Goal: Task Accomplishment & Management: Complete application form

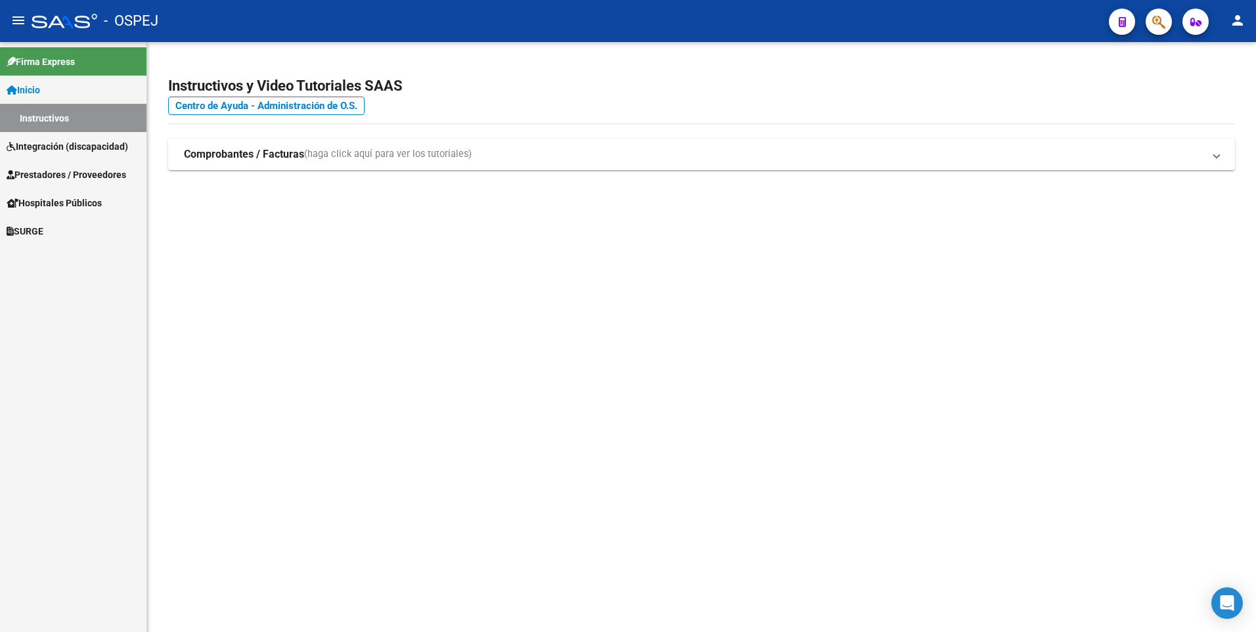
click at [34, 142] on span "Integración (discapacidad)" at bounding box center [67, 146] width 121 height 14
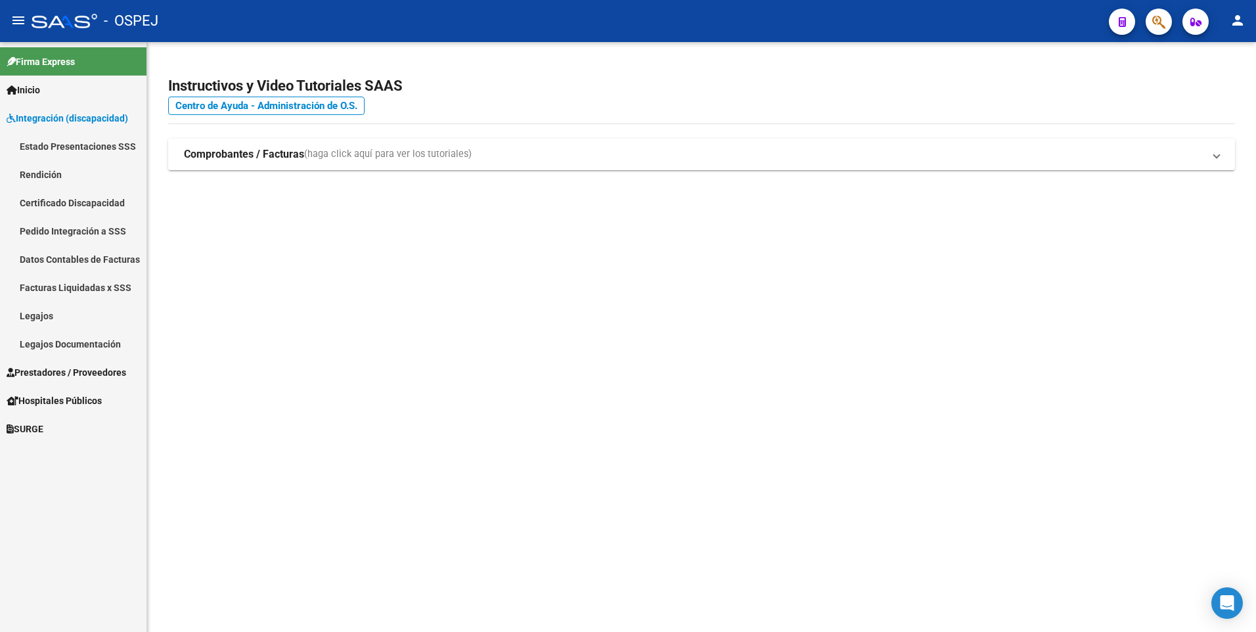
click at [252, 157] on strong "Comprobantes / Facturas" at bounding box center [244, 154] width 120 height 14
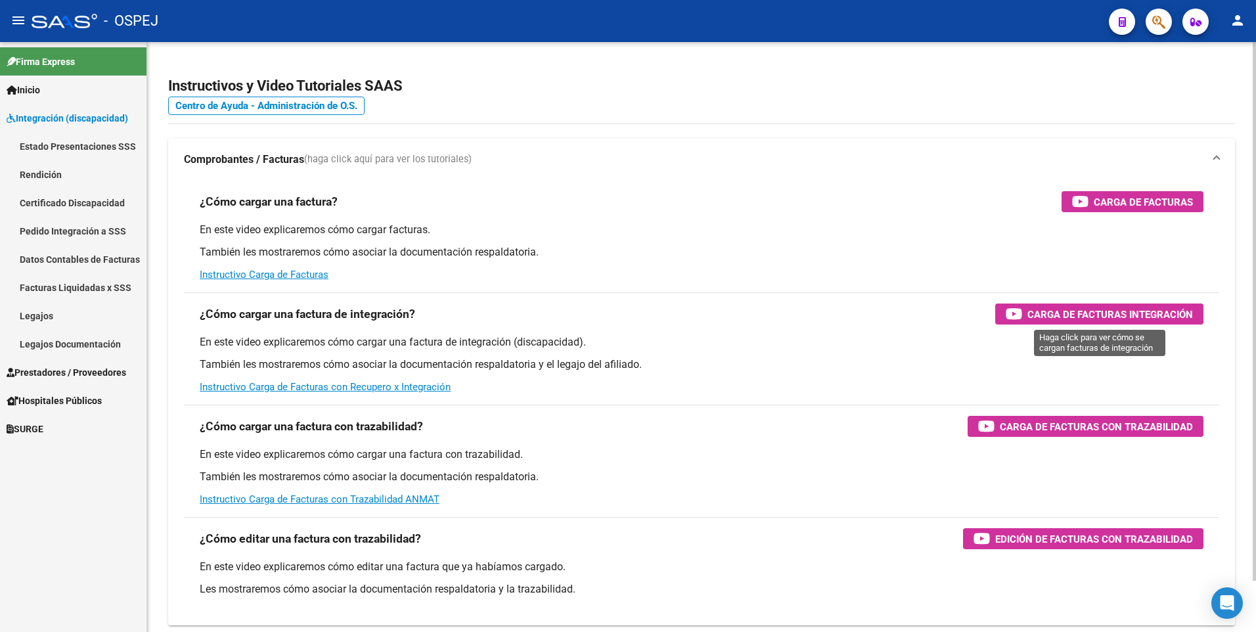
click at [1105, 317] on span "Carga de Facturas Integración" at bounding box center [1109, 314] width 165 height 16
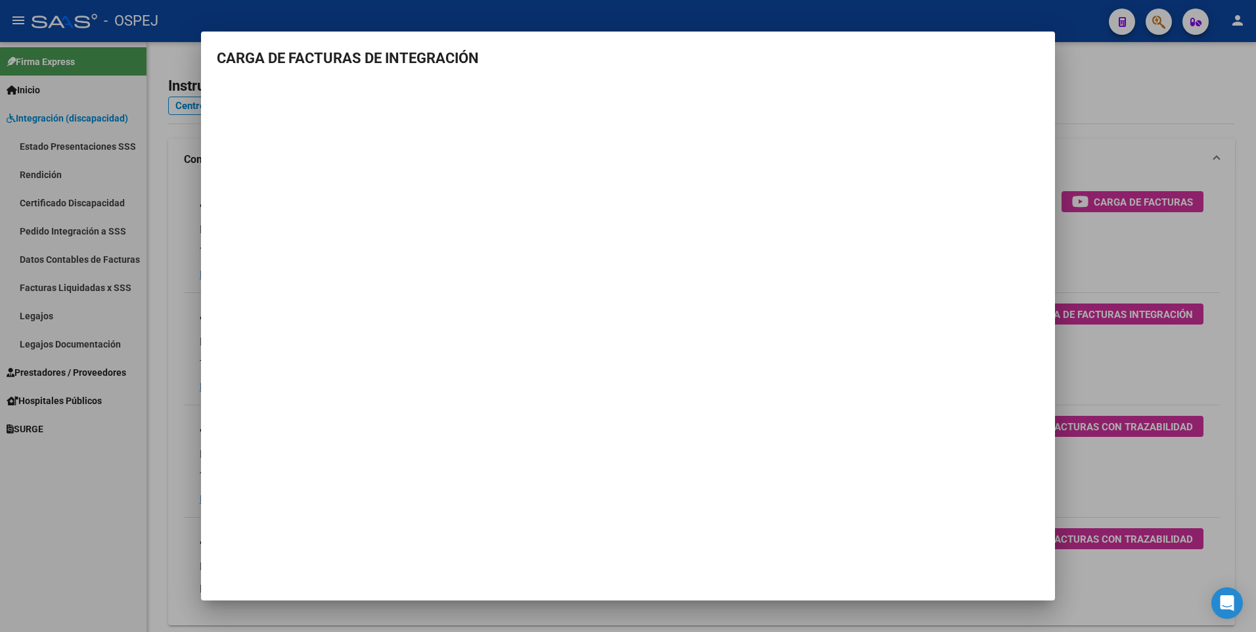
click at [88, 481] on div at bounding box center [628, 316] width 1256 height 632
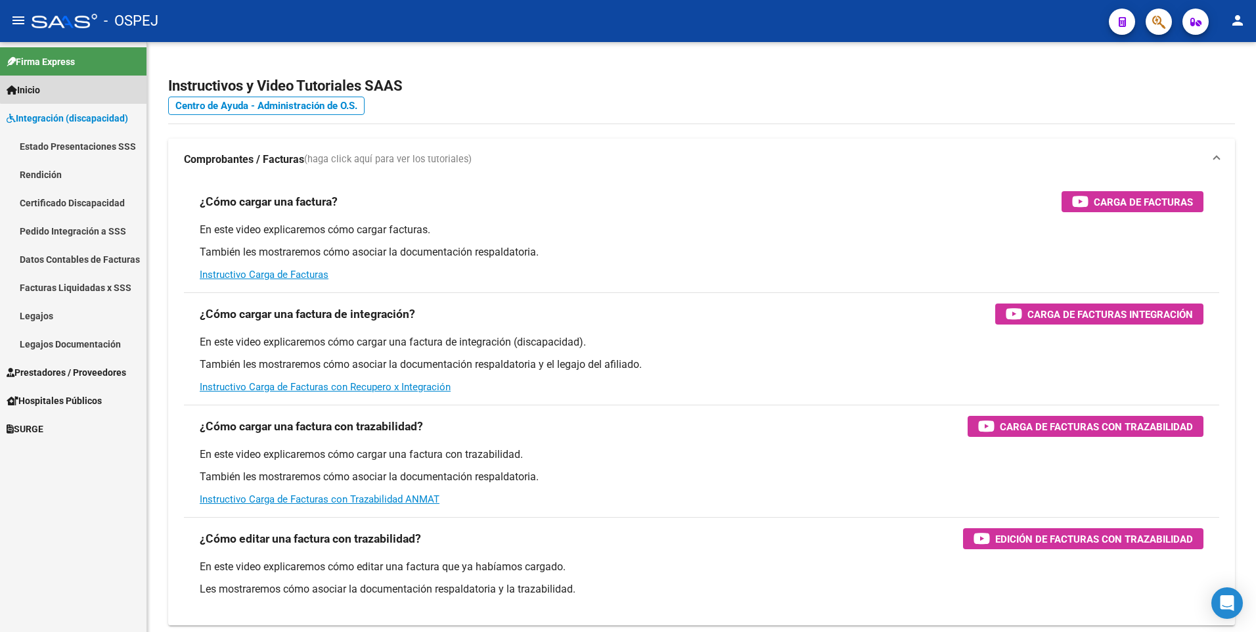
click at [76, 85] on link "Inicio" at bounding box center [73, 90] width 146 height 28
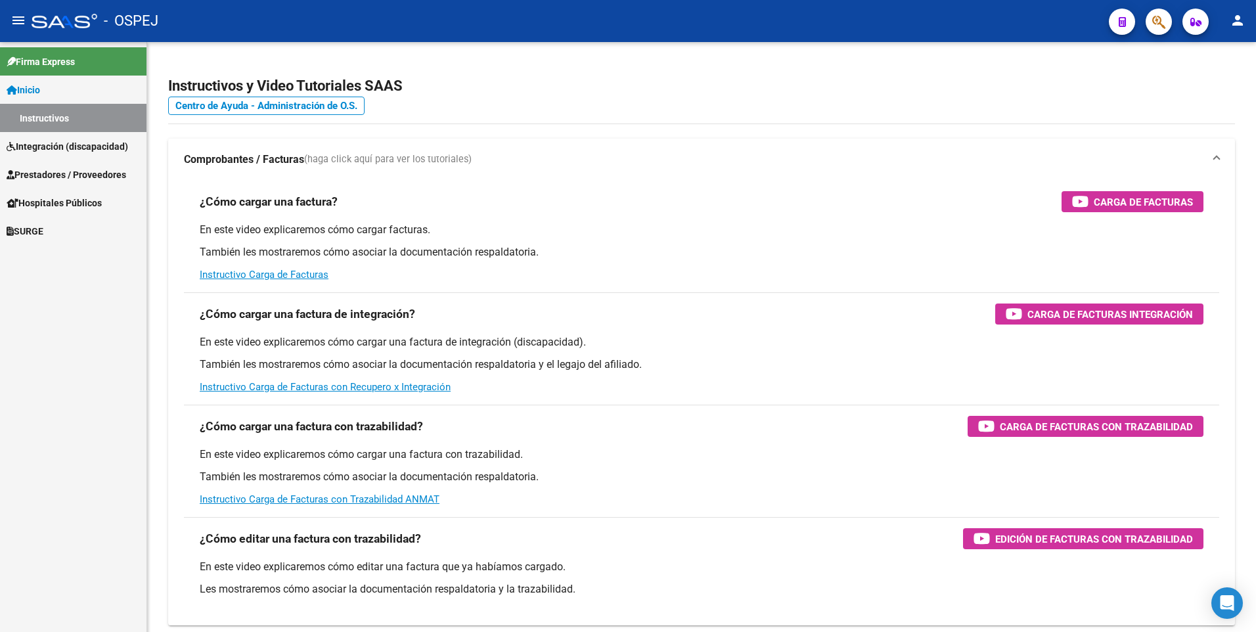
click at [74, 123] on link "Instructivos" at bounding box center [73, 118] width 146 height 28
click at [40, 148] on span "Integración (discapacidad)" at bounding box center [67, 146] width 121 height 14
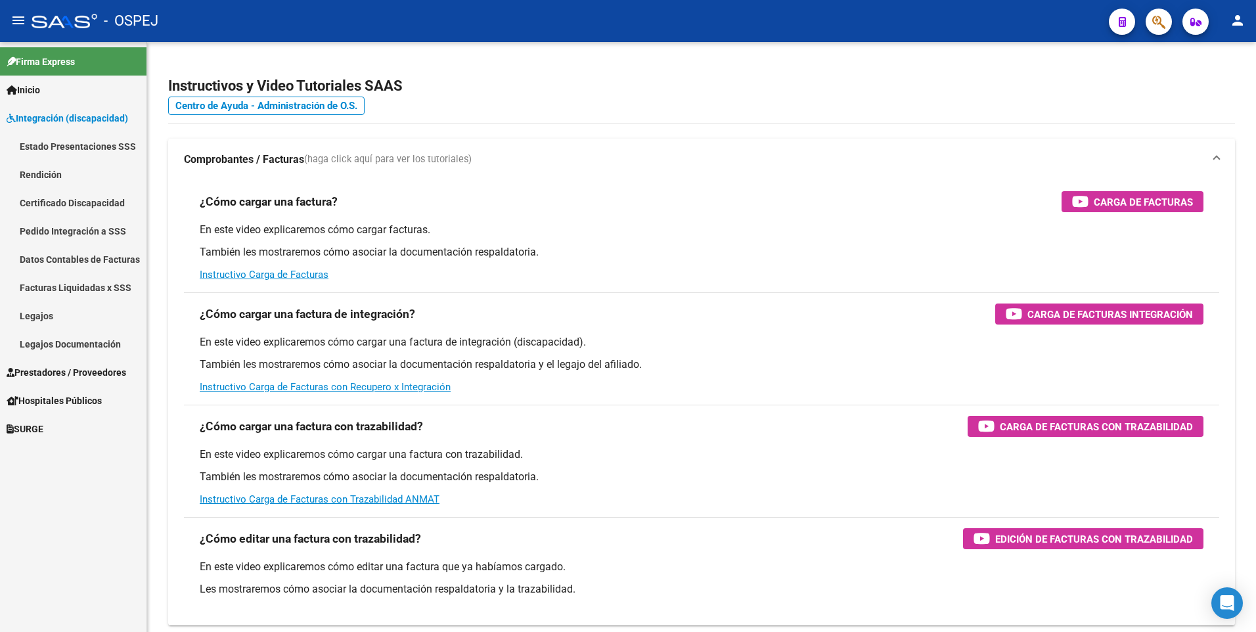
click at [47, 315] on link "Legajos" at bounding box center [73, 315] width 146 height 28
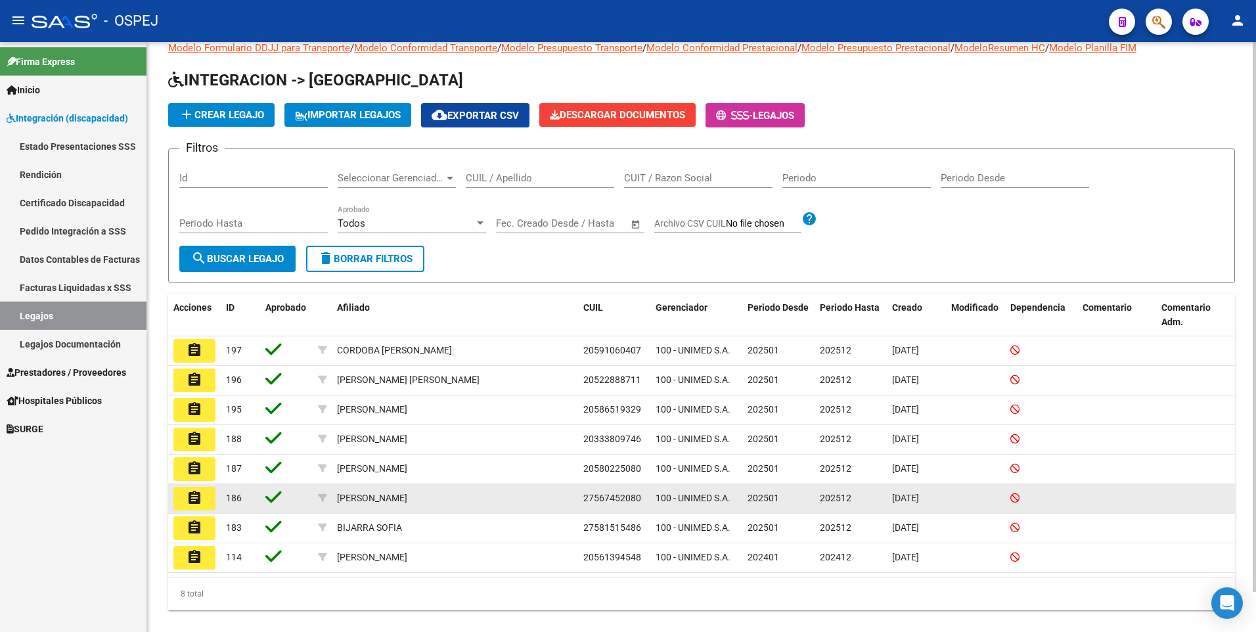
scroll to position [43, 0]
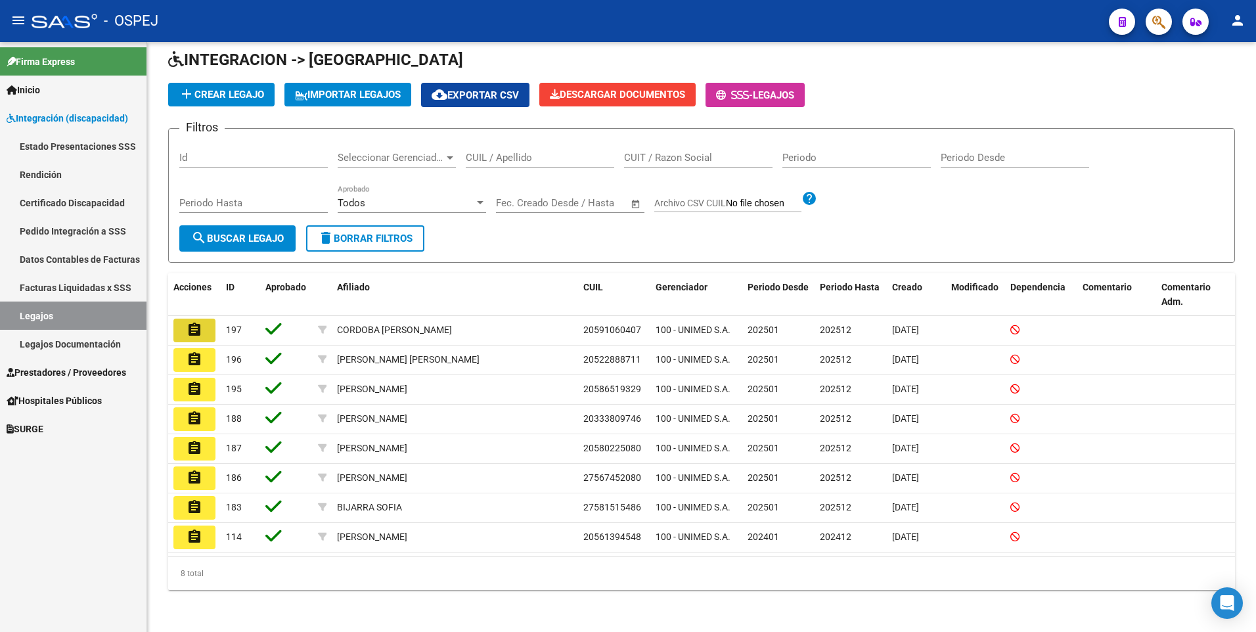
click at [194, 331] on mat-icon "assignment" at bounding box center [194, 330] width 16 height 16
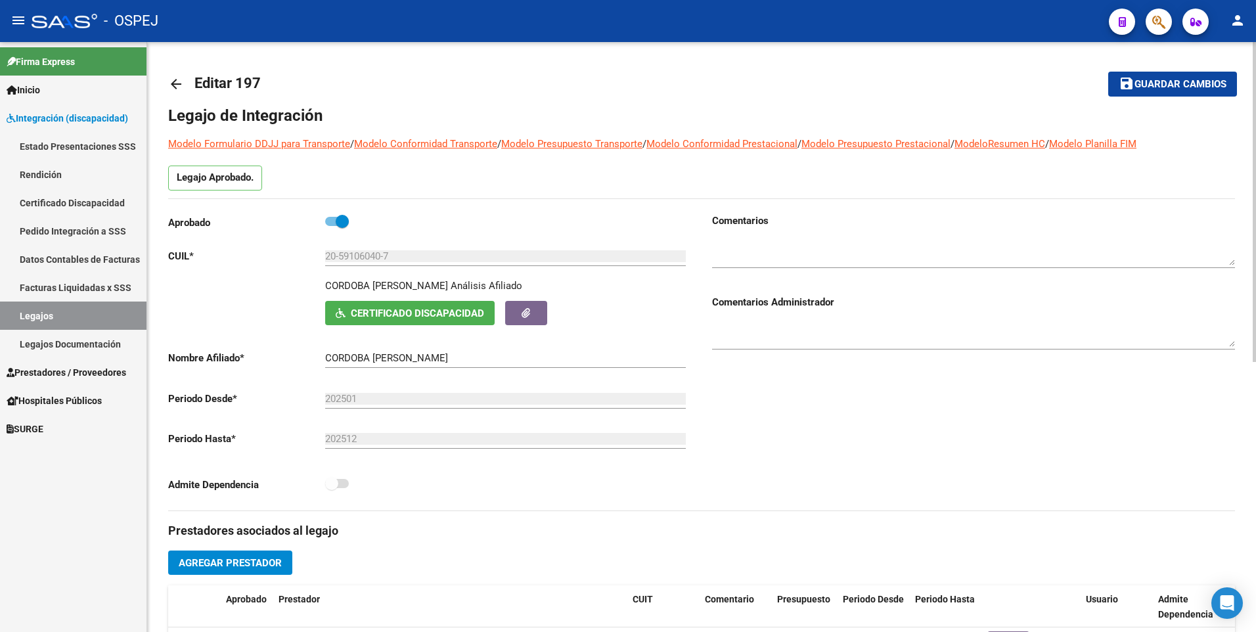
click at [168, 85] on div "arrow_back Editar 197 save Guardar cambios Legajo de Integración Modelo Formula…" at bounding box center [701, 585] width 1108 height 1087
click at [171, 85] on mat-icon "arrow_back" at bounding box center [176, 84] width 16 height 16
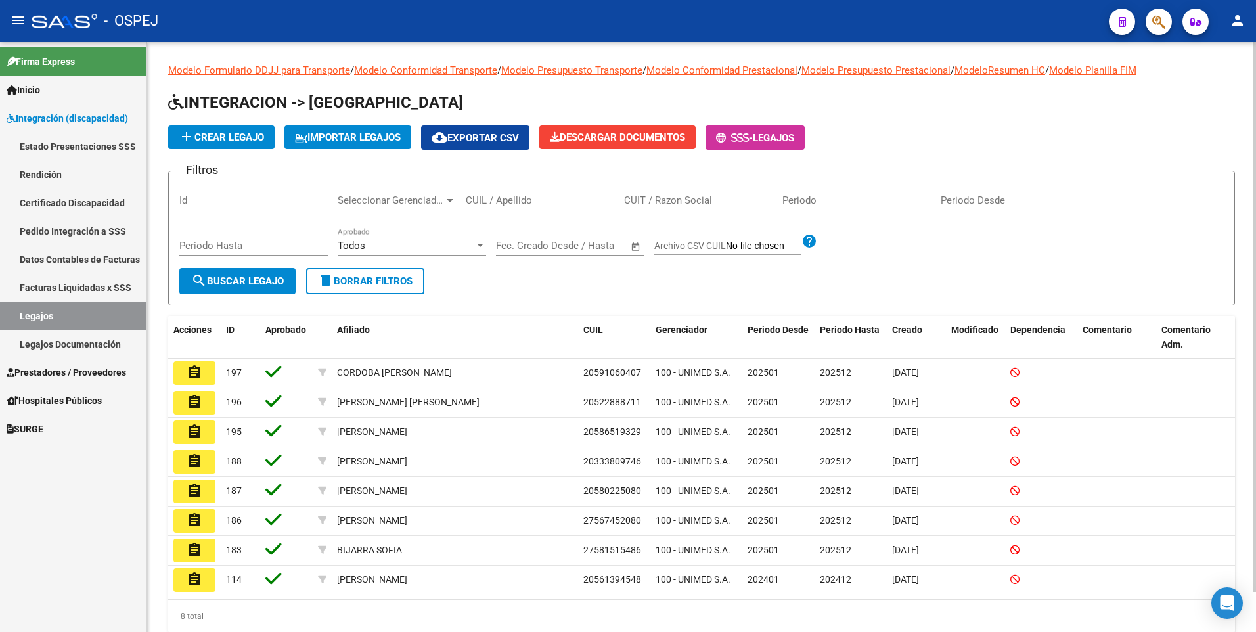
click at [68, 115] on span "Integración (discapacidad)" at bounding box center [67, 118] width 121 height 14
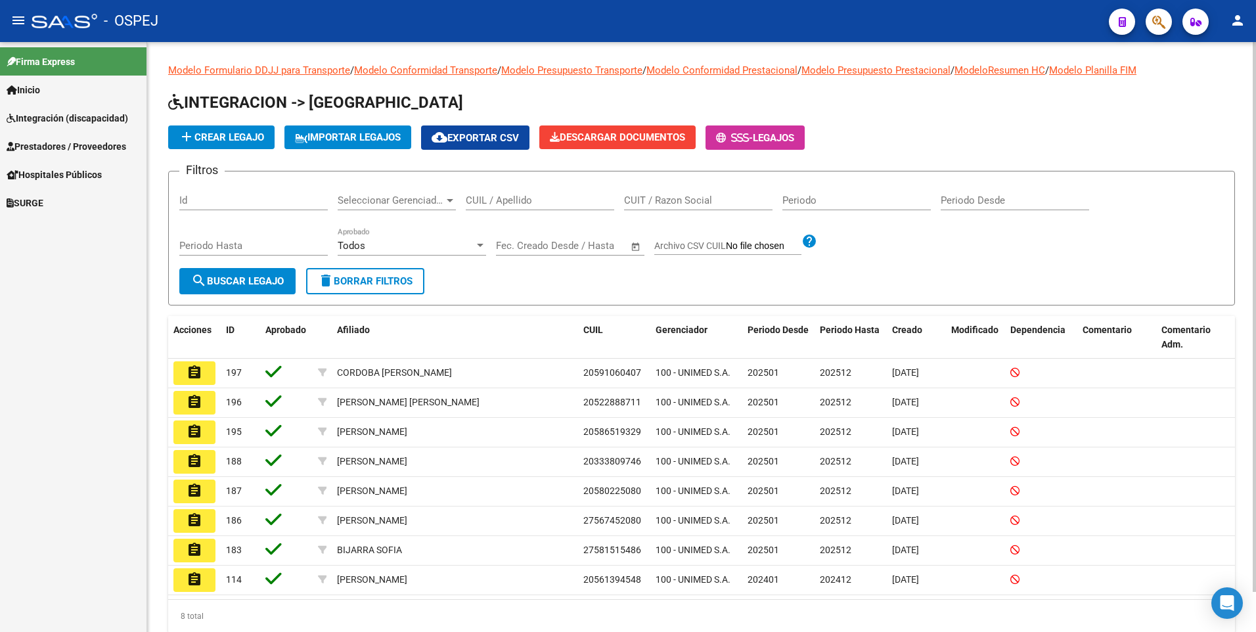
click at [55, 147] on span "Prestadores / Proveedores" at bounding box center [67, 146] width 120 height 14
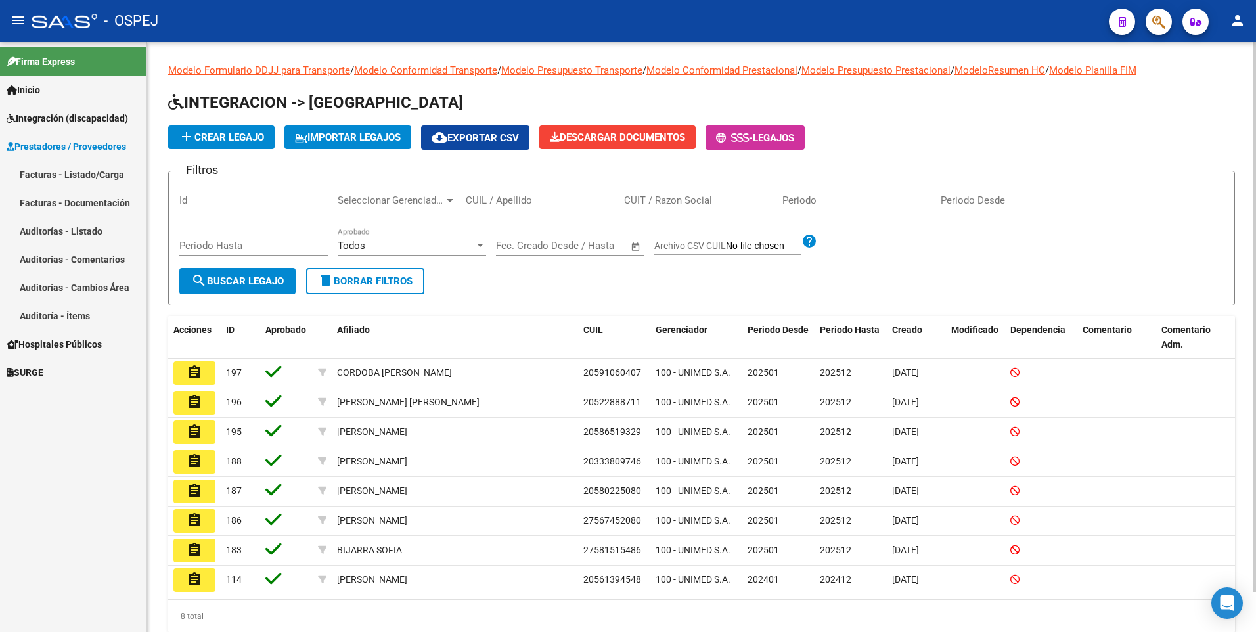
click at [49, 175] on link "Facturas - Listado/Carga" at bounding box center [73, 174] width 146 height 28
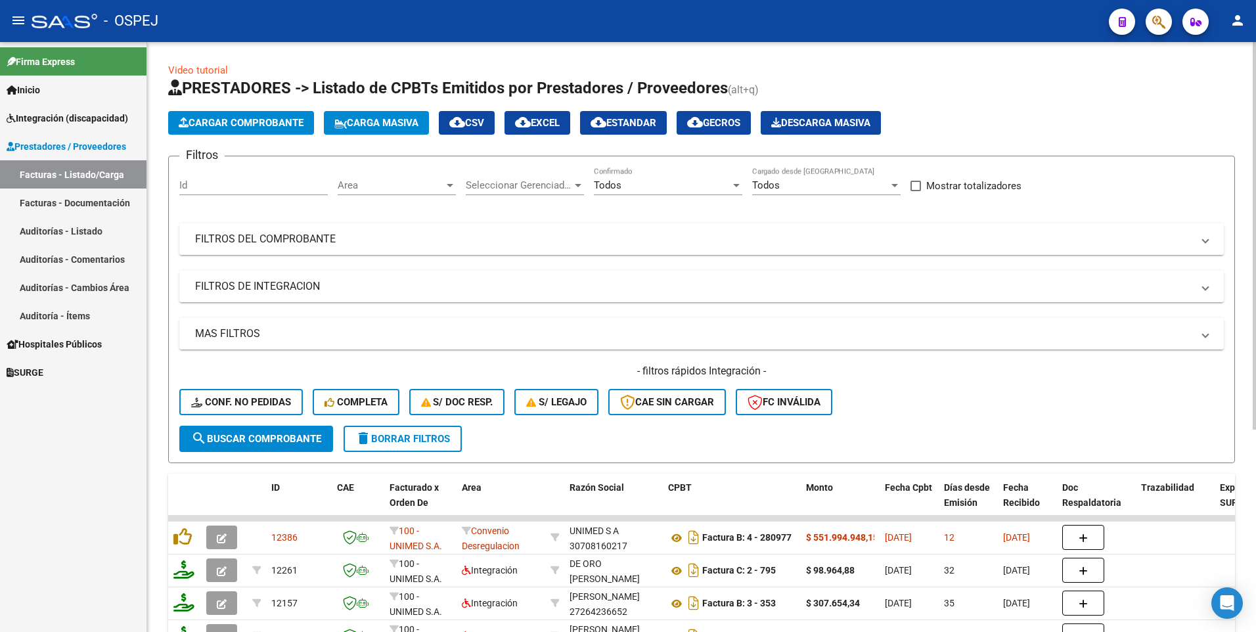
click at [265, 121] on span "Cargar Comprobante" at bounding box center [241, 123] width 125 height 12
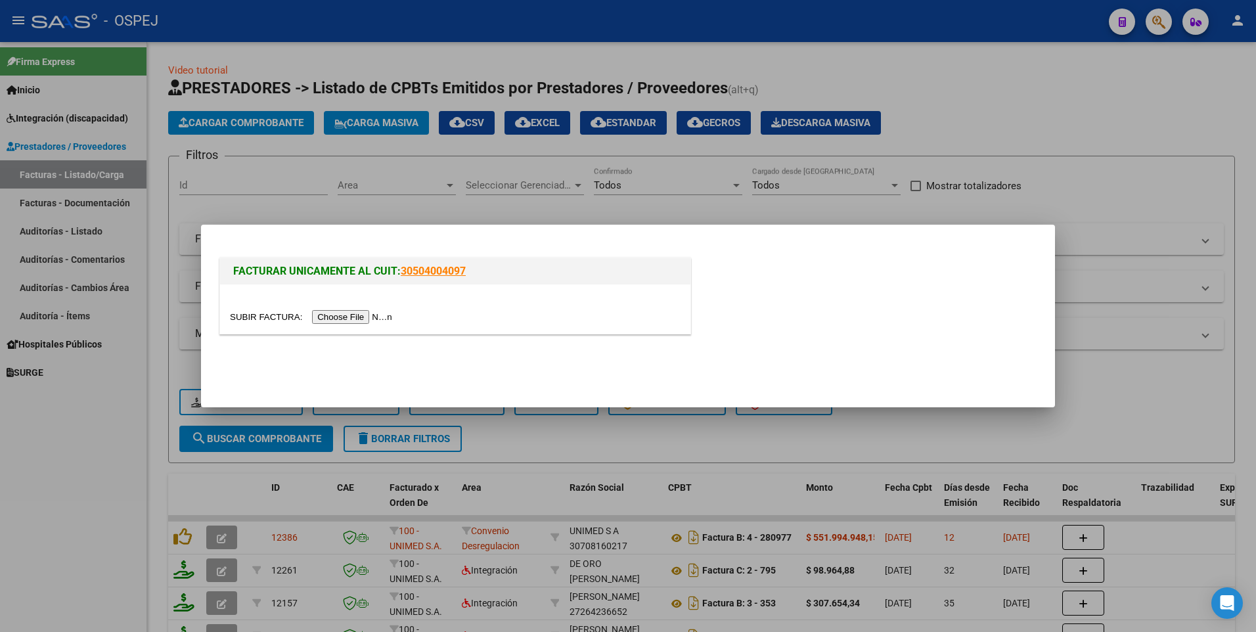
click at [339, 318] on input "file" at bounding box center [313, 317] width 166 height 14
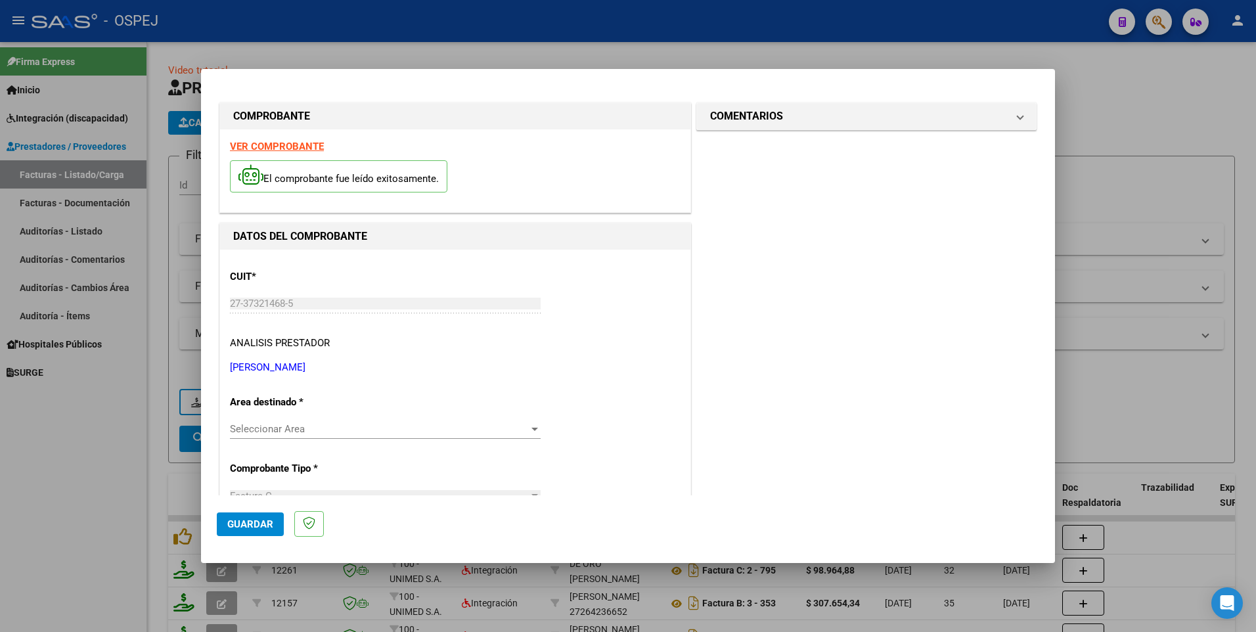
scroll to position [66, 0]
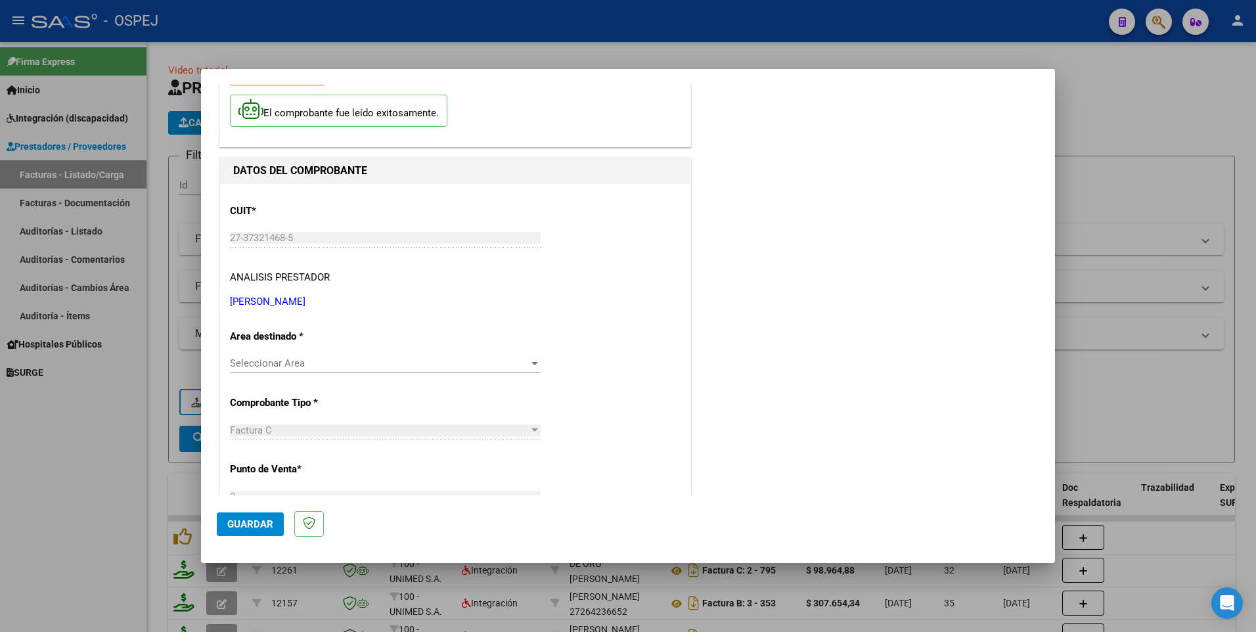
click at [349, 362] on span "Seleccionar Area" at bounding box center [379, 363] width 299 height 12
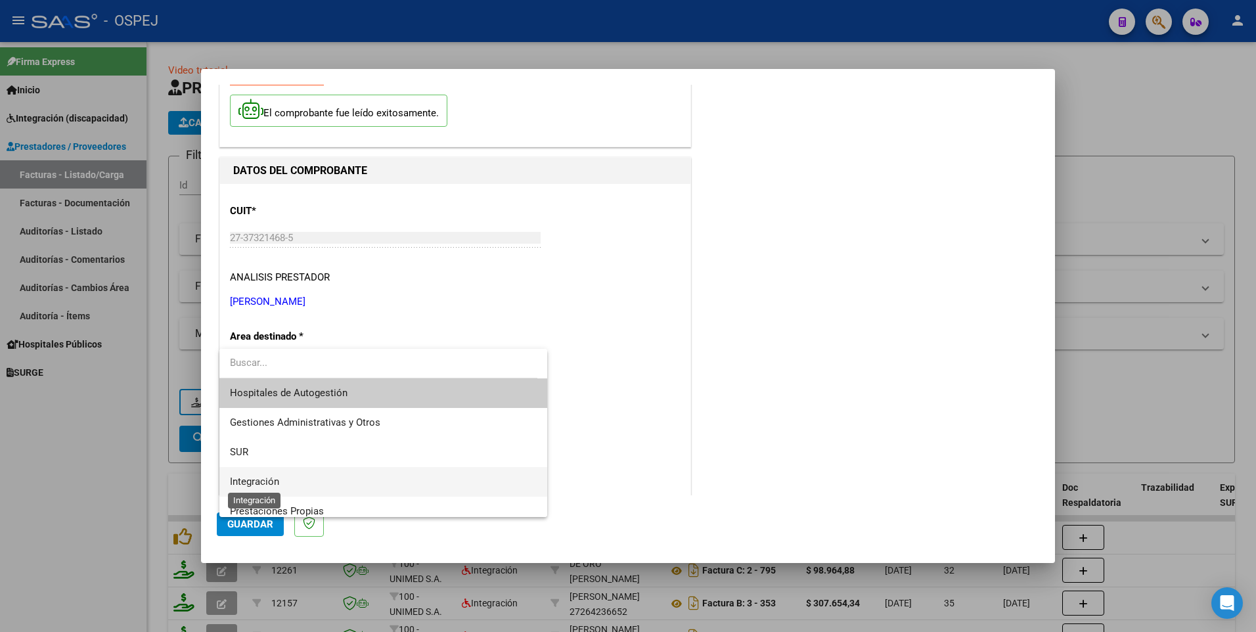
click at [271, 478] on span "Integración" at bounding box center [254, 481] width 49 height 12
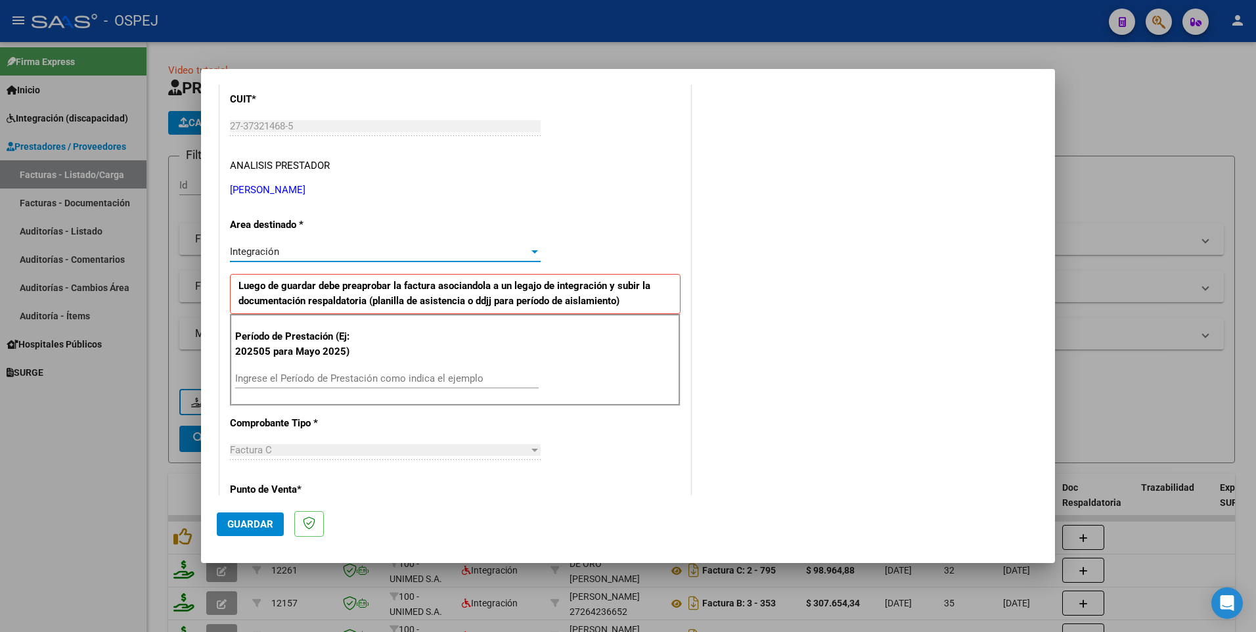
scroll to position [197, 0]
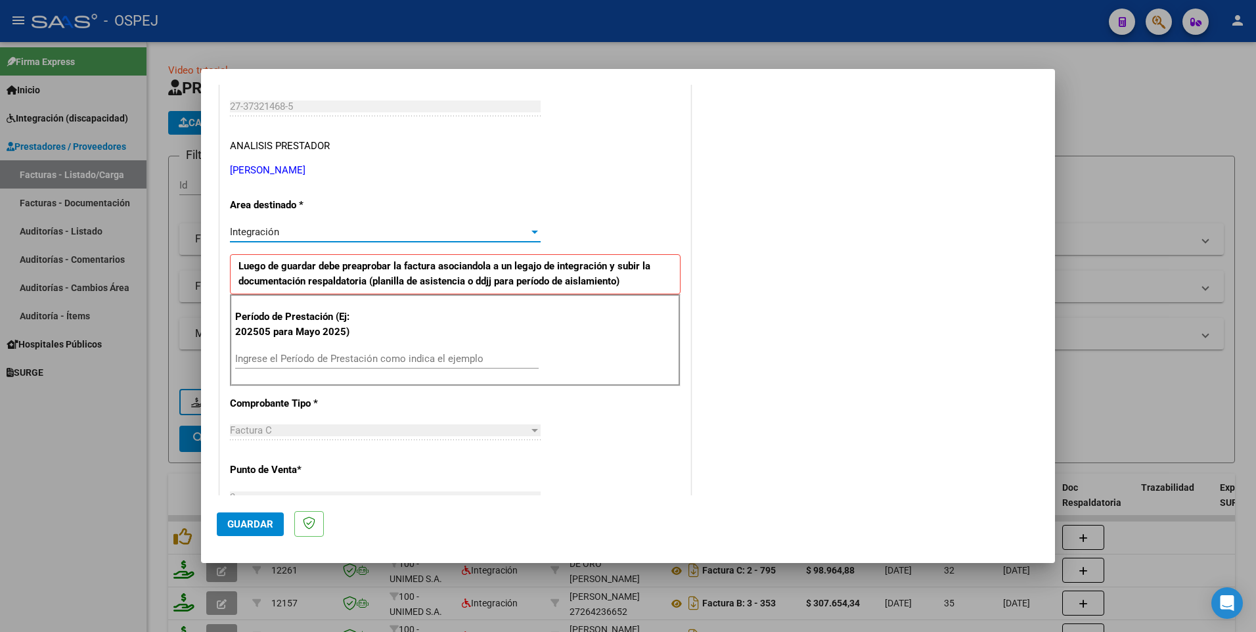
click at [253, 362] on input "Ingrese el Período de Prestación como indica el ejemplo" at bounding box center [386, 359] width 303 height 12
type input "202509"
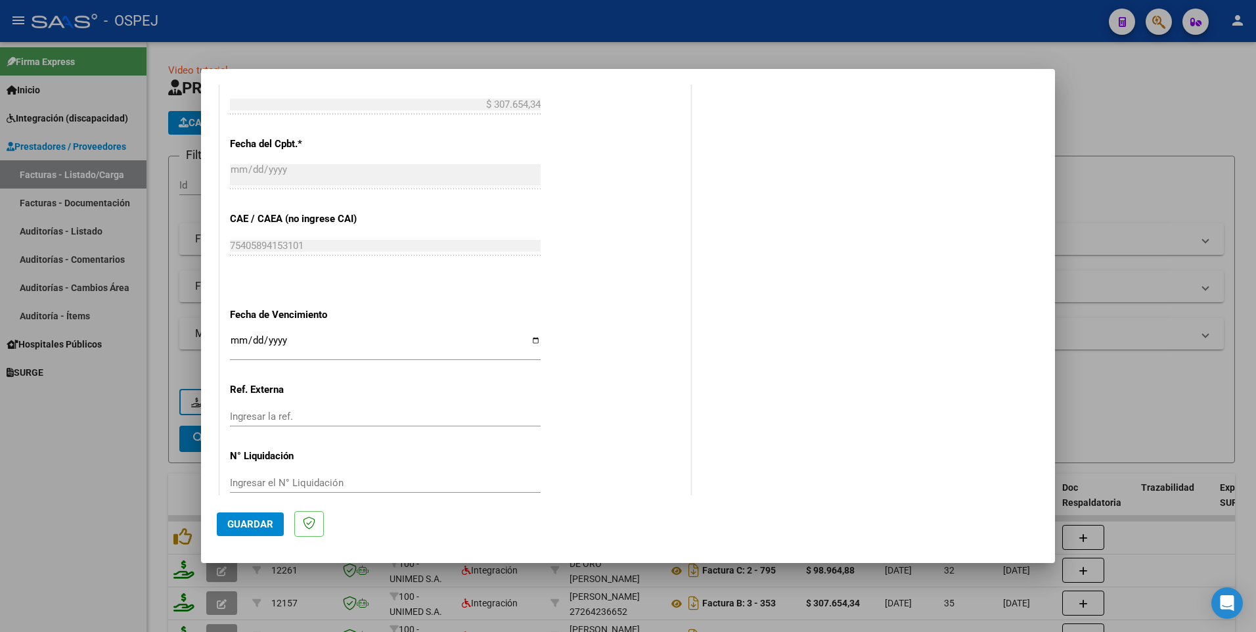
scroll to position [745, 0]
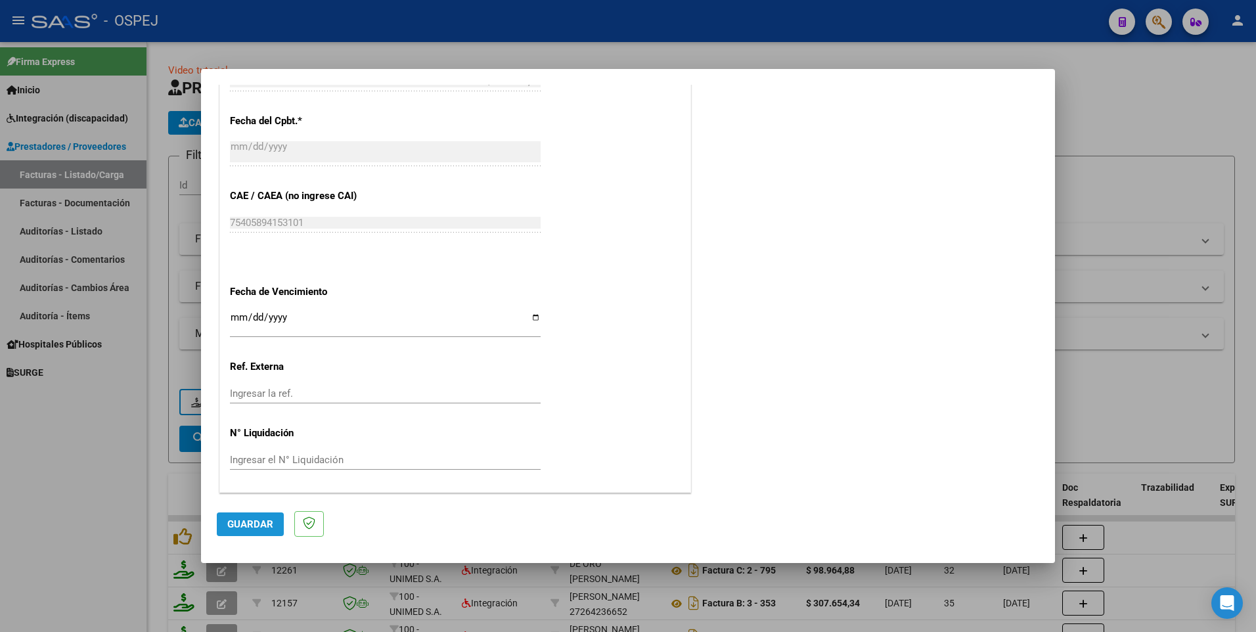
click at [248, 527] on span "Guardar" at bounding box center [250, 524] width 46 height 12
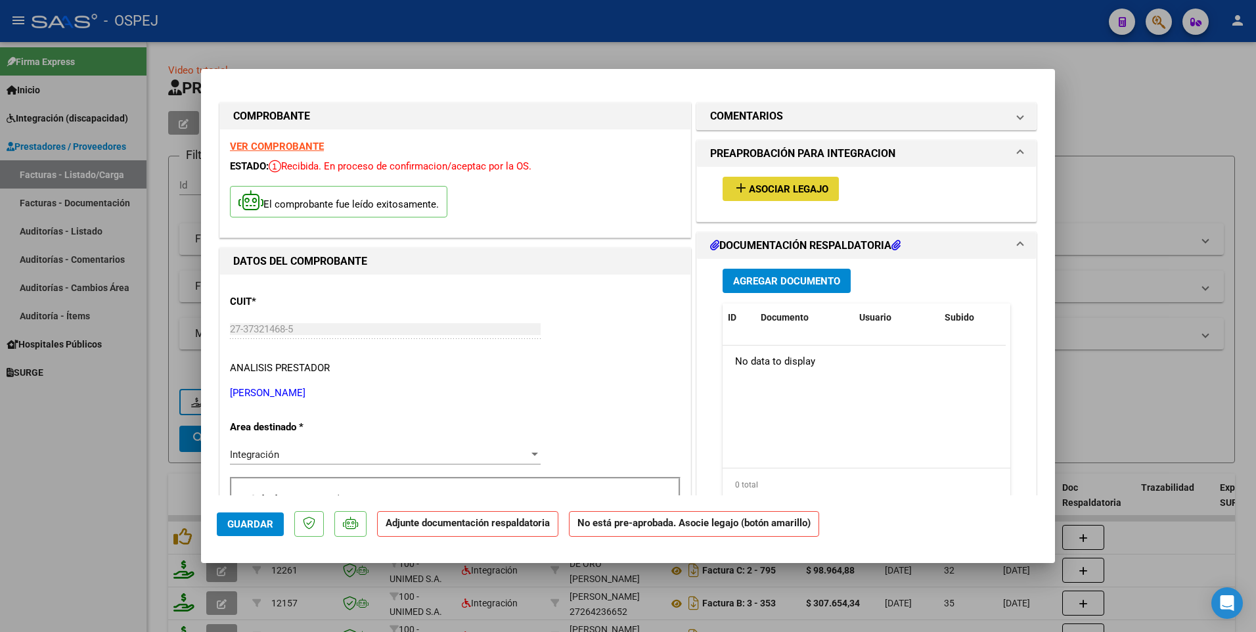
click at [785, 190] on span "Asociar Legajo" at bounding box center [788, 189] width 79 height 12
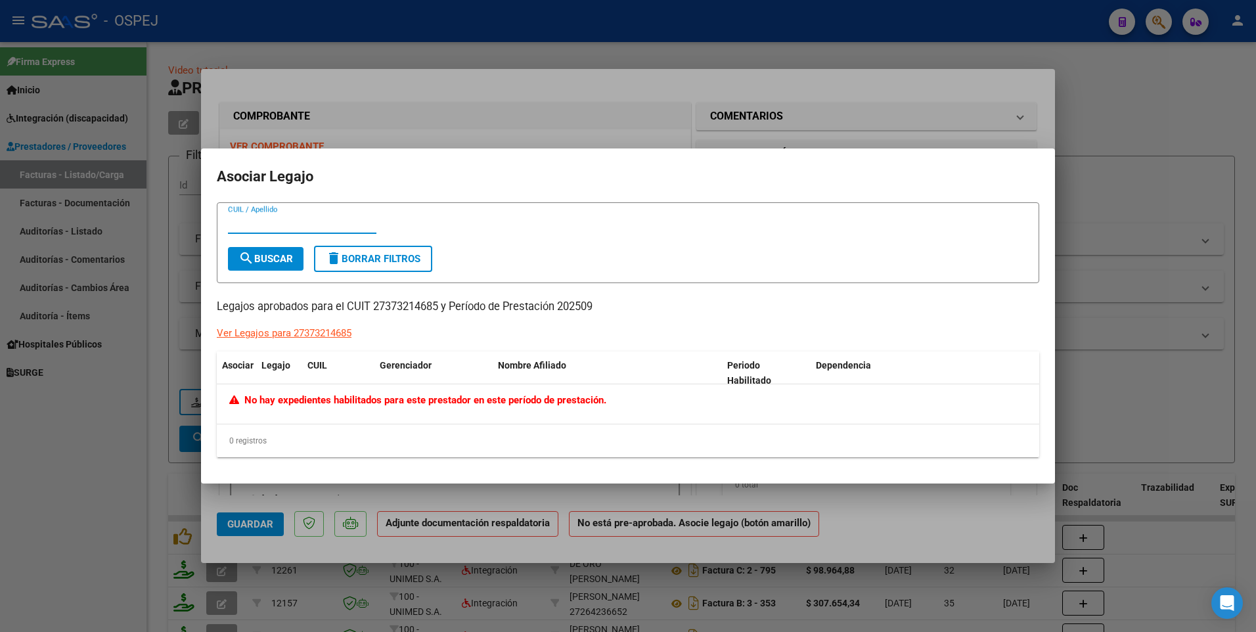
paste input "2057067191"
type input "2057067191"
click at [269, 259] on span "search Buscar" at bounding box center [265, 259] width 55 height 12
drag, startPoint x: 293, startPoint y: 230, endPoint x: 225, endPoint y: 221, distance: 68.3
click at [225, 221] on form "2057067191 CUIL / Apellido search Buscar delete Borrar Filtros" at bounding box center [628, 242] width 822 height 81
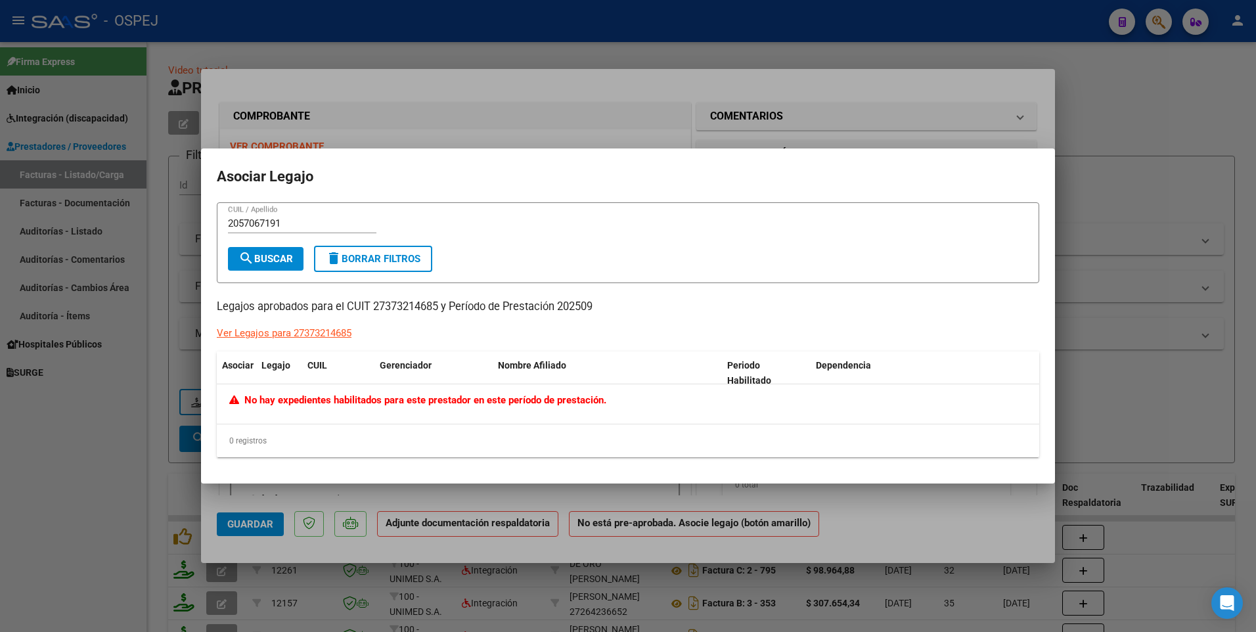
click at [927, 343] on div "2057067191 CUIL / Apellido search Buscar delete Borrar Filtros Legajos aprobado…" at bounding box center [628, 329] width 822 height 255
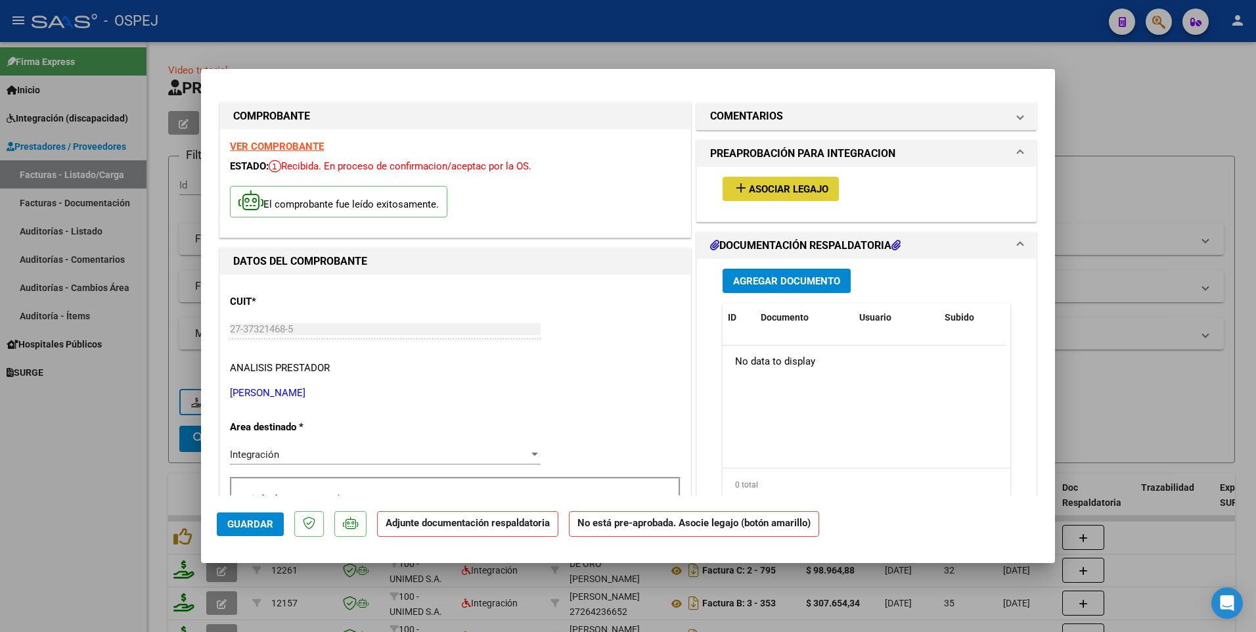
type input "$ 0,00"
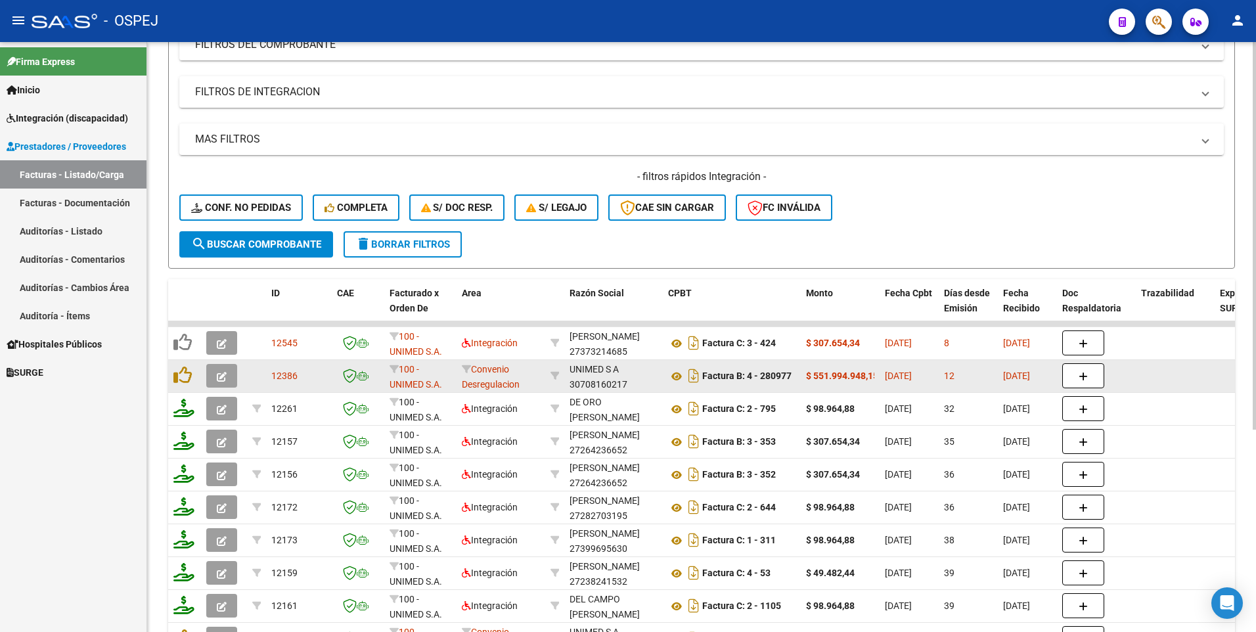
scroll to position [197, 0]
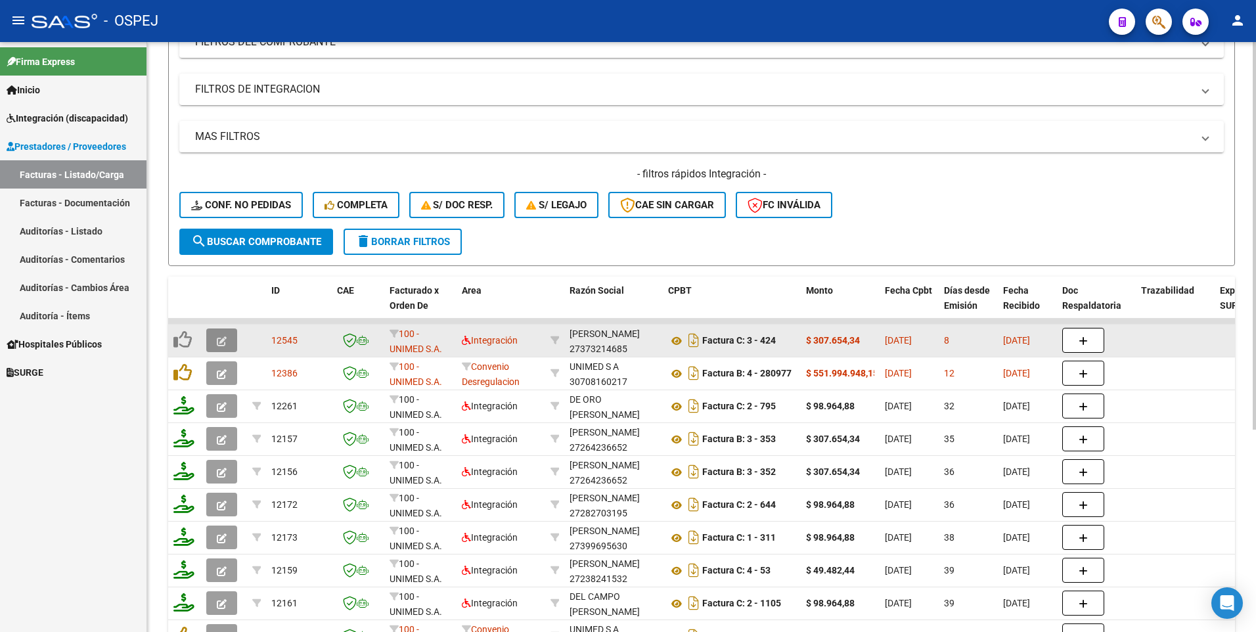
click at [220, 342] on icon "button" at bounding box center [222, 341] width 10 height 10
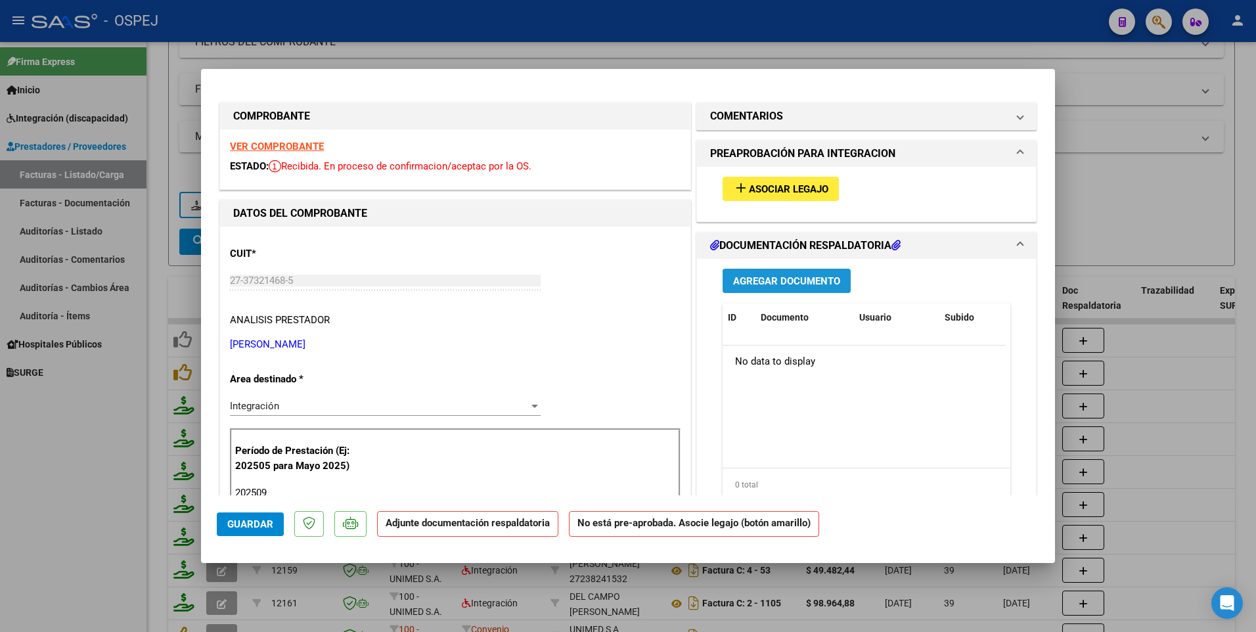
click at [785, 281] on span "Agregar Documento" at bounding box center [786, 281] width 107 height 12
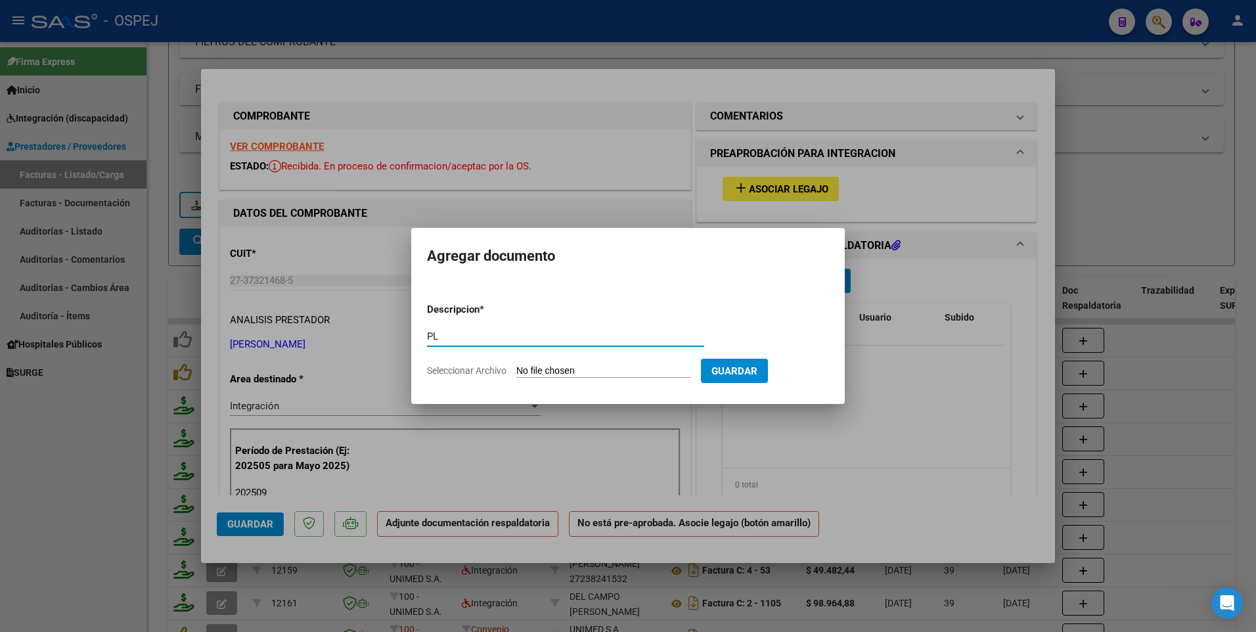
type input "P"
click at [481, 338] on input "ASISTENCIA 092025 -" at bounding box center [565, 336] width 277 height 12
click at [544, 339] on input "ASISTENCIA DAI 092025 -" at bounding box center [565, 336] width 277 height 12
type input "ASISTENCIA DAI 092025 - [PERSON_NAME]"
click at [757, 371] on span "Guardar" at bounding box center [734, 371] width 46 height 12
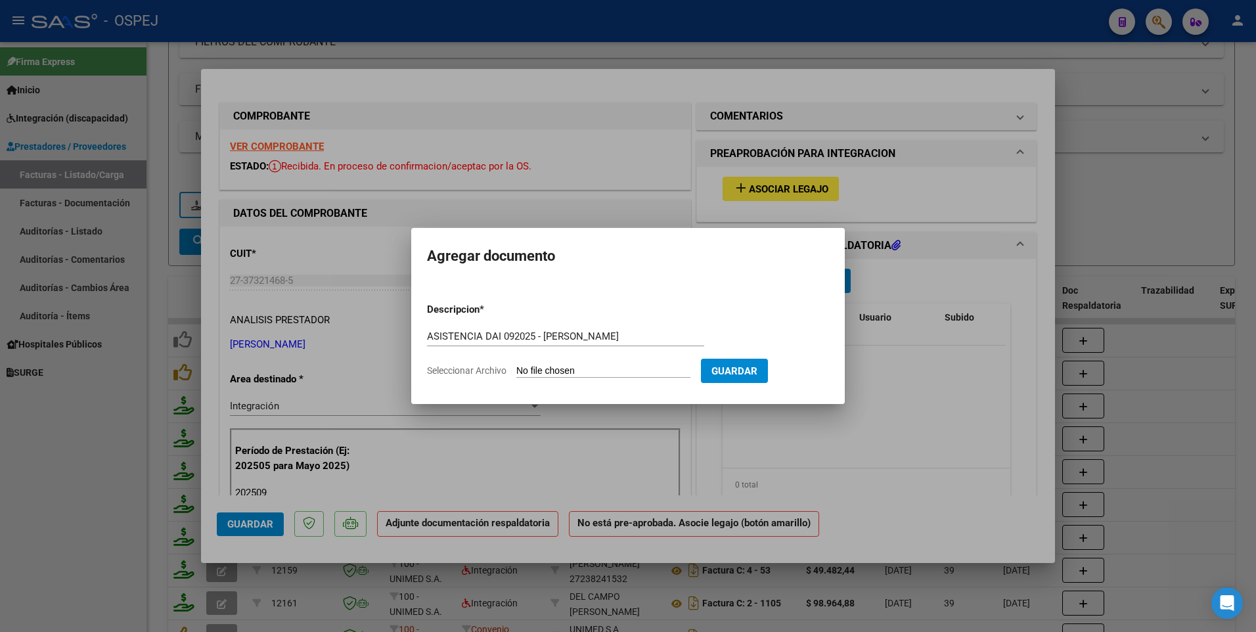
click at [605, 368] on input "Seleccionar Archivo" at bounding box center [603, 371] width 174 height 12
type input "C:\fakepath\[PERSON_NAME] - DAI 092025 - [PERSON_NAME].pdf"
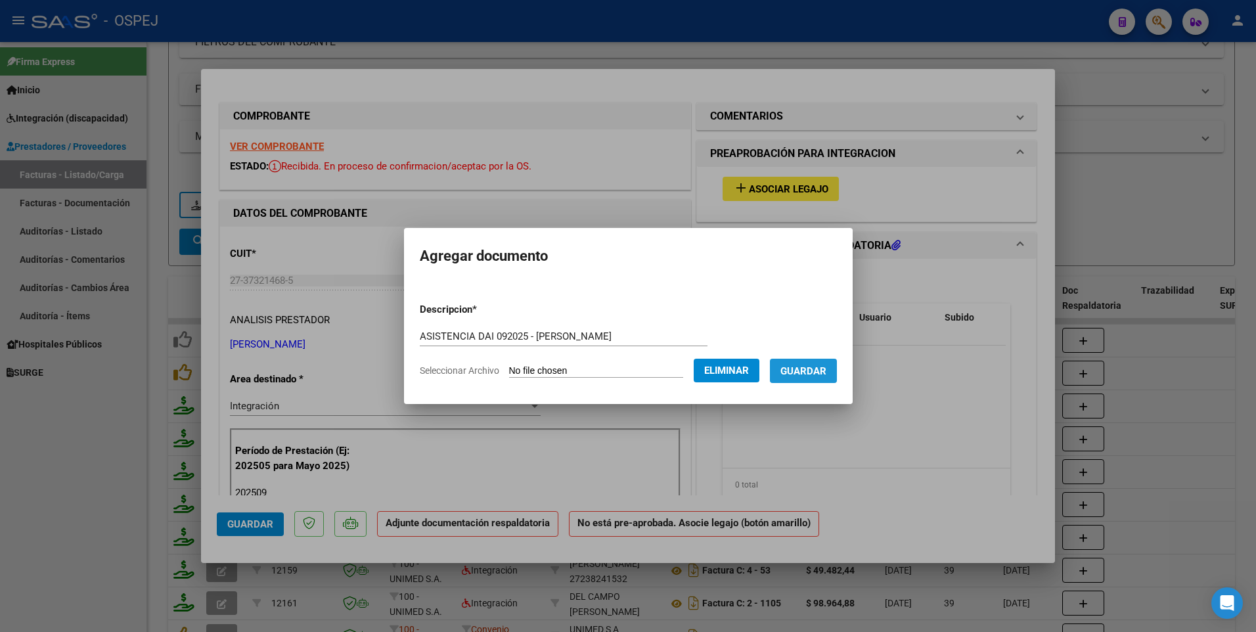
click at [826, 373] on span "Guardar" at bounding box center [803, 371] width 46 height 12
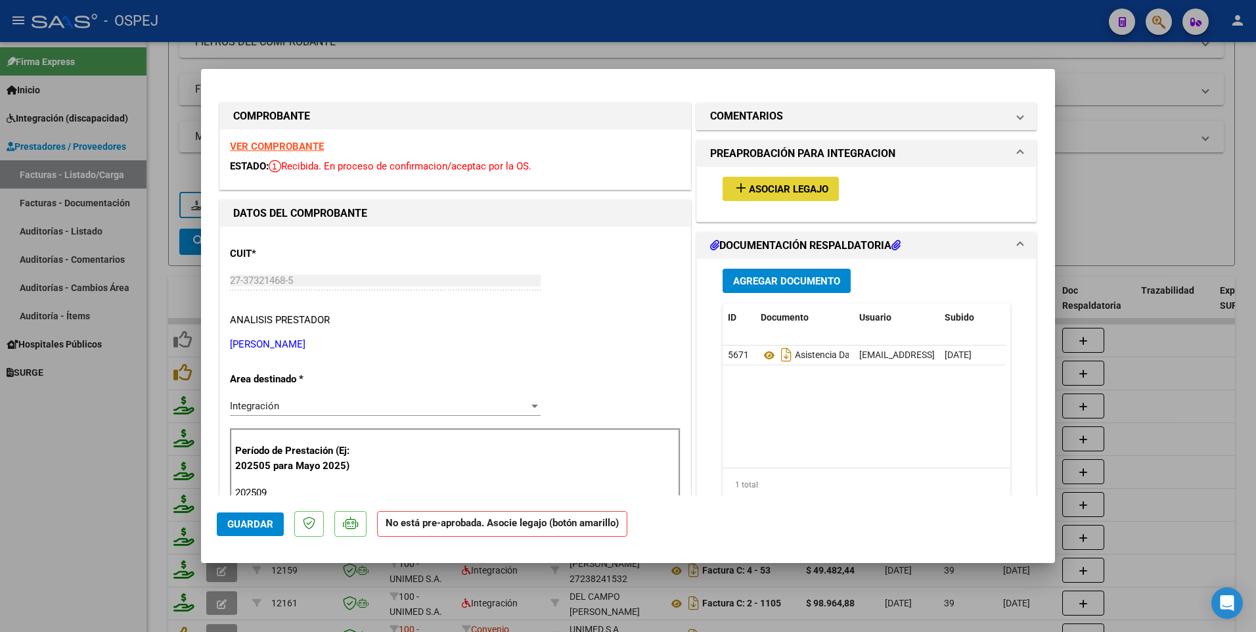
click at [765, 190] on span "Asociar Legajo" at bounding box center [788, 189] width 79 height 12
type input "$ 0,00"
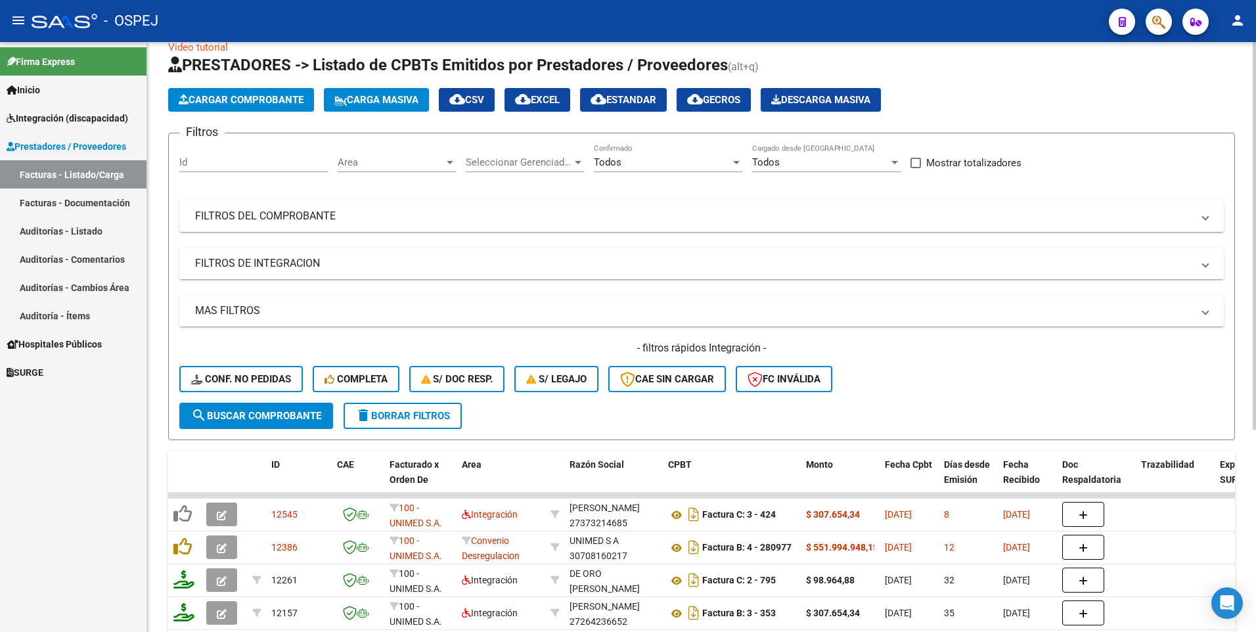
scroll to position [0, 0]
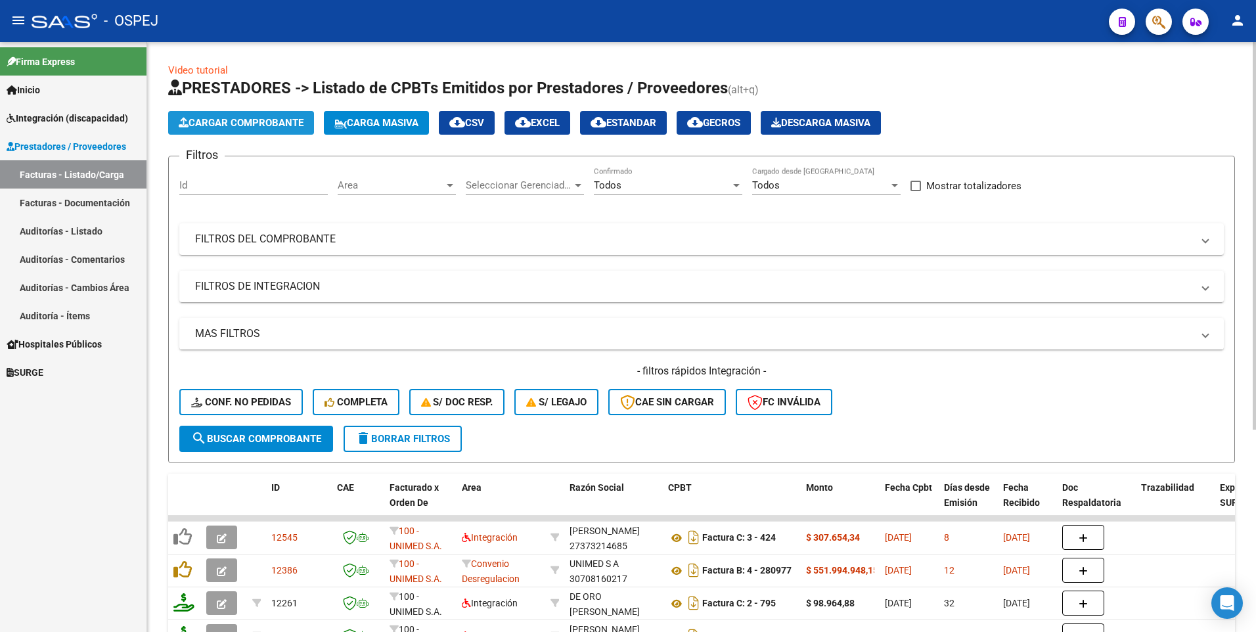
click at [260, 129] on button "Cargar Comprobante" at bounding box center [241, 123] width 146 height 24
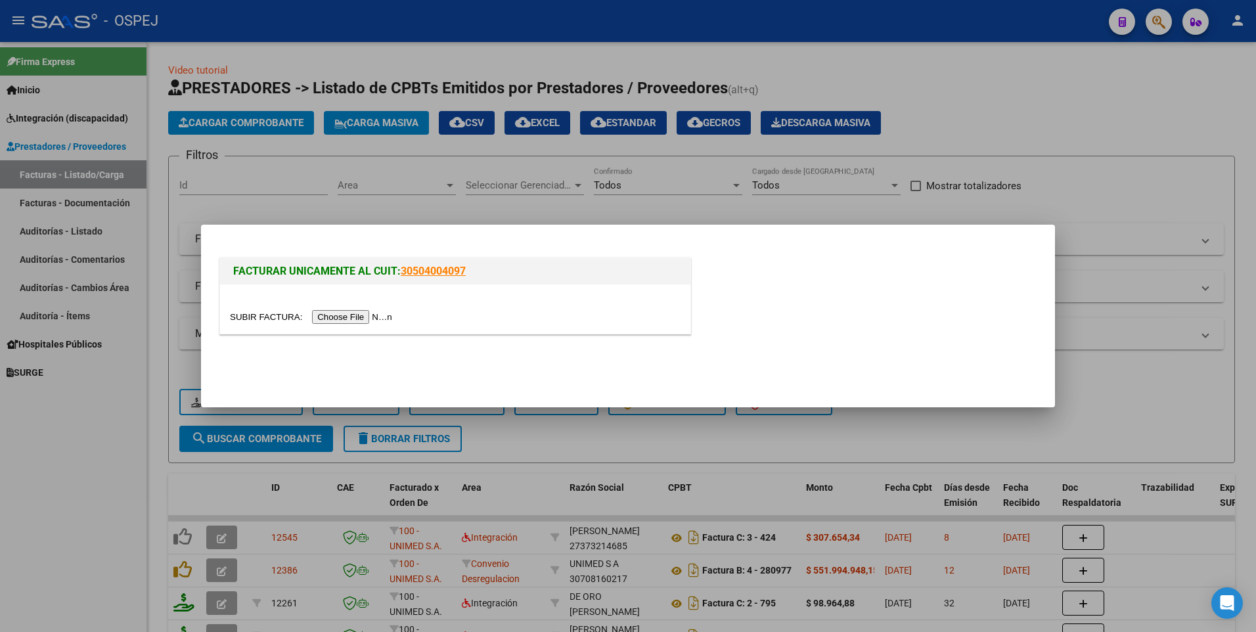
click at [349, 319] on input "file" at bounding box center [313, 317] width 166 height 14
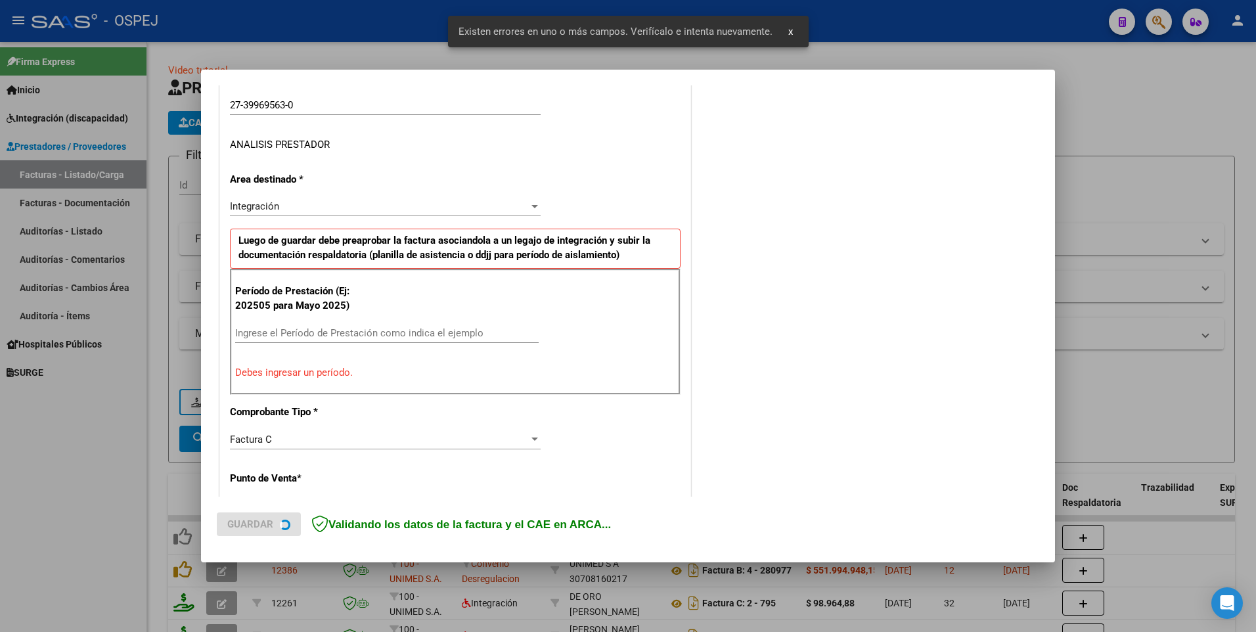
scroll to position [227, 0]
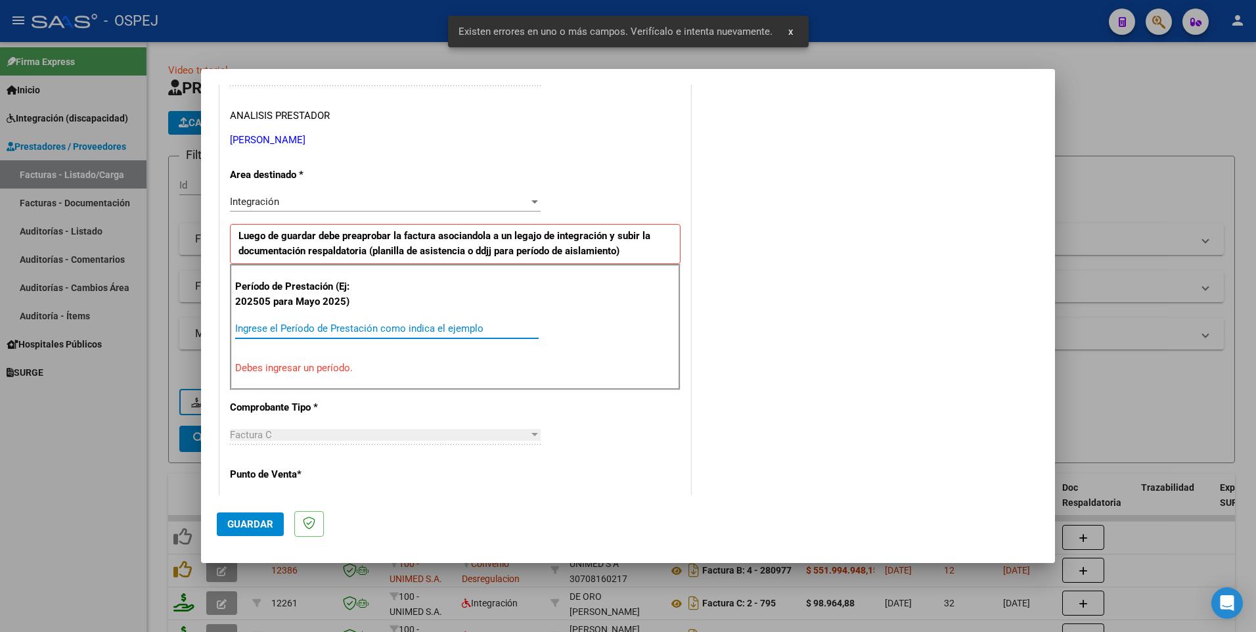
click at [292, 330] on input "Ingrese el Período de Prestación como indica el ejemplo" at bounding box center [386, 328] width 303 height 12
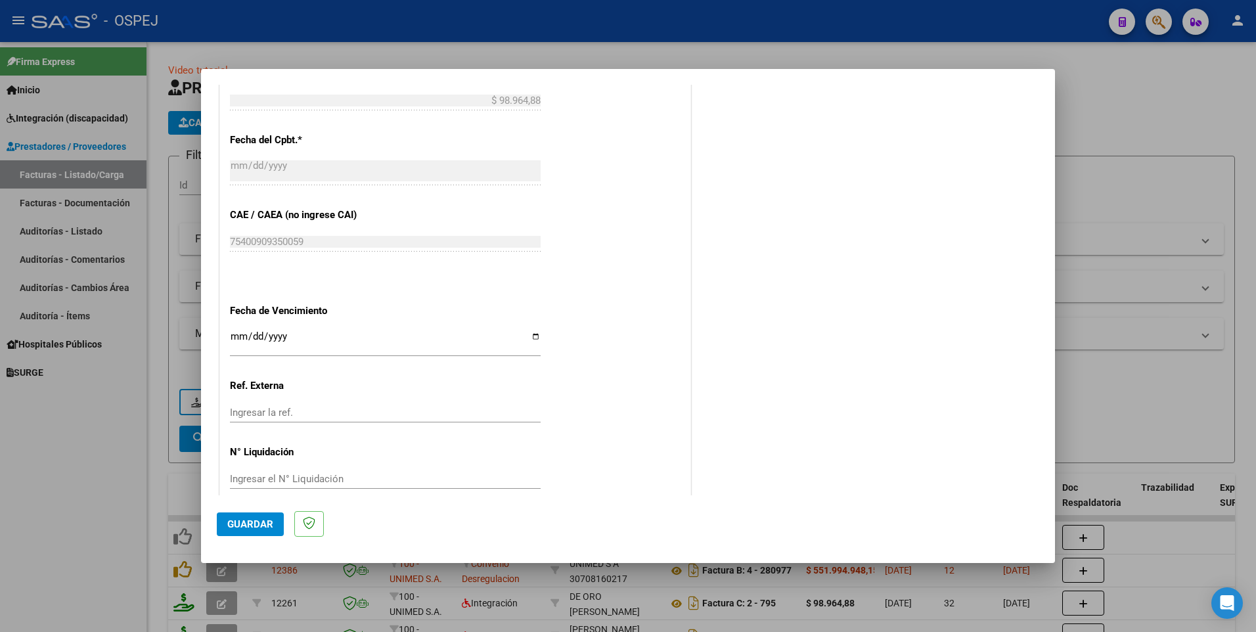
scroll to position [745, 0]
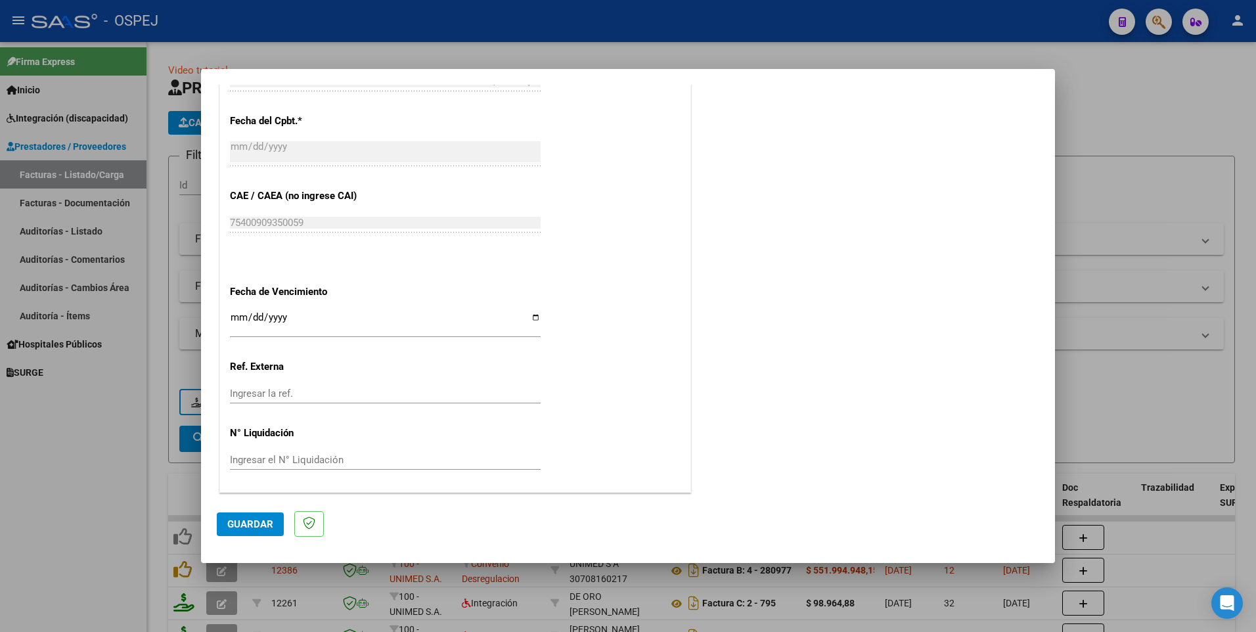
type input "202509"
click at [255, 529] on span "Guardar" at bounding box center [250, 524] width 46 height 12
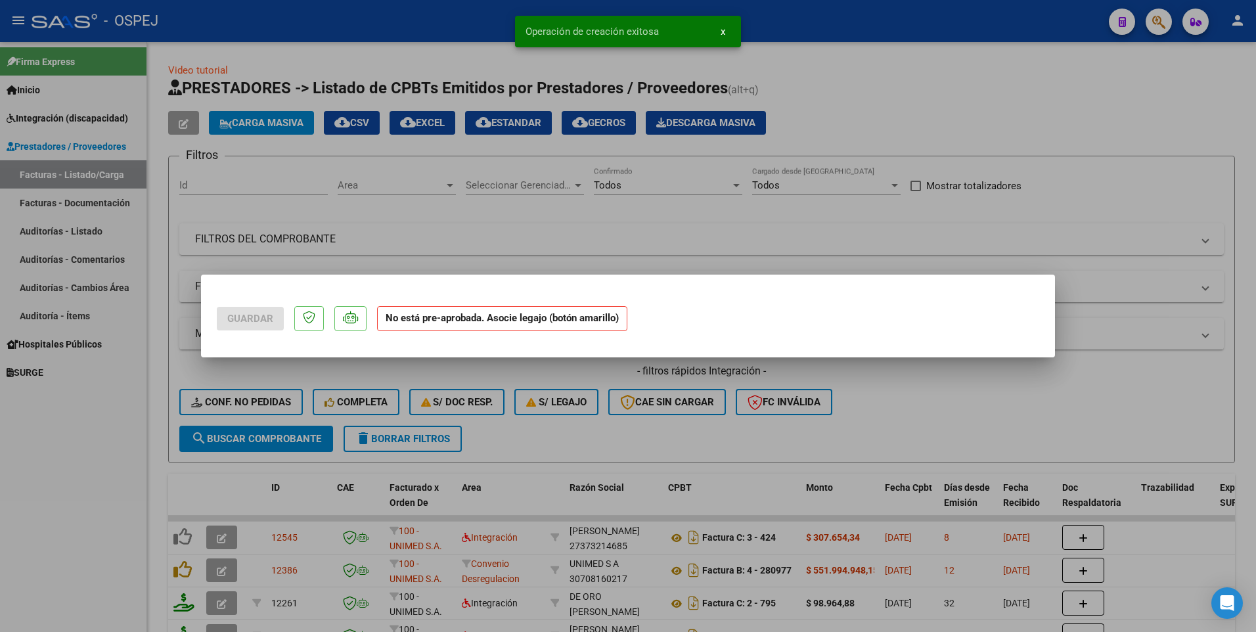
scroll to position [0, 0]
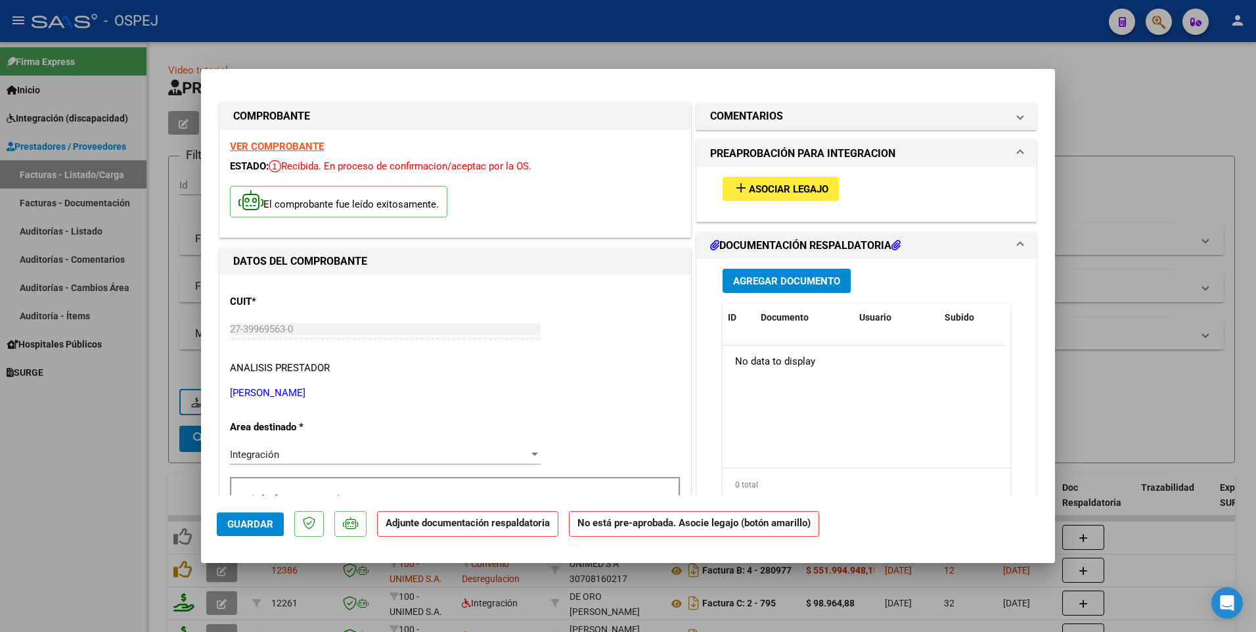
click at [773, 192] on span "Asociar Legajo" at bounding box center [788, 189] width 79 height 12
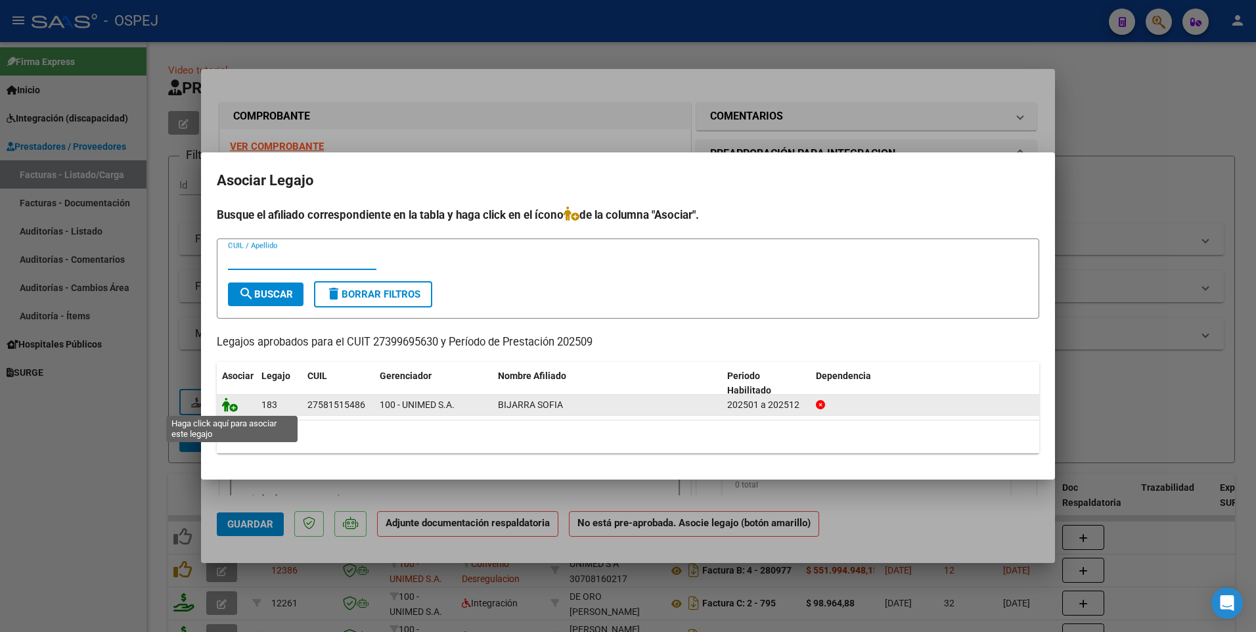
click at [227, 408] on icon at bounding box center [230, 404] width 16 height 14
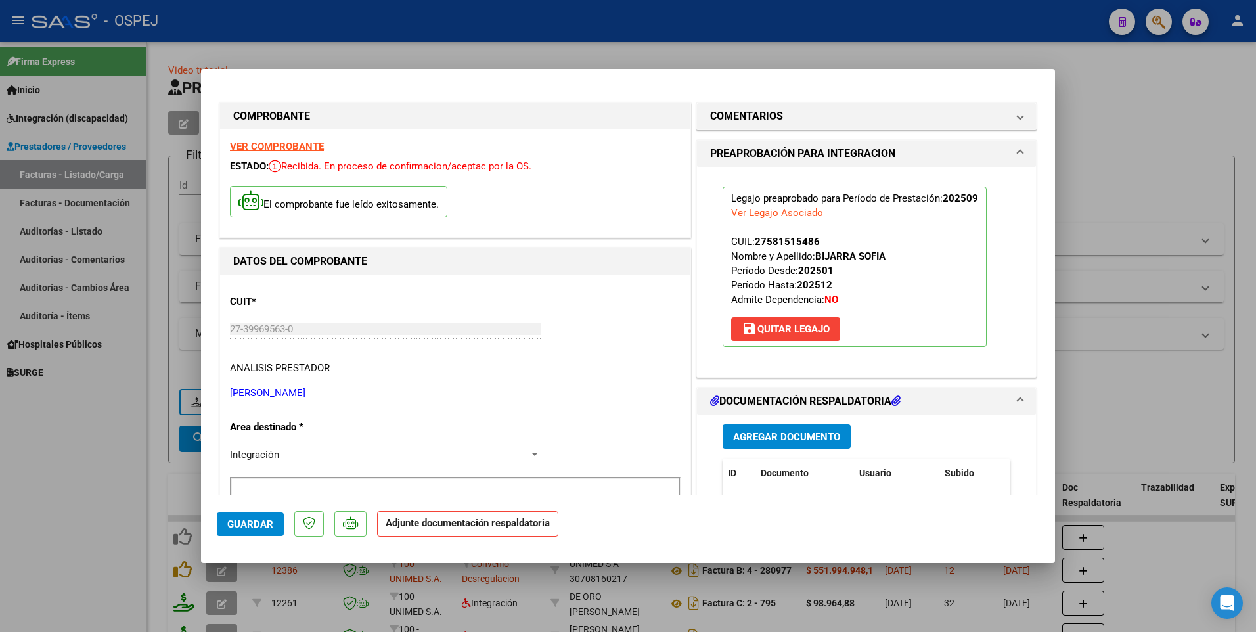
click at [798, 443] on button "Agregar Documento" at bounding box center [786, 436] width 128 height 24
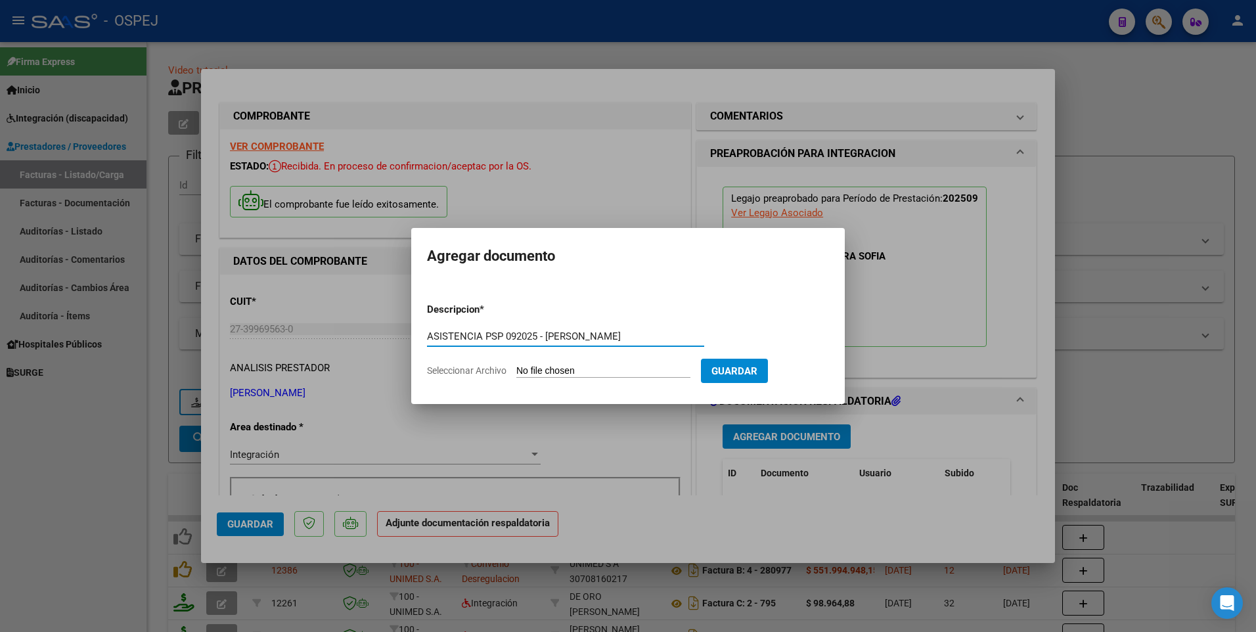
type input "ASISTENCIA PSP 092025 - [PERSON_NAME]"
click at [595, 372] on input "Seleccionar Archivo" at bounding box center [603, 371] width 174 height 12
click at [649, 375] on input "Seleccionar Archivo" at bounding box center [603, 371] width 174 height 12
type input "C:\fakepath\PERALTA SOFIA - PSP 092025 - BIJARRA.pdf"
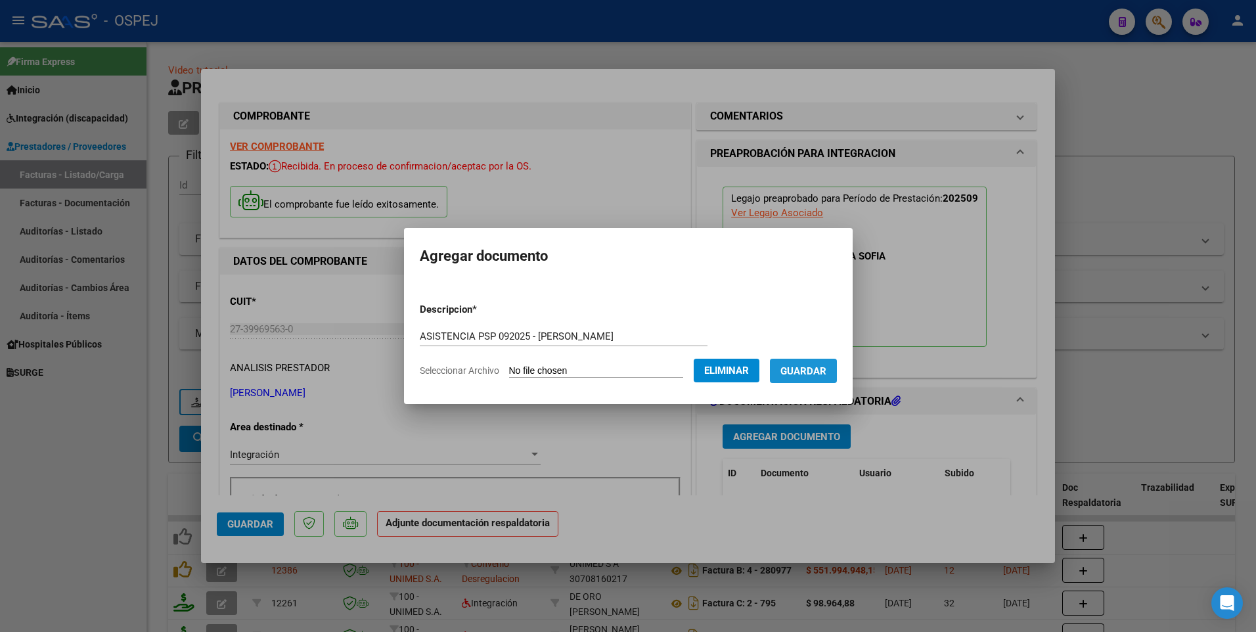
click at [826, 375] on span "Guardar" at bounding box center [803, 371] width 46 height 12
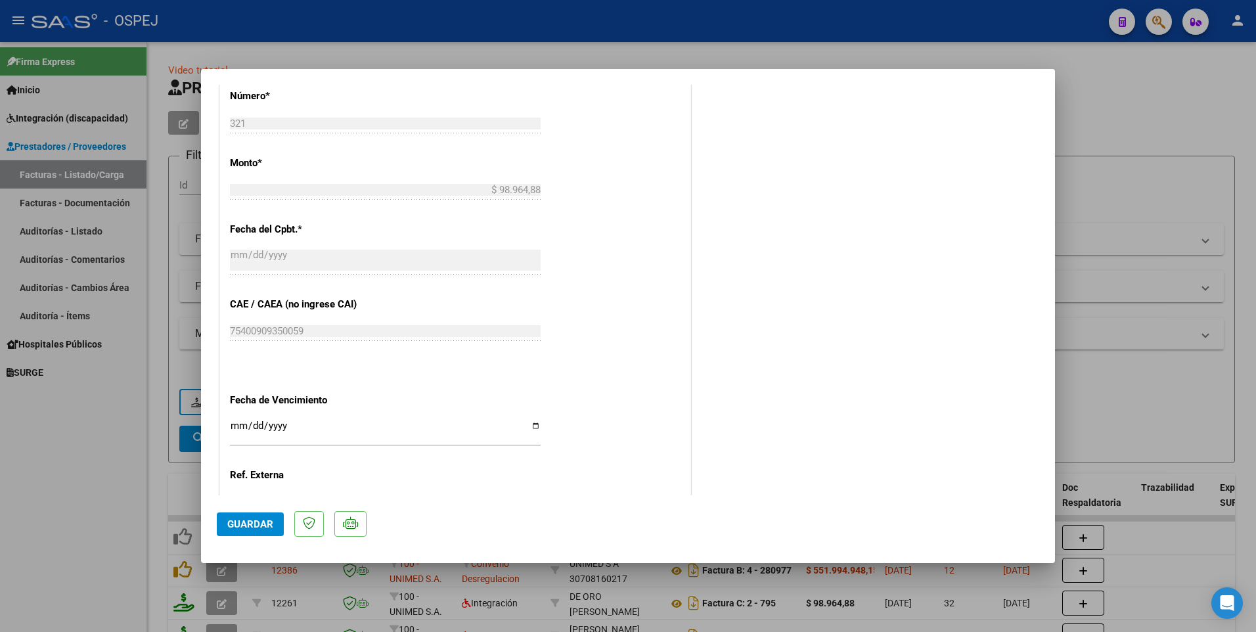
scroll to position [765, 0]
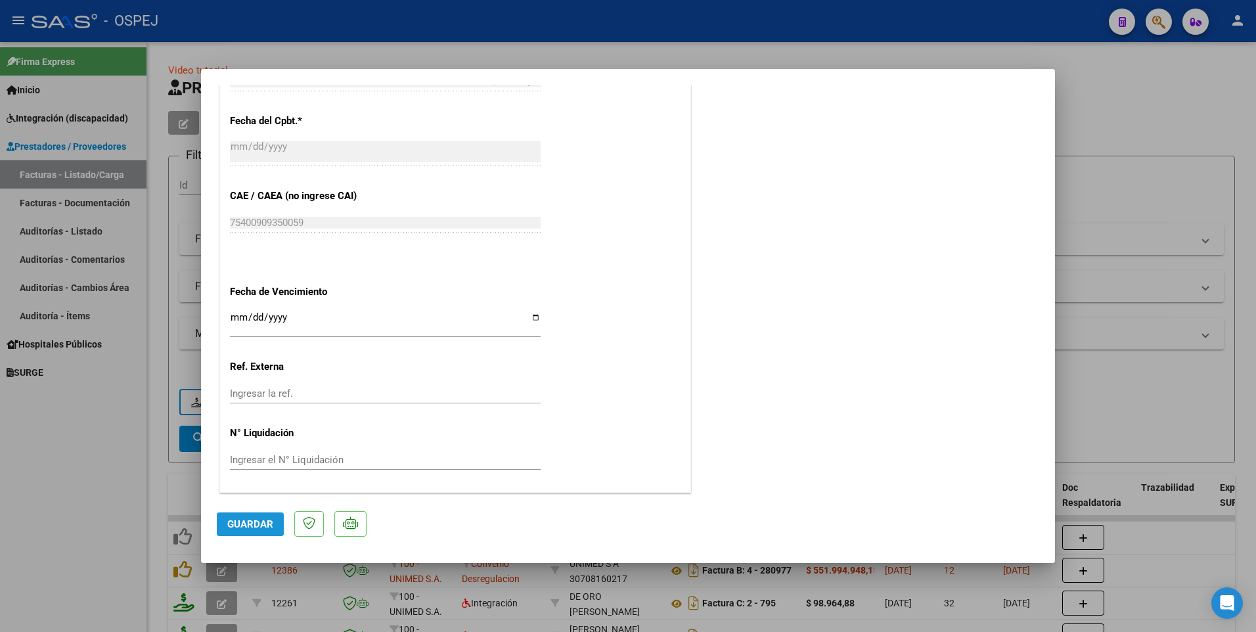
click at [235, 522] on span "Guardar" at bounding box center [250, 524] width 46 height 12
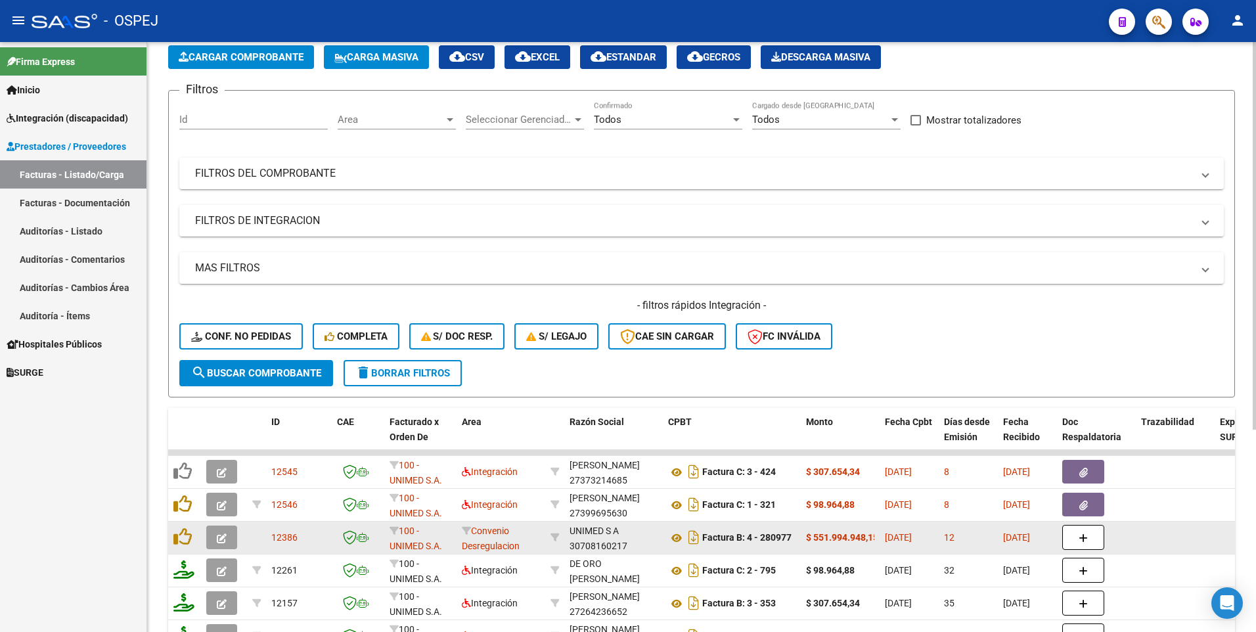
scroll to position [0, 0]
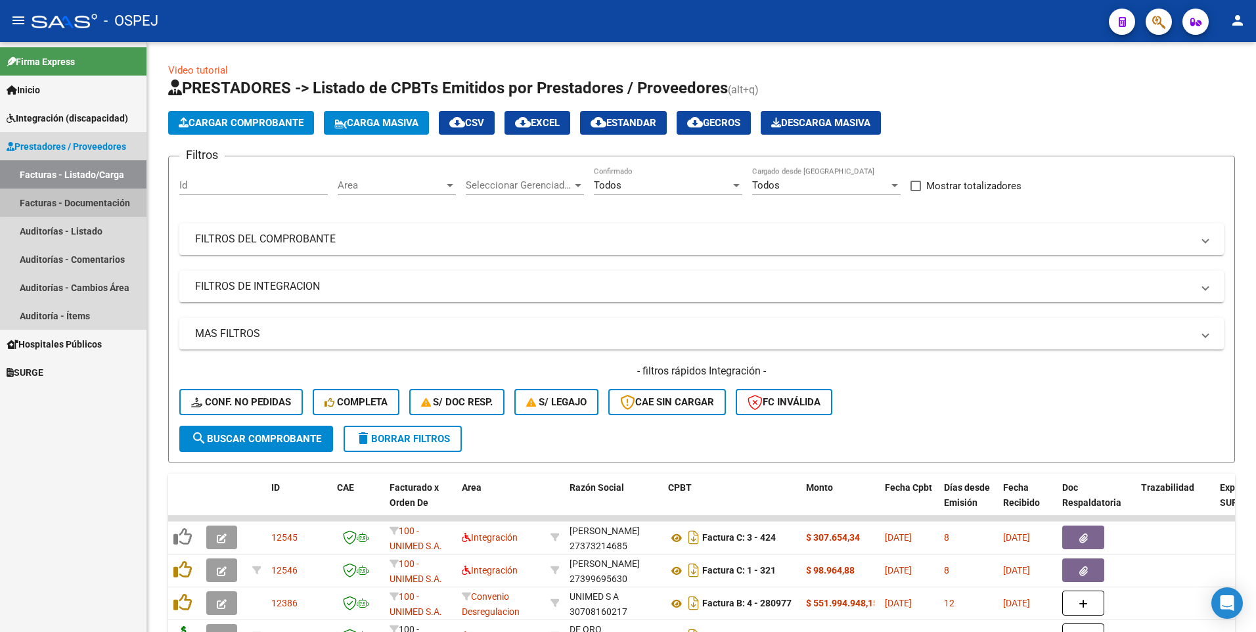
click at [79, 202] on link "Facturas - Documentación" at bounding box center [73, 202] width 146 height 28
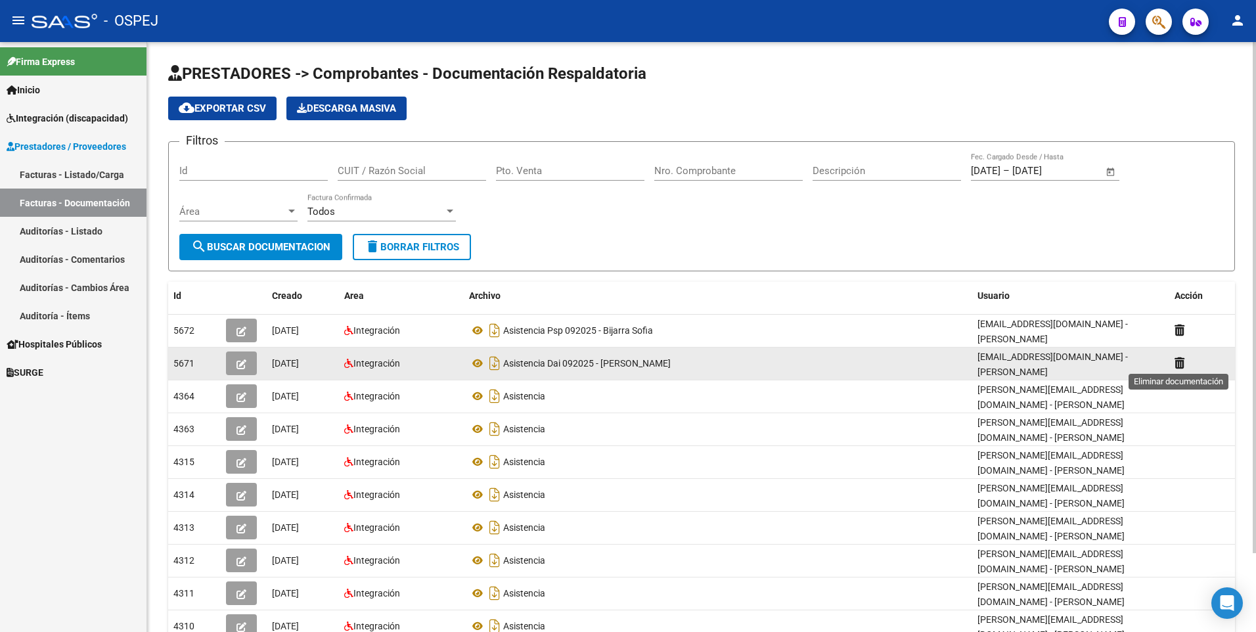
click at [1178, 364] on icon at bounding box center [1179, 363] width 10 height 12
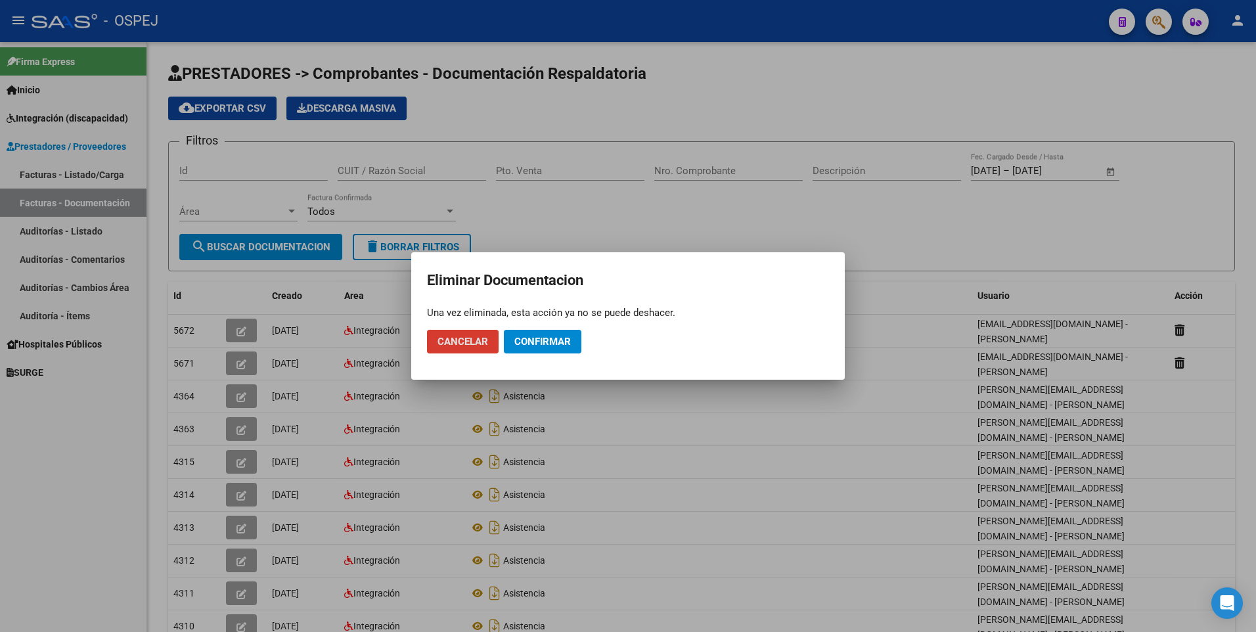
click at [461, 334] on button "Cancelar" at bounding box center [463, 342] width 72 height 24
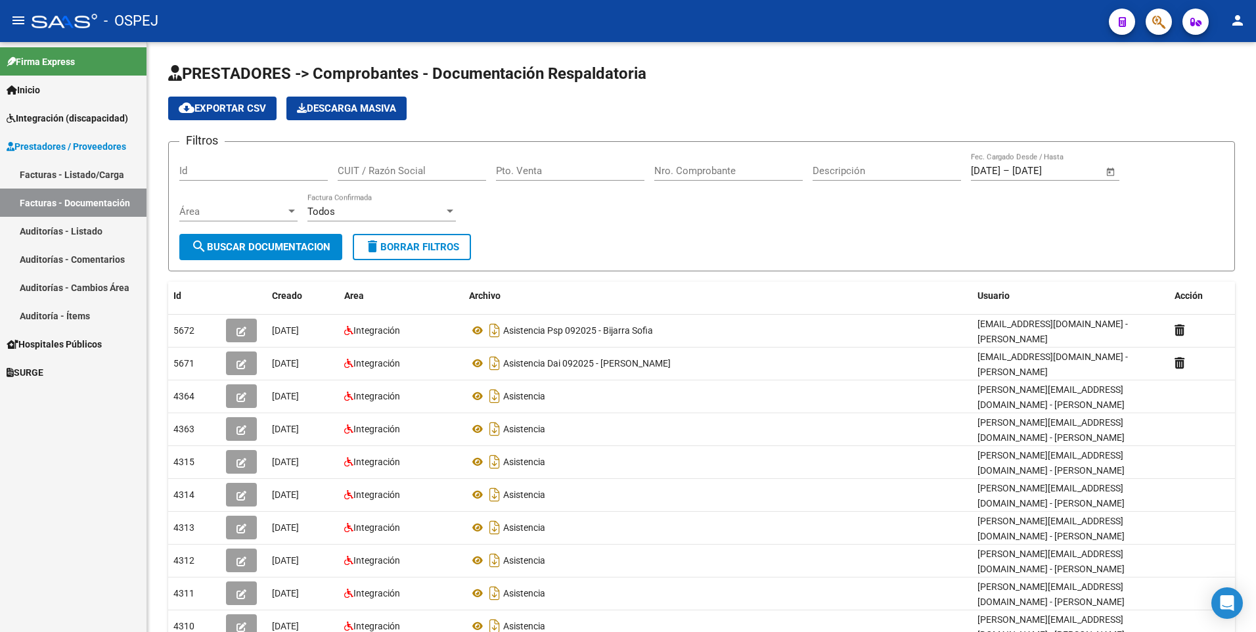
click at [76, 120] on span "Integración (discapacidad)" at bounding box center [67, 118] width 121 height 14
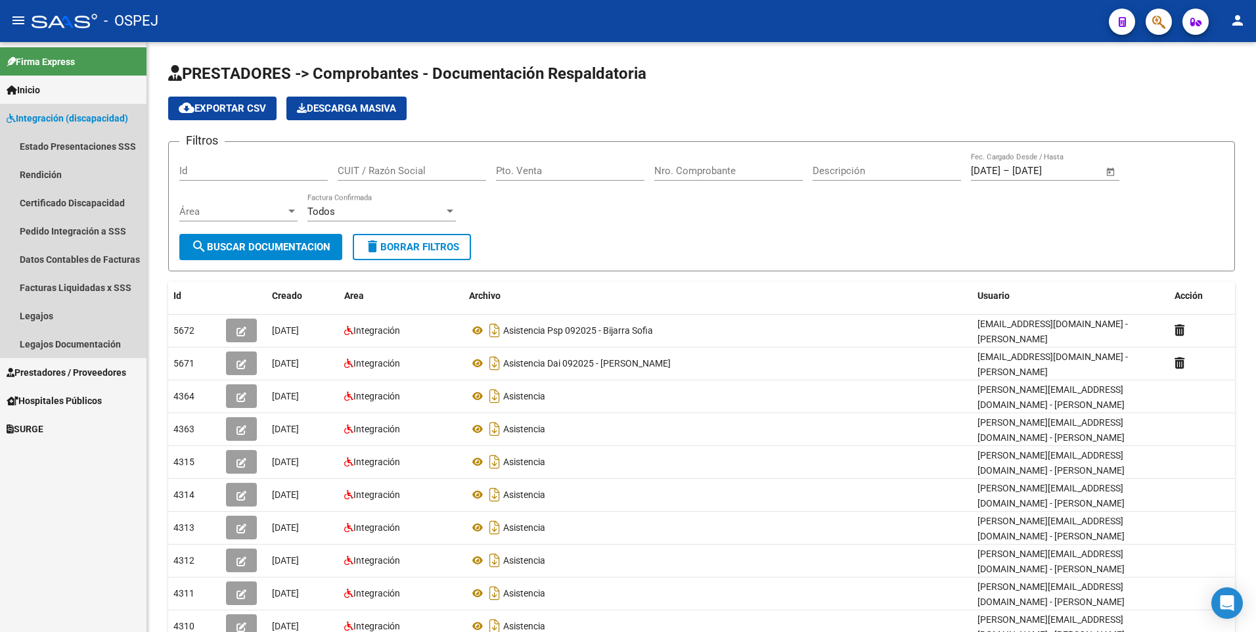
click at [83, 114] on span "Integración (discapacidad)" at bounding box center [67, 118] width 121 height 14
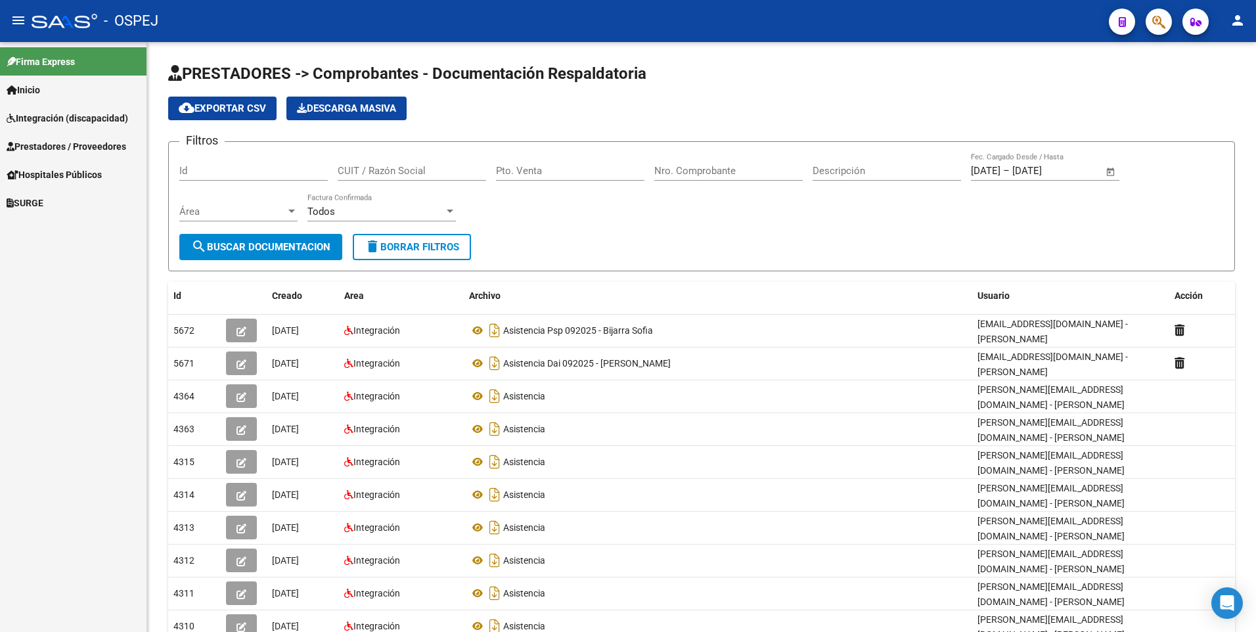
click at [77, 146] on span "Prestadores / Proveedores" at bounding box center [67, 146] width 120 height 14
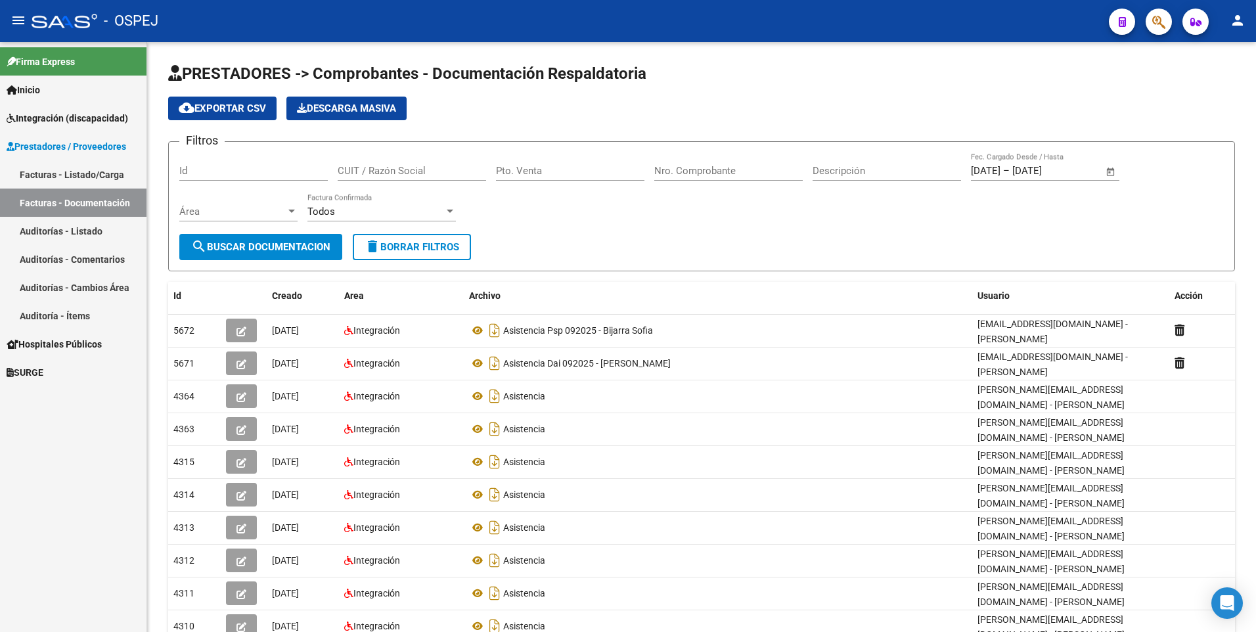
click at [77, 174] on link "Facturas - Listado/Carga" at bounding box center [73, 174] width 146 height 28
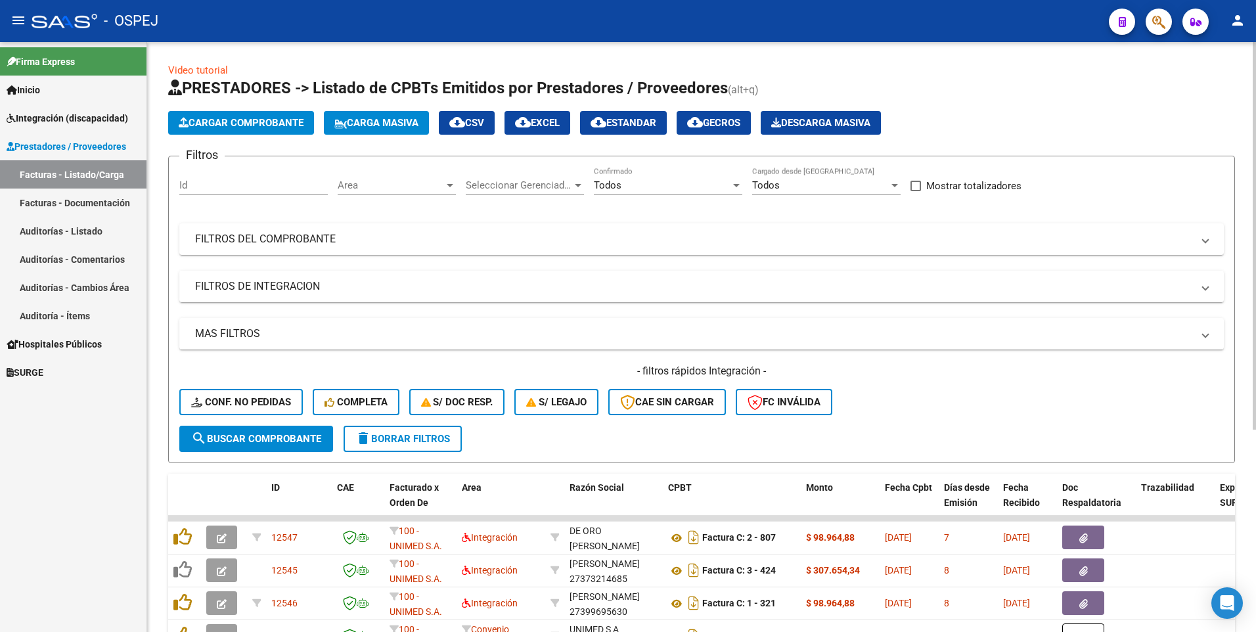
click at [255, 126] on span "Cargar Comprobante" at bounding box center [241, 123] width 125 height 12
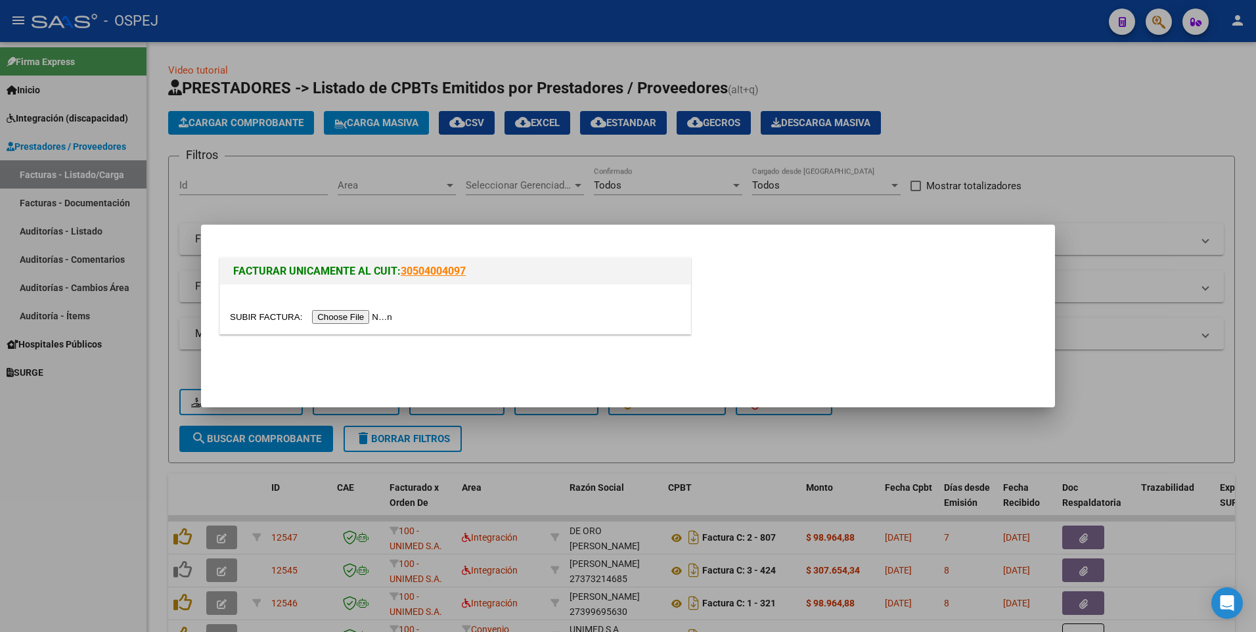
click at [341, 317] on input "file" at bounding box center [313, 317] width 166 height 14
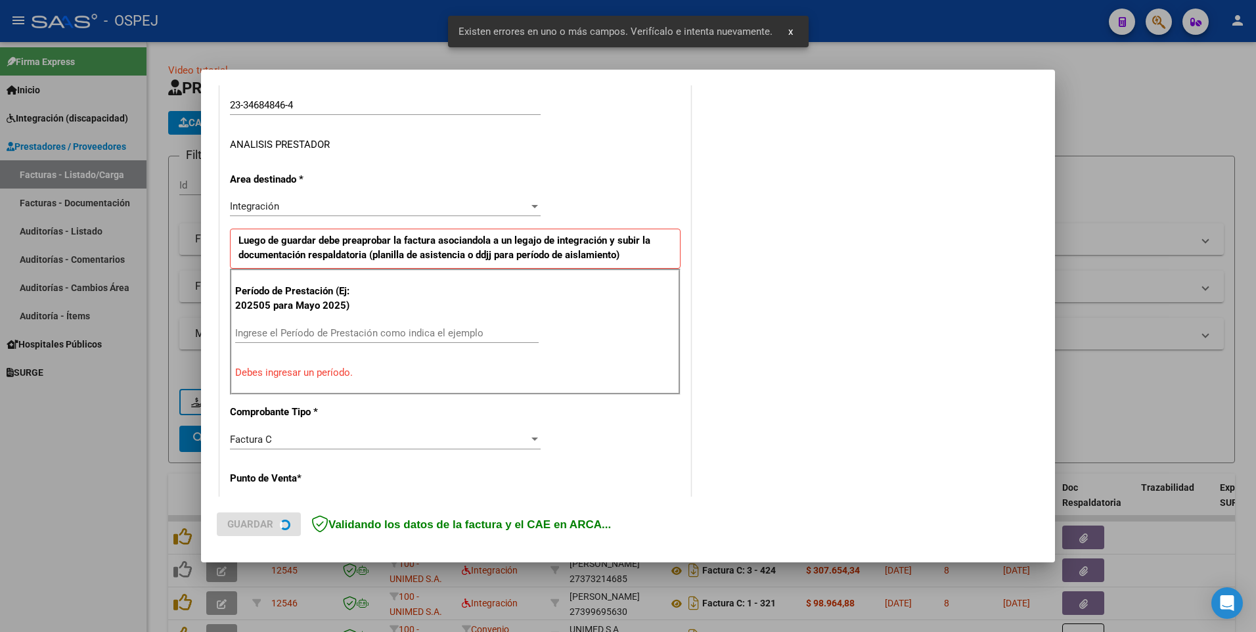
scroll to position [227, 0]
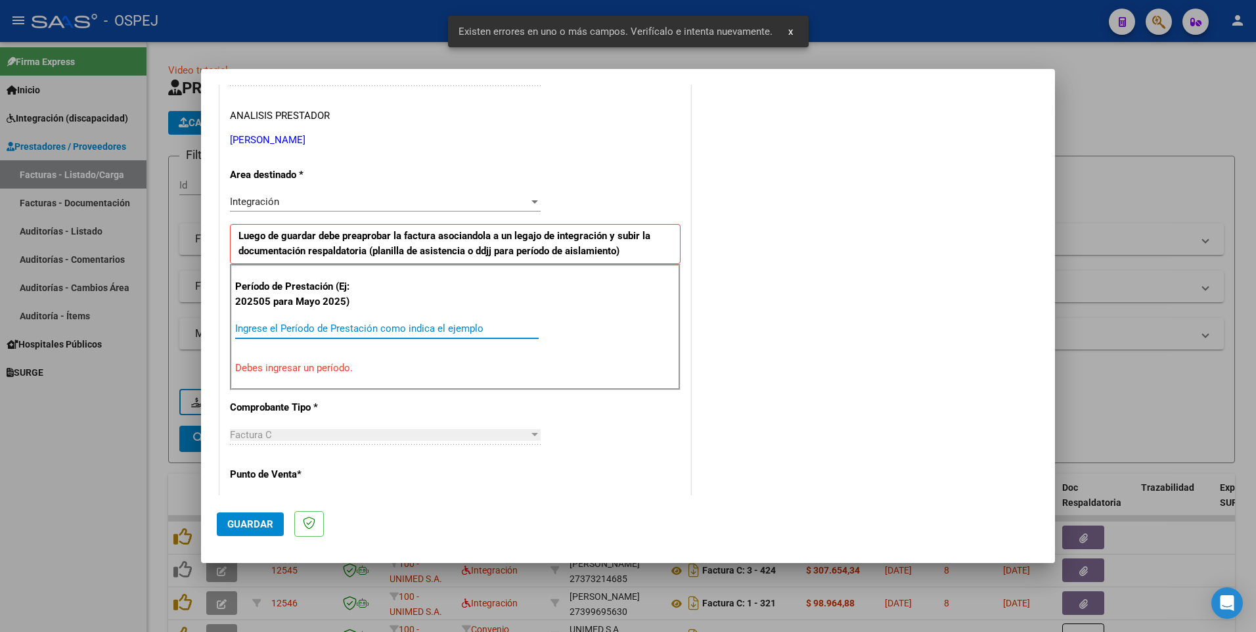
click at [271, 328] on input "Ingrese el Período de Prestación como indica el ejemplo" at bounding box center [386, 328] width 303 height 12
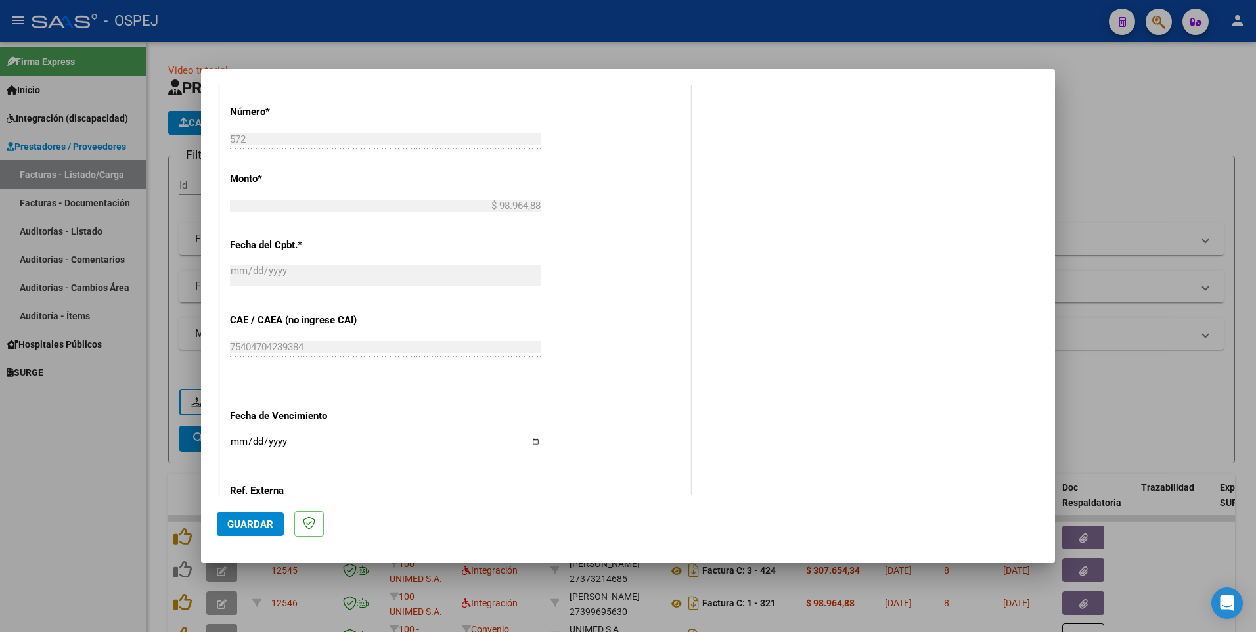
scroll to position [745, 0]
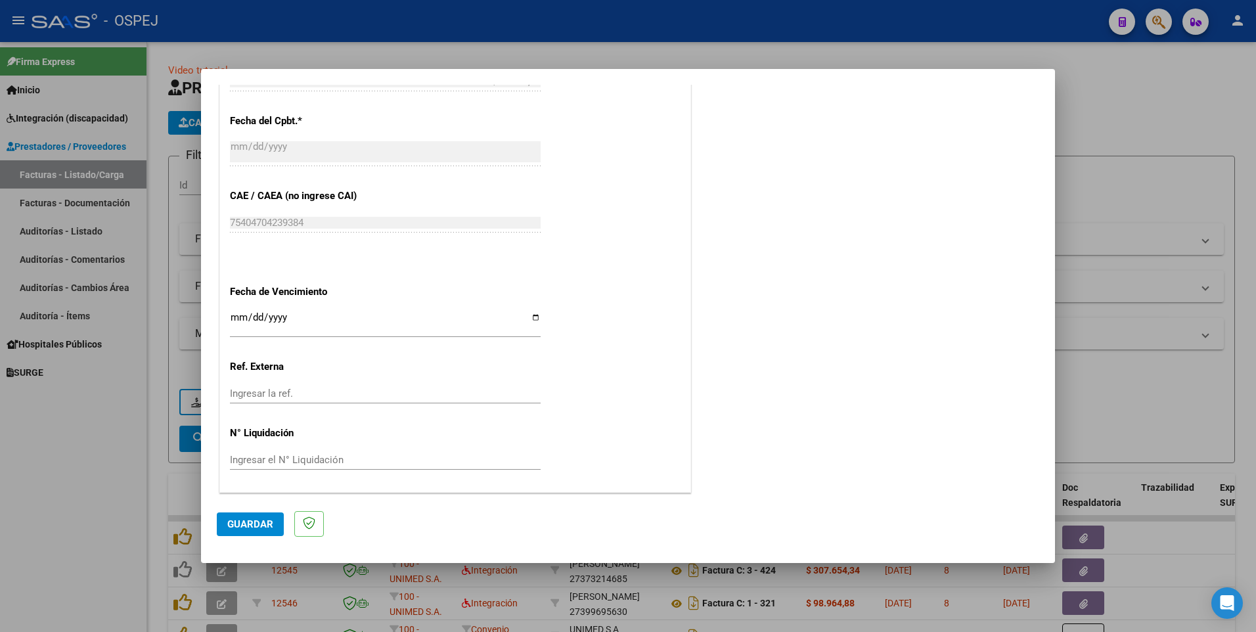
type input "202509"
click at [244, 521] on span "Guardar" at bounding box center [250, 524] width 46 height 12
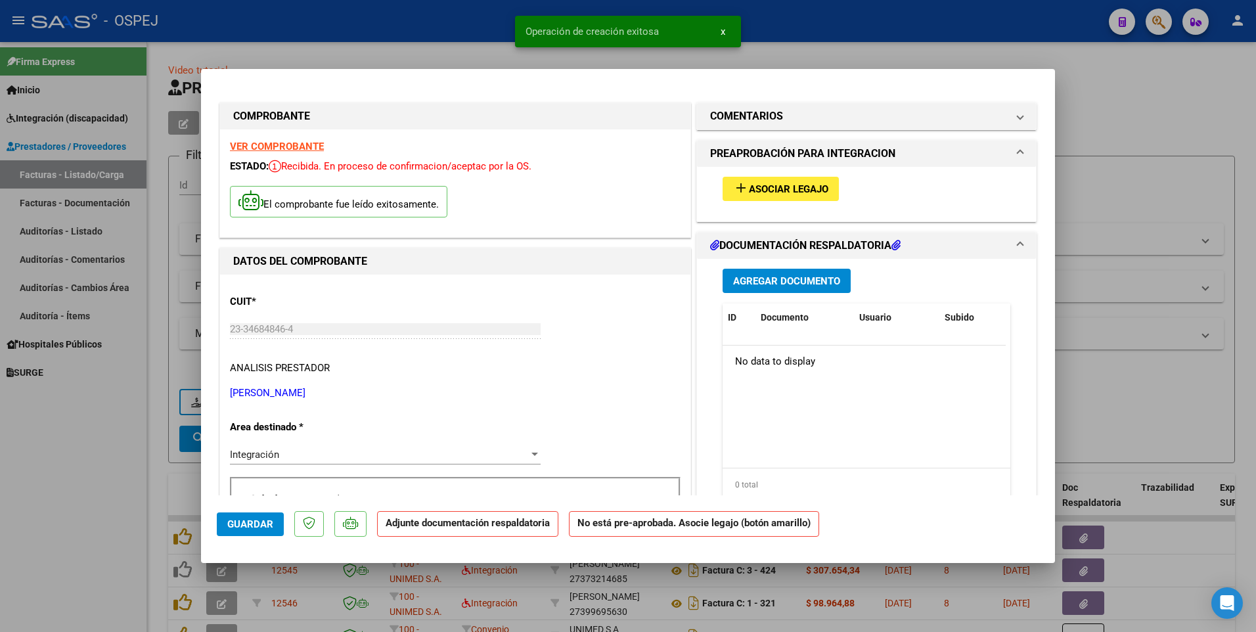
click at [789, 191] on span "Asociar Legajo" at bounding box center [788, 189] width 79 height 12
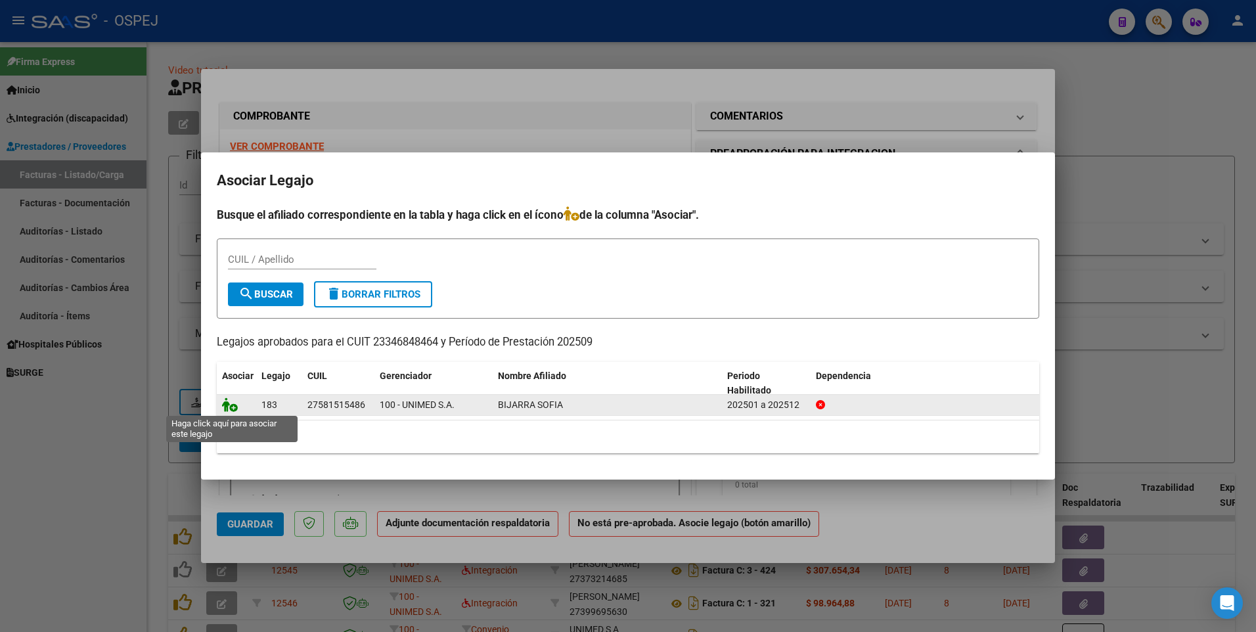
click at [227, 410] on icon at bounding box center [230, 404] width 16 height 14
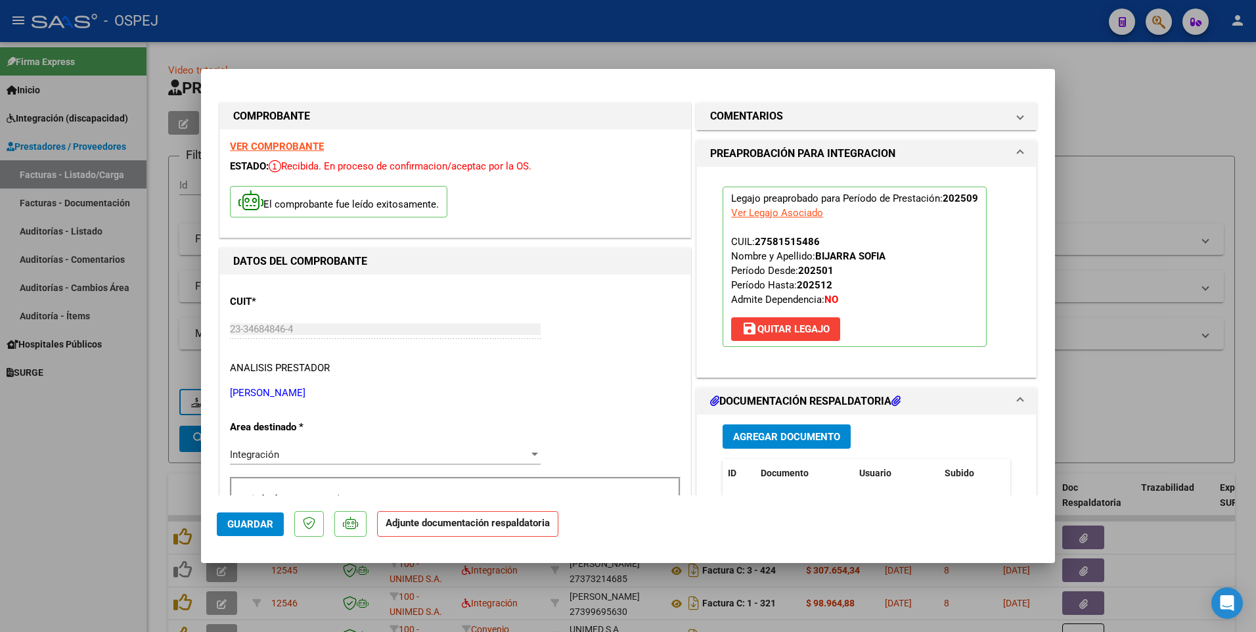
click at [787, 438] on span "Agregar Documento" at bounding box center [786, 437] width 107 height 12
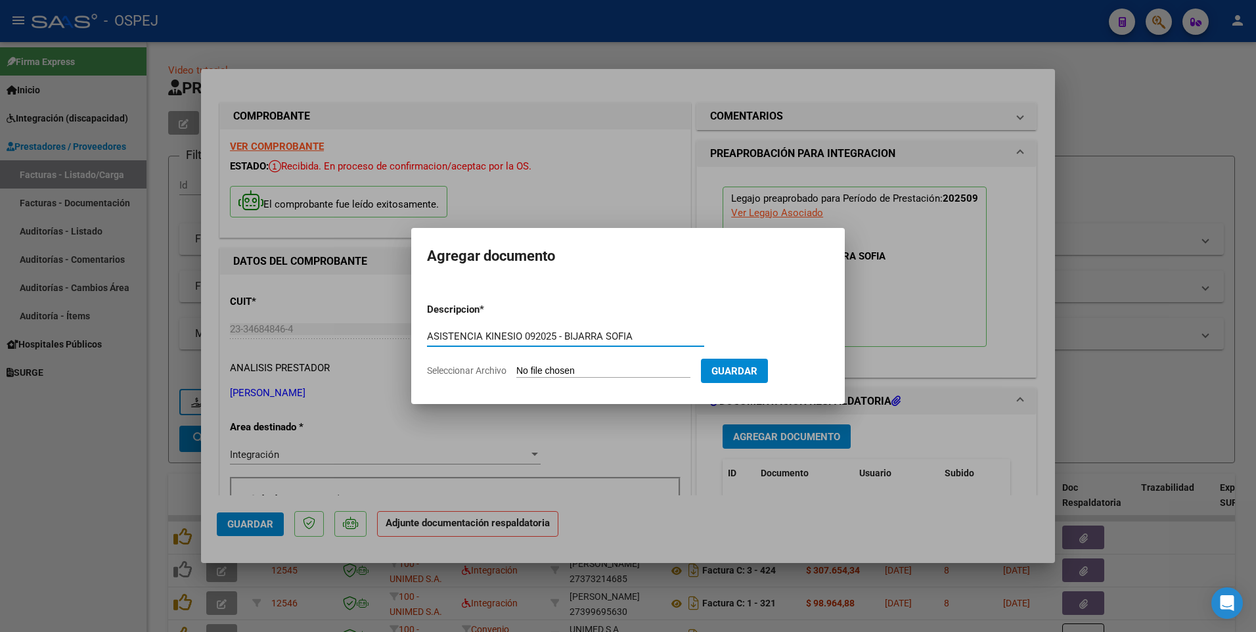
type input "ASISTENCIA KINESIO 092025 - BIJARRA SOFIA"
click at [622, 373] on input "Seleccionar Archivo" at bounding box center [603, 371] width 174 height 12
type input "C:\fakepath\GRASSINO ABI - KINESIO 092025 - BIJARRA.pdf"
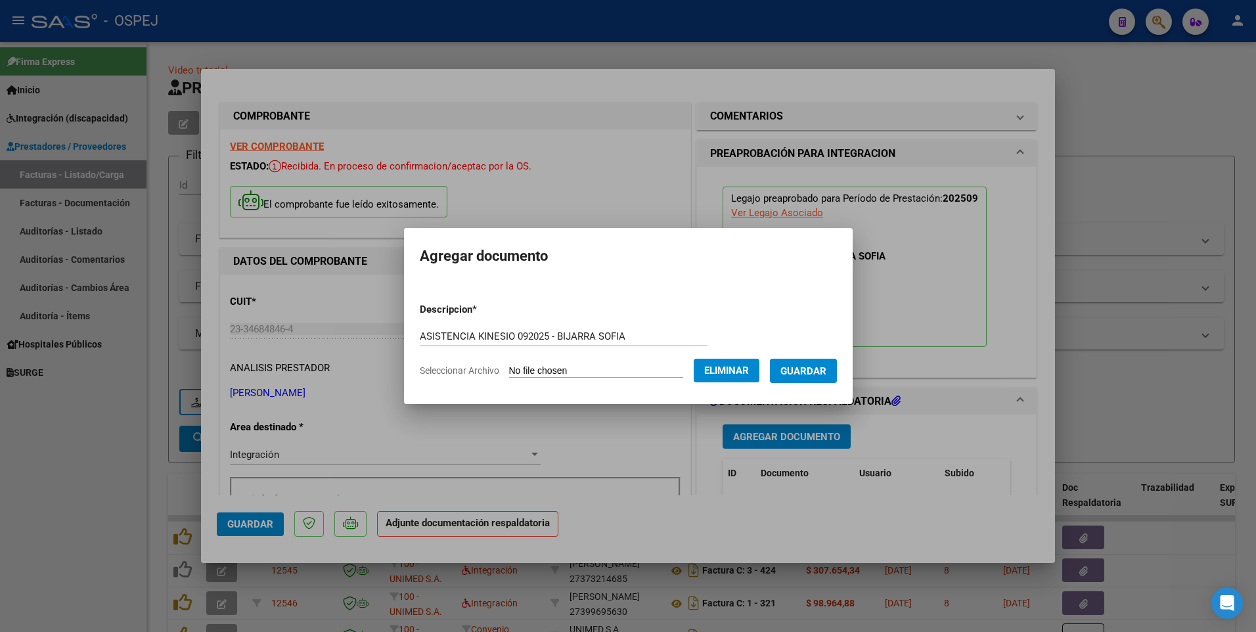
click at [825, 377] on span "Guardar" at bounding box center [803, 371] width 46 height 12
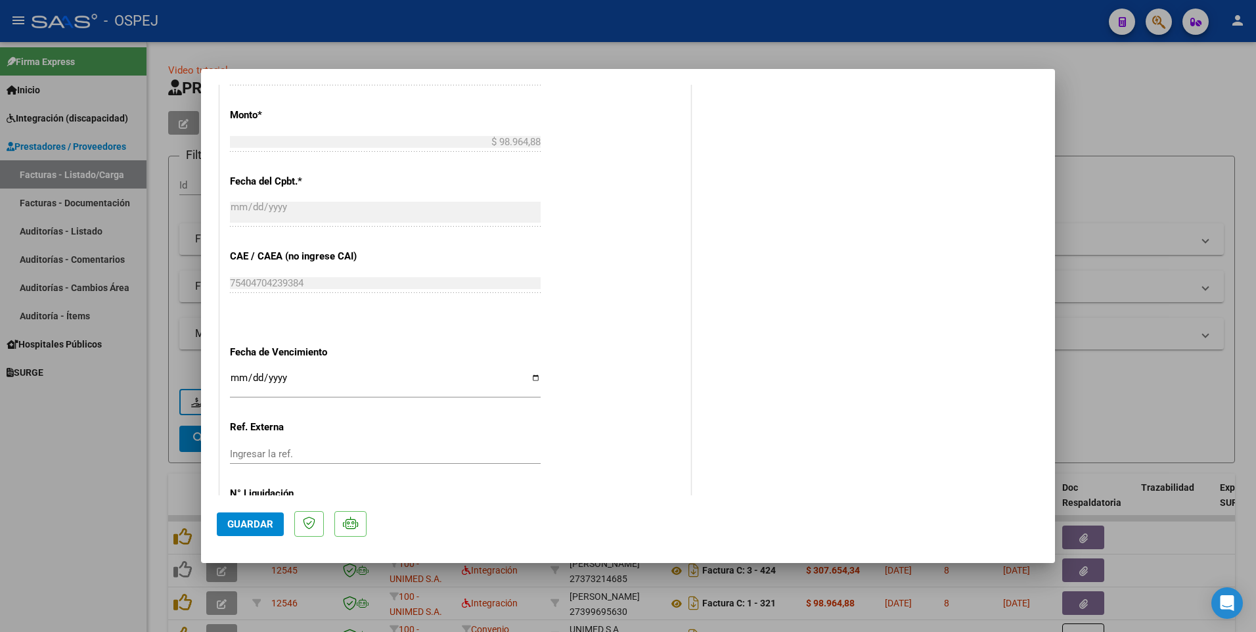
scroll to position [765, 0]
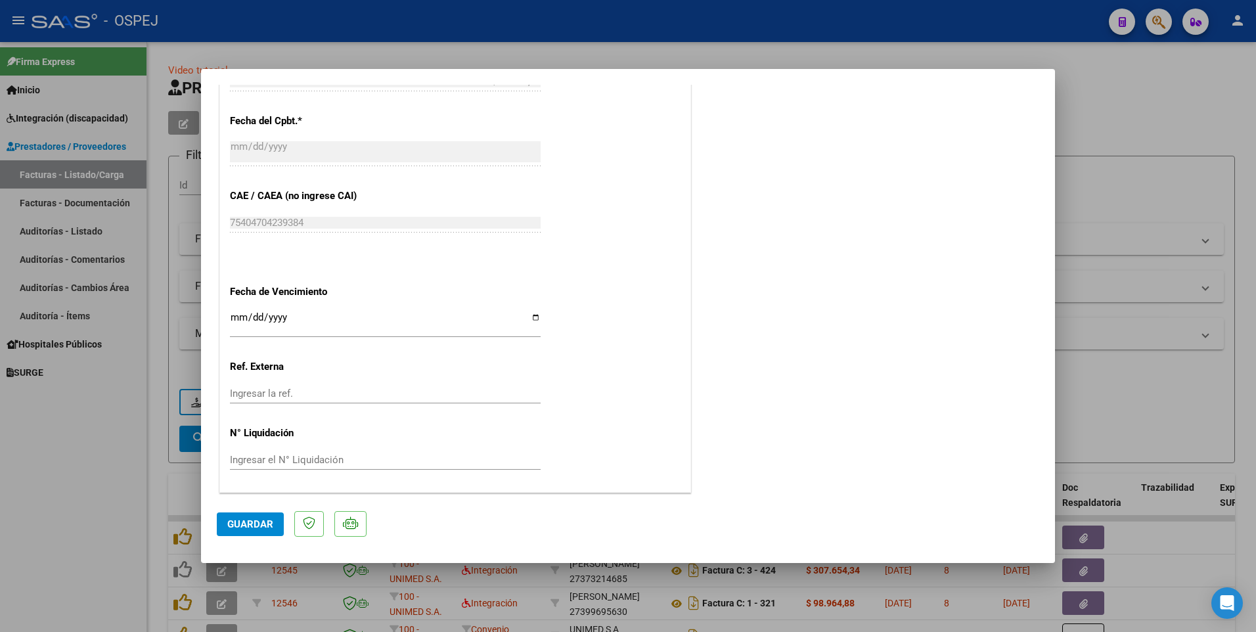
click at [255, 524] on span "Guardar" at bounding box center [250, 524] width 46 height 12
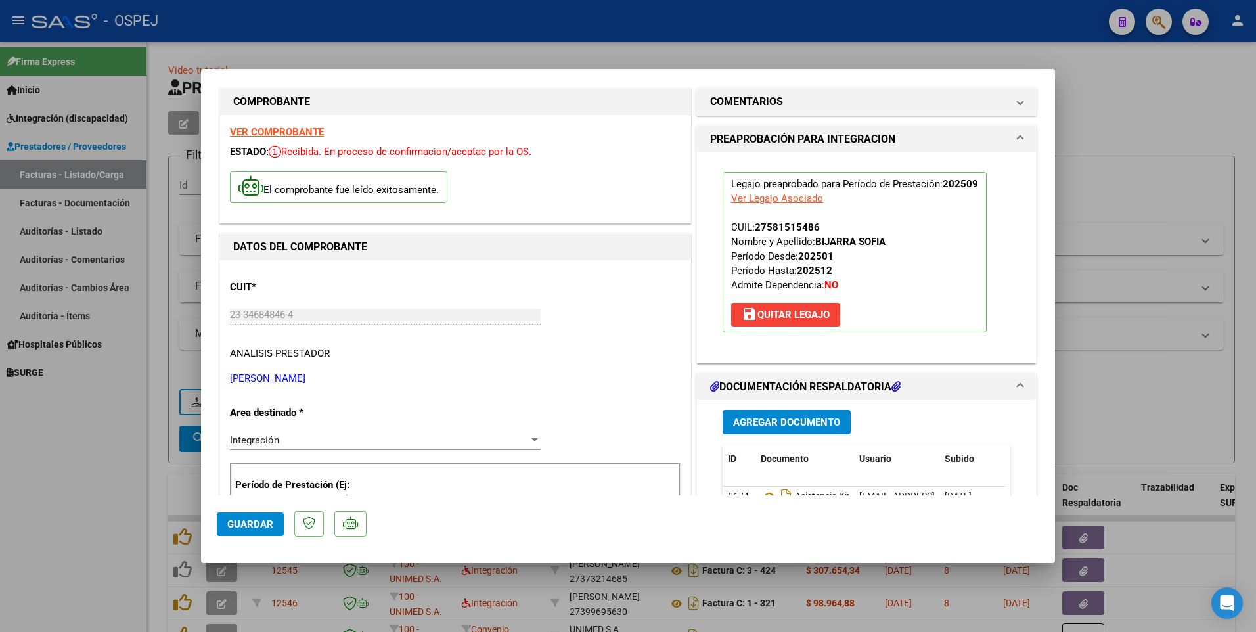
scroll to position [0, 0]
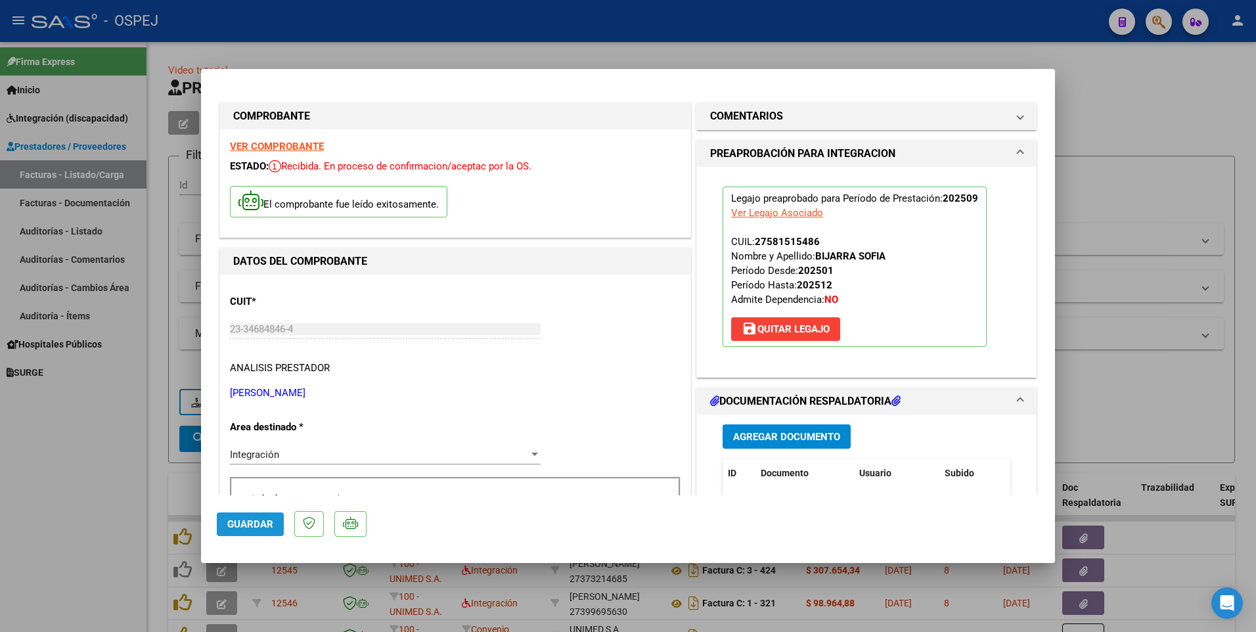
click at [230, 529] on span "Guardar" at bounding box center [250, 524] width 46 height 12
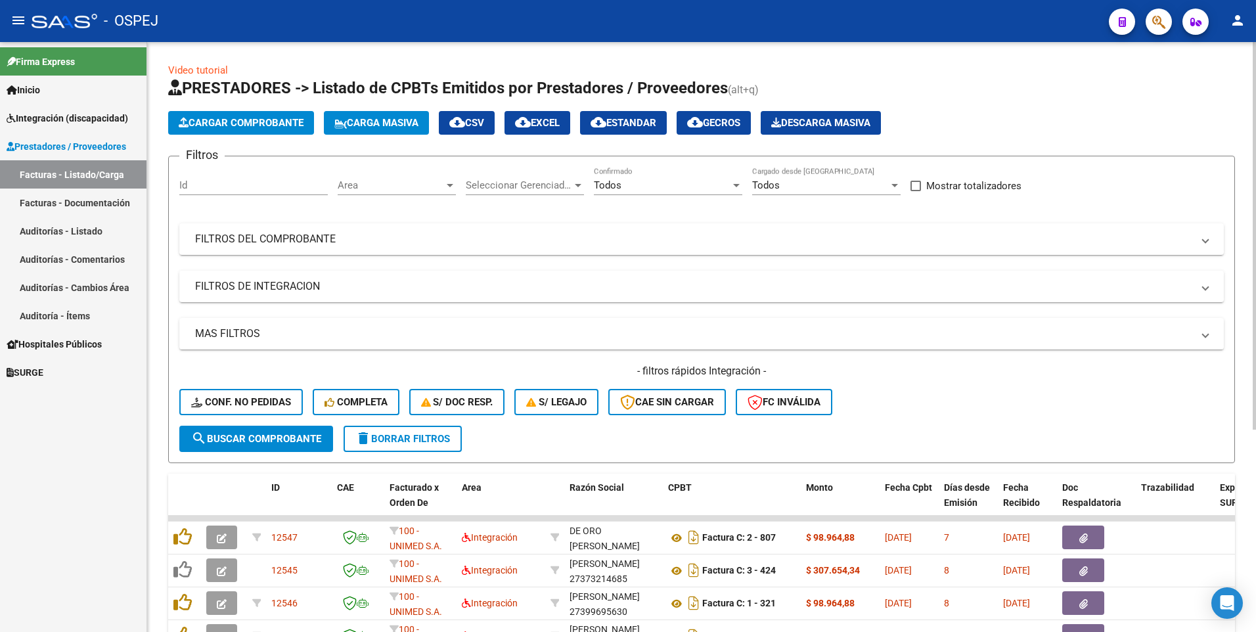
click at [232, 125] on span "Cargar Comprobante" at bounding box center [241, 123] width 125 height 12
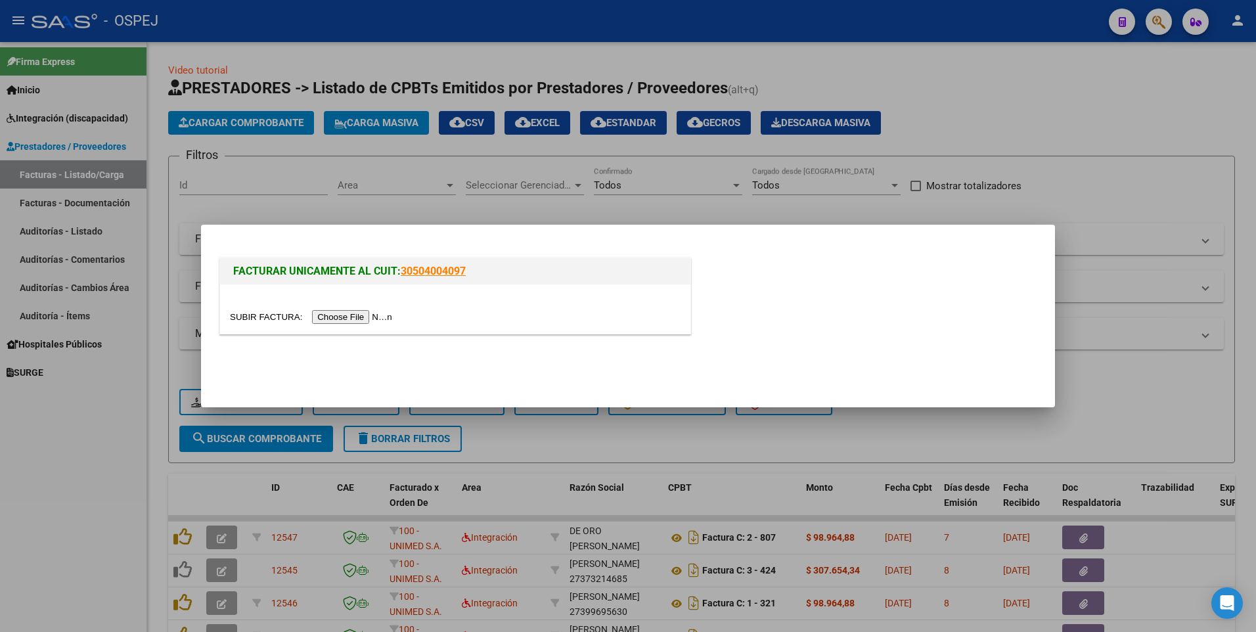
click at [341, 315] on input "file" at bounding box center [313, 317] width 166 height 14
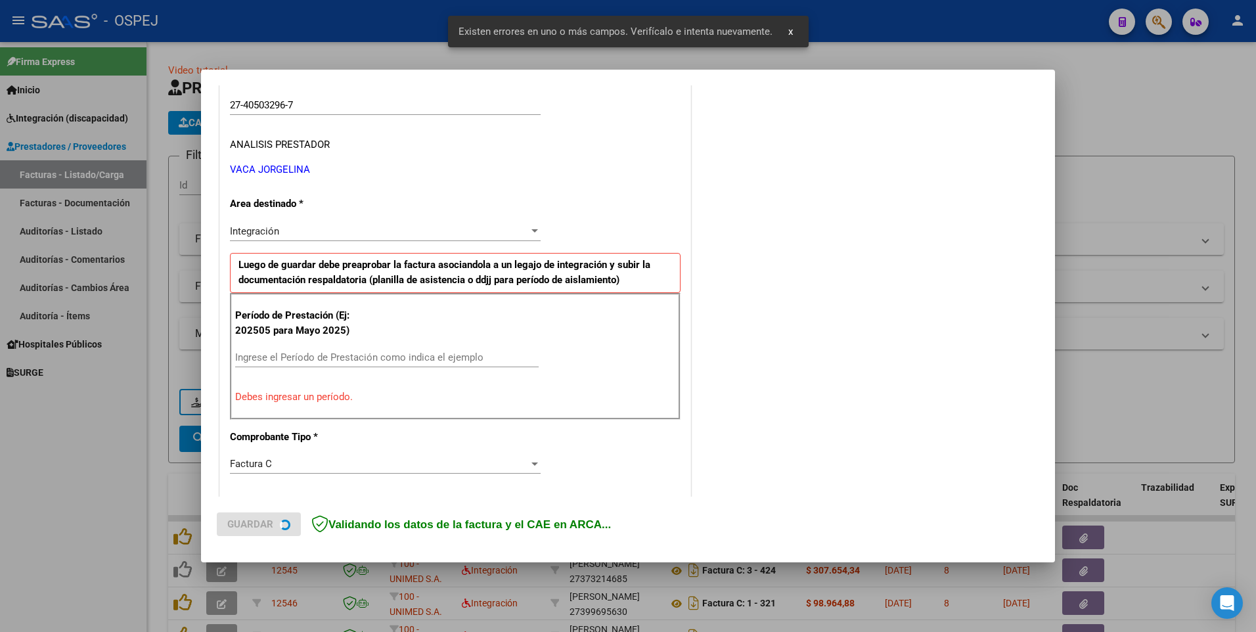
scroll to position [227, 0]
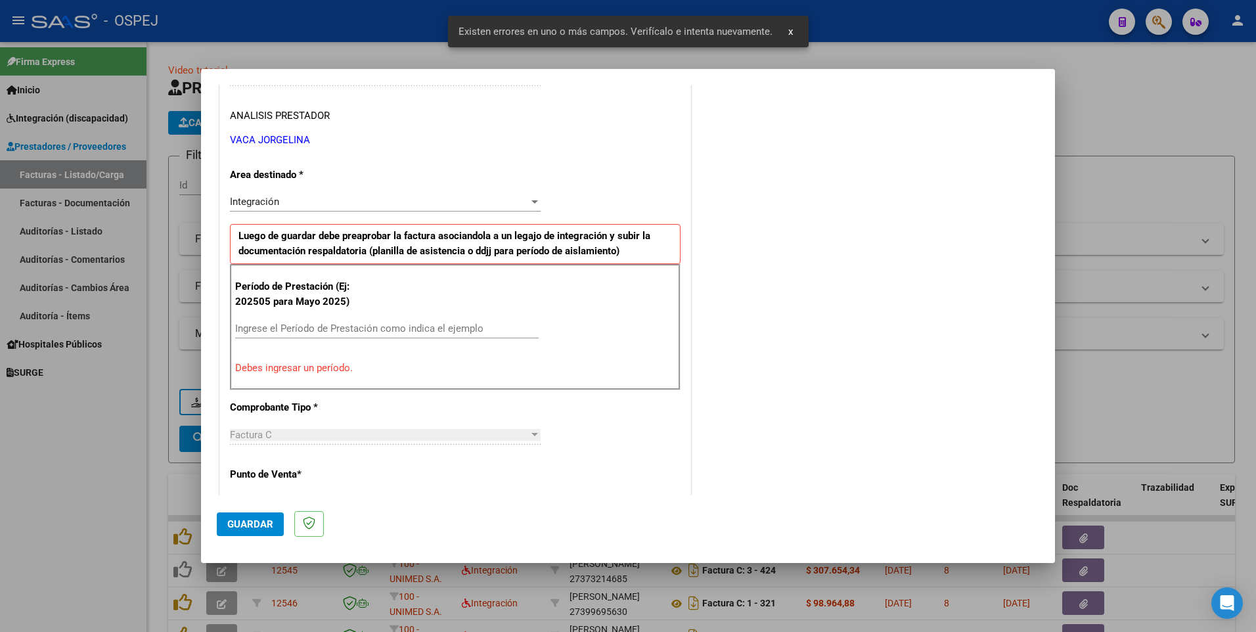
click at [286, 326] on input "Ingrese el Período de Prestación como indica el ejemplo" at bounding box center [386, 328] width 303 height 12
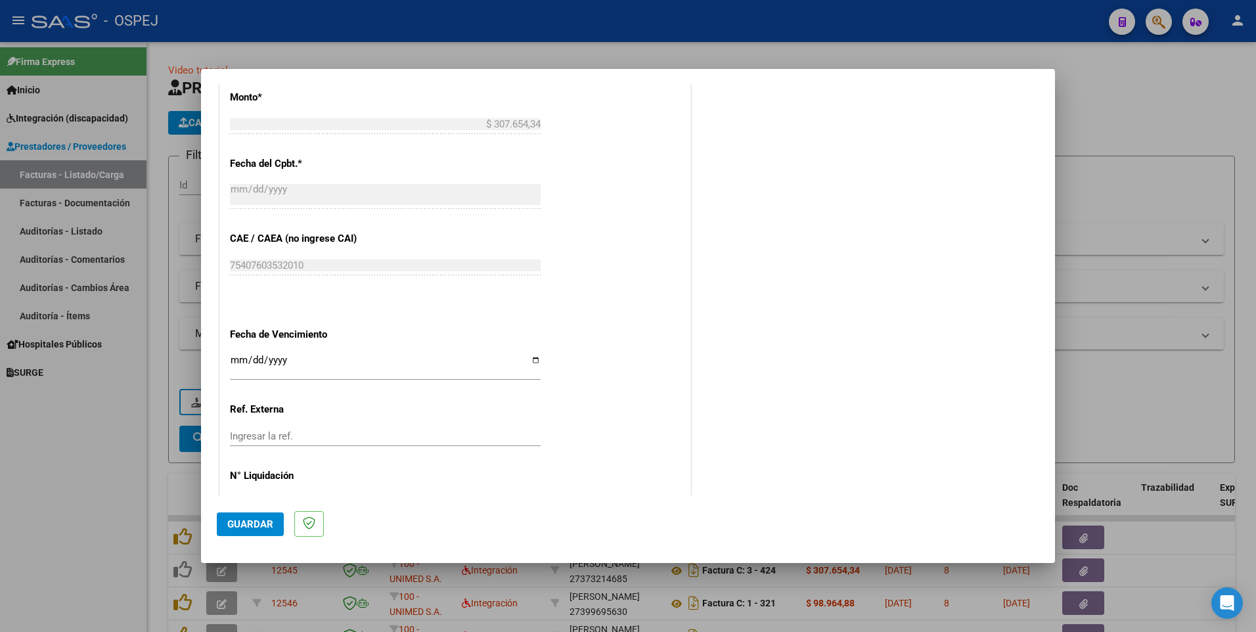
scroll to position [745, 0]
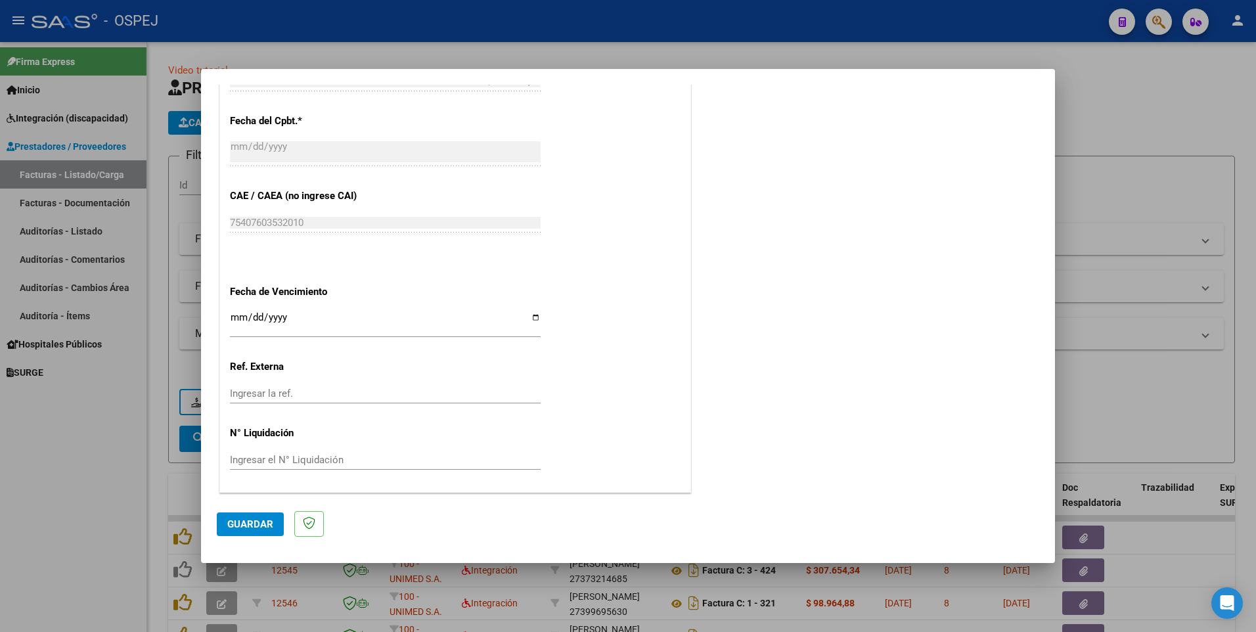
type input "202509"
click at [246, 518] on span "Guardar" at bounding box center [250, 524] width 46 height 12
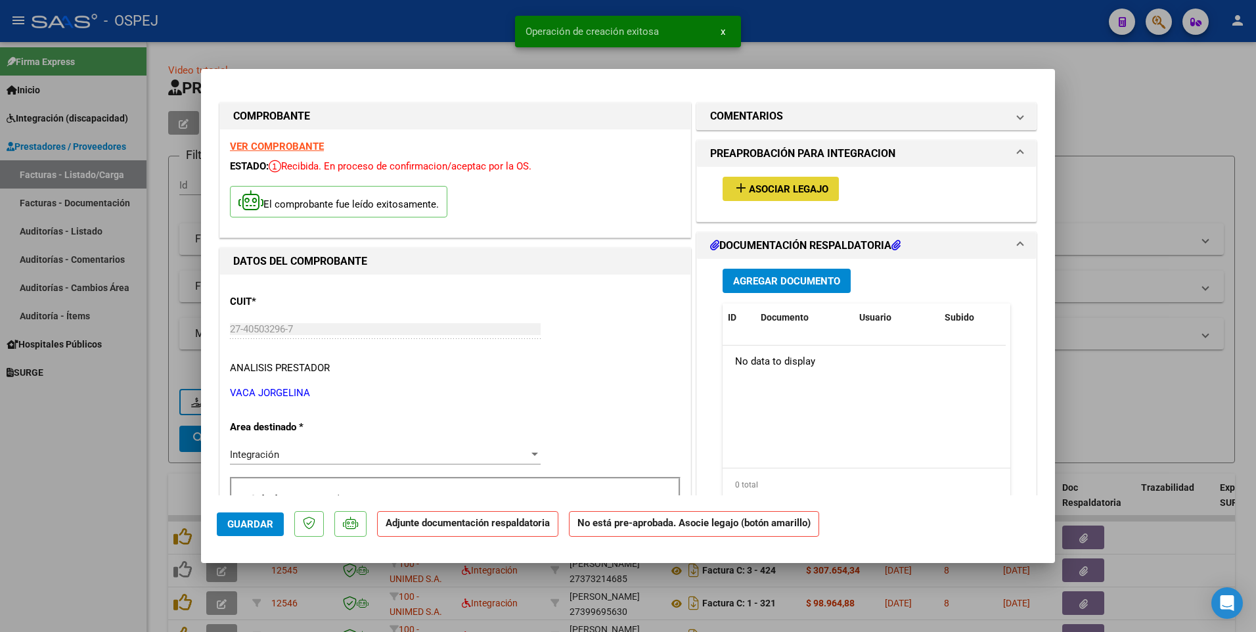
click at [795, 189] on span "Asociar Legajo" at bounding box center [788, 189] width 79 height 12
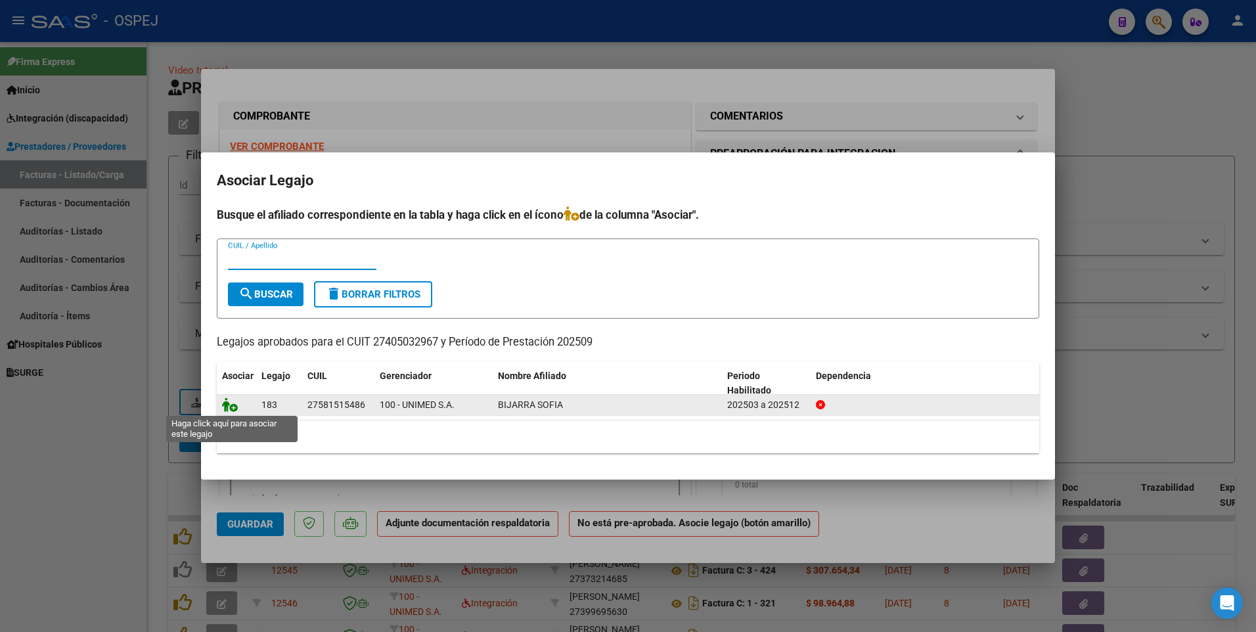
click at [227, 408] on icon at bounding box center [230, 404] width 16 height 14
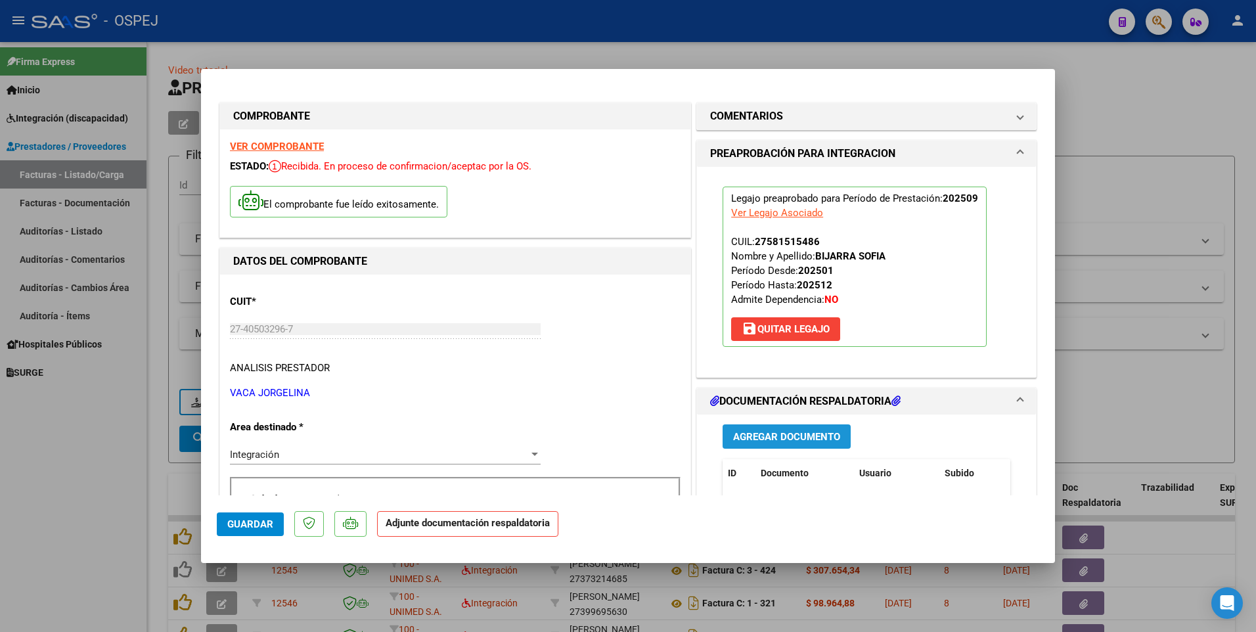
click at [756, 435] on span "Agregar Documento" at bounding box center [786, 437] width 107 height 12
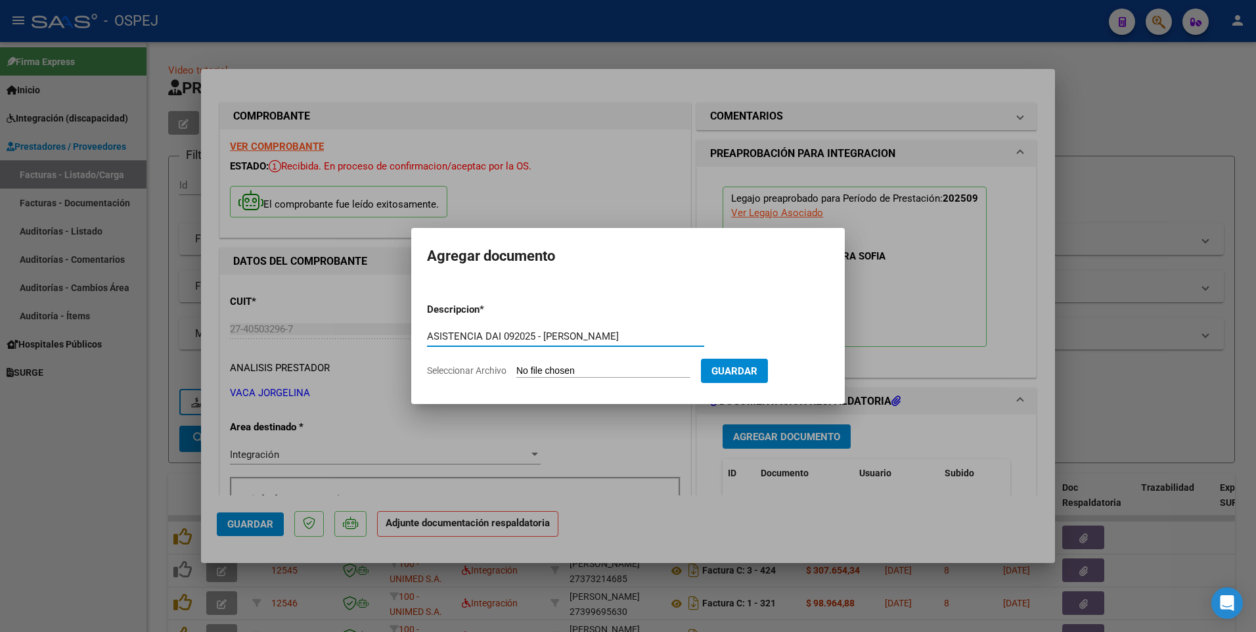
type input "ASISTENCIA DAI 092025 - [PERSON_NAME]"
click at [570, 370] on input "Seleccionar Archivo" at bounding box center [603, 371] width 174 height 12
type input "C:\fakepath\VACA JORGELINA - DAI 092025 - [PERSON_NAME].pdf"
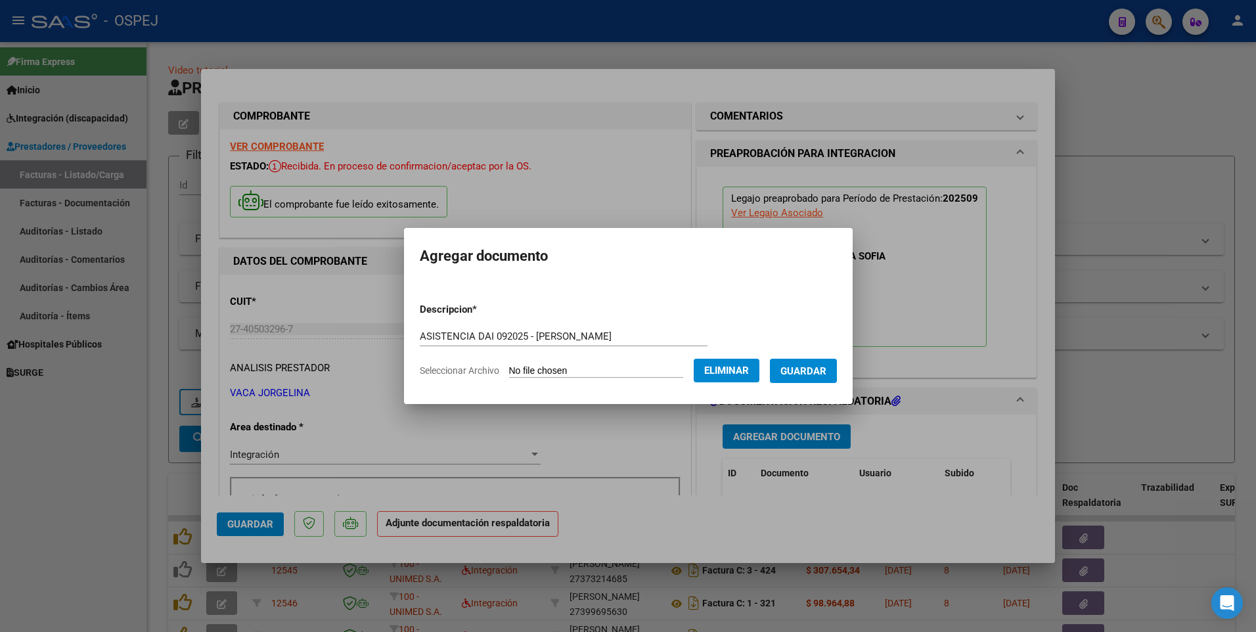
click at [826, 372] on span "Guardar" at bounding box center [803, 371] width 46 height 12
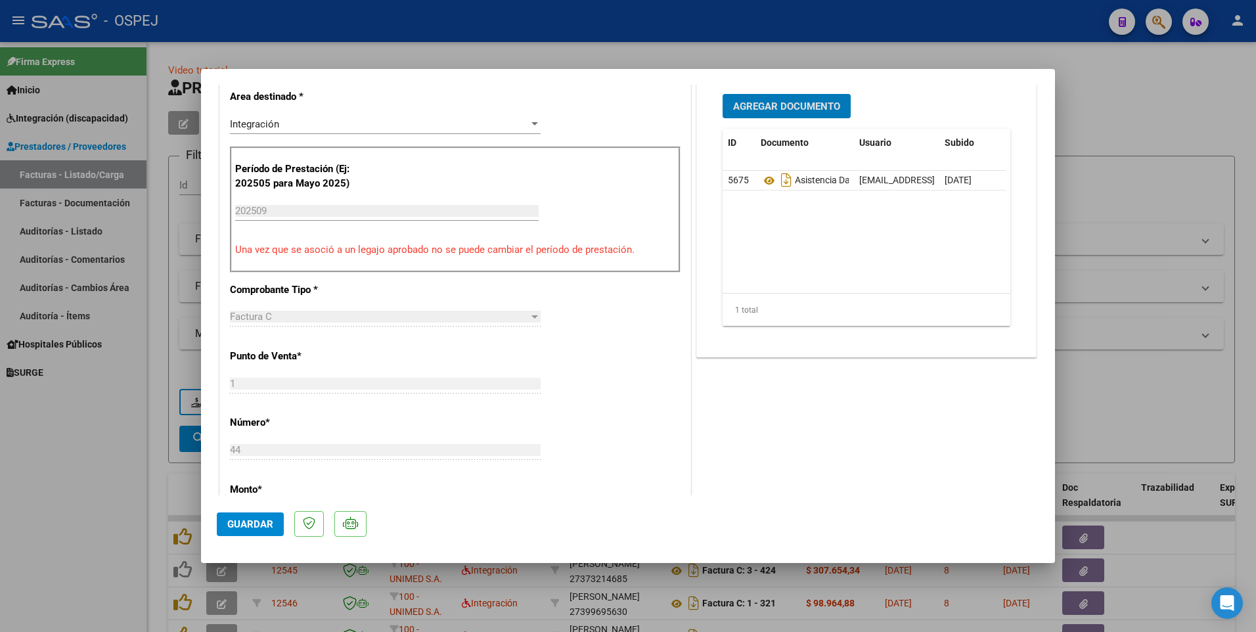
scroll to position [394, 0]
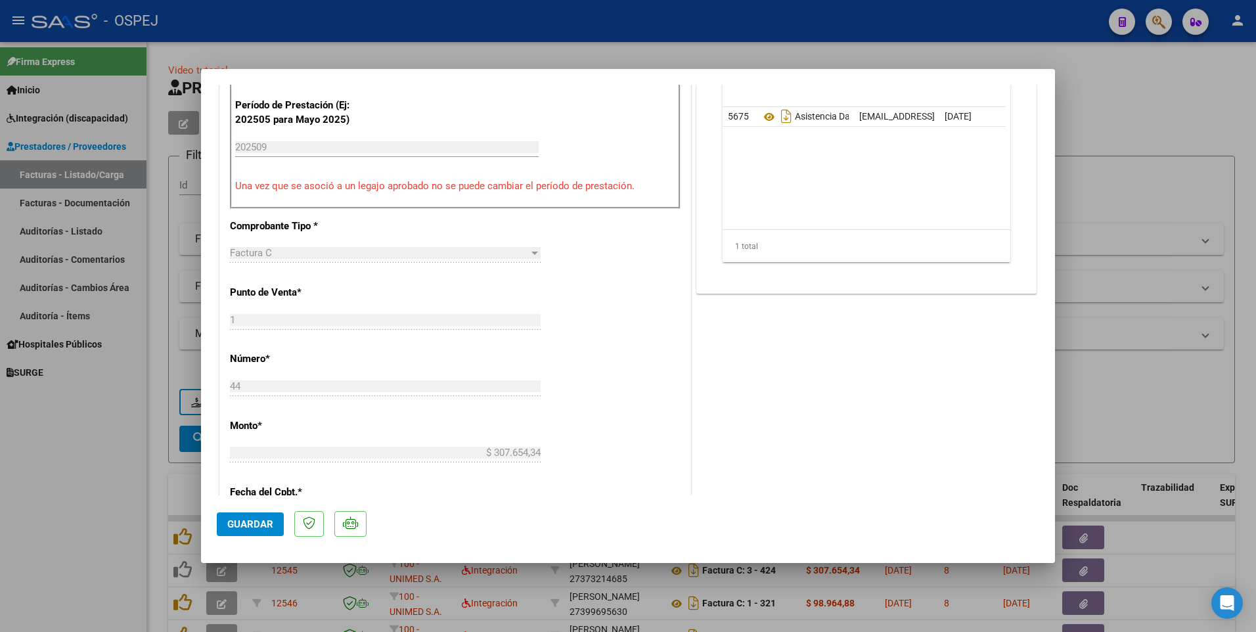
click at [246, 525] on span "Guardar" at bounding box center [250, 524] width 46 height 12
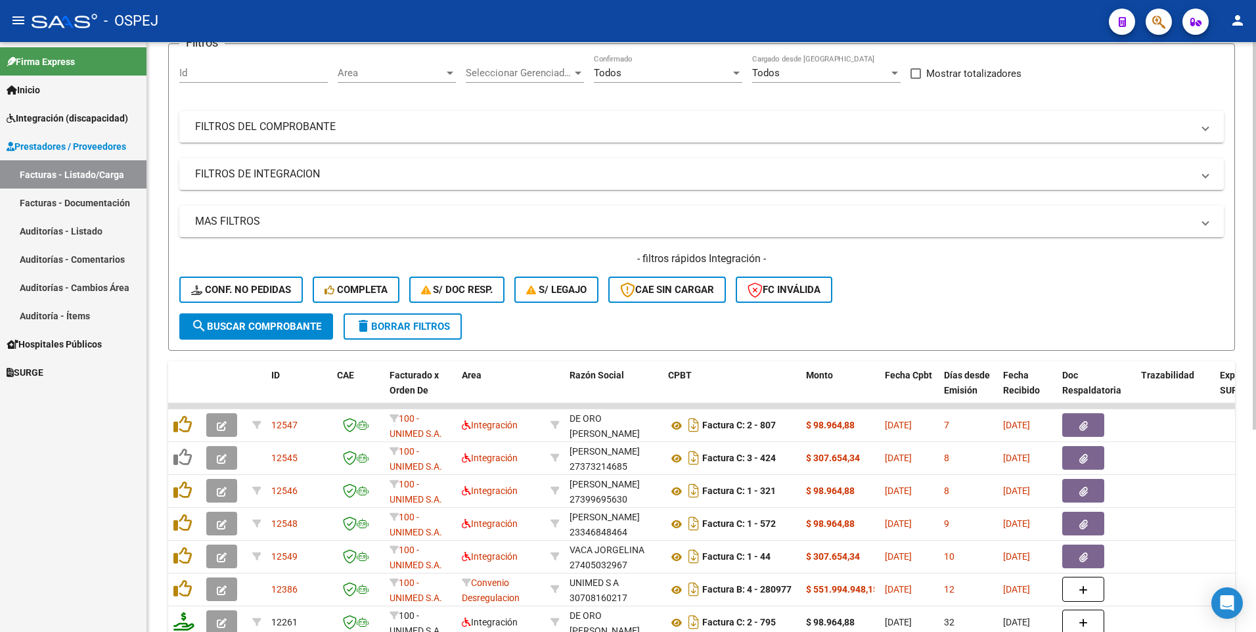
scroll to position [0, 0]
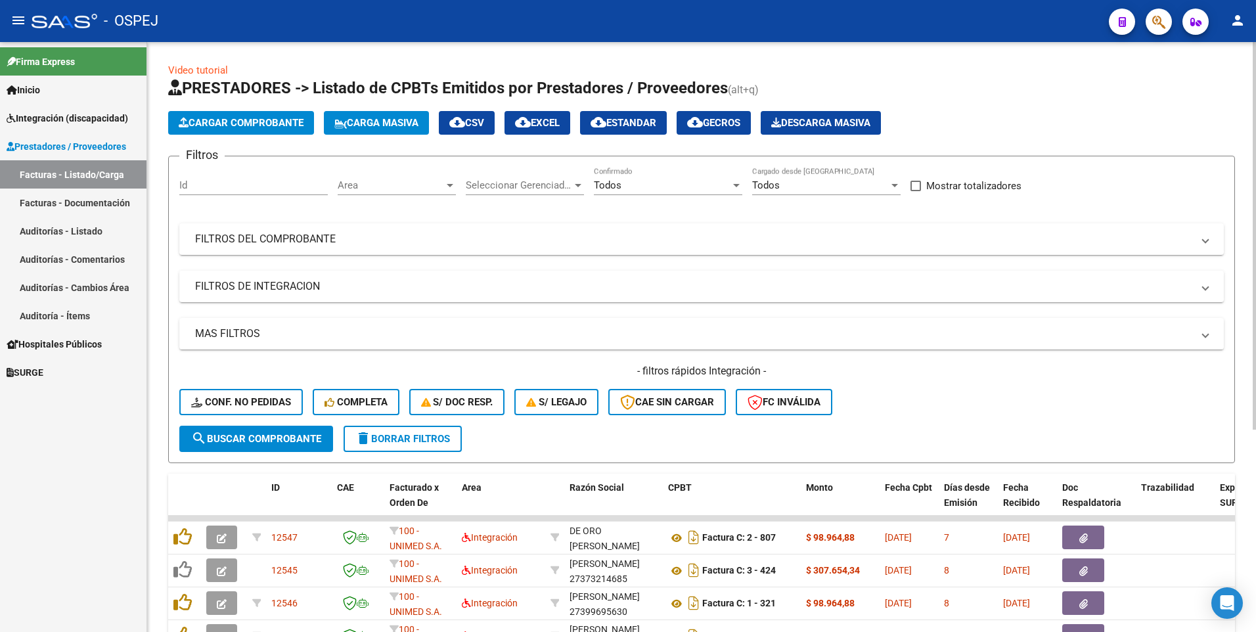
click at [252, 126] on span "Cargar Comprobante" at bounding box center [241, 123] width 125 height 12
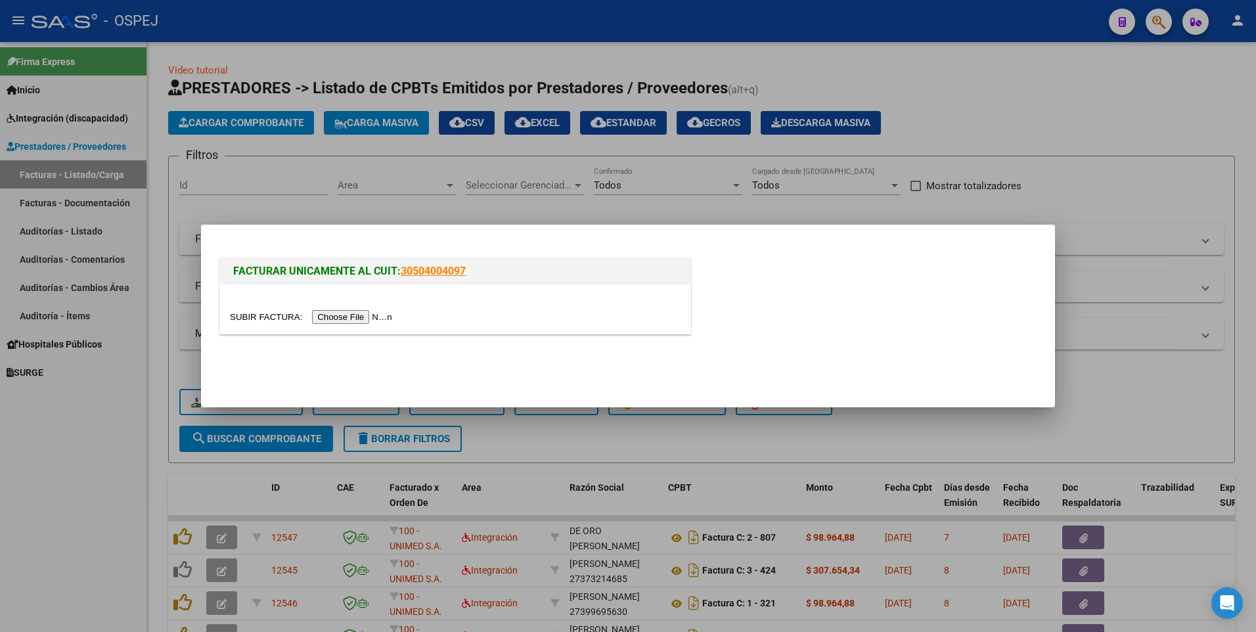
click at [347, 317] on input "file" at bounding box center [313, 317] width 166 height 14
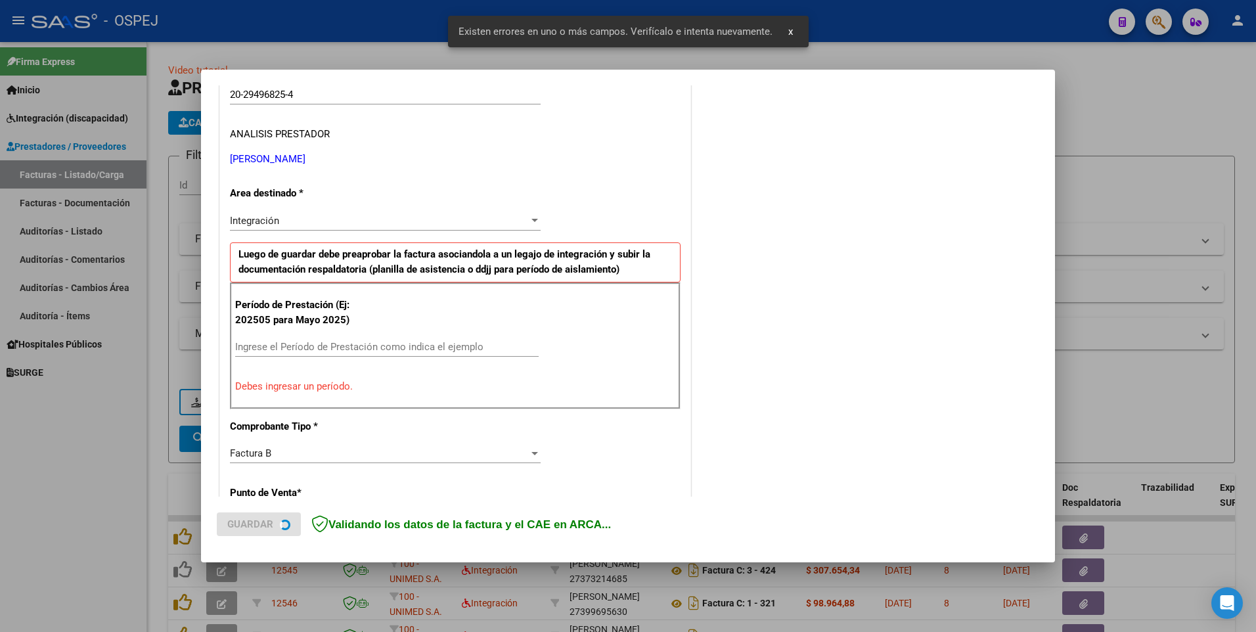
scroll to position [252, 0]
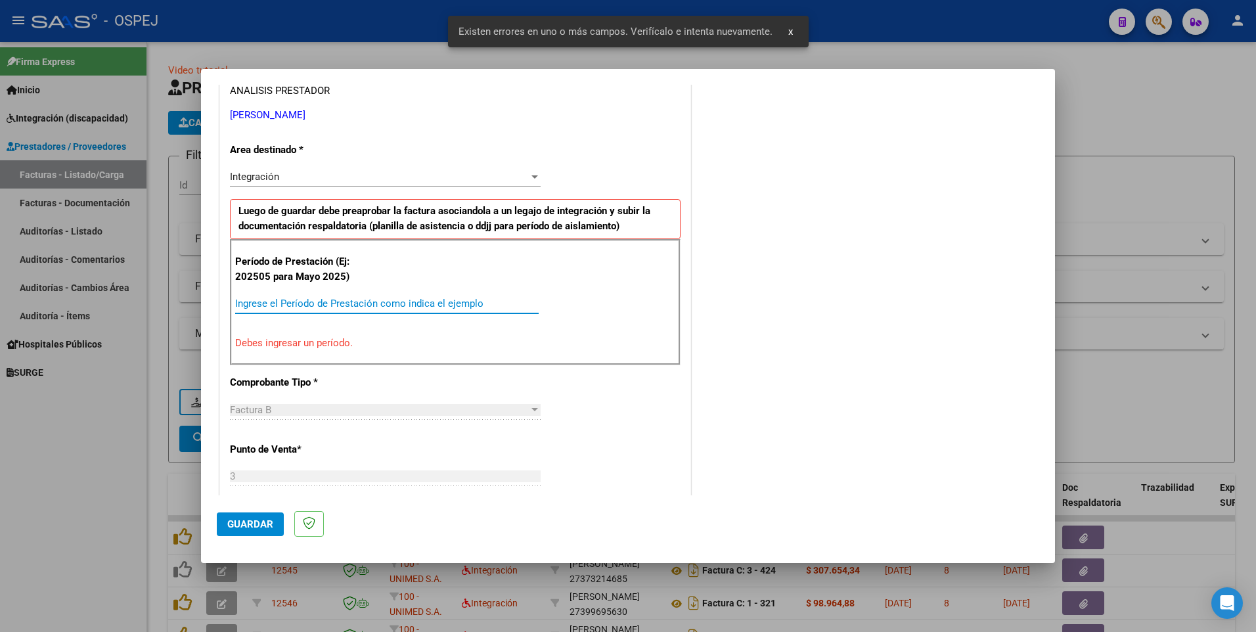
click at [280, 306] on input "Ingrese el Período de Prestación como indica el ejemplo" at bounding box center [386, 303] width 303 height 12
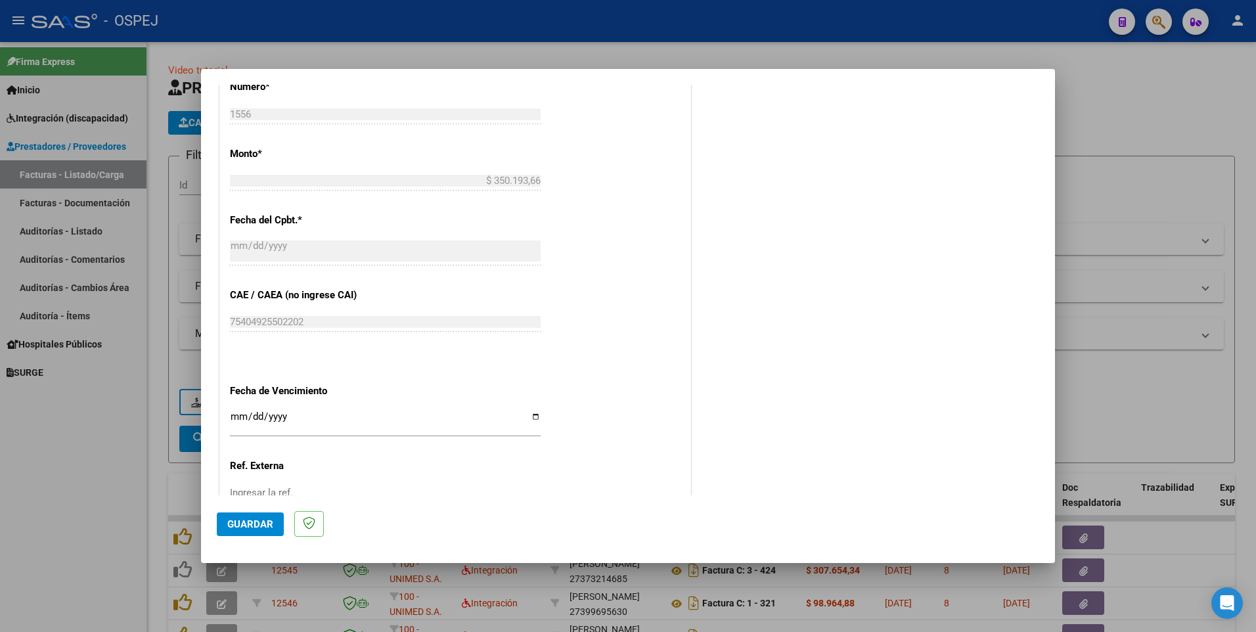
scroll to position [745, 0]
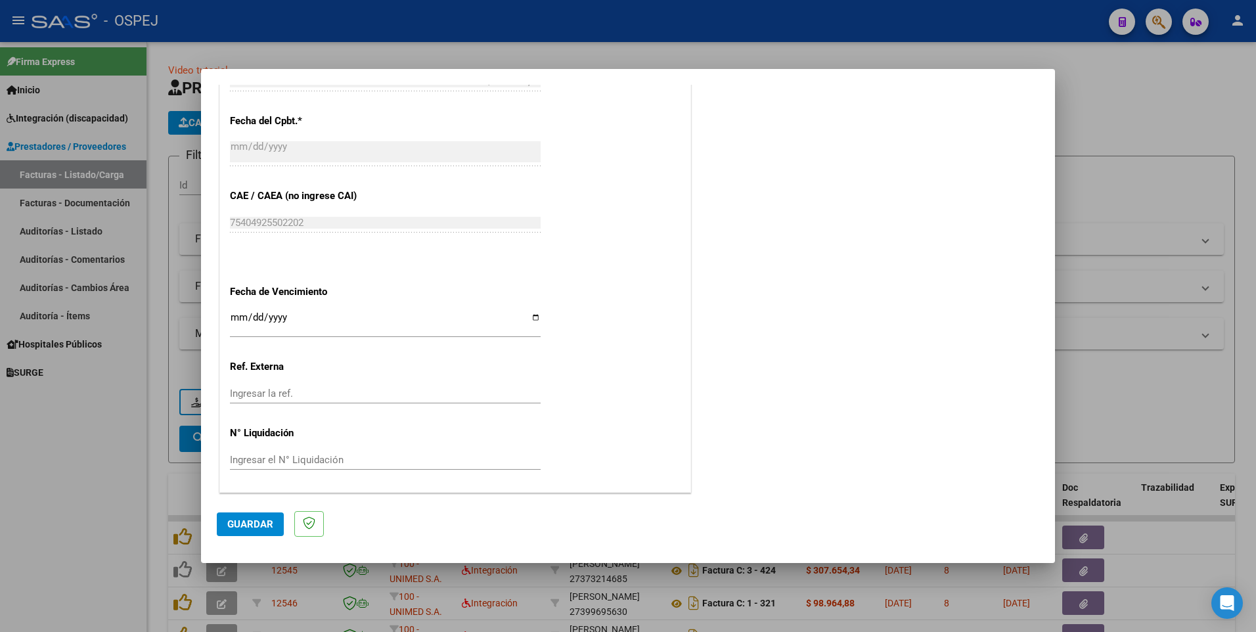
type input "202509"
click at [254, 521] on span "Guardar" at bounding box center [250, 524] width 46 height 12
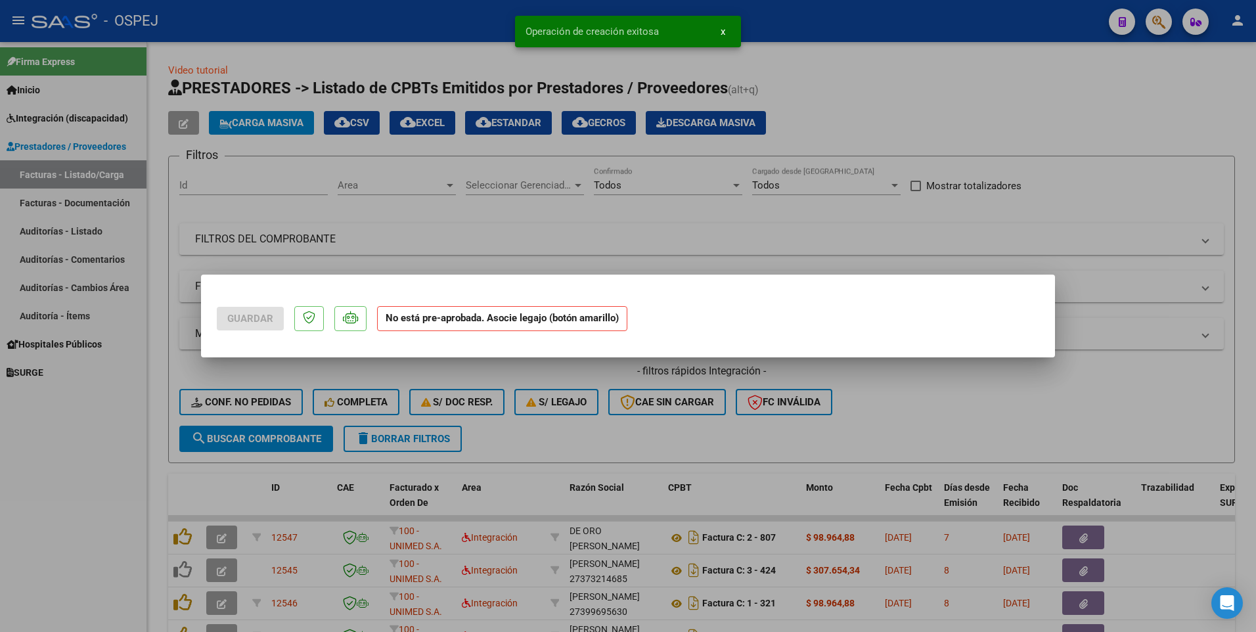
scroll to position [0, 0]
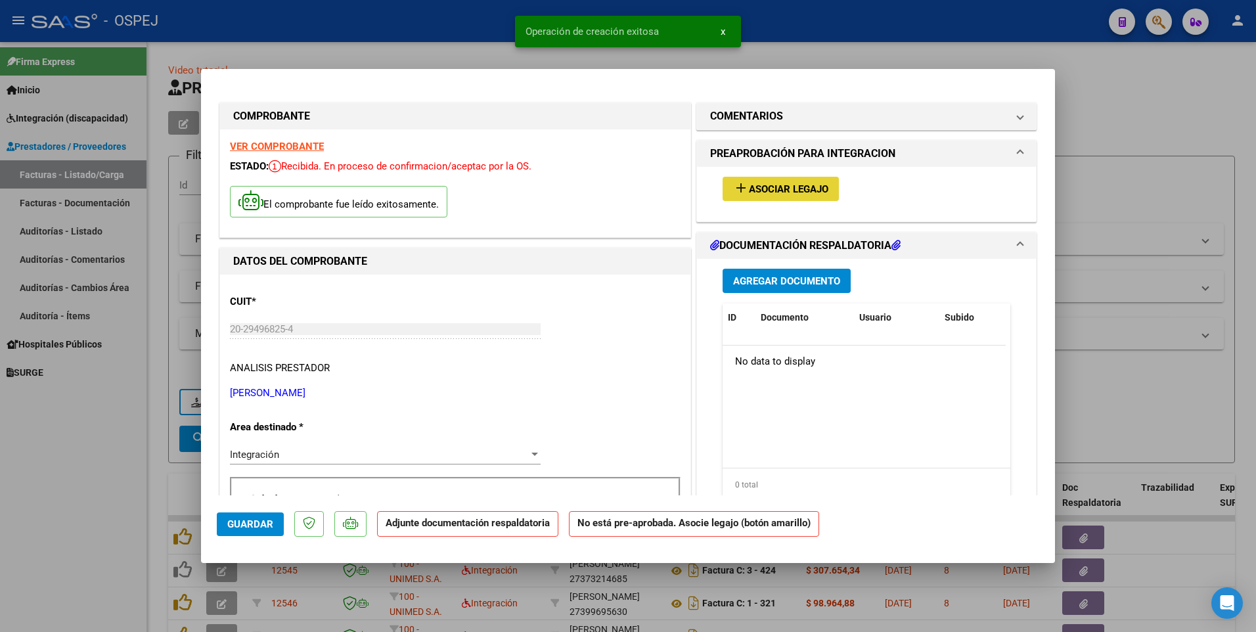
click at [771, 190] on span "Asociar Legajo" at bounding box center [788, 189] width 79 height 12
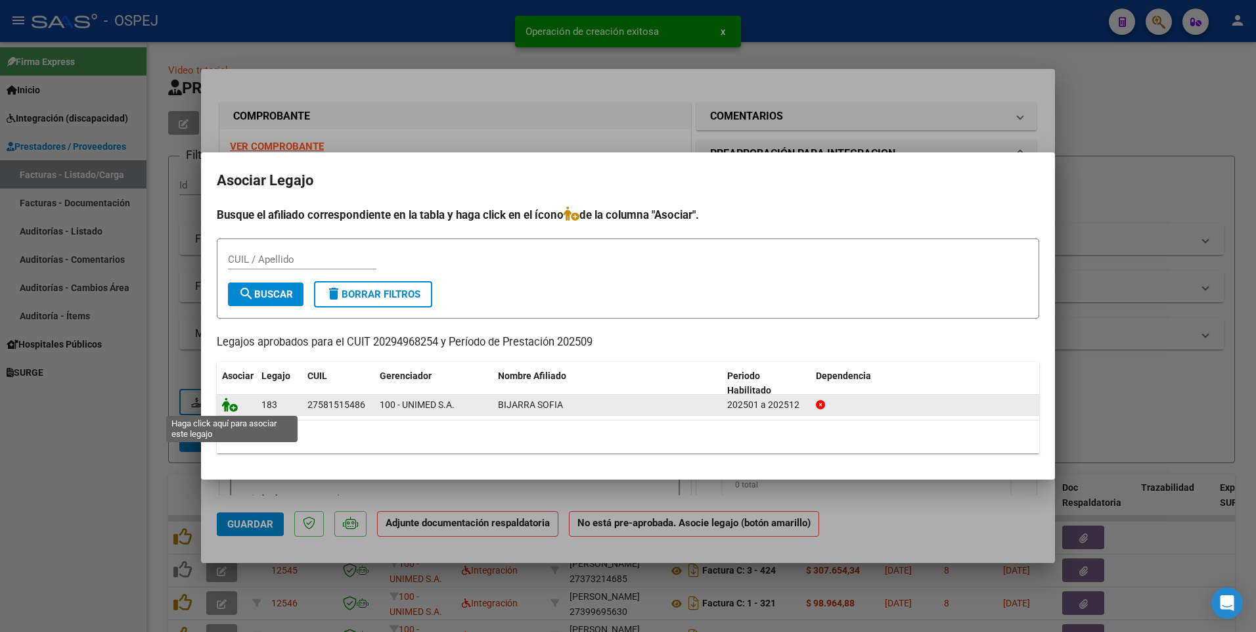
click at [230, 404] on icon at bounding box center [230, 404] width 16 height 14
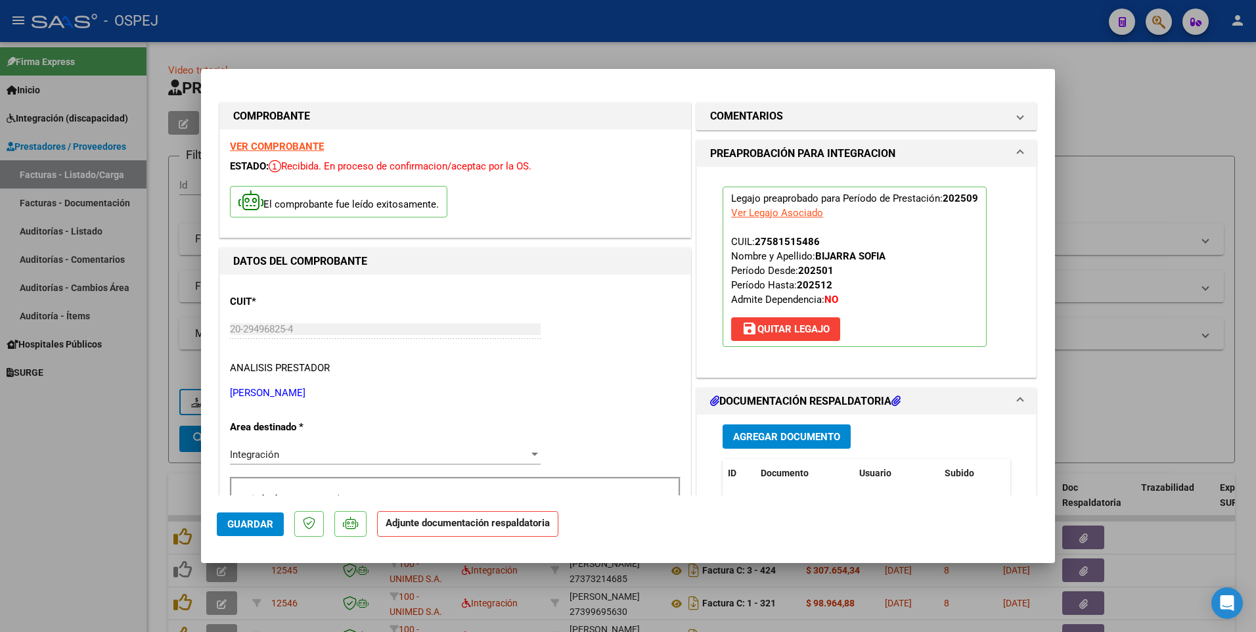
click at [774, 437] on span "Agregar Documento" at bounding box center [786, 437] width 107 height 12
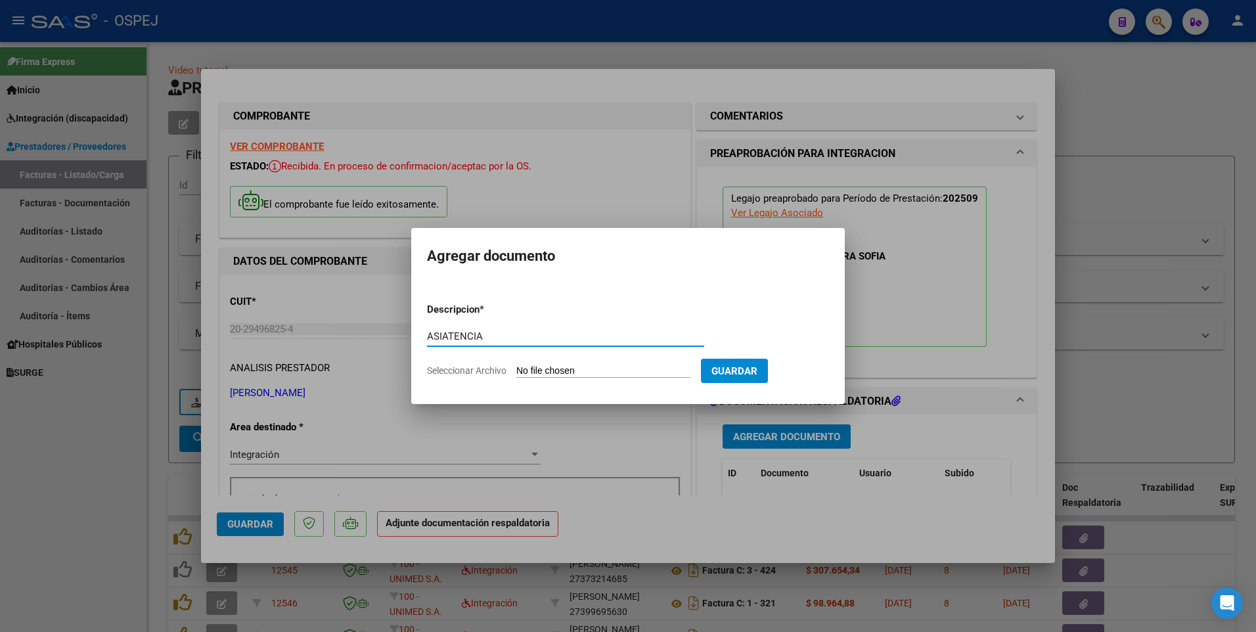
click at [447, 338] on input "ASIATENCIA" at bounding box center [565, 336] width 277 height 12
click at [501, 338] on input "ASISTENCIA" at bounding box center [565, 336] width 277 height 12
type input "ASISTENCIA TRANSP 092025 - [PERSON_NAME]"
click at [605, 368] on input "Seleccionar Archivo" at bounding box center [603, 371] width 174 height 12
type input "C:\fakepath\[PERSON_NAME] - TRANSP 092025 - [PERSON_NAME].pdf"
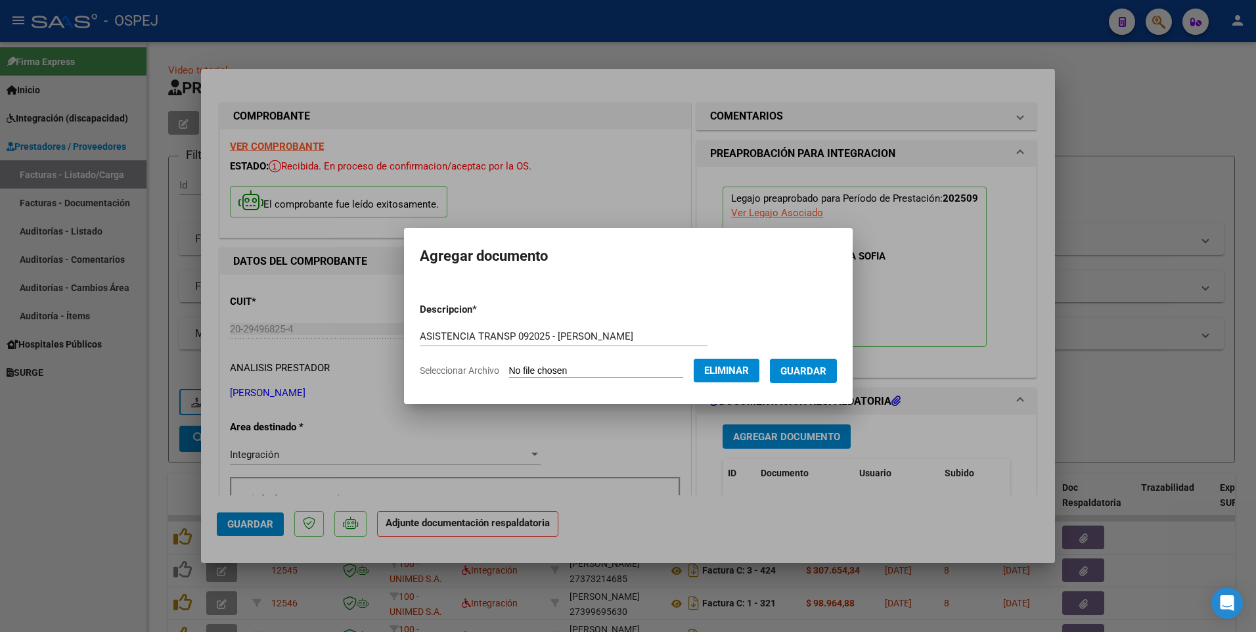
click at [823, 374] on span "Guardar" at bounding box center [803, 371] width 46 height 12
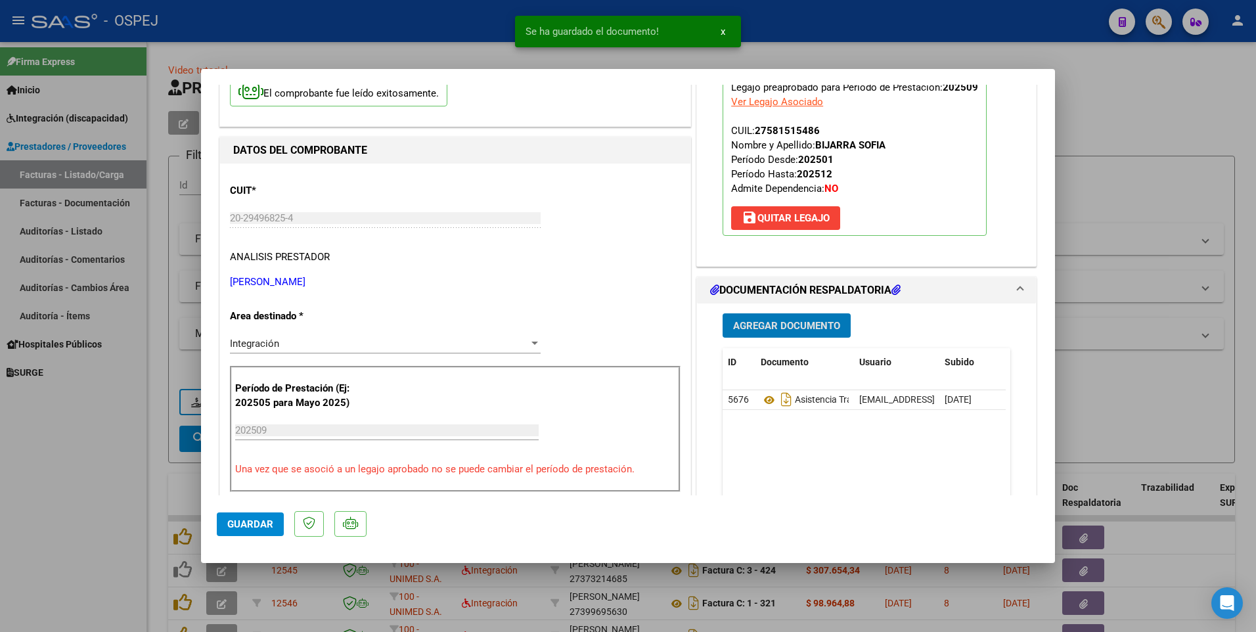
scroll to position [131, 0]
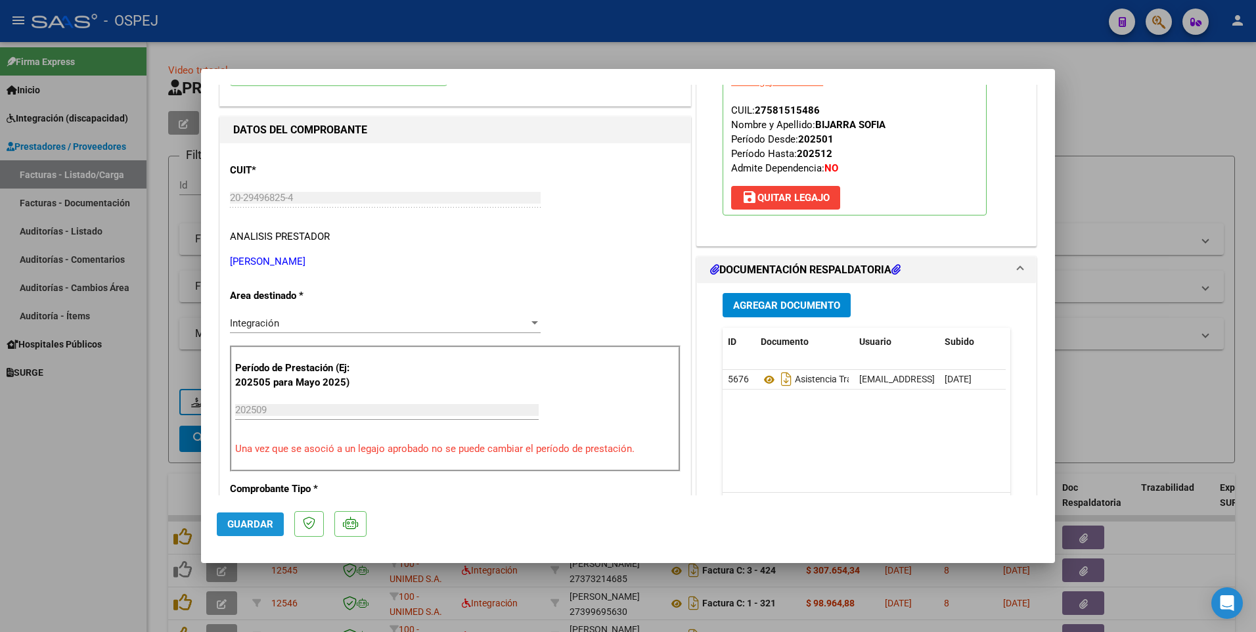
click at [256, 529] on span "Guardar" at bounding box center [250, 524] width 46 height 12
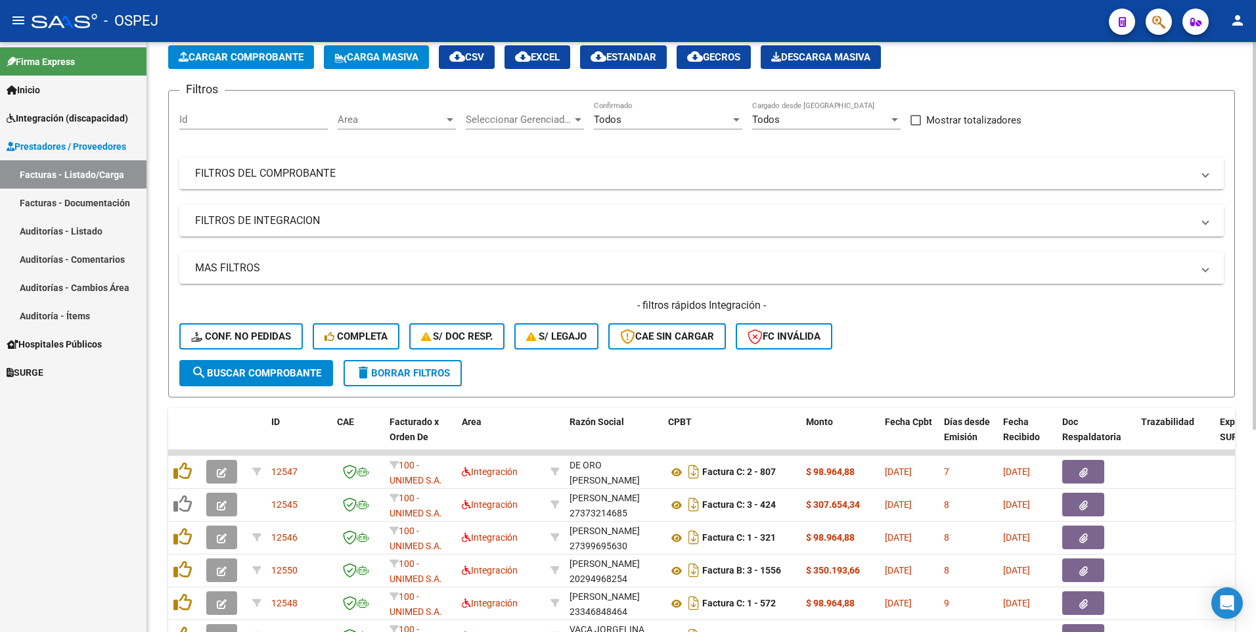
scroll to position [0, 0]
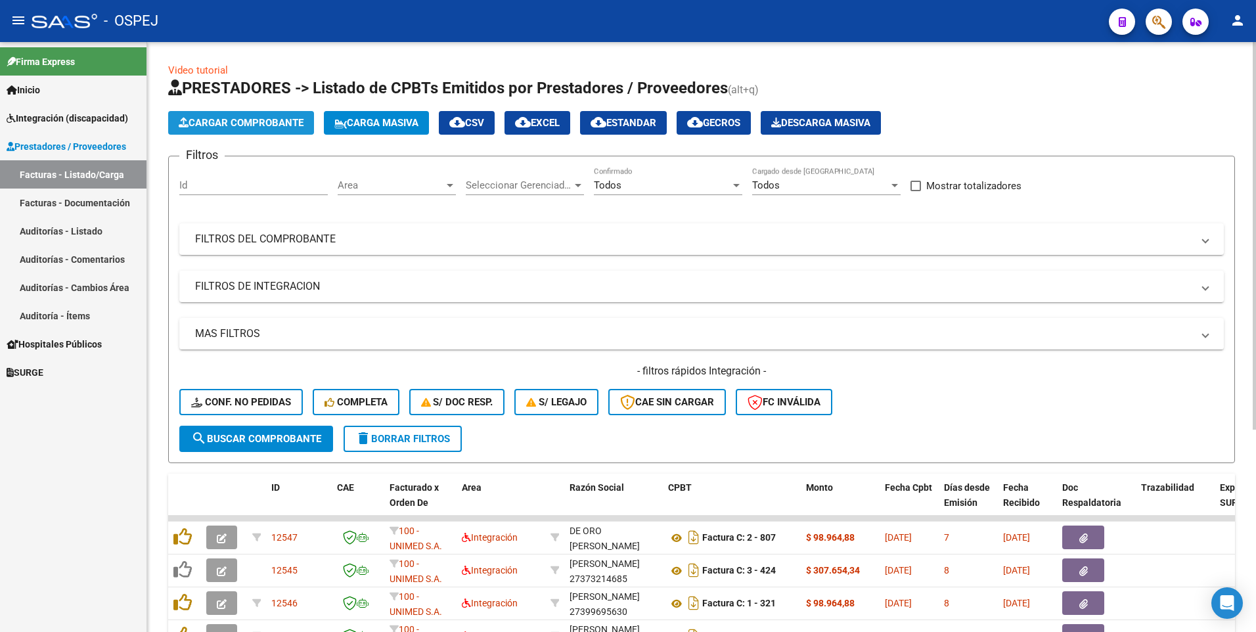
click at [227, 124] on span "Cargar Comprobante" at bounding box center [241, 123] width 125 height 12
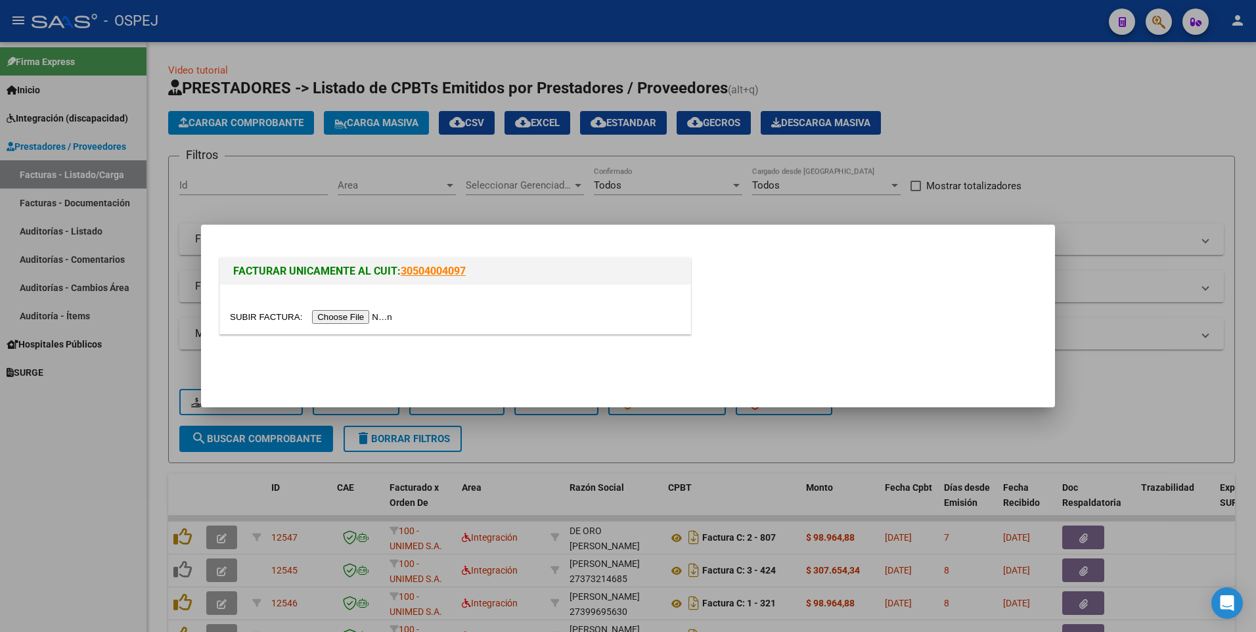
click at [345, 317] on input "file" at bounding box center [313, 317] width 166 height 14
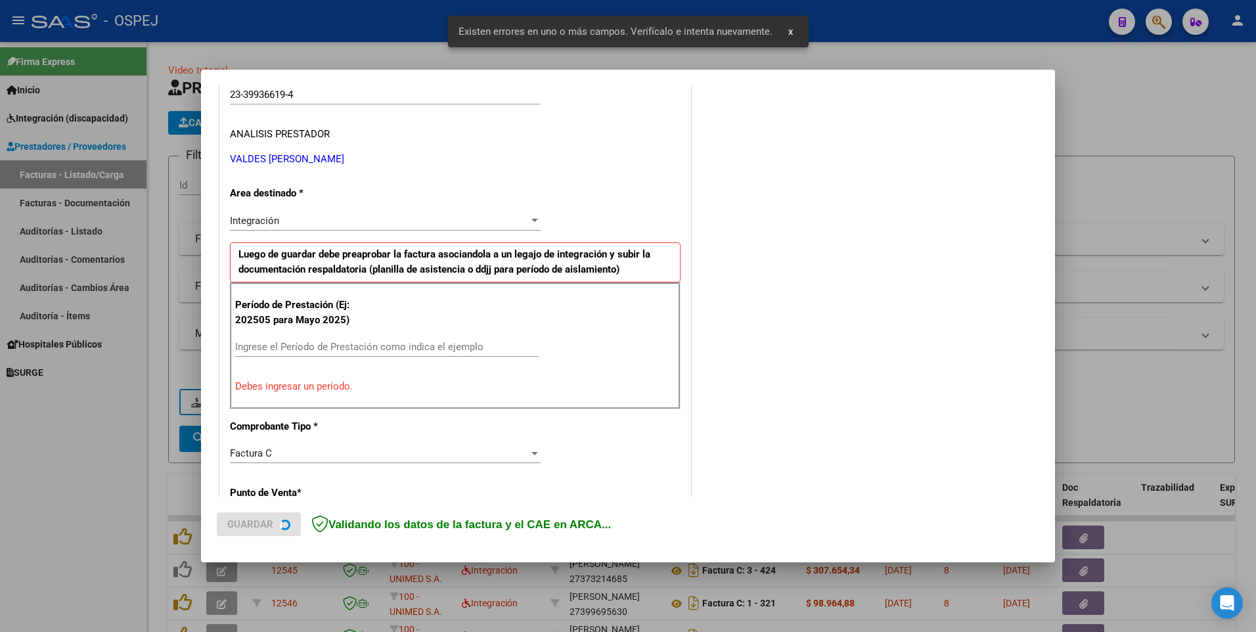
scroll to position [252, 0]
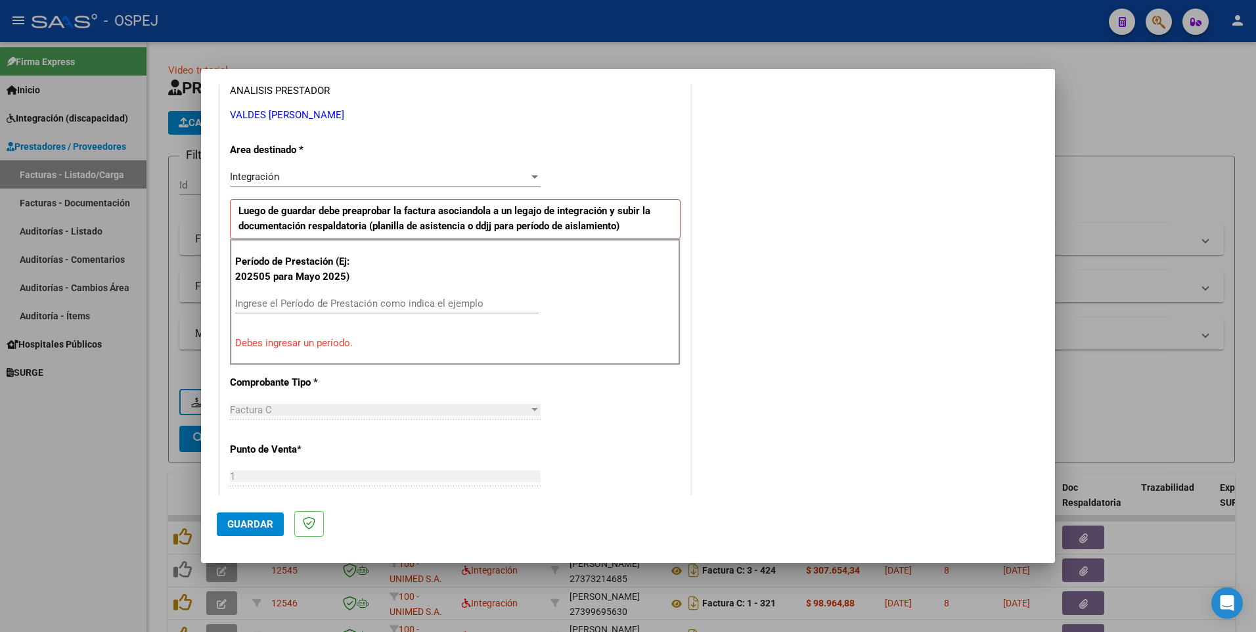
click at [263, 299] on input "Ingrese el Período de Prestación como indica el ejemplo" at bounding box center [386, 303] width 303 height 12
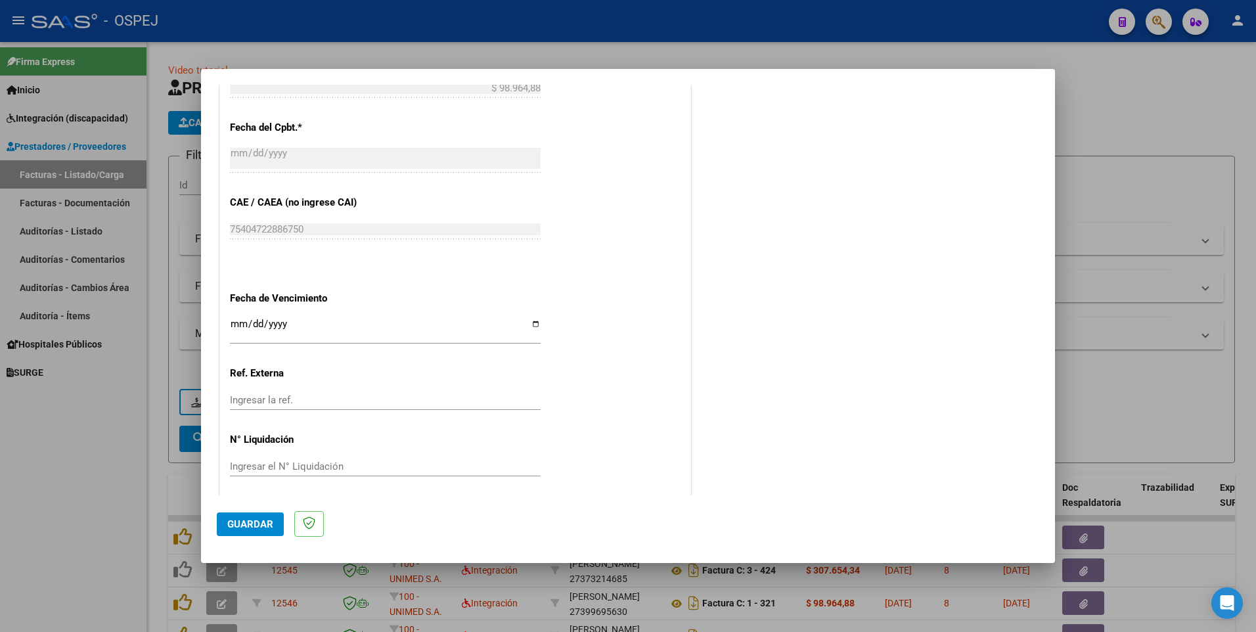
scroll to position [745, 0]
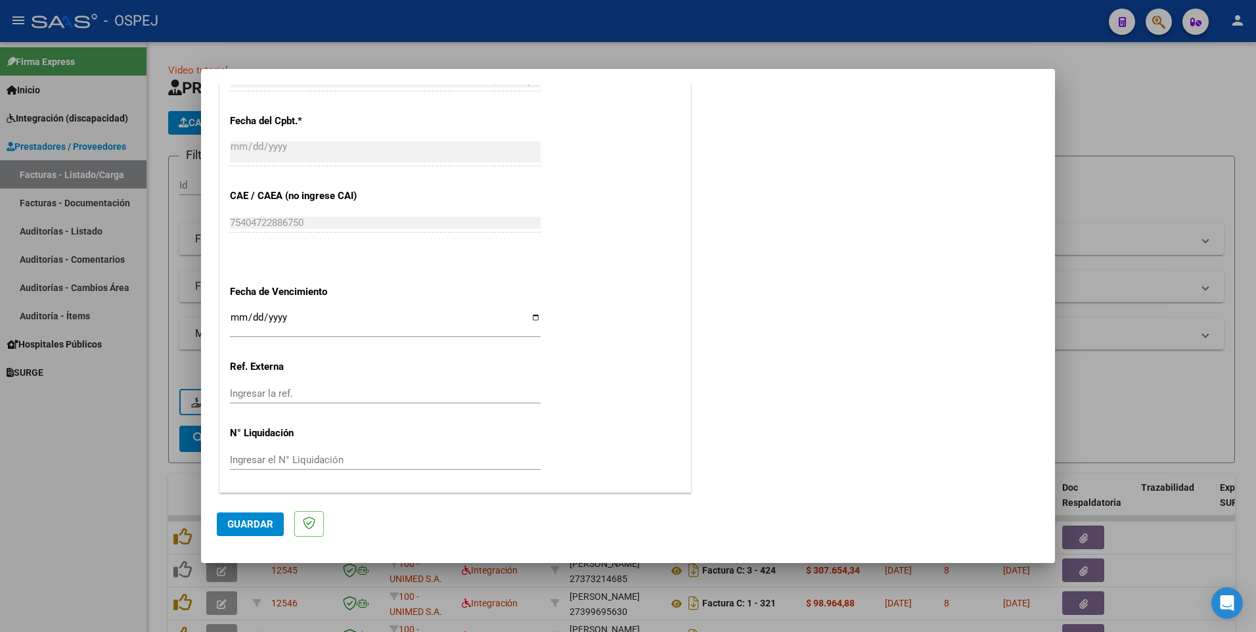
type input "202509"
click at [251, 525] on span "Guardar" at bounding box center [250, 524] width 46 height 12
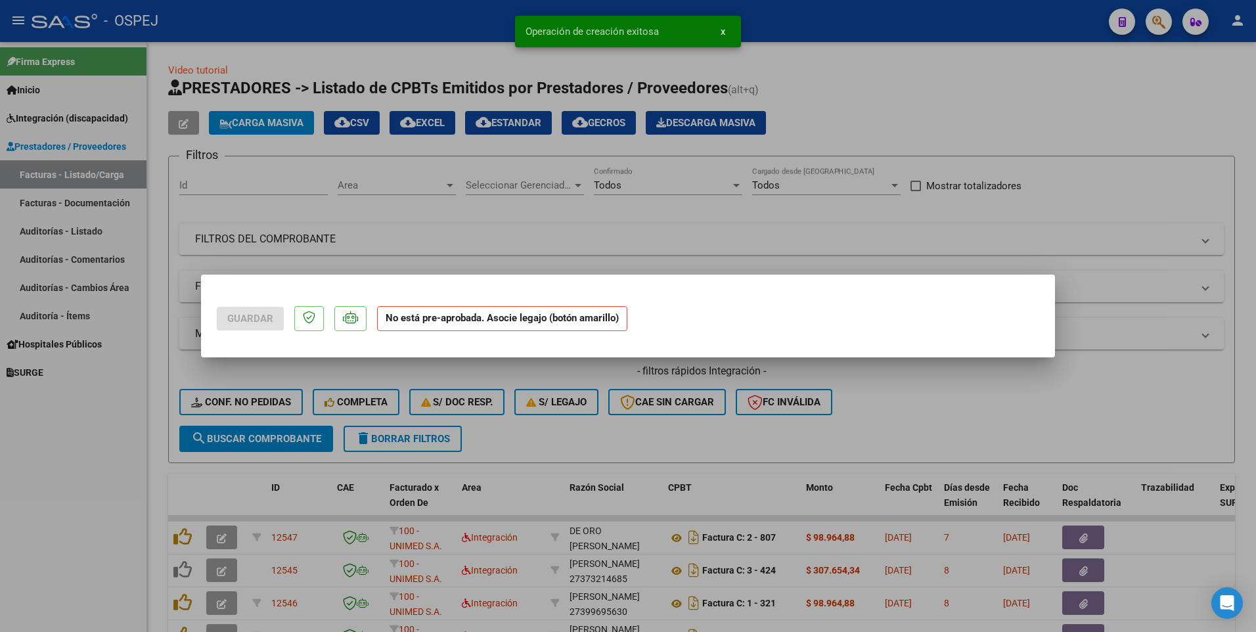
scroll to position [0, 0]
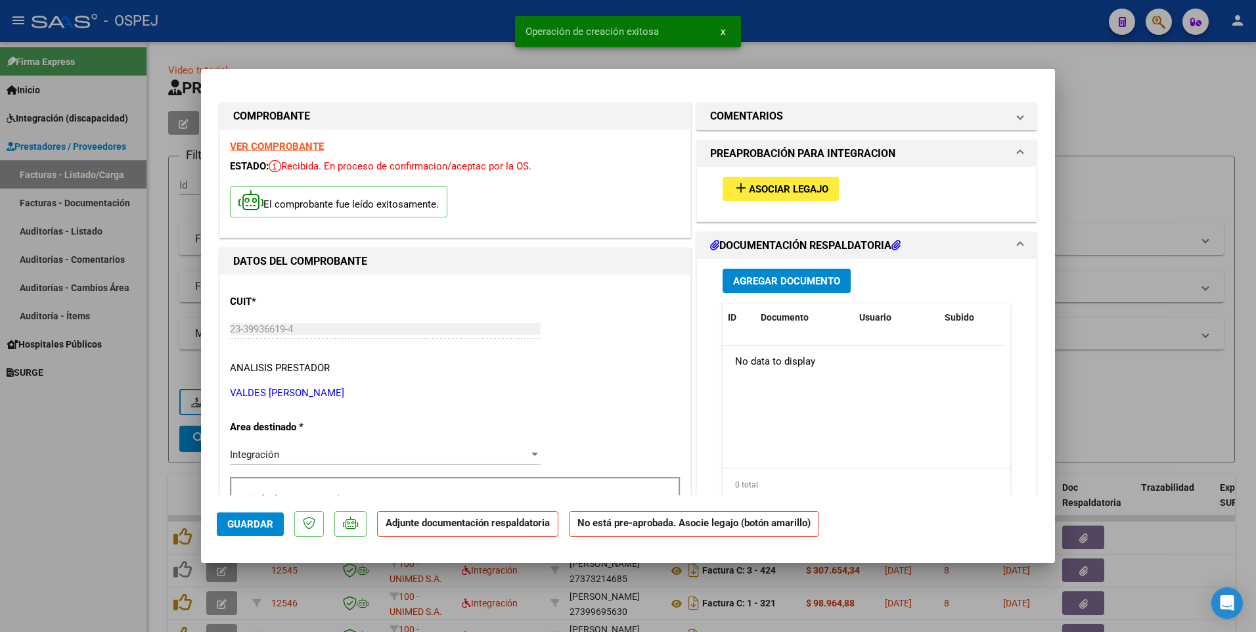
click at [793, 183] on span "Asociar Legajo" at bounding box center [788, 189] width 79 height 12
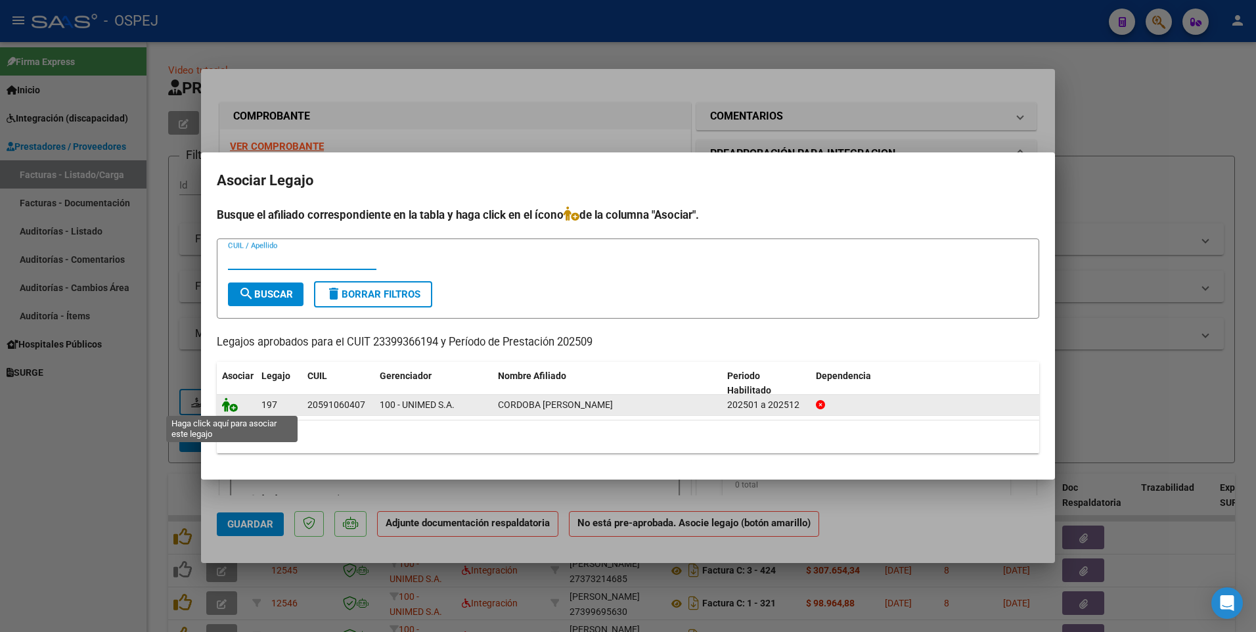
click at [226, 407] on icon at bounding box center [230, 404] width 16 height 14
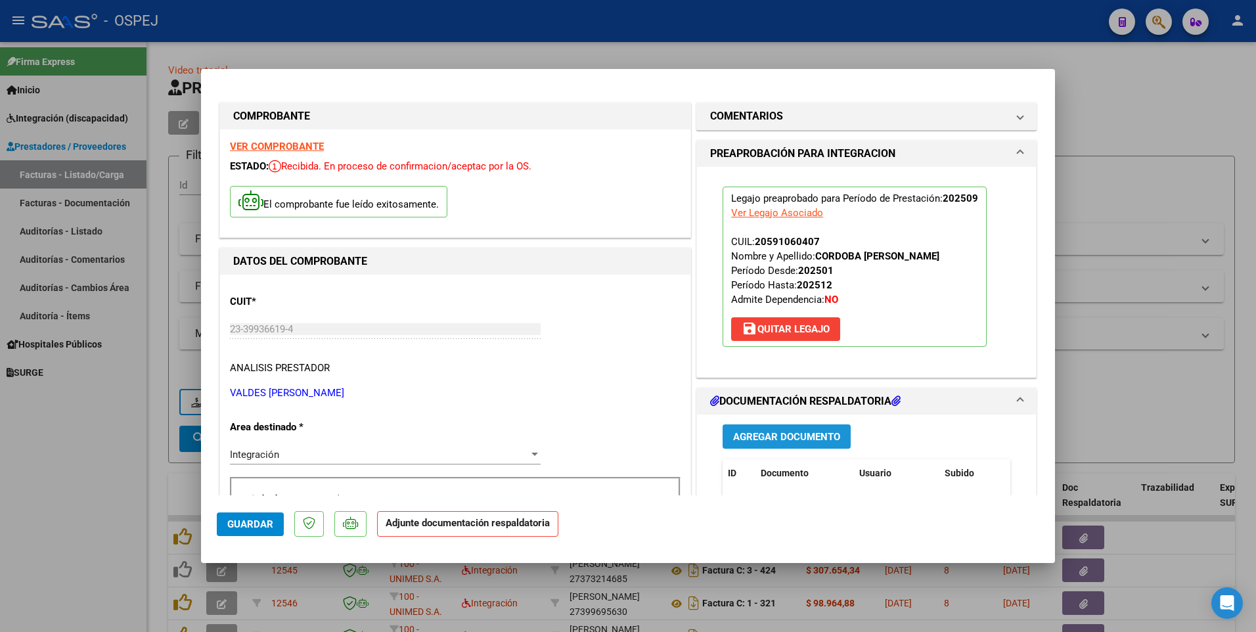
click at [789, 437] on span "Agregar Documento" at bounding box center [786, 437] width 107 height 12
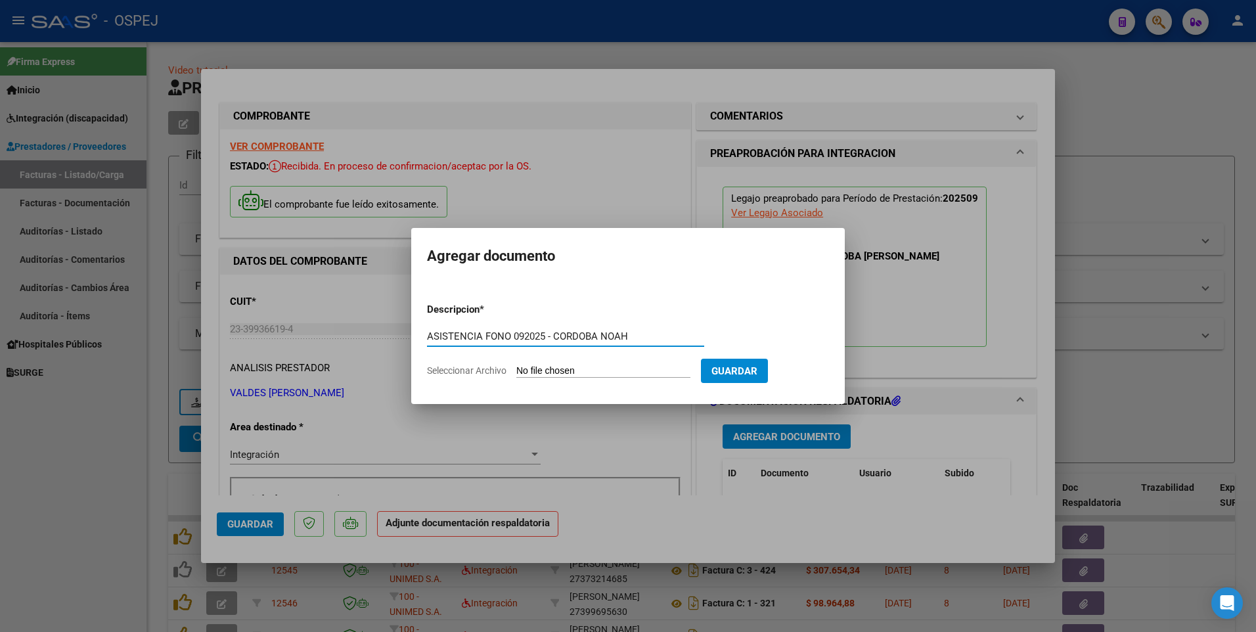
type input "ASISTENCIA FONO 092025 - CORDOBA NOAH"
click at [568, 369] on input "Seleccionar Archivo" at bounding box center [603, 371] width 174 height 12
type input "C:\fakepath\VALDES CASSIA - FONO 092025 - CORDOBA NOAH.pdf"
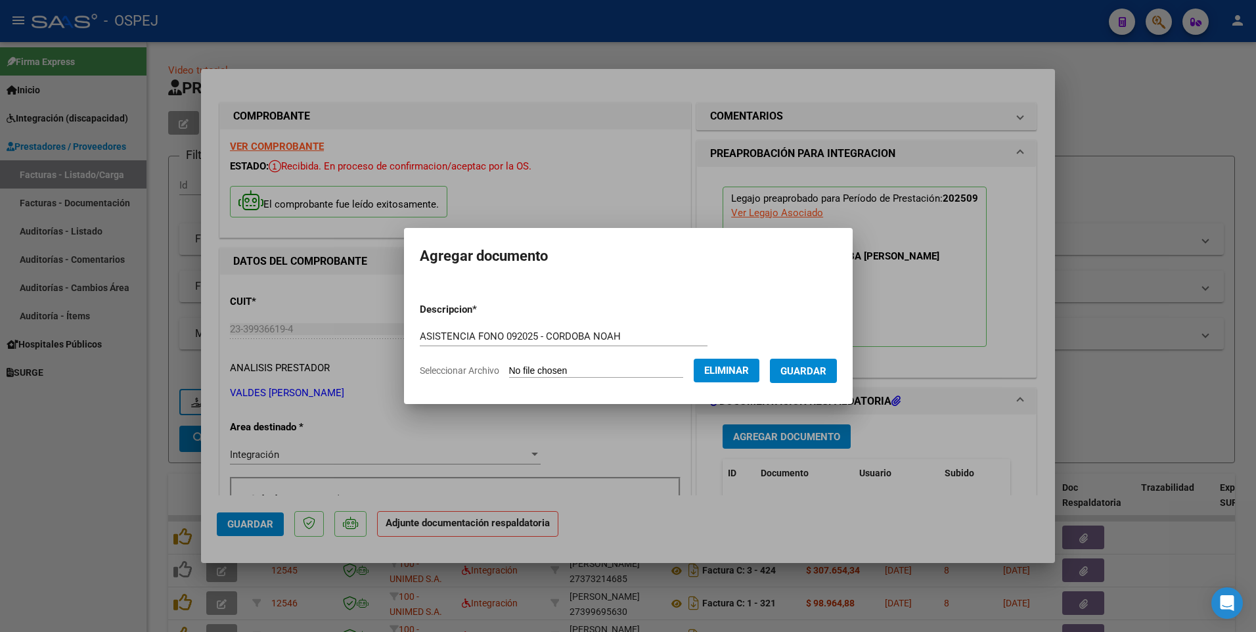
click at [826, 373] on span "Guardar" at bounding box center [803, 371] width 46 height 12
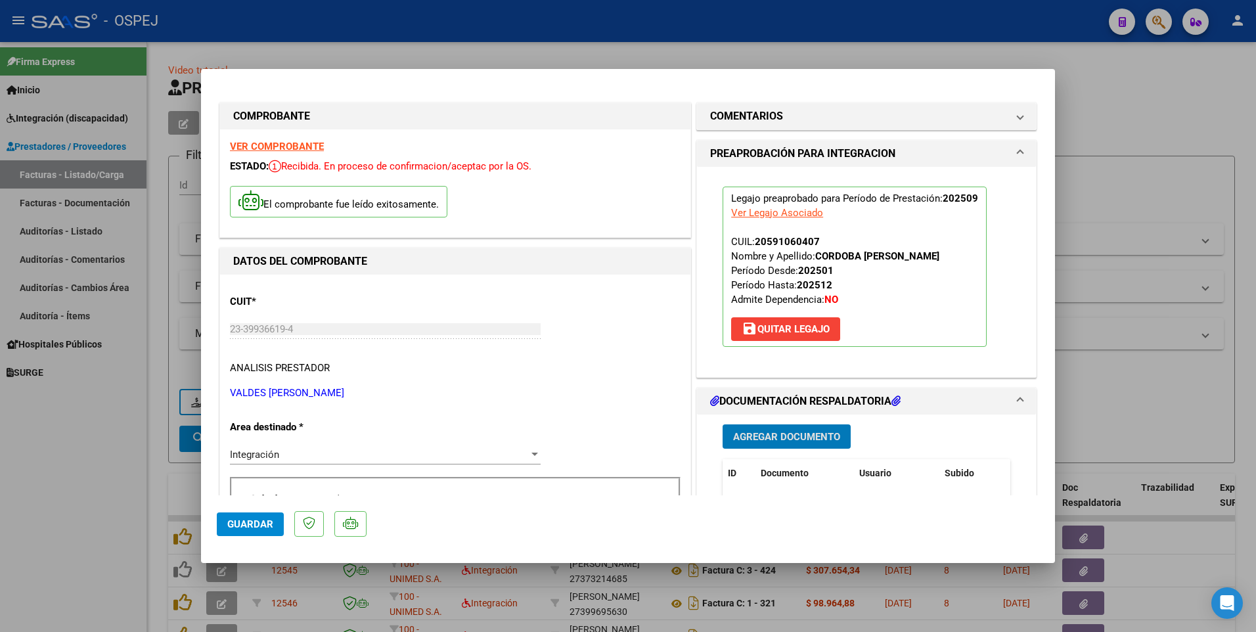
click at [252, 522] on span "Guardar" at bounding box center [250, 524] width 46 height 12
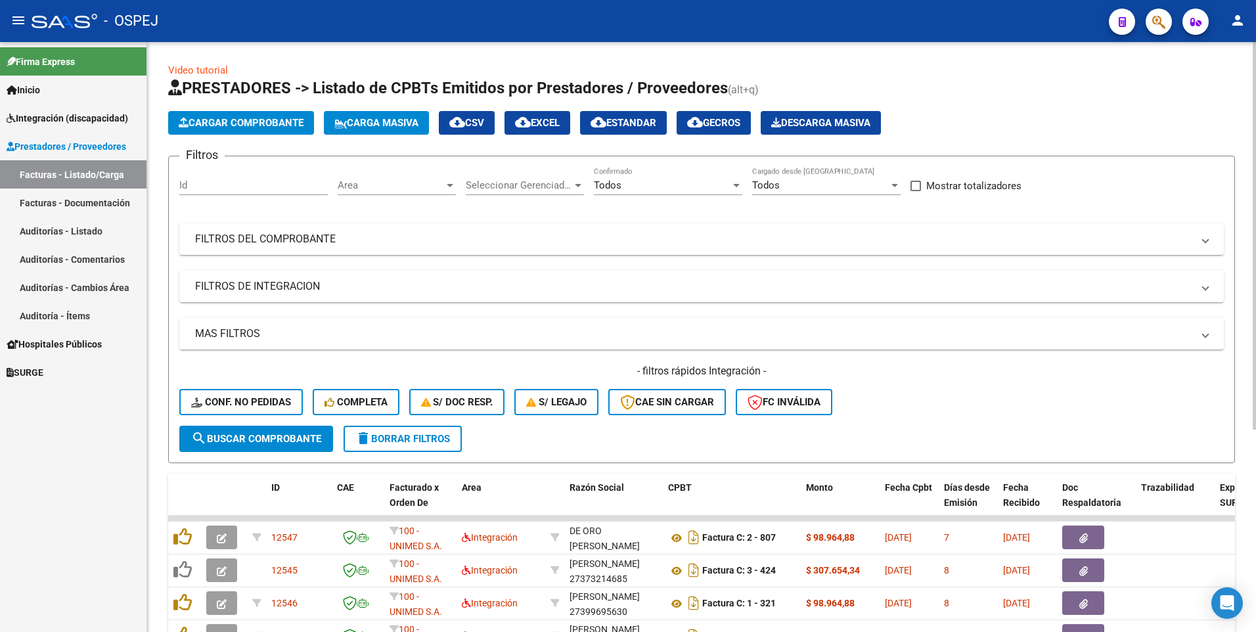
click at [253, 122] on span "Cargar Comprobante" at bounding box center [241, 123] width 125 height 12
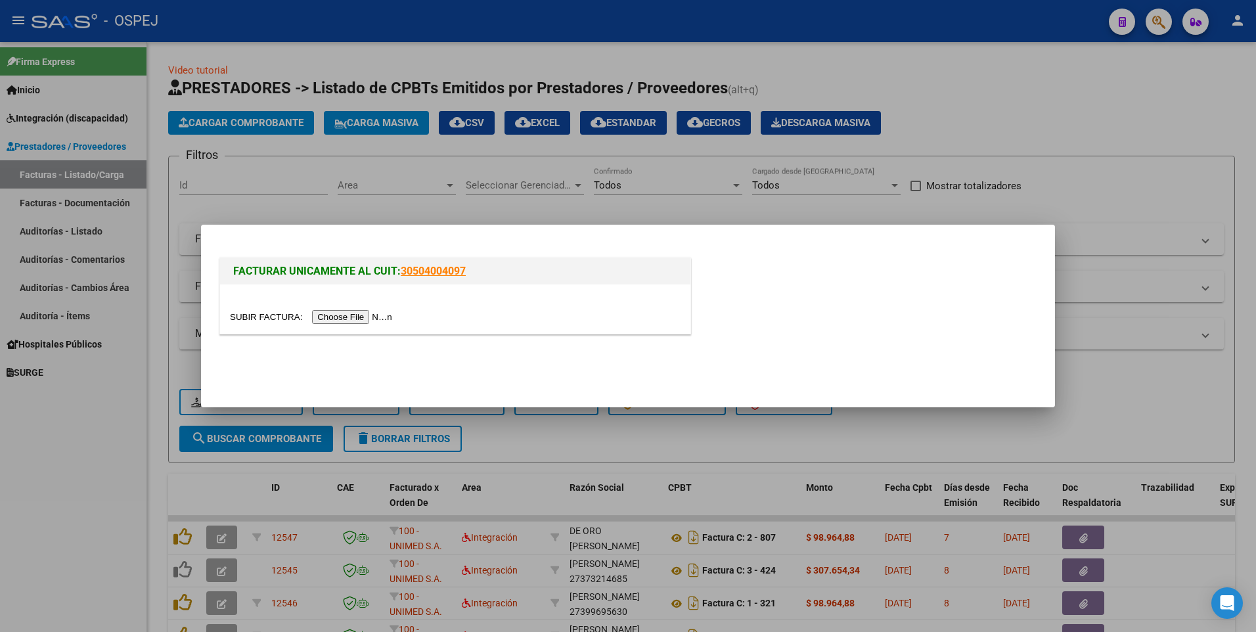
click at [334, 322] on input "file" at bounding box center [313, 317] width 166 height 14
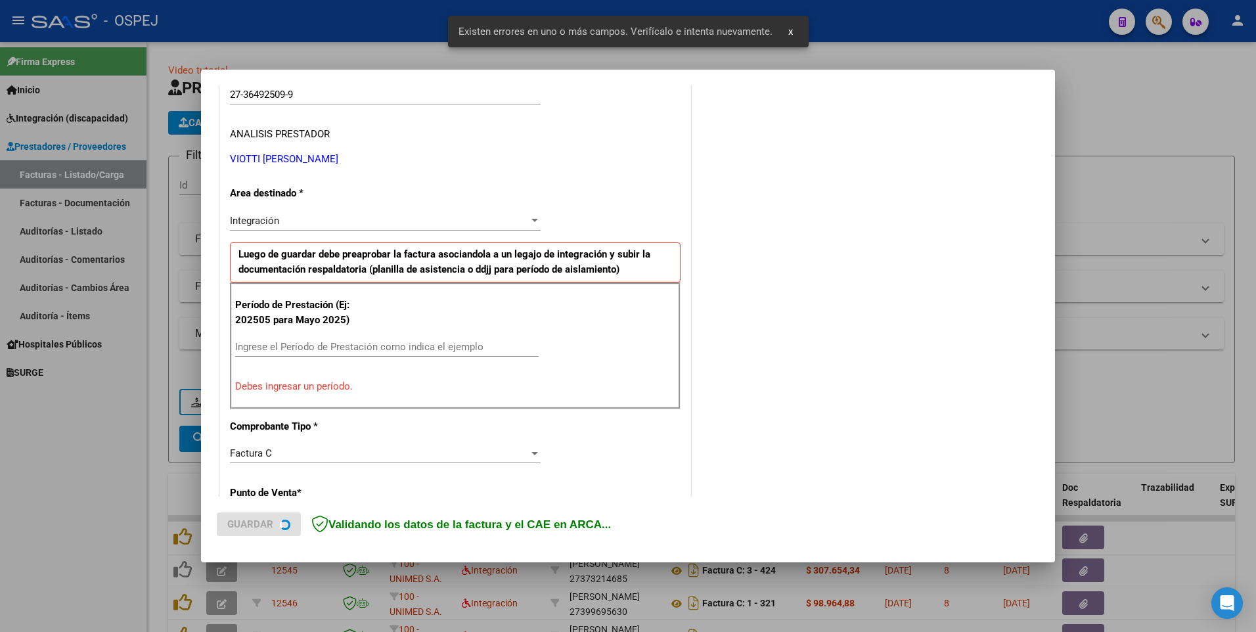
scroll to position [252, 0]
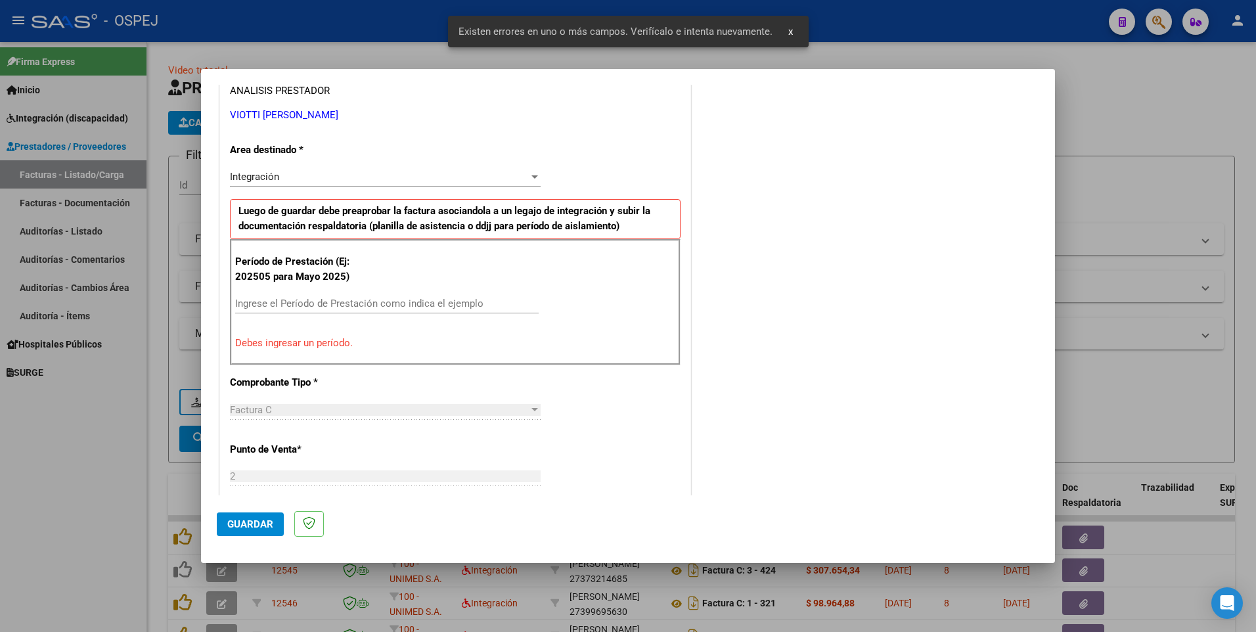
click at [301, 303] on input "Ingrese el Período de Prestación como indica el ejemplo" at bounding box center [386, 303] width 303 height 12
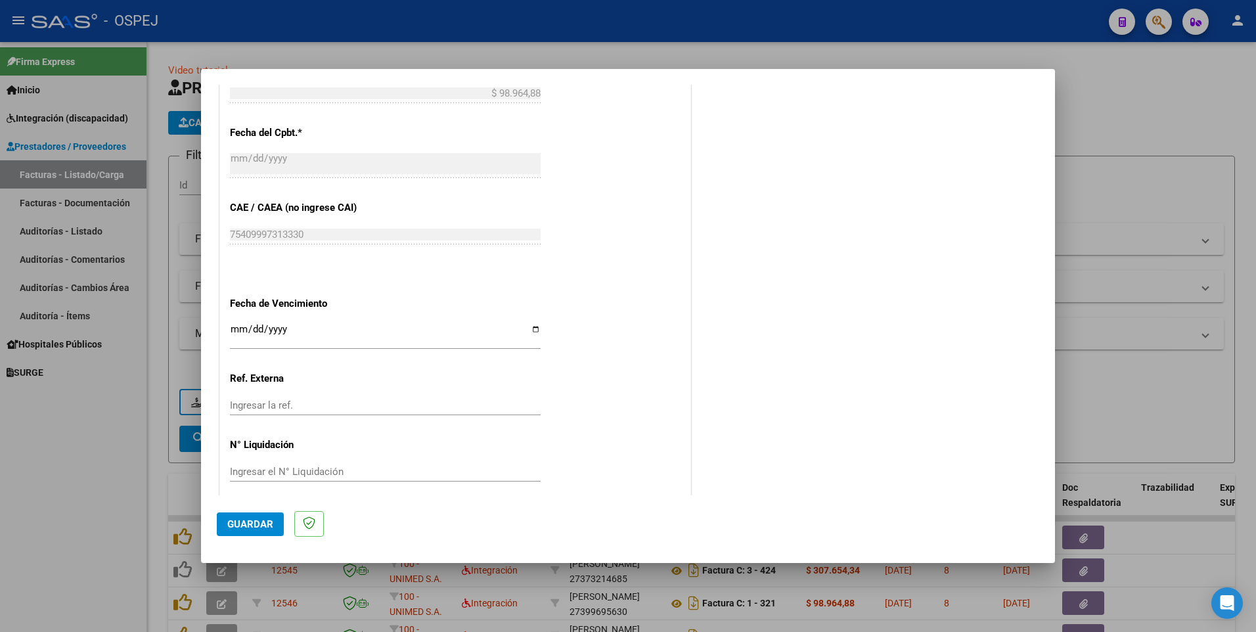
scroll to position [745, 0]
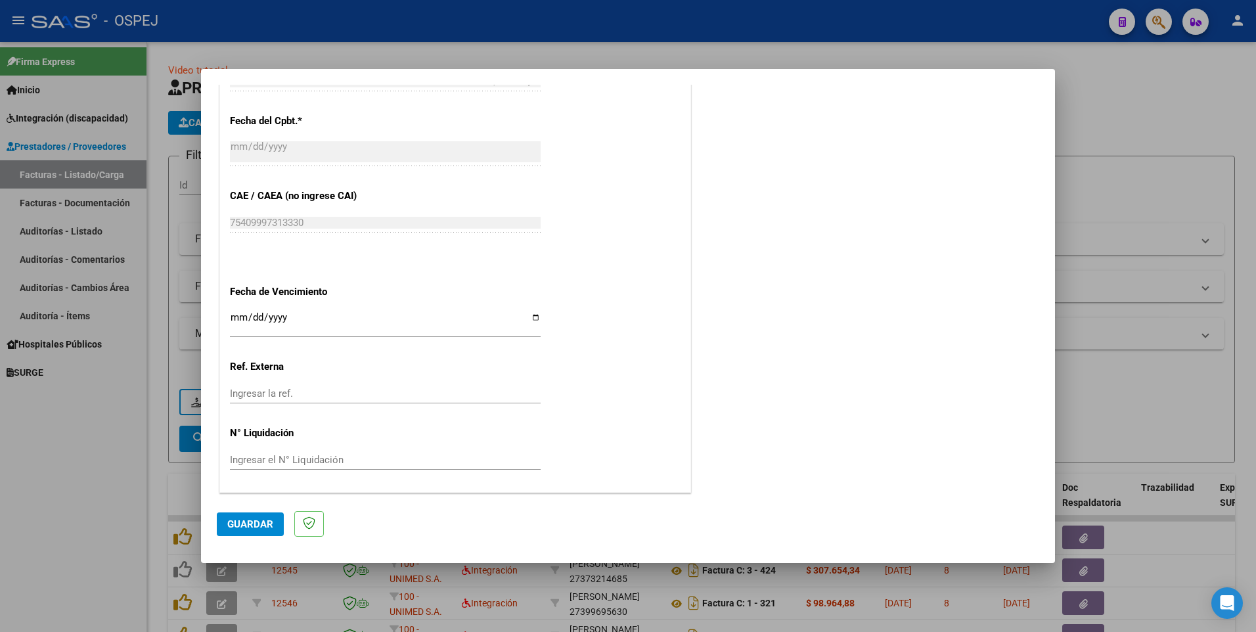
type input "202509"
click at [227, 527] on span "Guardar" at bounding box center [250, 524] width 46 height 12
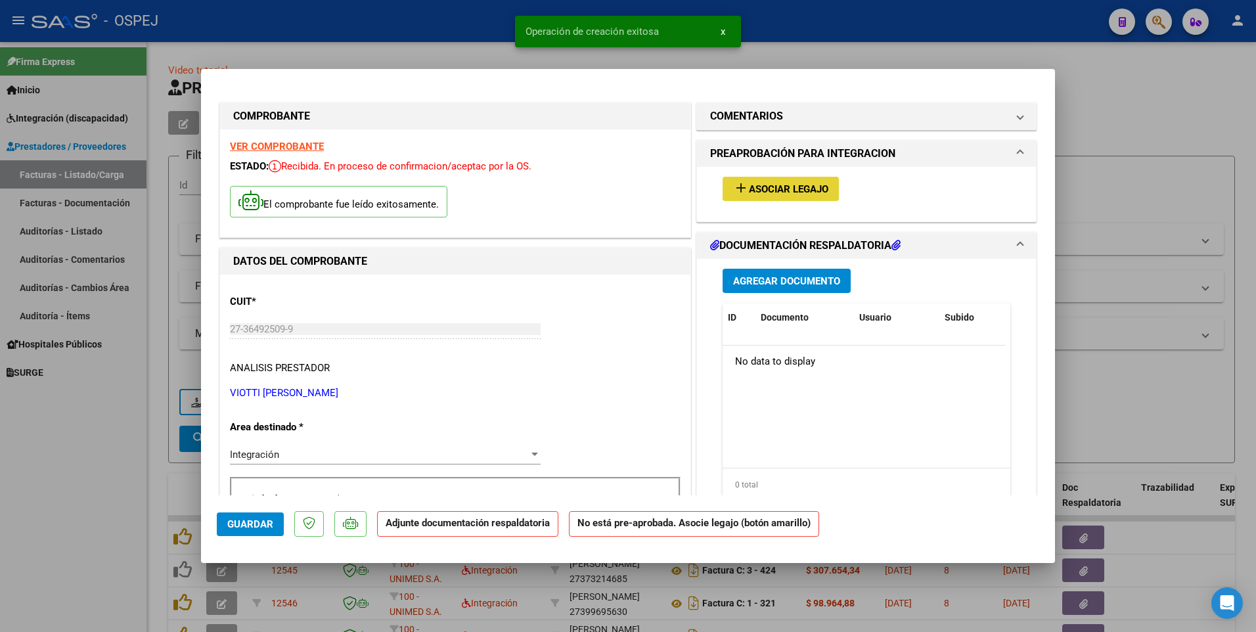
click at [765, 186] on span "Asociar Legajo" at bounding box center [788, 189] width 79 height 12
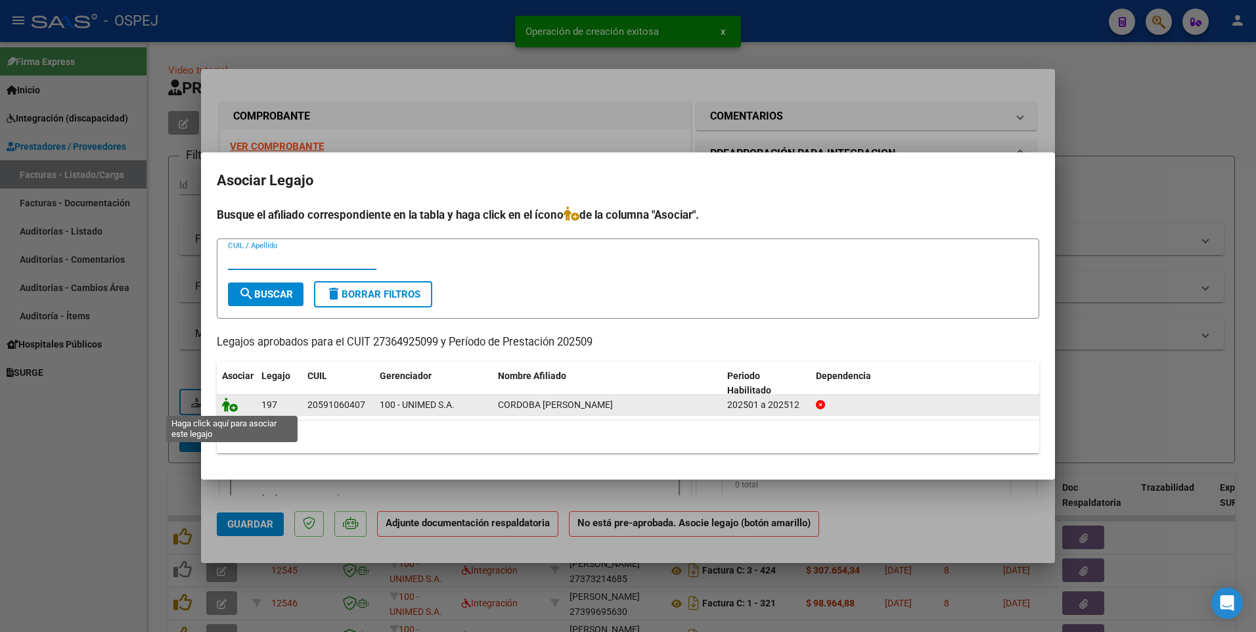
click at [231, 408] on icon at bounding box center [230, 404] width 16 height 14
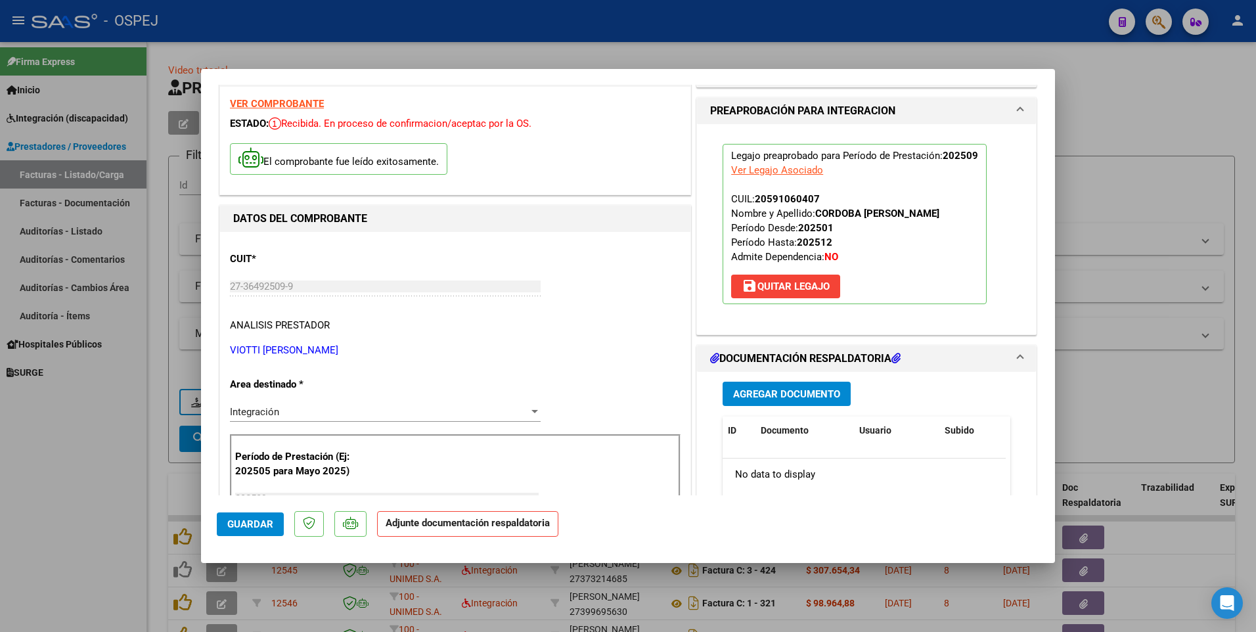
scroll to position [66, 0]
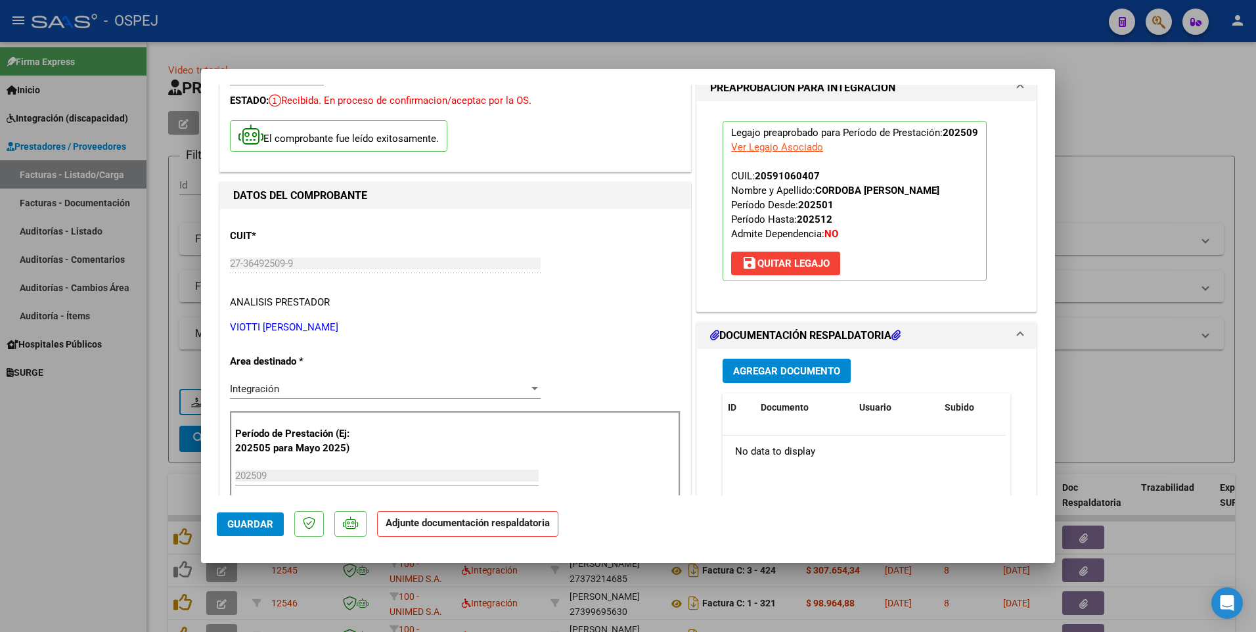
click at [795, 369] on span "Agregar Documento" at bounding box center [786, 371] width 107 height 12
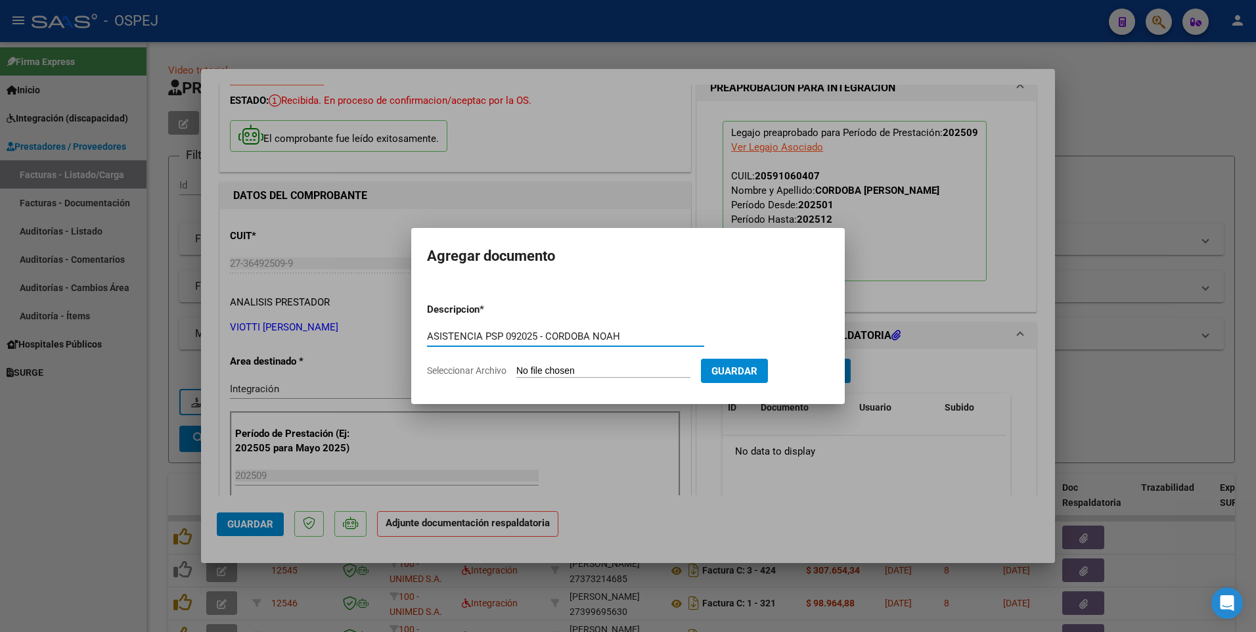
type input "ASISTENCIA PSP 092025 - CORDOBA NOAH"
click at [600, 363] on form "Descripcion * ASISTENCIA PSP 092025 - CORDOBA [PERSON_NAME] aquí una descripcio…" at bounding box center [628, 340] width 402 height 96
click at [602, 371] on input "Seleccionar Archivo" at bounding box center [603, 371] width 174 height 12
type input "C:\fakepath\VIOTTI SIRA - PSP 092025 - CORDOBA NOAH.pdf"
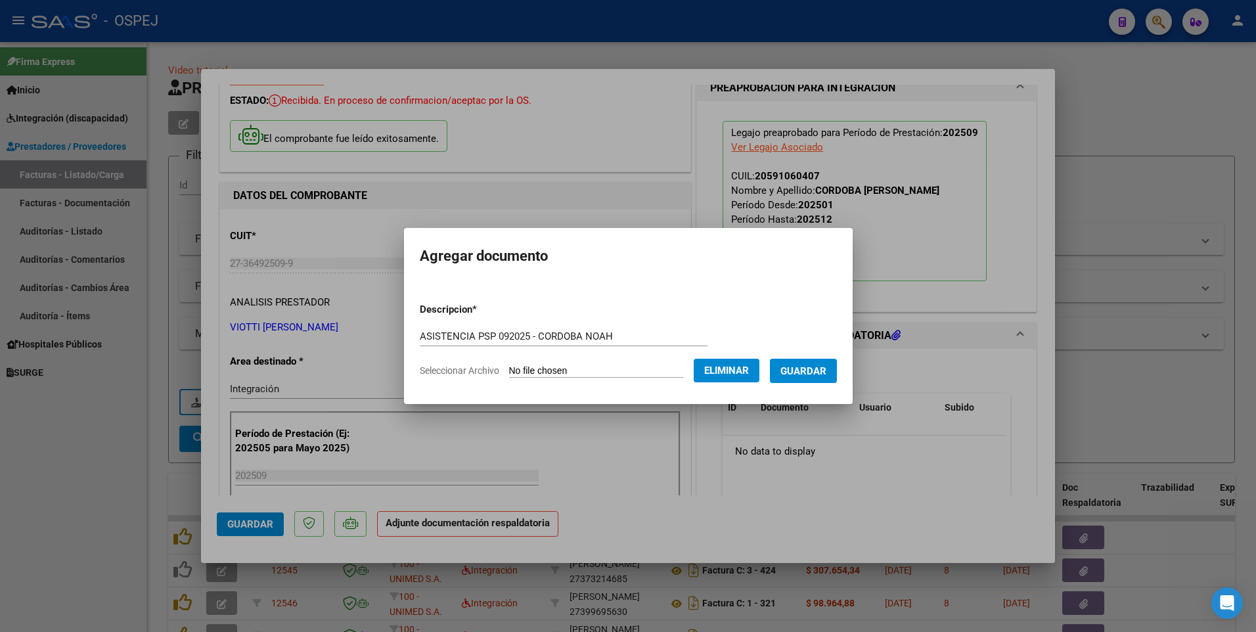
click at [810, 368] on span "Guardar" at bounding box center [803, 371] width 46 height 12
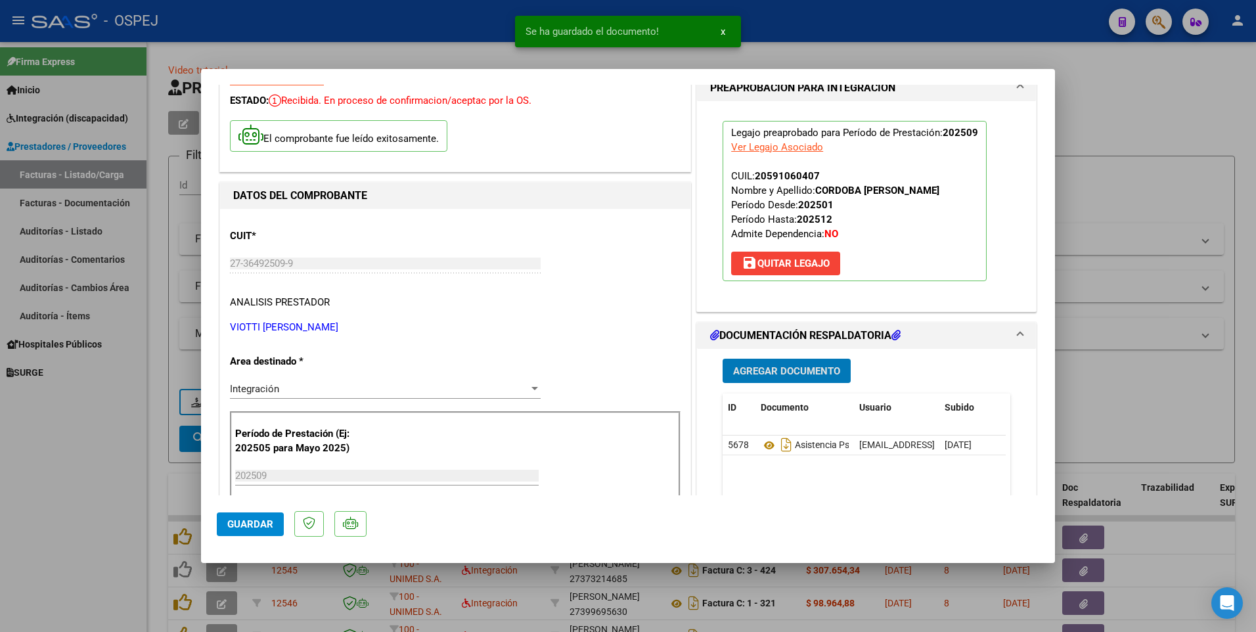
click at [253, 527] on span "Guardar" at bounding box center [250, 524] width 46 height 12
click at [250, 527] on span "Guardar" at bounding box center [250, 524] width 46 height 12
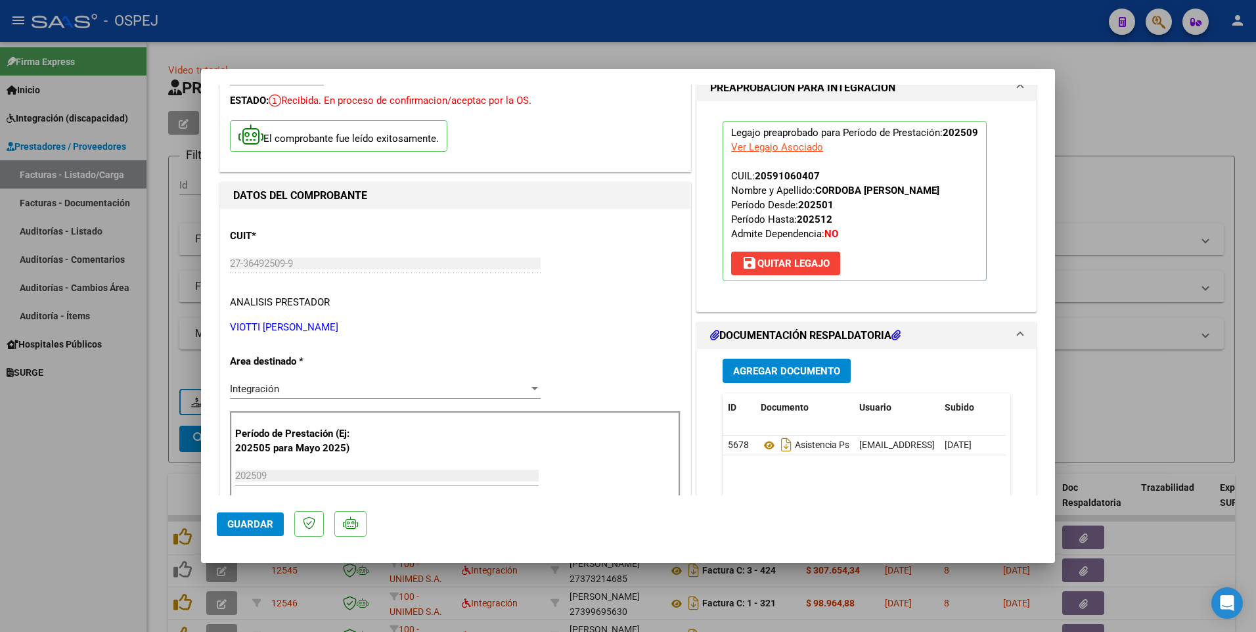
type input "$ 0,00"
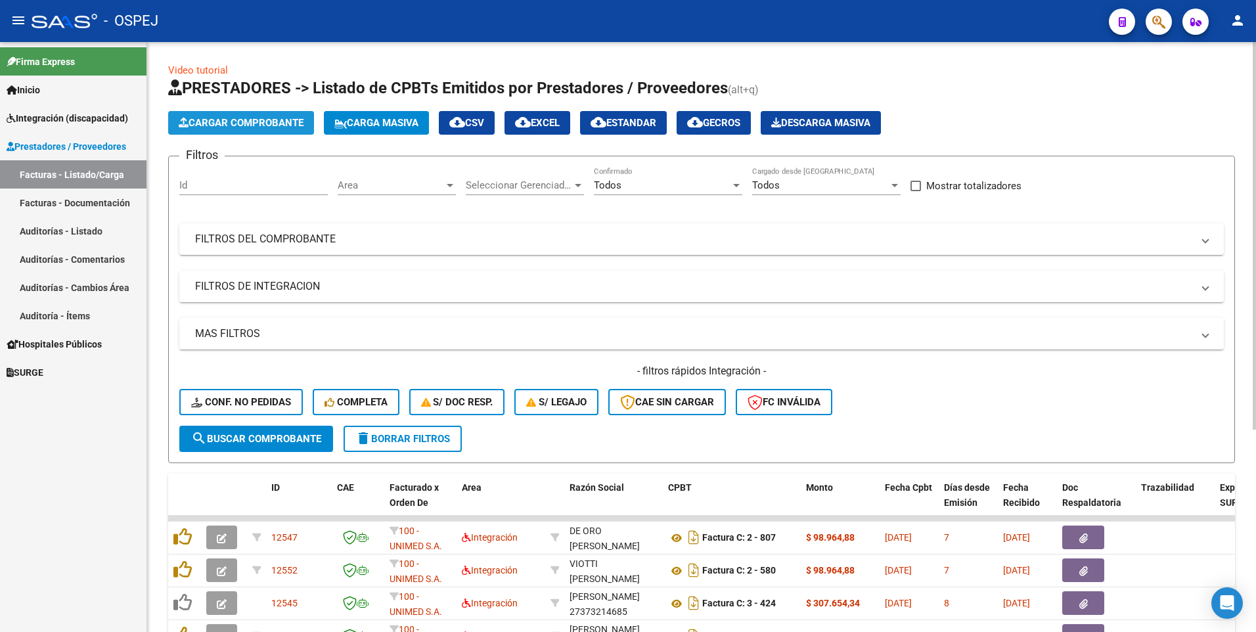
click at [255, 125] on span "Cargar Comprobante" at bounding box center [241, 123] width 125 height 12
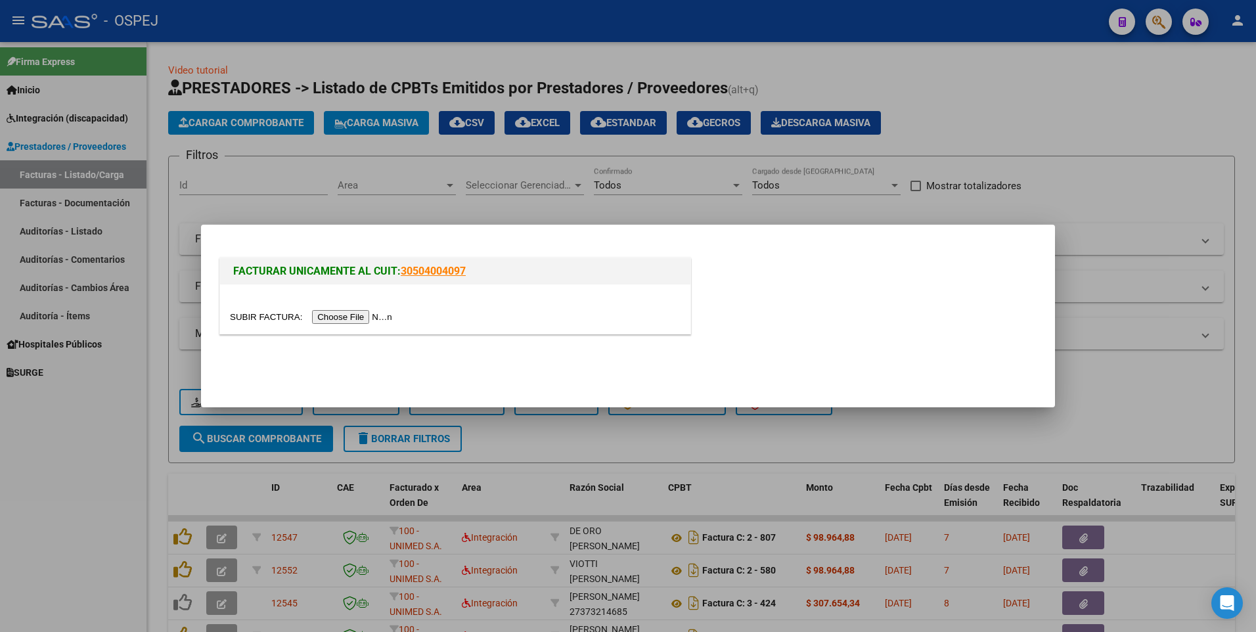
click at [351, 315] on input "file" at bounding box center [313, 317] width 166 height 14
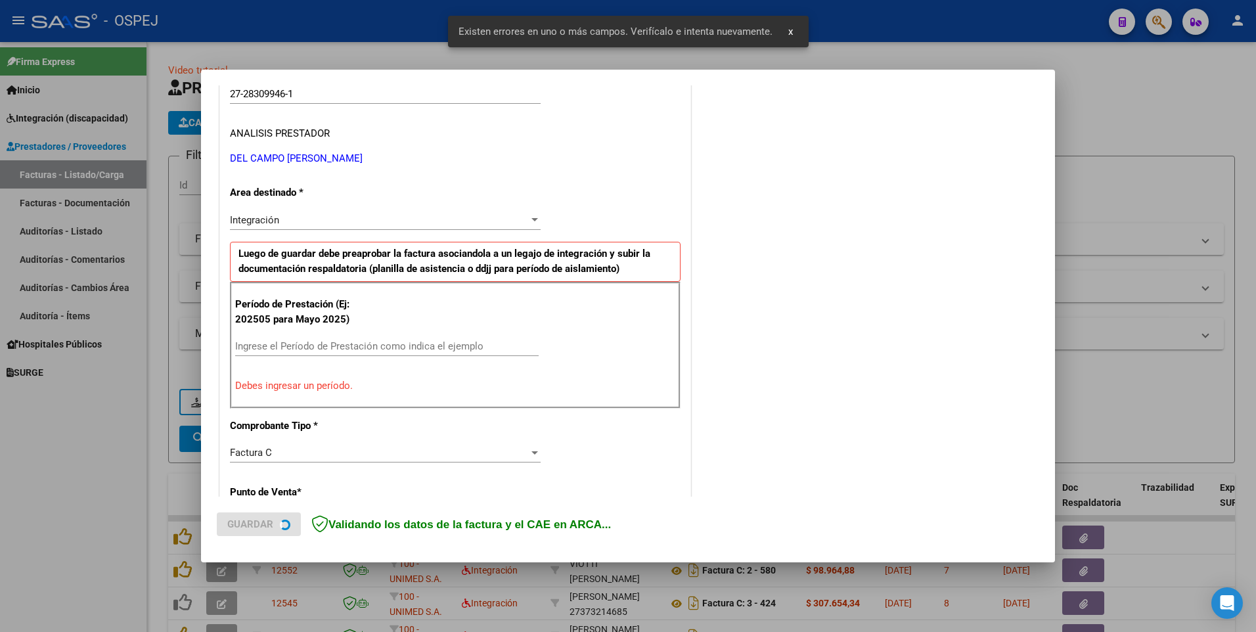
scroll to position [252, 0]
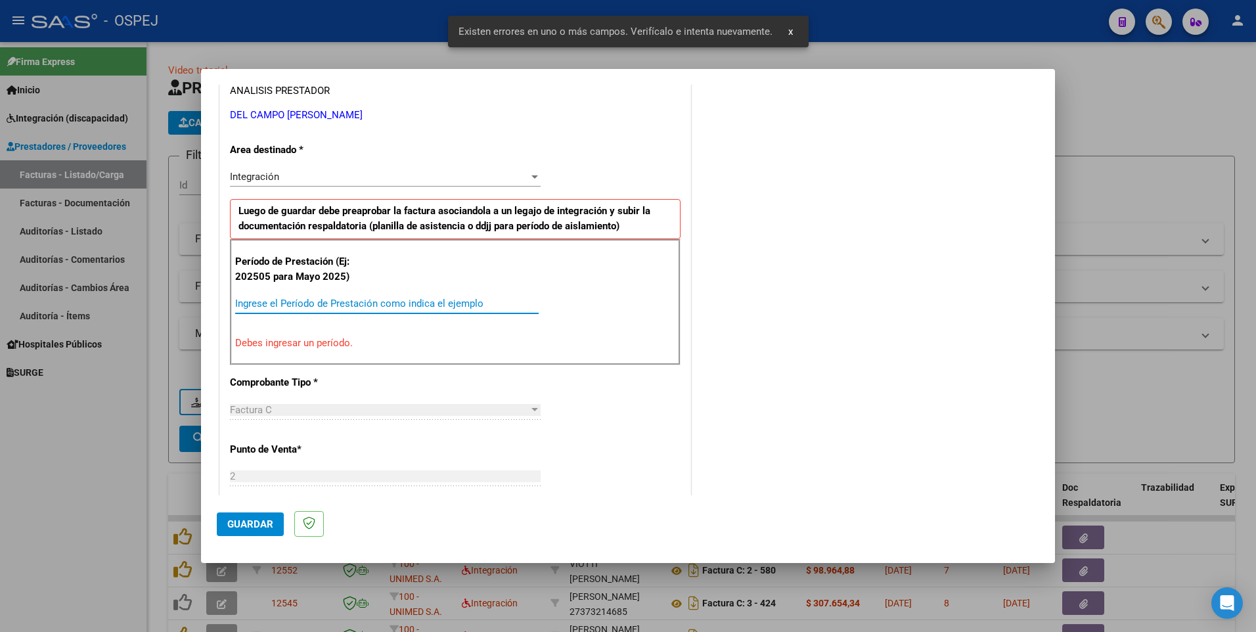
drag, startPoint x: 267, startPoint y: 303, endPoint x: 274, endPoint y: 308, distance: 9.5
click at [267, 303] on input "Ingrese el Período de Prestación como indica el ejemplo" at bounding box center [386, 303] width 303 height 12
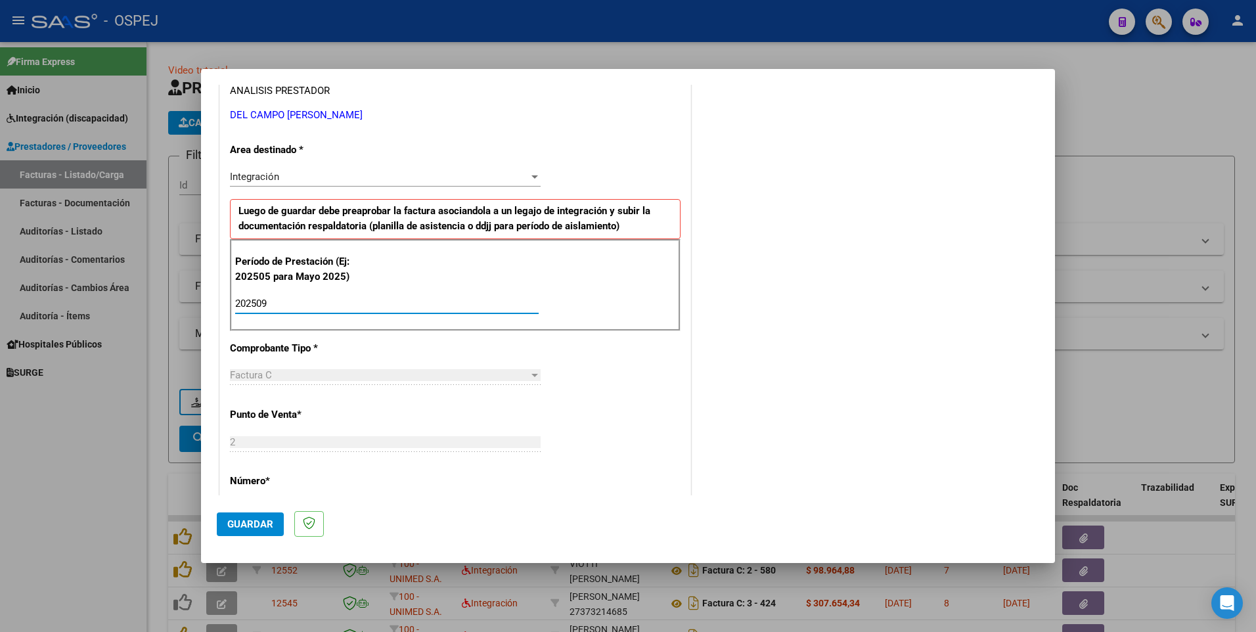
type input "202509"
click at [575, 445] on div "CUIT * 27-28309946-1 Ingresar CUIT ANALISIS PRESTADOR DEL CAMPO [PERSON_NAME] A…" at bounding box center [455, 491] width 470 height 988
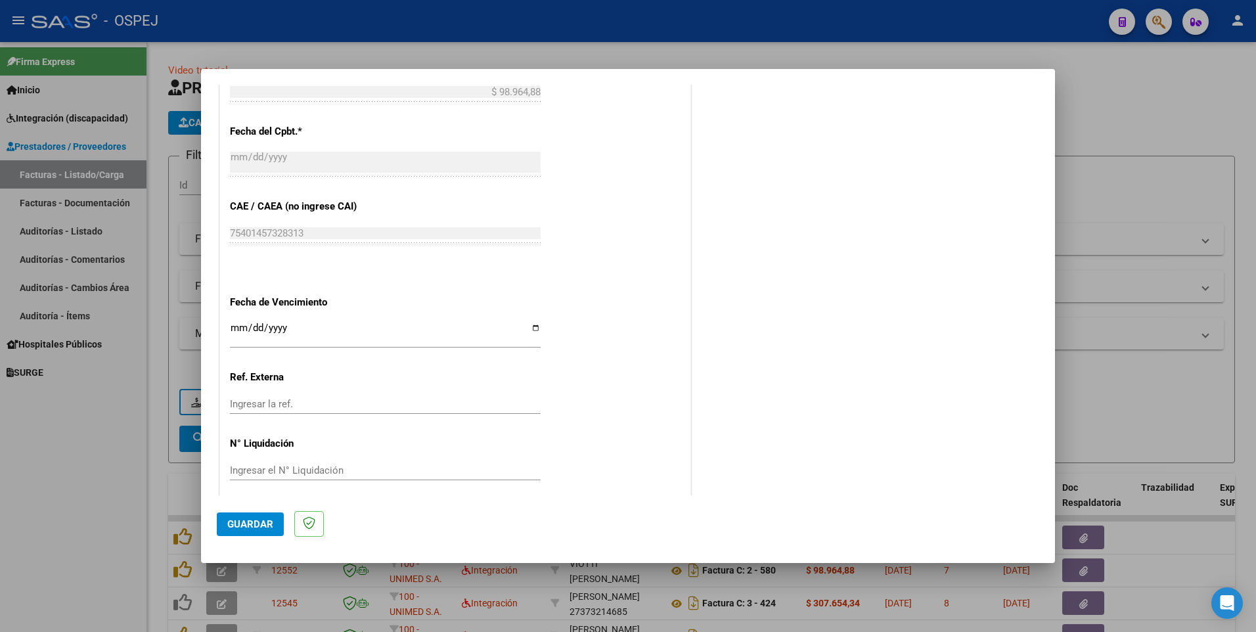
scroll to position [745, 0]
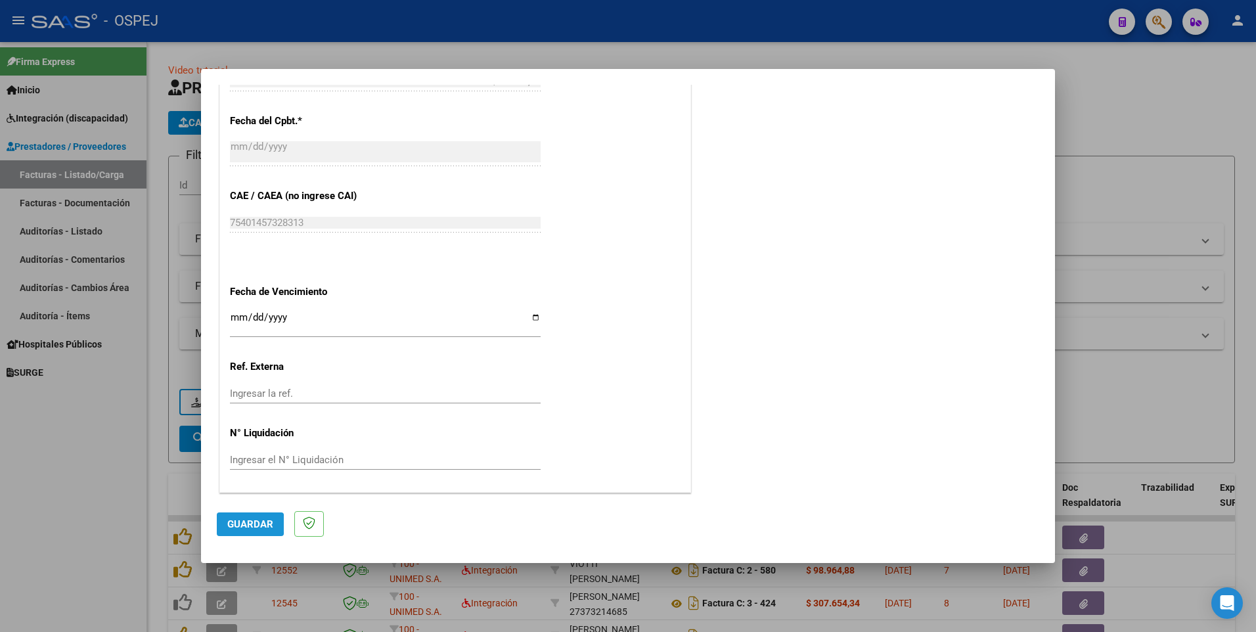
click at [236, 524] on span "Guardar" at bounding box center [250, 524] width 46 height 12
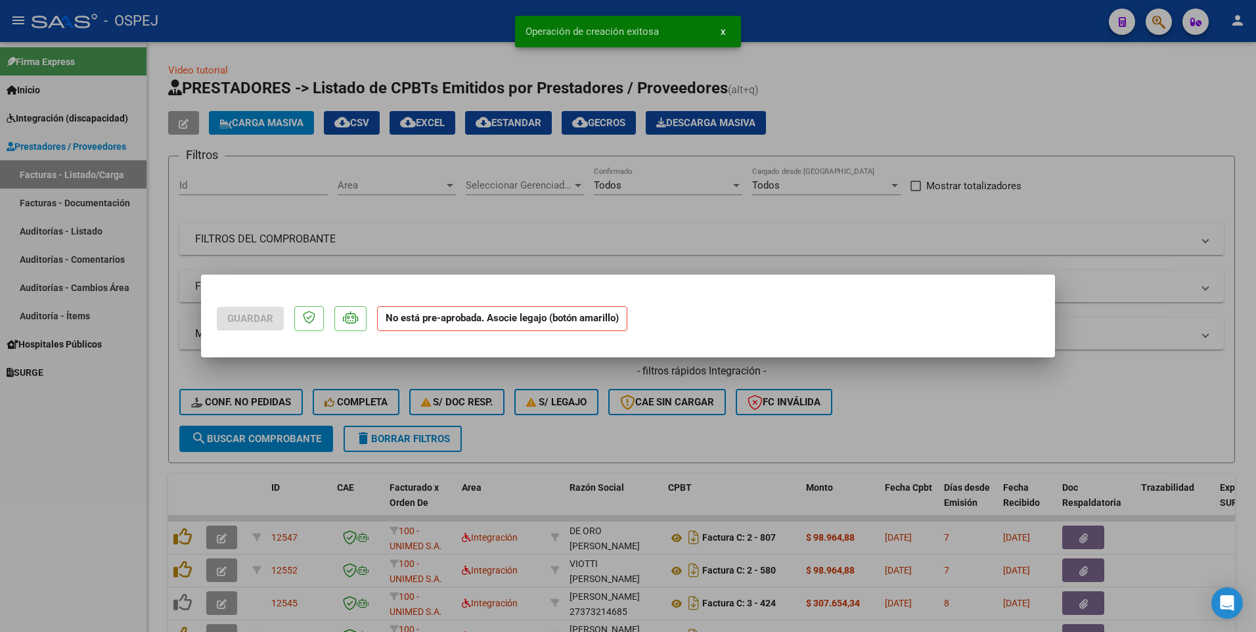
scroll to position [0, 0]
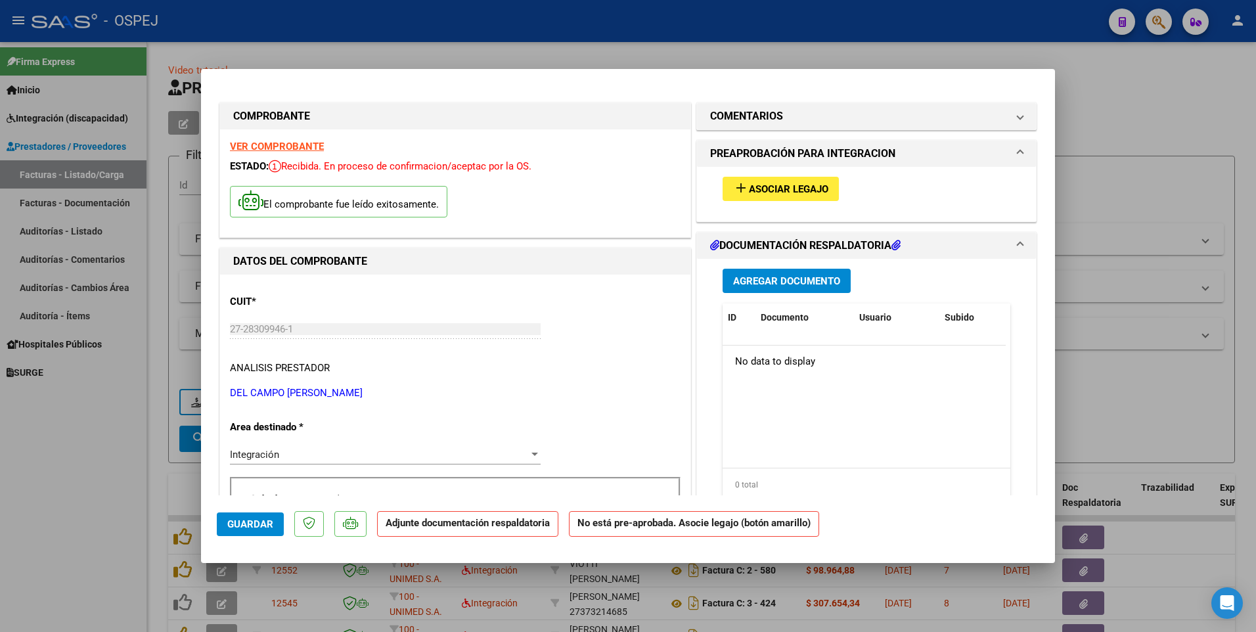
click at [796, 196] on button "add Asociar Legajo" at bounding box center [780, 189] width 116 height 24
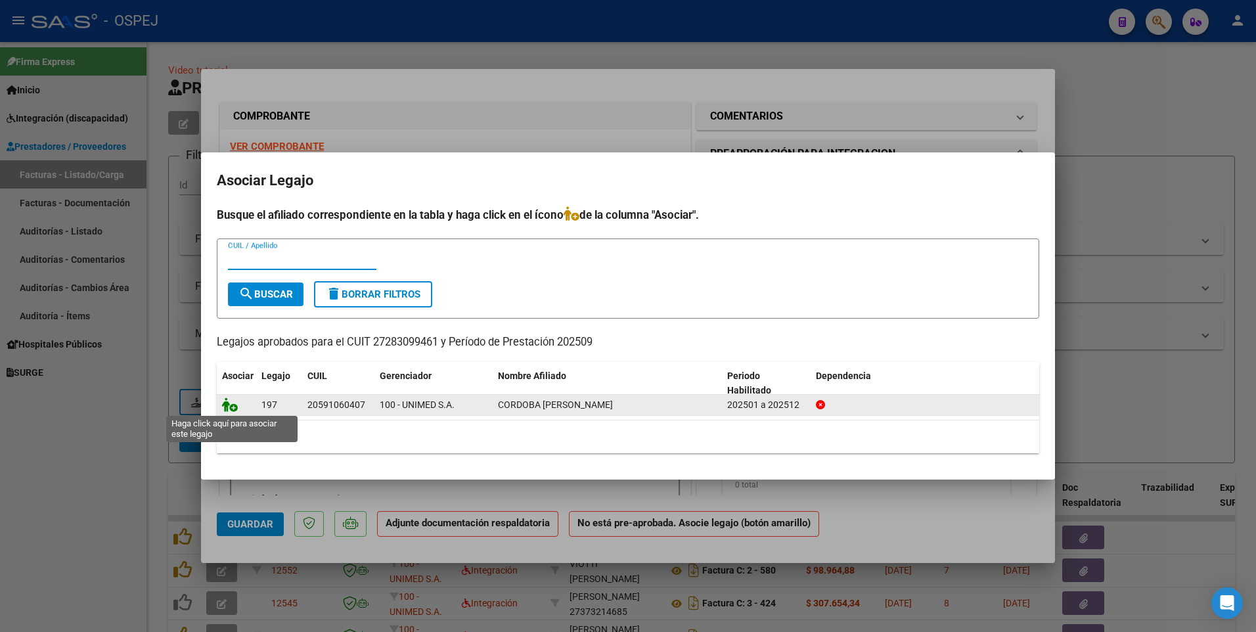
click at [231, 409] on icon at bounding box center [230, 404] width 16 height 14
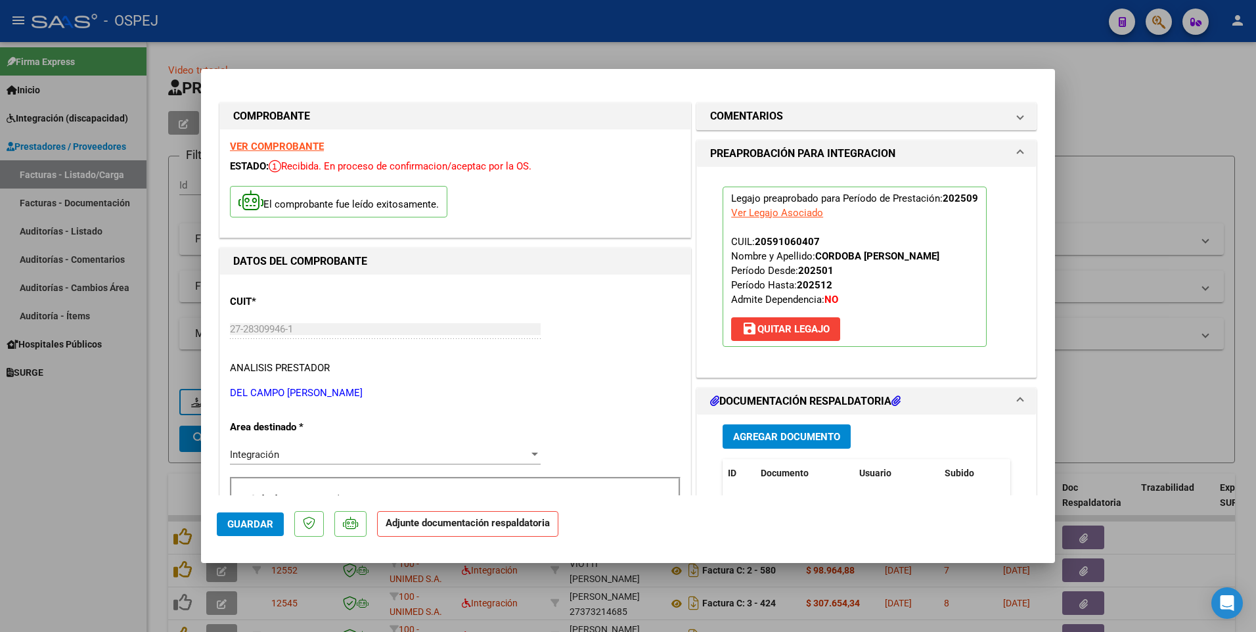
click at [796, 439] on span "Agregar Documento" at bounding box center [786, 437] width 107 height 12
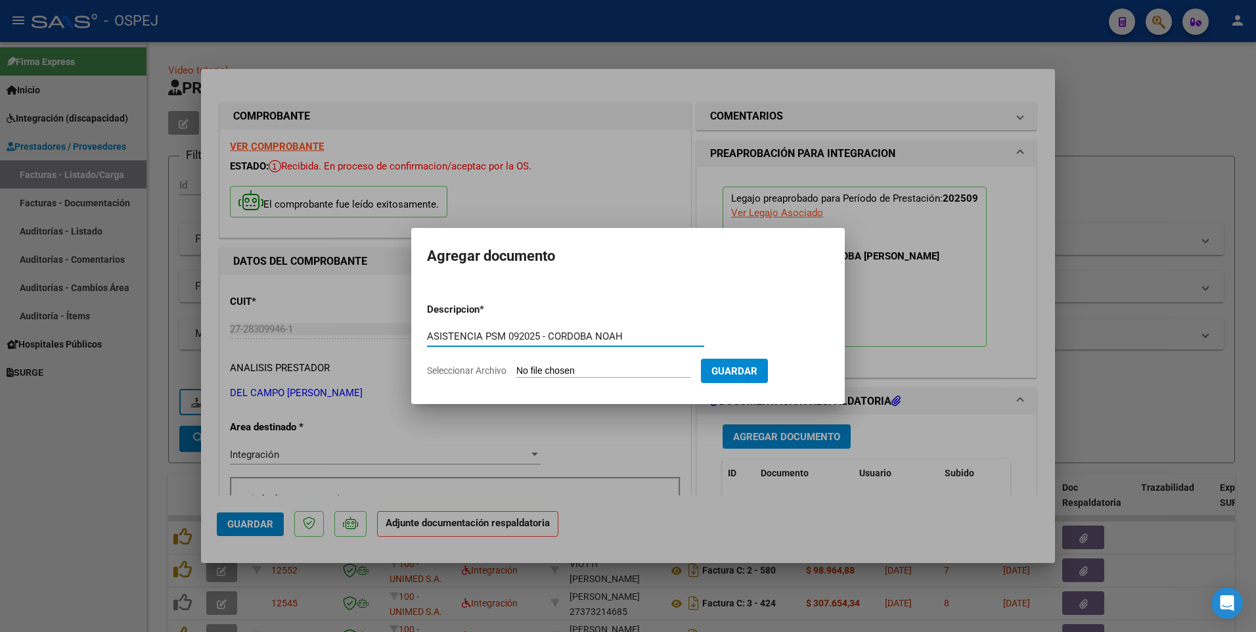
type input "ASISTENCIA PSM 092025 - CORDOBA NOAH"
click at [588, 372] on input "Seleccionar Archivo" at bounding box center [603, 371] width 174 height 12
type input "C:\fakepath\DEL CAMPO MARIANELA - PSM 092025 - CORDOBA NOAH.pdf"
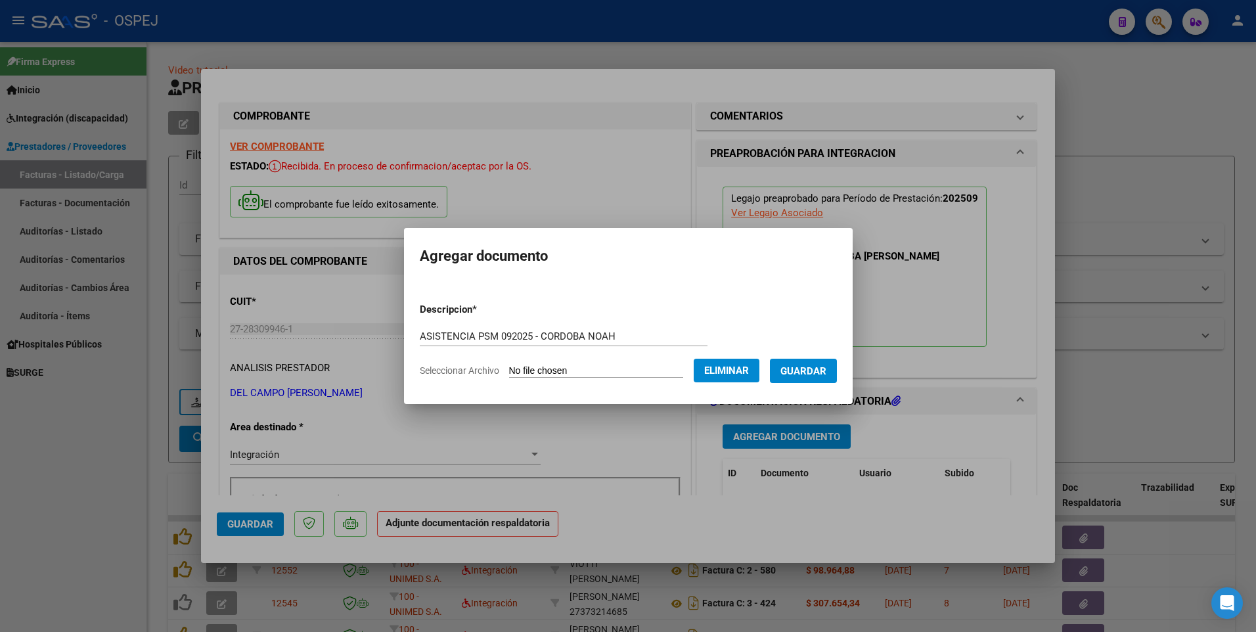
click at [826, 375] on span "Guardar" at bounding box center [803, 371] width 46 height 12
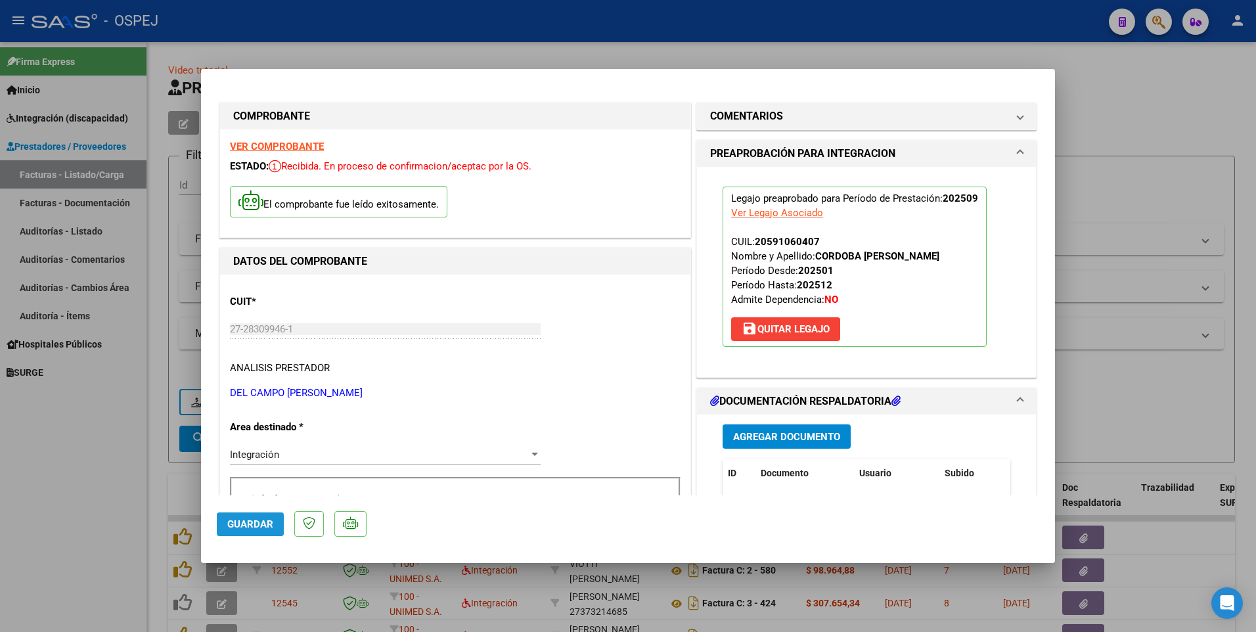
click at [265, 520] on span "Guardar" at bounding box center [250, 524] width 46 height 12
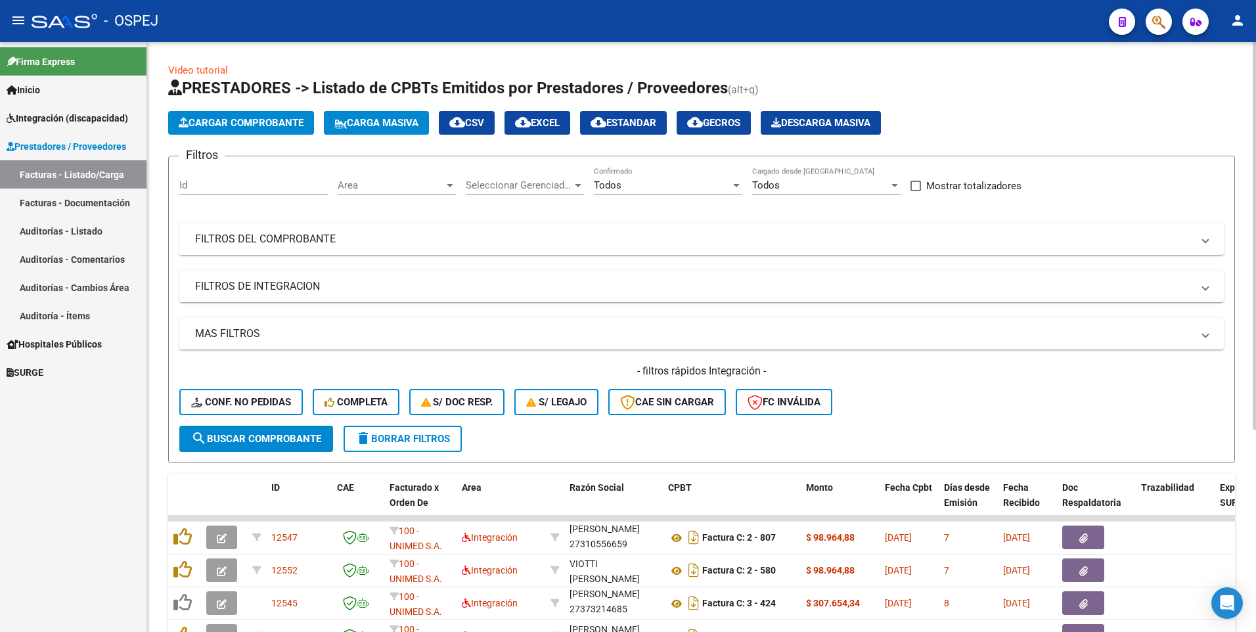
click at [255, 120] on span "Cargar Comprobante" at bounding box center [241, 123] width 125 height 12
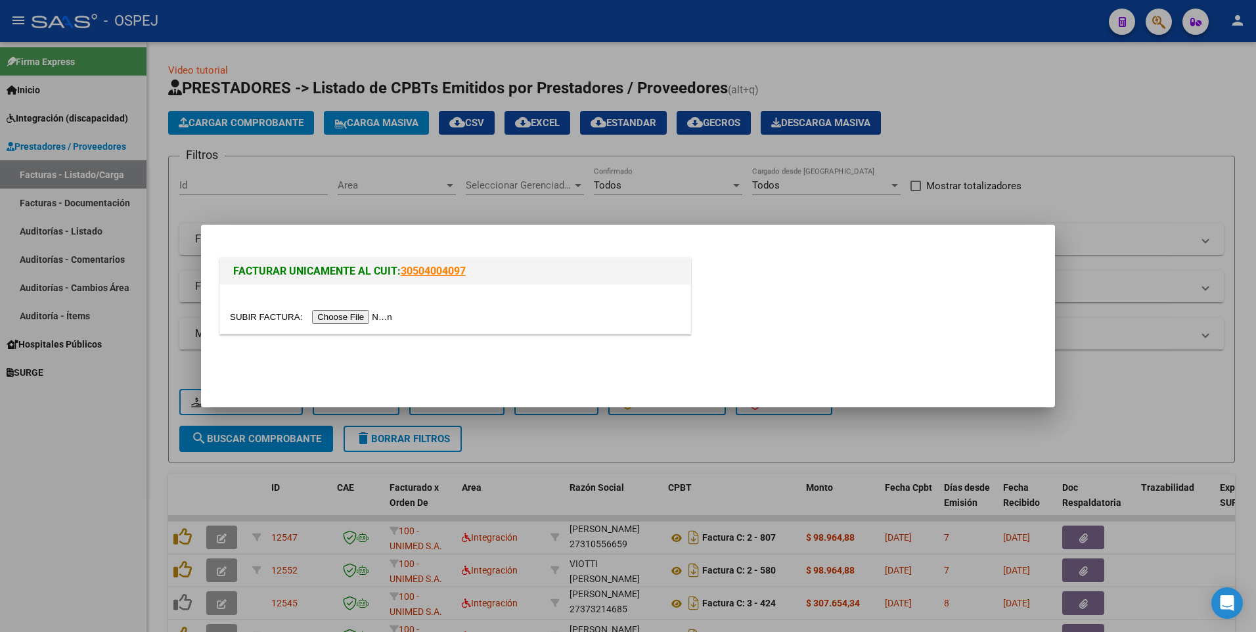
click at [347, 317] on input "file" at bounding box center [313, 317] width 166 height 14
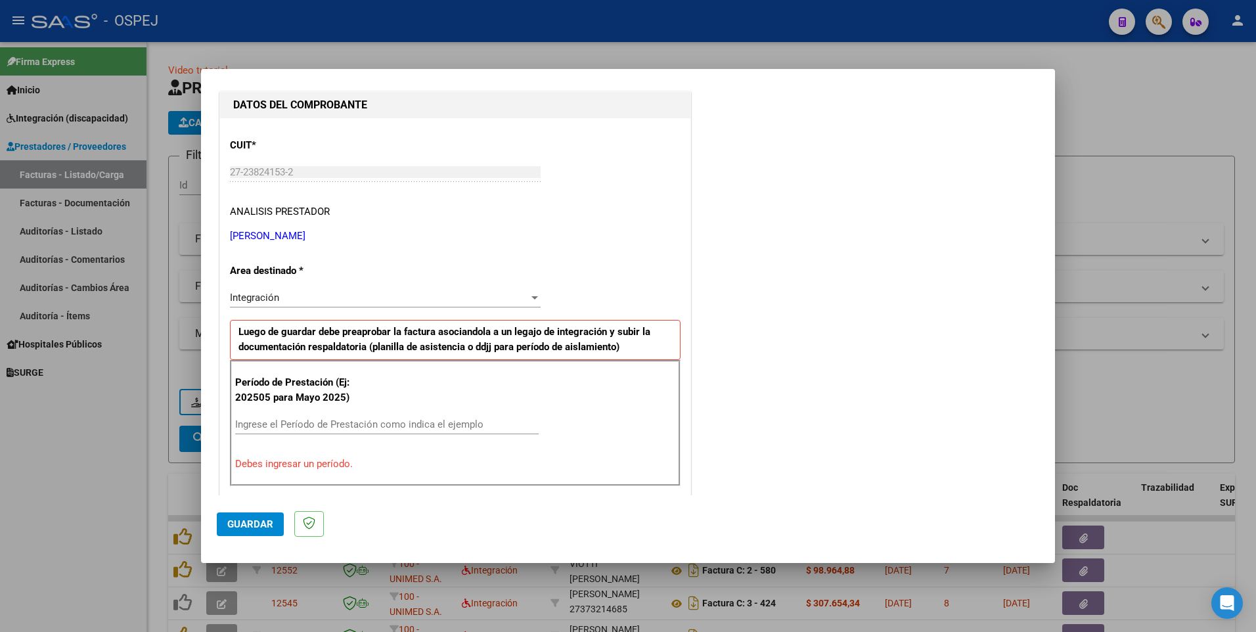
scroll to position [197, 0]
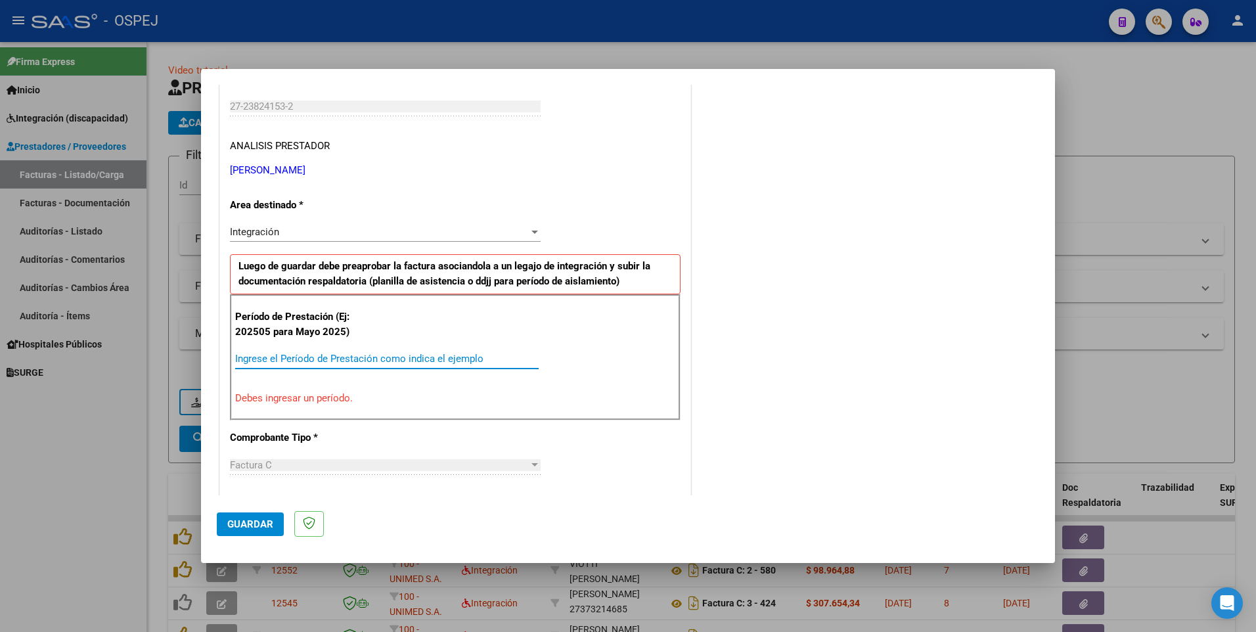
click at [273, 364] on input "Ingrese el Período de Prestación como indica el ejemplo" at bounding box center [386, 359] width 303 height 12
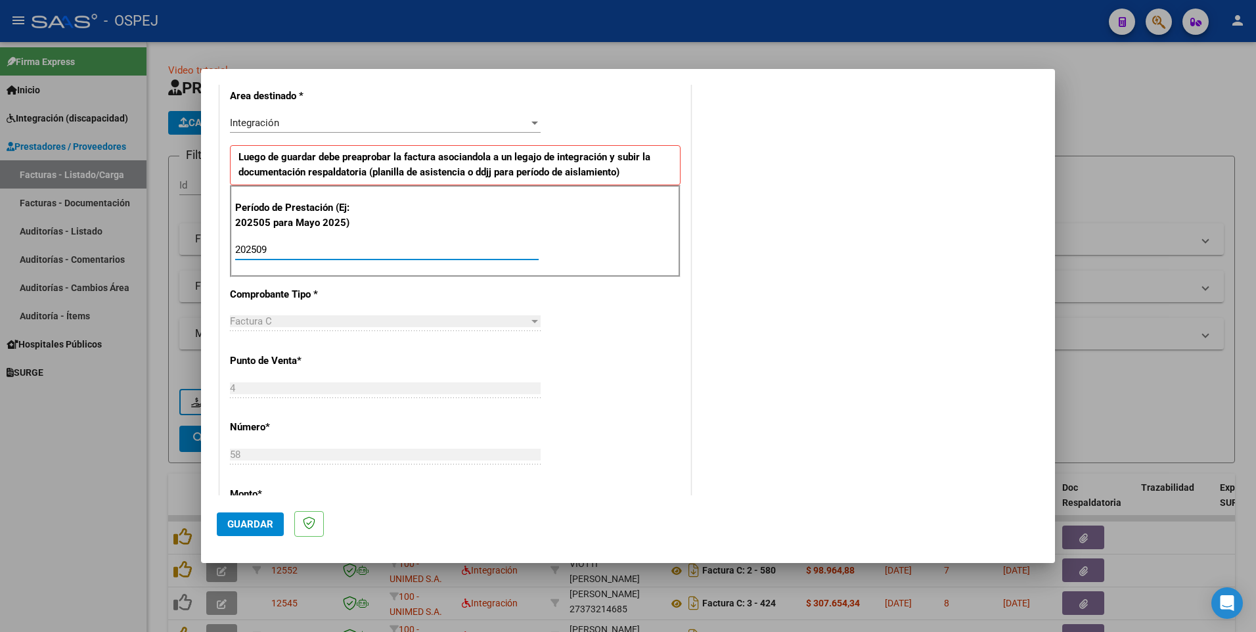
scroll to position [328, 0]
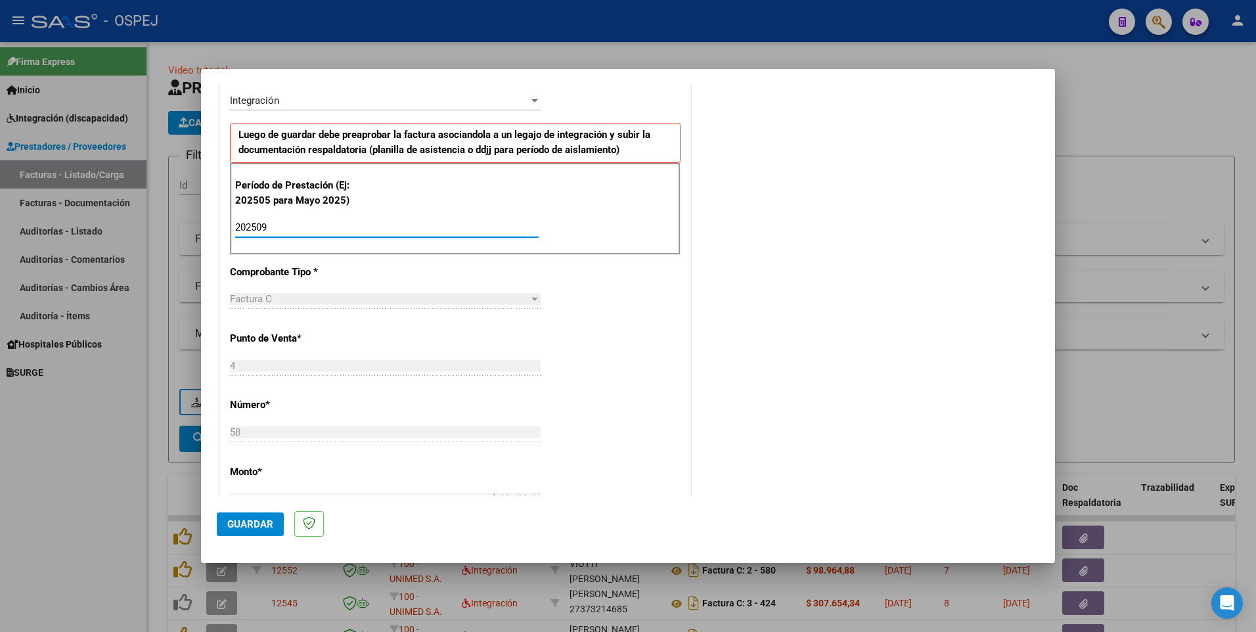
type input "202509"
click at [948, 413] on div "COMENTARIOS Comentarios del Prestador / Gerenciador:" at bounding box center [865, 341] width 345 height 1141
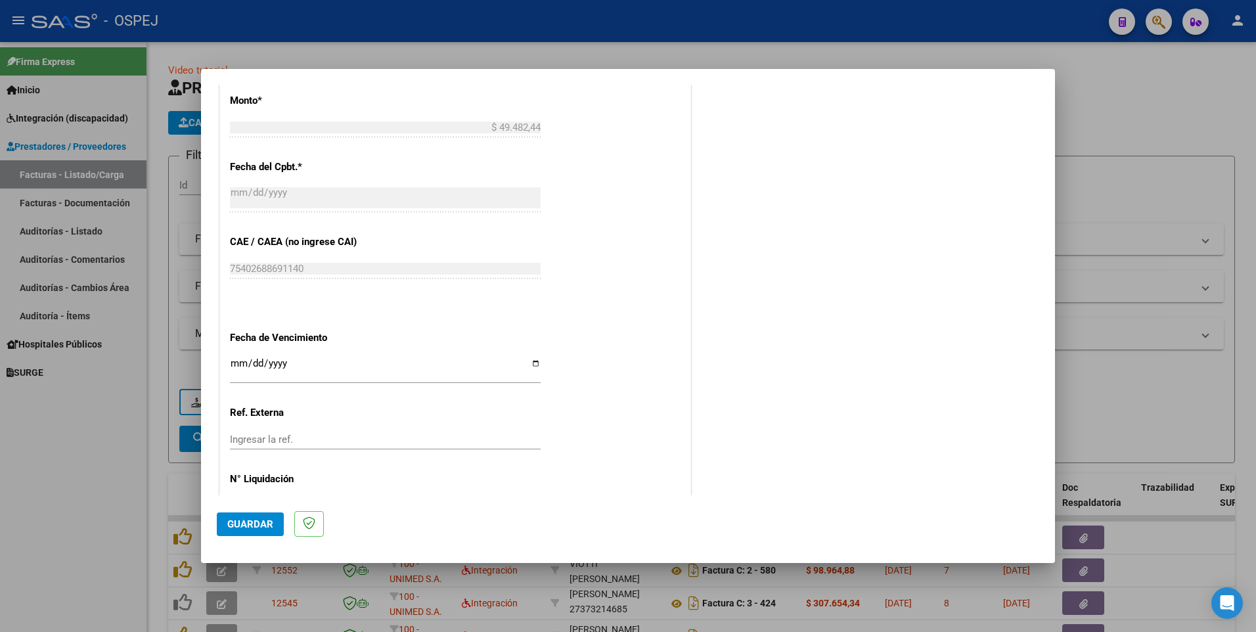
scroll to position [745, 0]
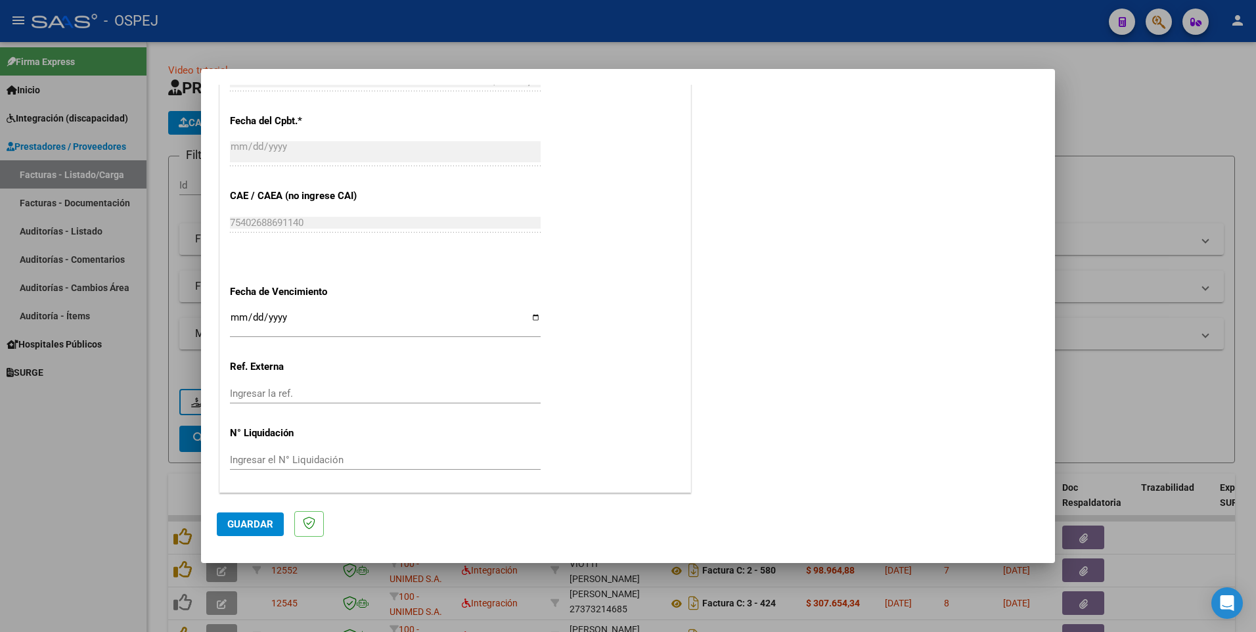
click at [251, 529] on span "Guardar" at bounding box center [250, 524] width 46 height 12
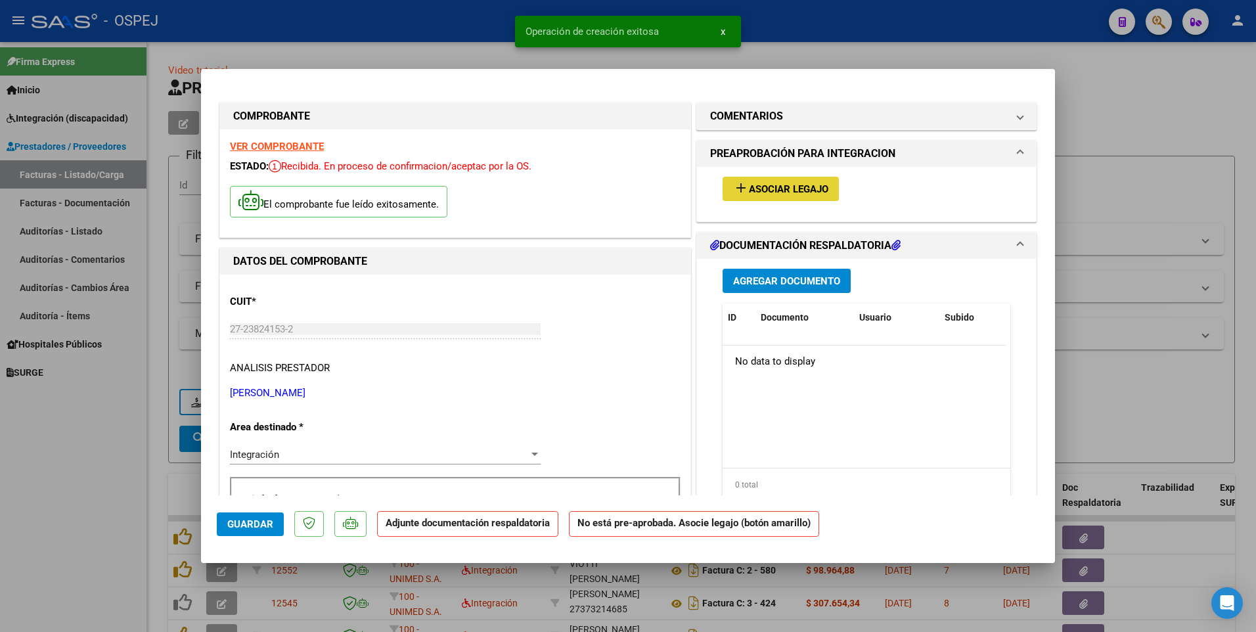
click at [802, 191] on span "Asociar Legajo" at bounding box center [788, 189] width 79 height 12
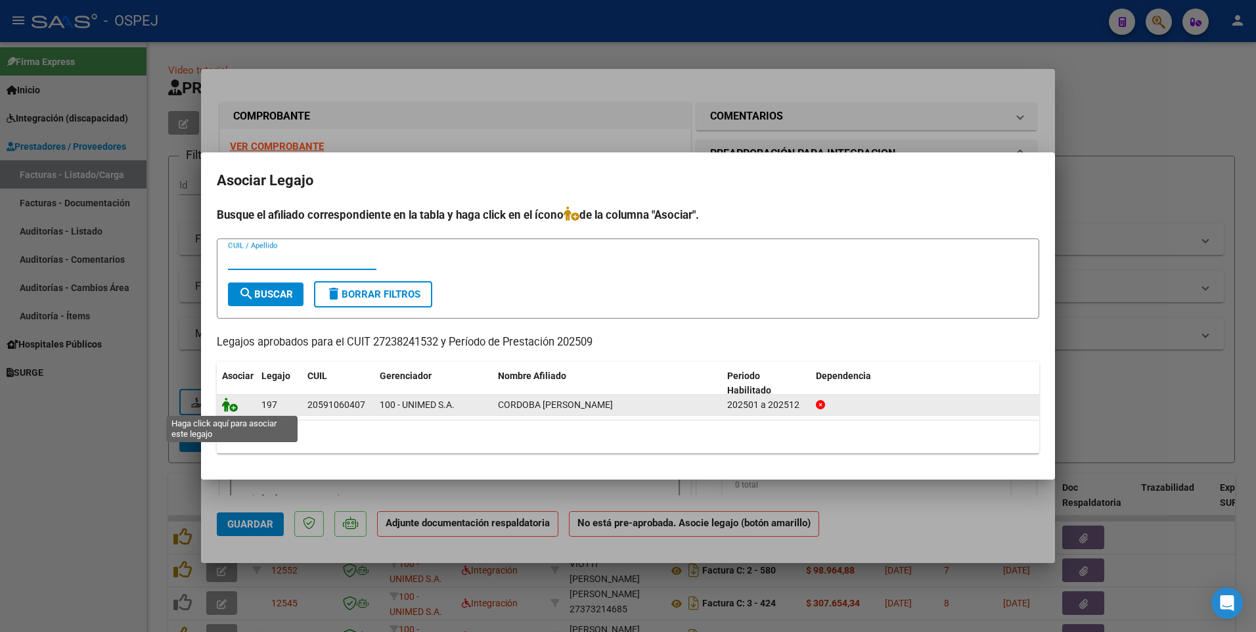
click at [225, 408] on icon at bounding box center [230, 404] width 16 height 14
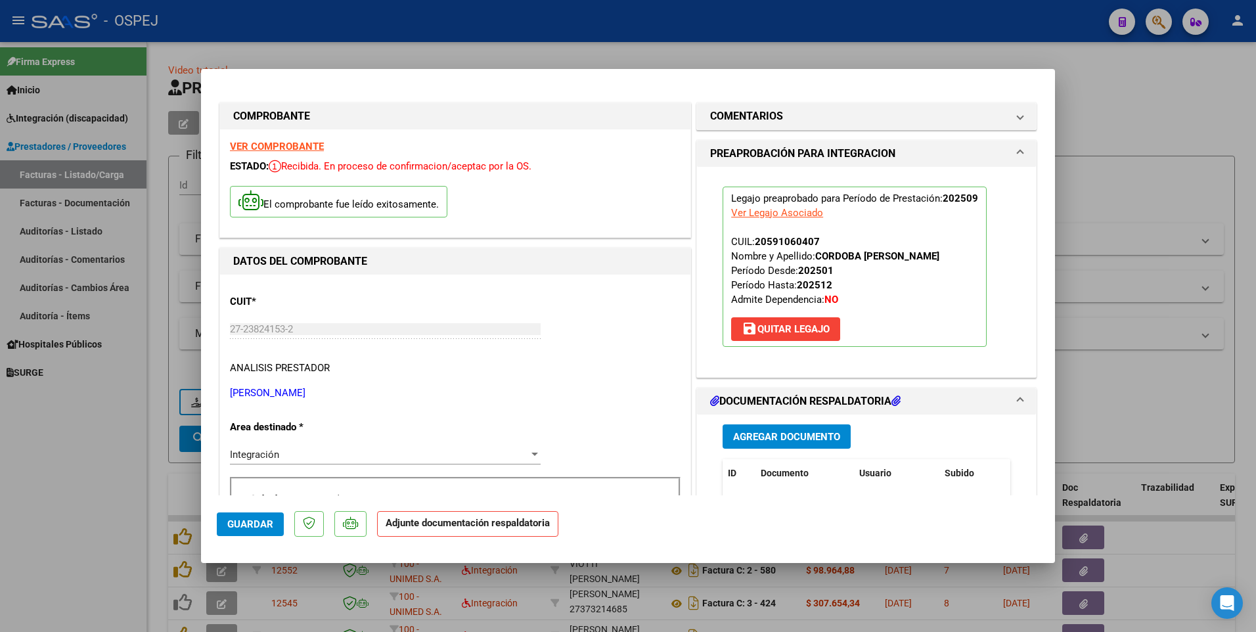
click at [798, 444] on button "Agregar Documento" at bounding box center [786, 436] width 128 height 24
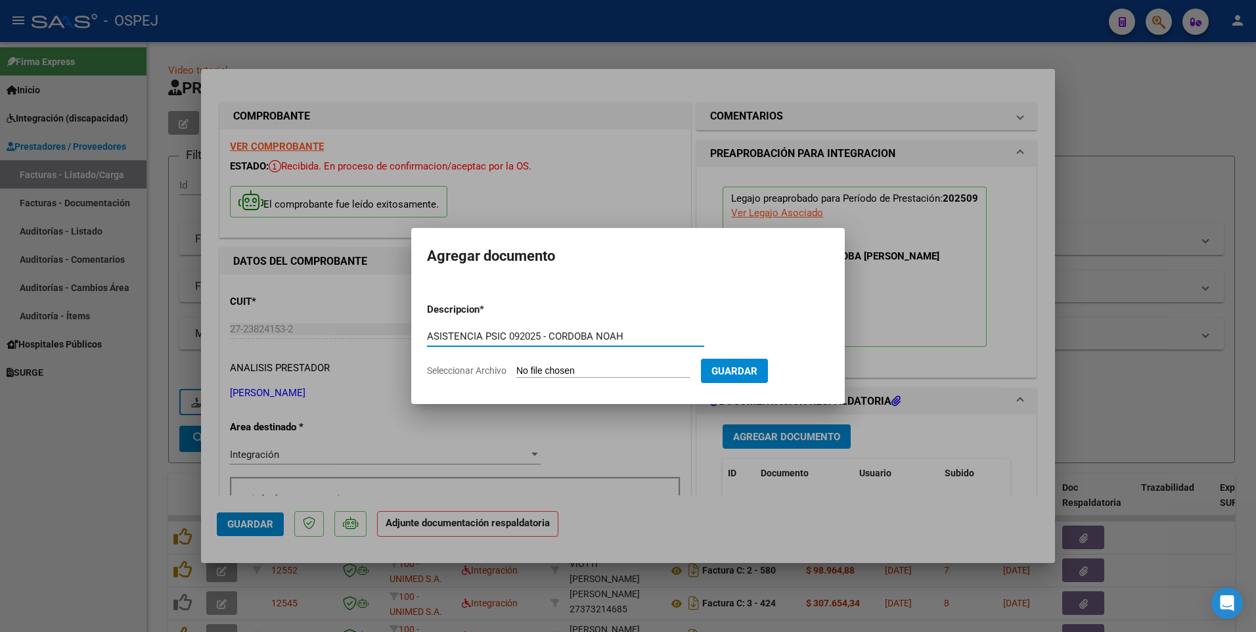
type input "ASISTENCIA PSIC 092025 - CORDOBA NOAH"
click at [625, 373] on input "Seleccionar Archivo" at bounding box center [603, 371] width 174 height 12
type input "C:\fakepath\[PERSON_NAME] - PSIC 092025 - CORDOBA NOAH.pdf"
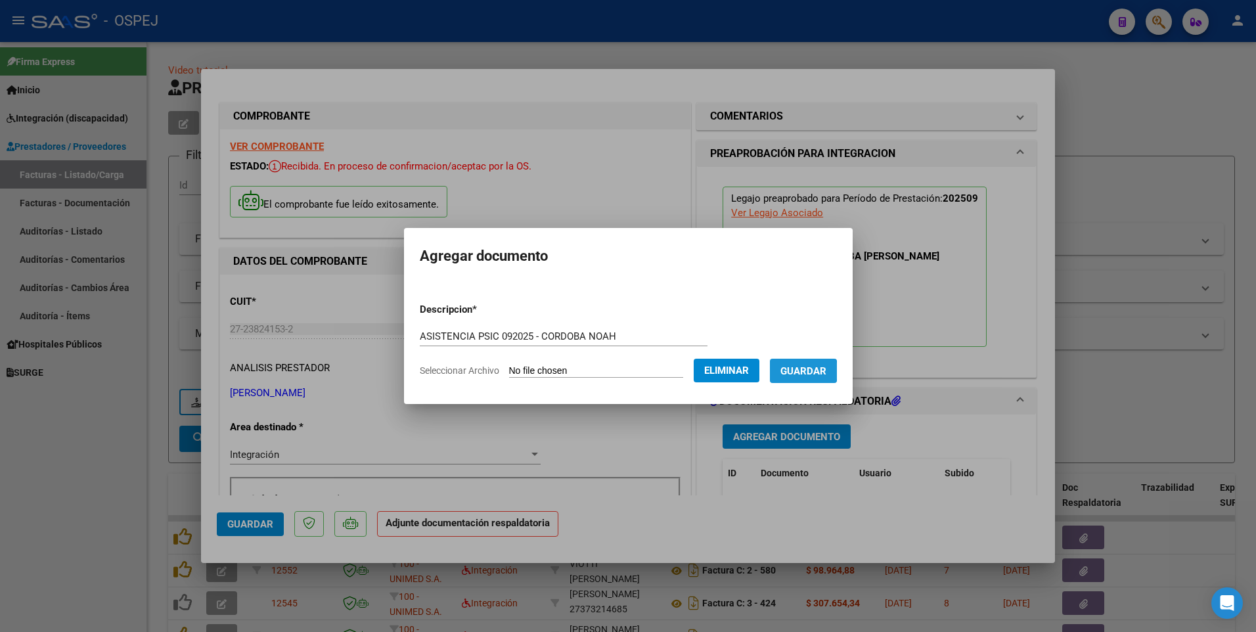
click at [819, 372] on span "Guardar" at bounding box center [803, 371] width 46 height 12
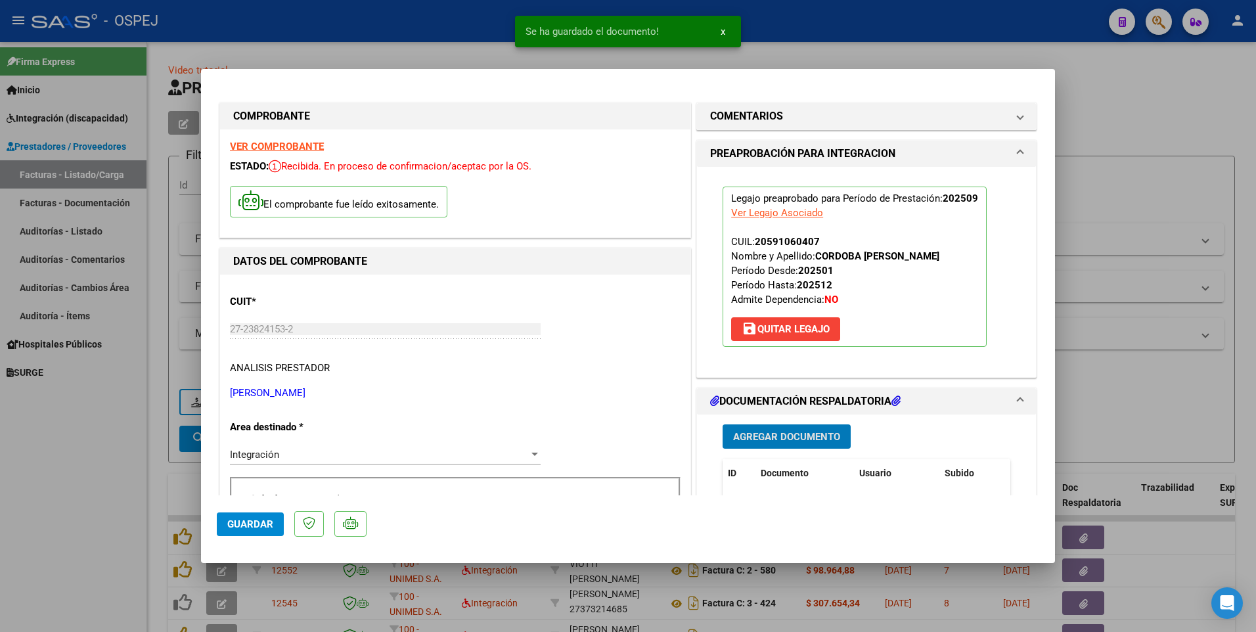
click at [256, 527] on span "Guardar" at bounding box center [250, 524] width 46 height 12
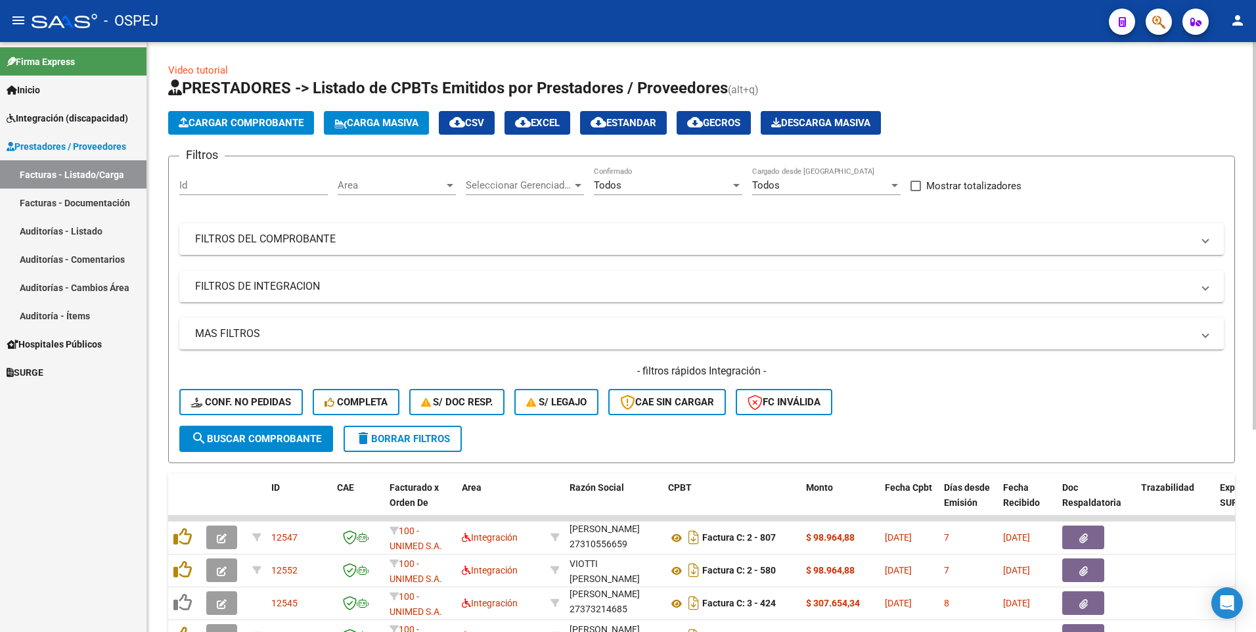
click at [227, 125] on span "Cargar Comprobante" at bounding box center [241, 123] width 125 height 12
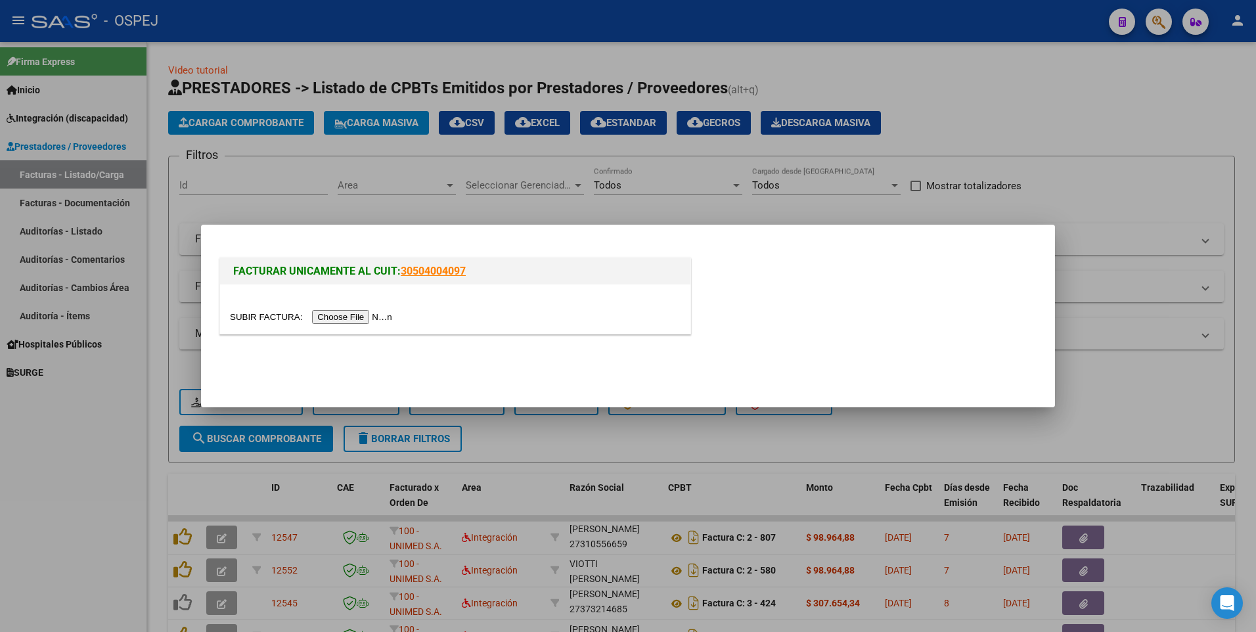
click at [355, 321] on input "file" at bounding box center [313, 317] width 166 height 14
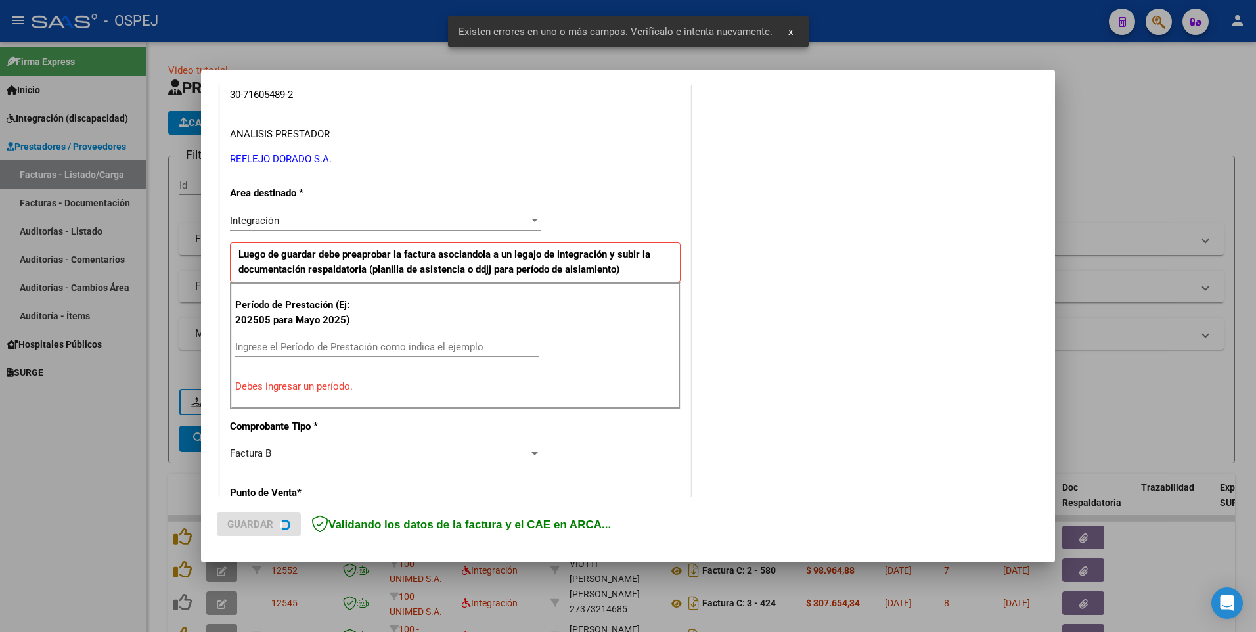
scroll to position [252, 0]
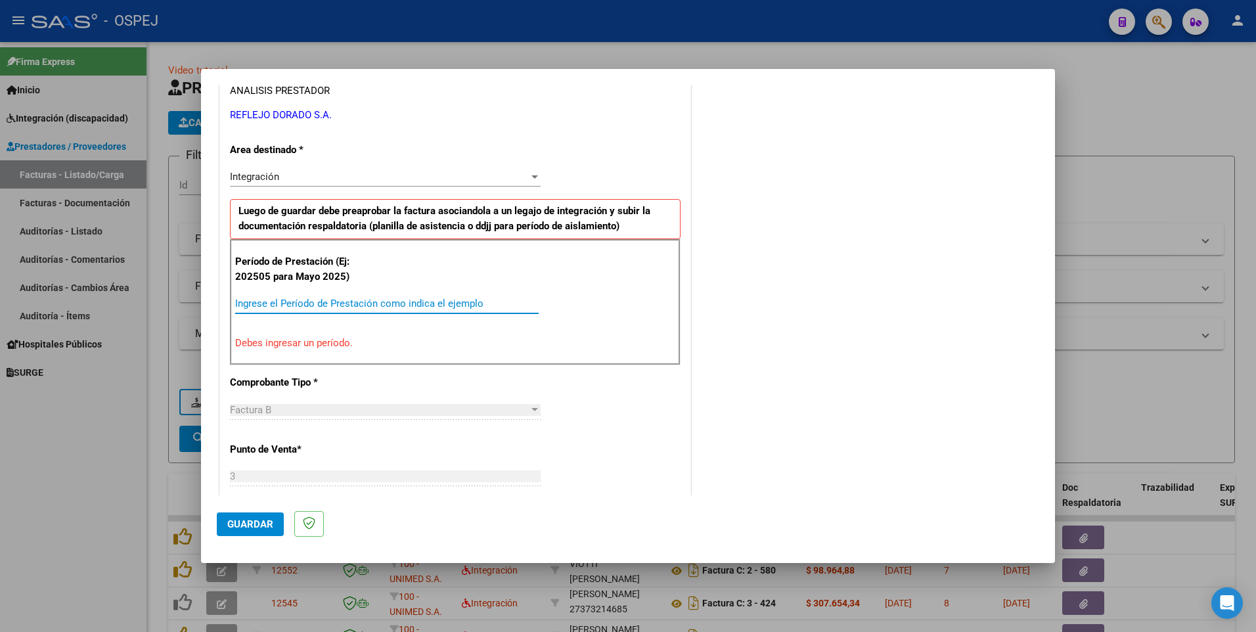
click at [278, 304] on input "Ingrese el Período de Prestación como indica el ejemplo" at bounding box center [386, 303] width 303 height 12
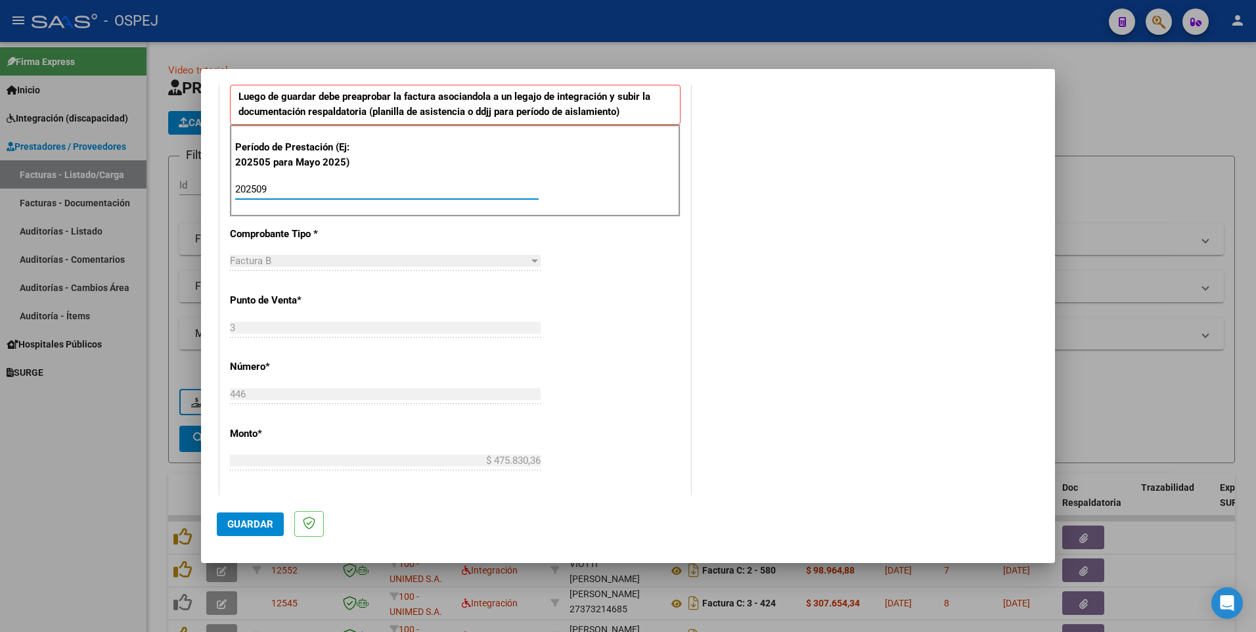
scroll to position [449, 0]
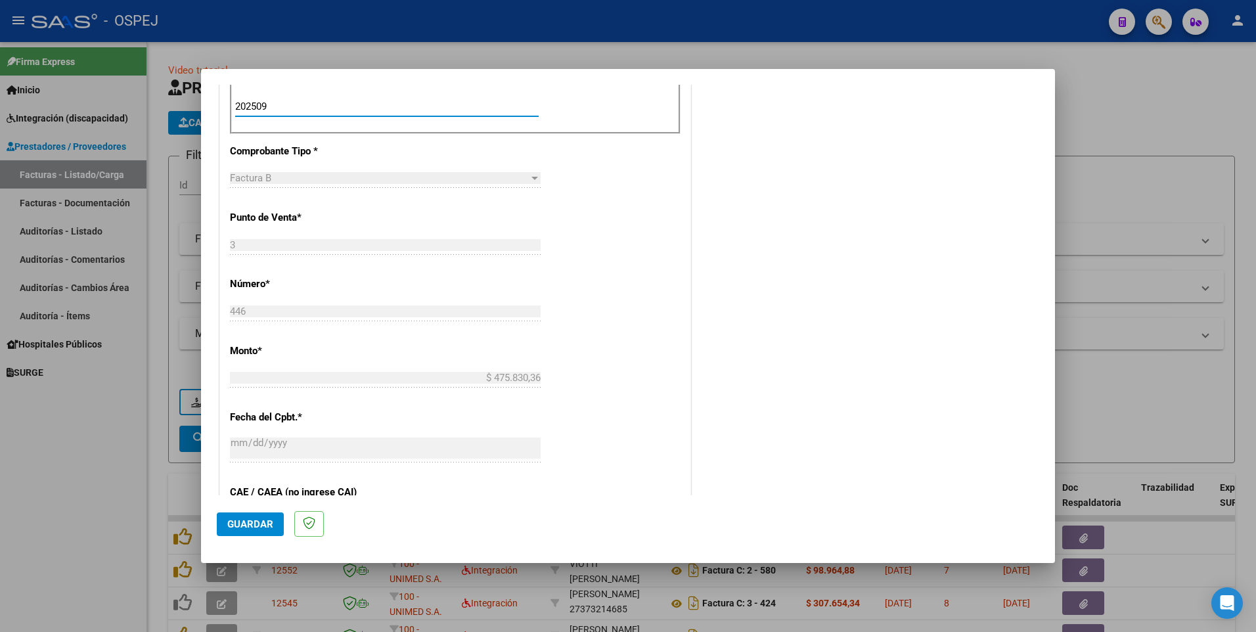
type input "202509"
click at [255, 523] on span "Guardar" at bounding box center [250, 524] width 46 height 12
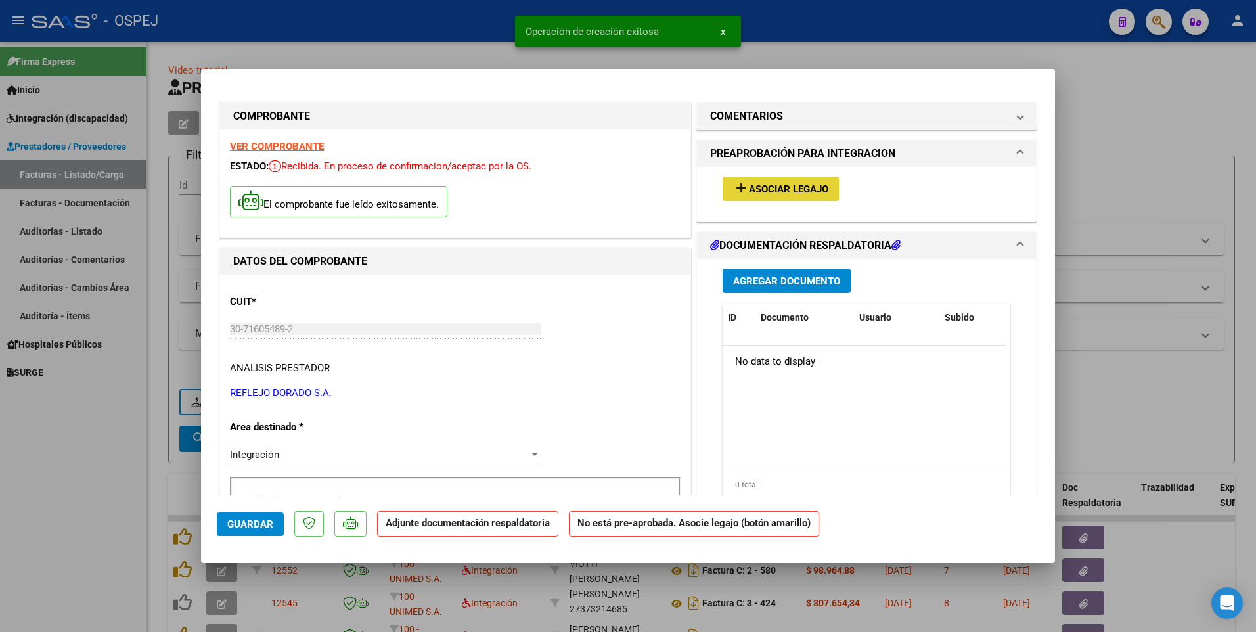
click at [782, 190] on span "Asociar Legajo" at bounding box center [788, 189] width 79 height 12
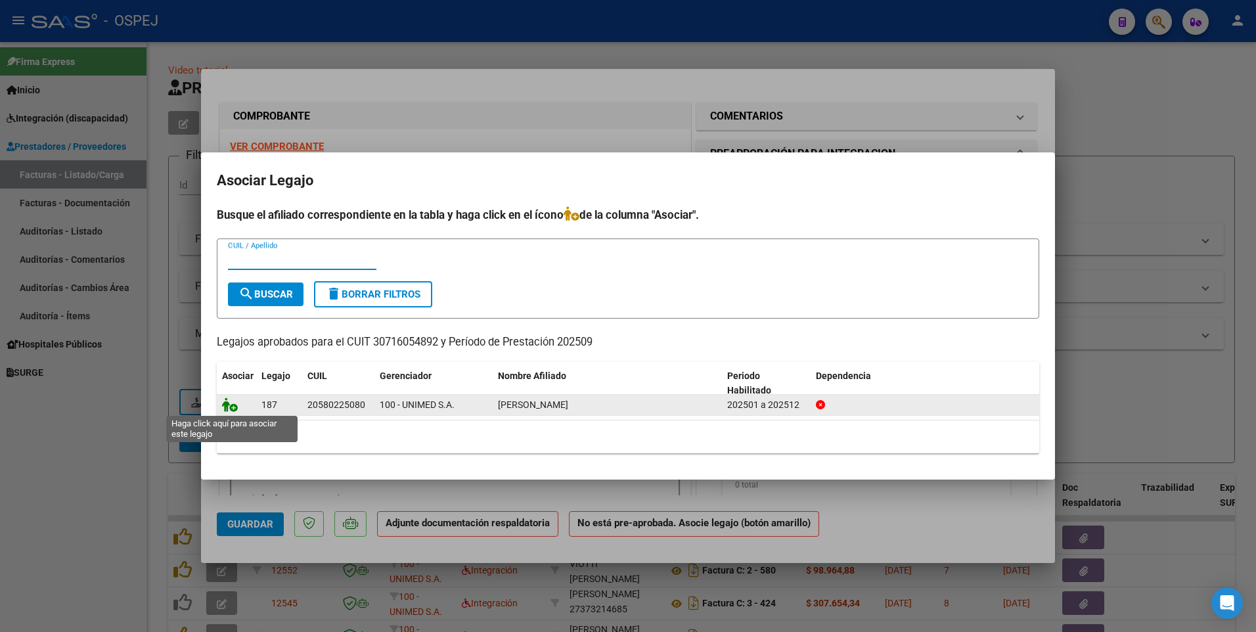
click at [226, 404] on icon at bounding box center [230, 404] width 16 height 14
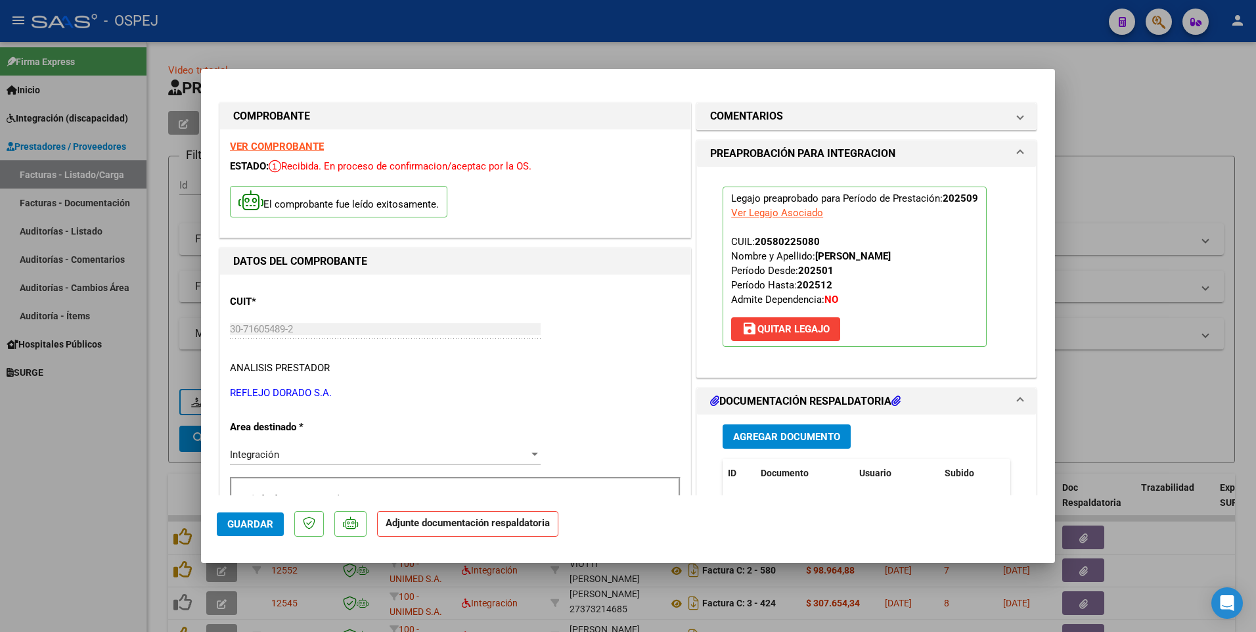
click at [777, 436] on span "Agregar Documento" at bounding box center [786, 437] width 107 height 12
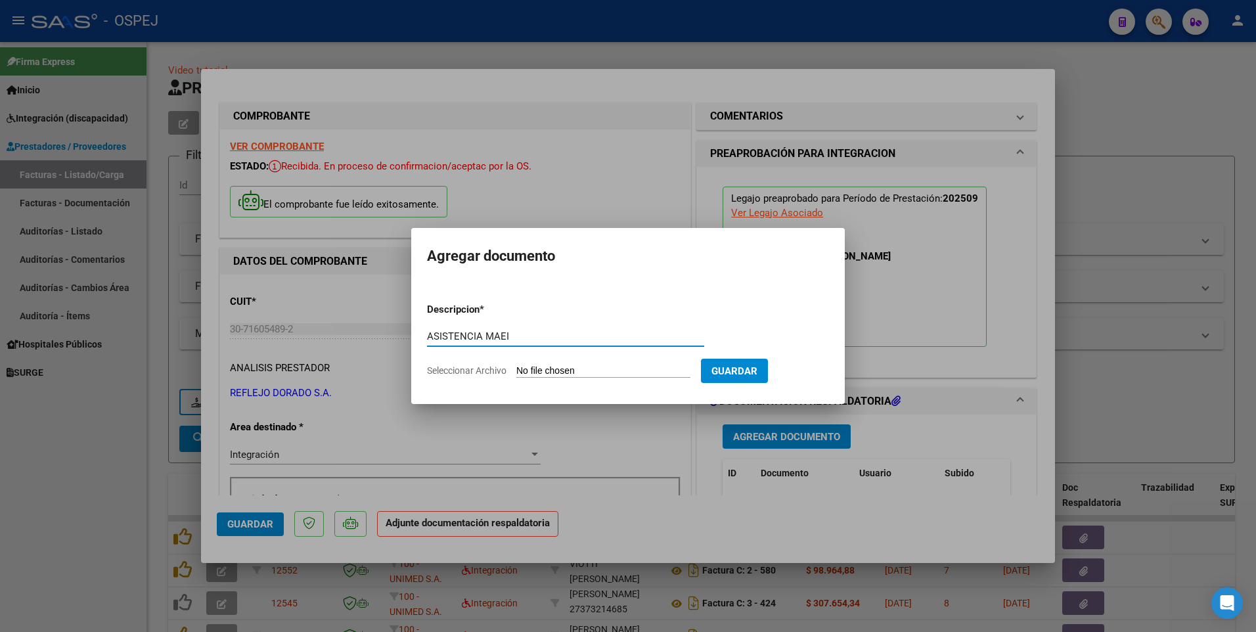
click at [492, 336] on input "ASISTENCIA MAEI" at bounding box center [565, 336] width 277 height 12
click at [492, 337] on input "ASISTENCIA MAEI" at bounding box center [565, 336] width 277 height 12
click at [529, 337] on input "ASISTENCIA SAEI" at bounding box center [565, 336] width 277 height 12
type input "ASISTENCIA SAIE 092025 - [PERSON_NAME]"
click at [588, 372] on input "Seleccionar Archivo" at bounding box center [603, 371] width 174 height 12
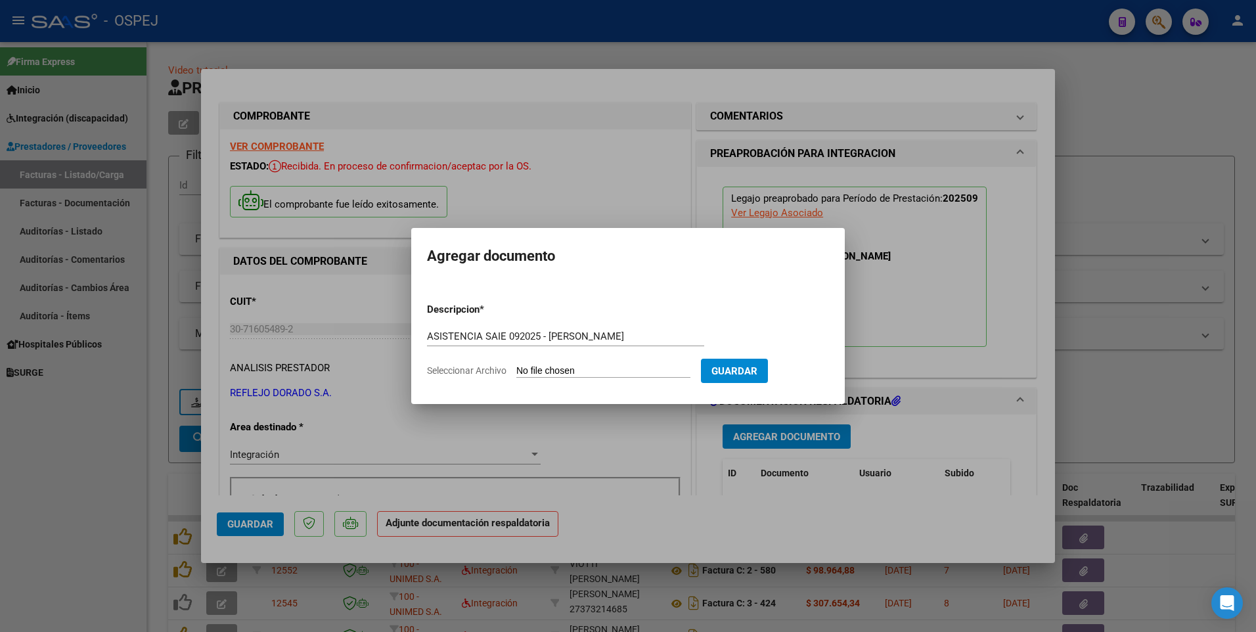
type input "C:\fakepath\REFLEJO DORADO - MOD INT ESCOLAR 092025 - [PERSON_NAME].pdf"
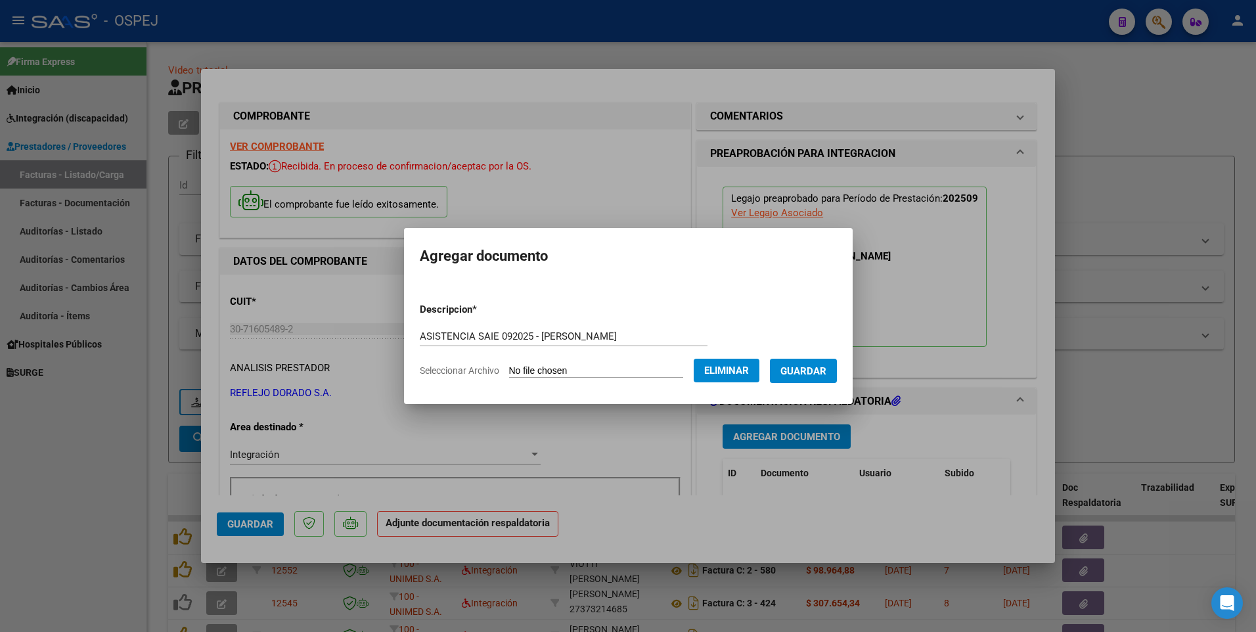
click at [812, 370] on span "Guardar" at bounding box center [803, 371] width 46 height 12
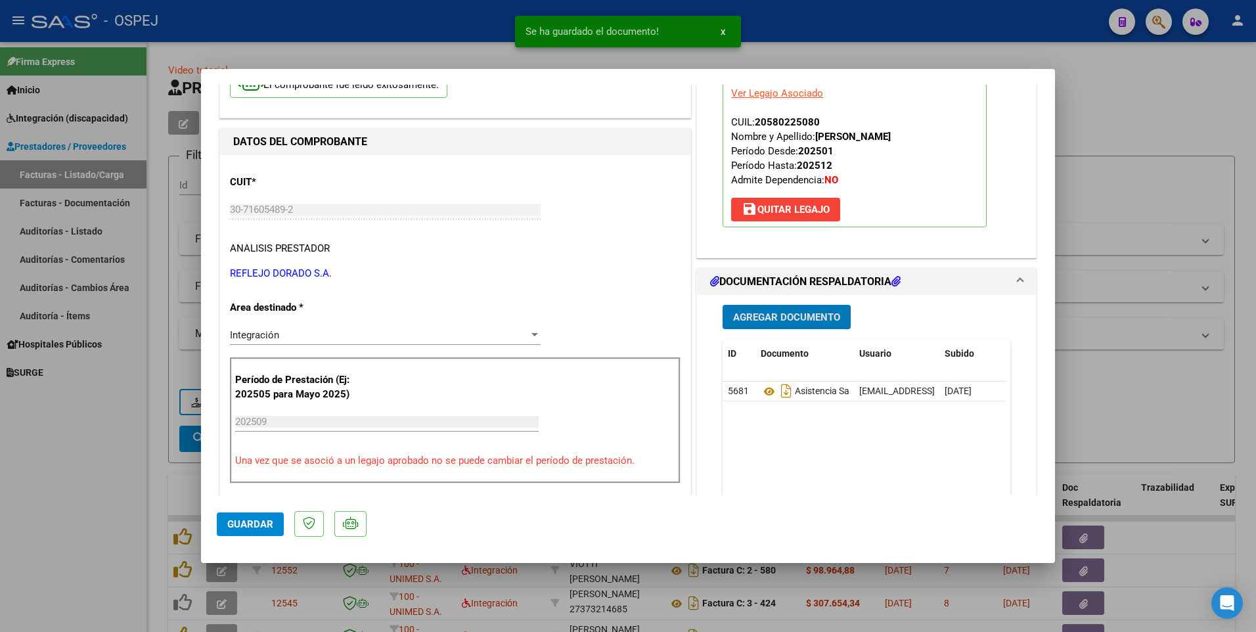
scroll to position [131, 0]
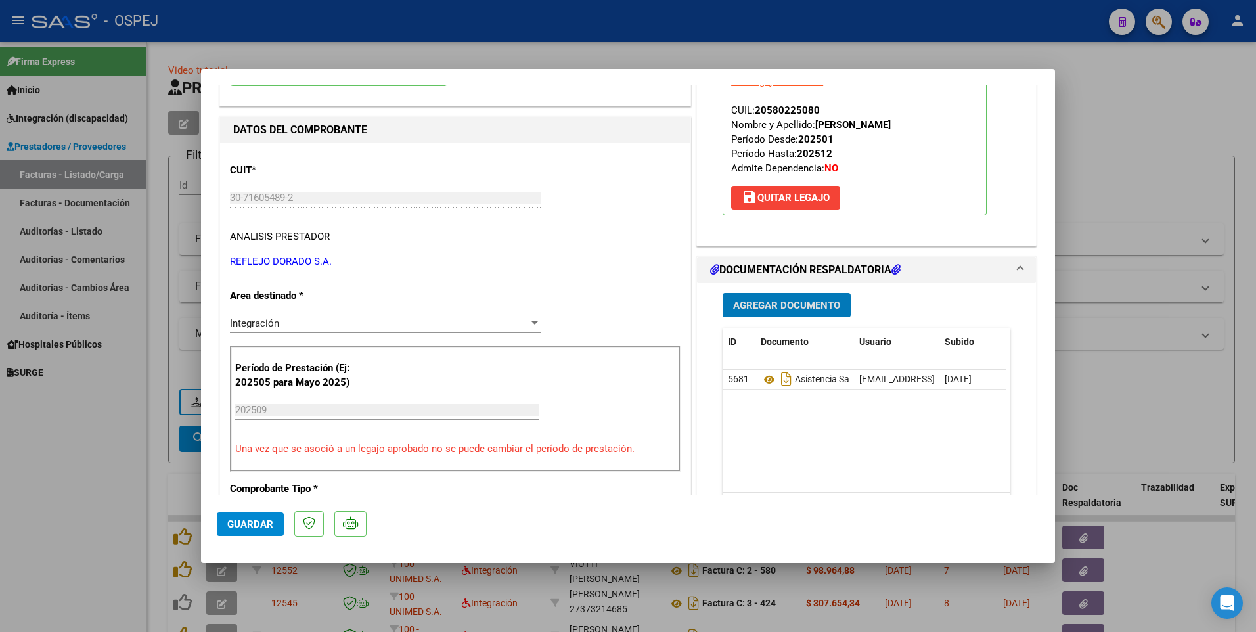
click at [241, 525] on span "Guardar" at bounding box center [250, 524] width 46 height 12
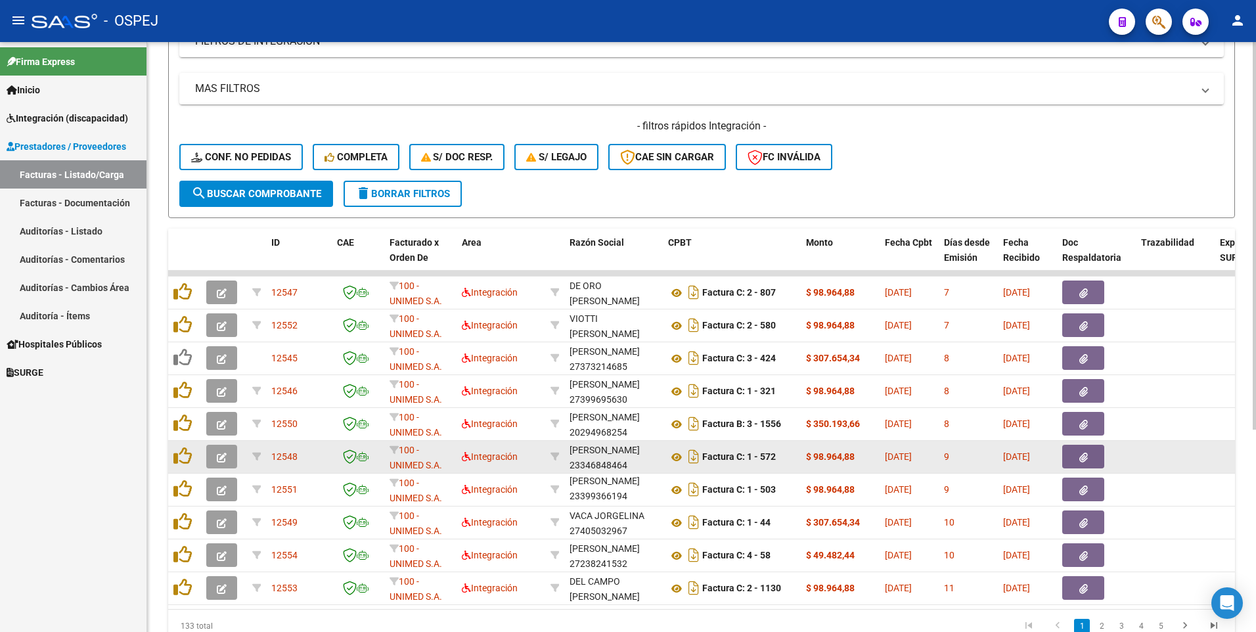
scroll to position [263, 0]
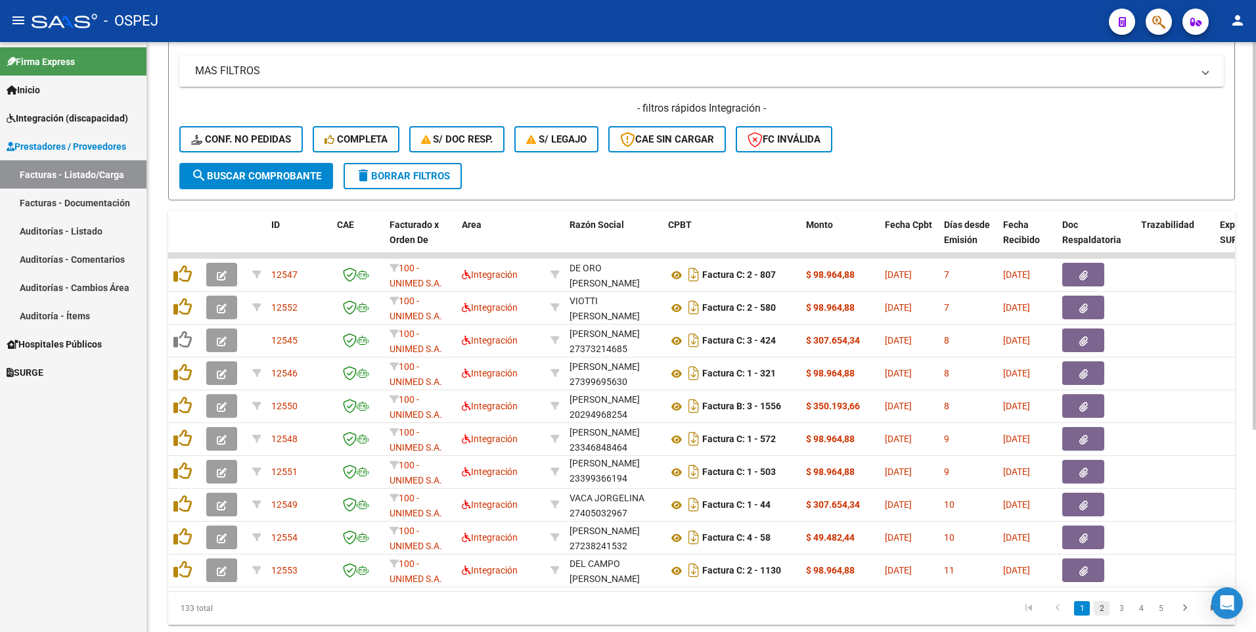
click at [1101, 615] on link "2" at bounding box center [1101, 608] width 16 height 14
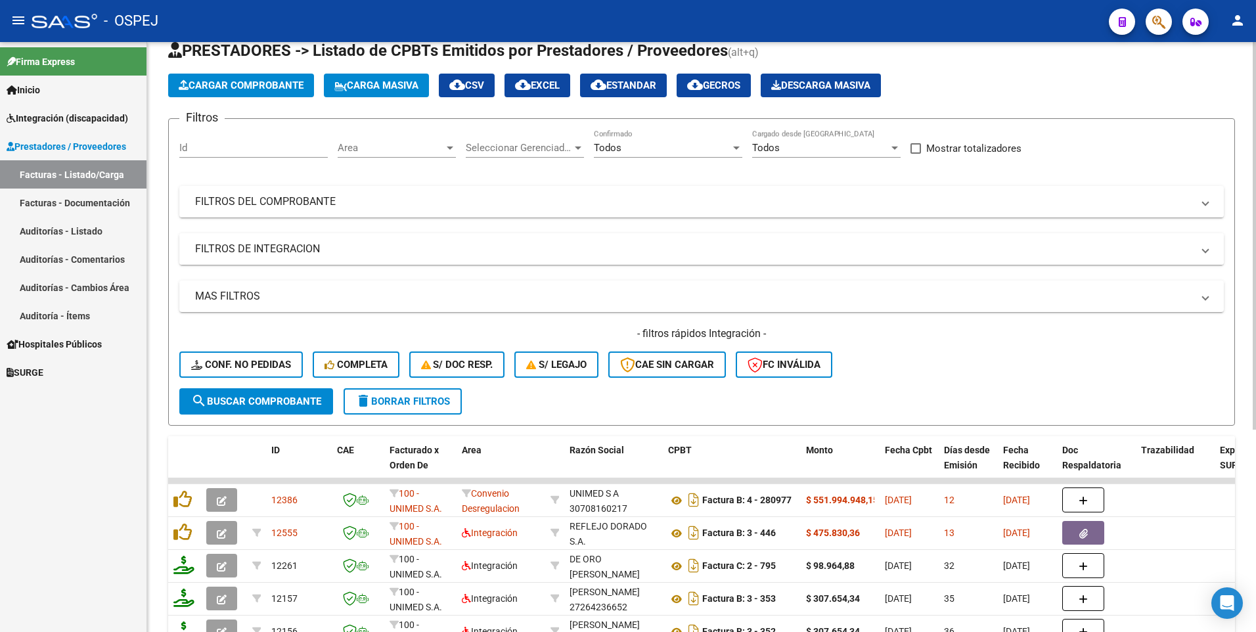
scroll to position [0, 0]
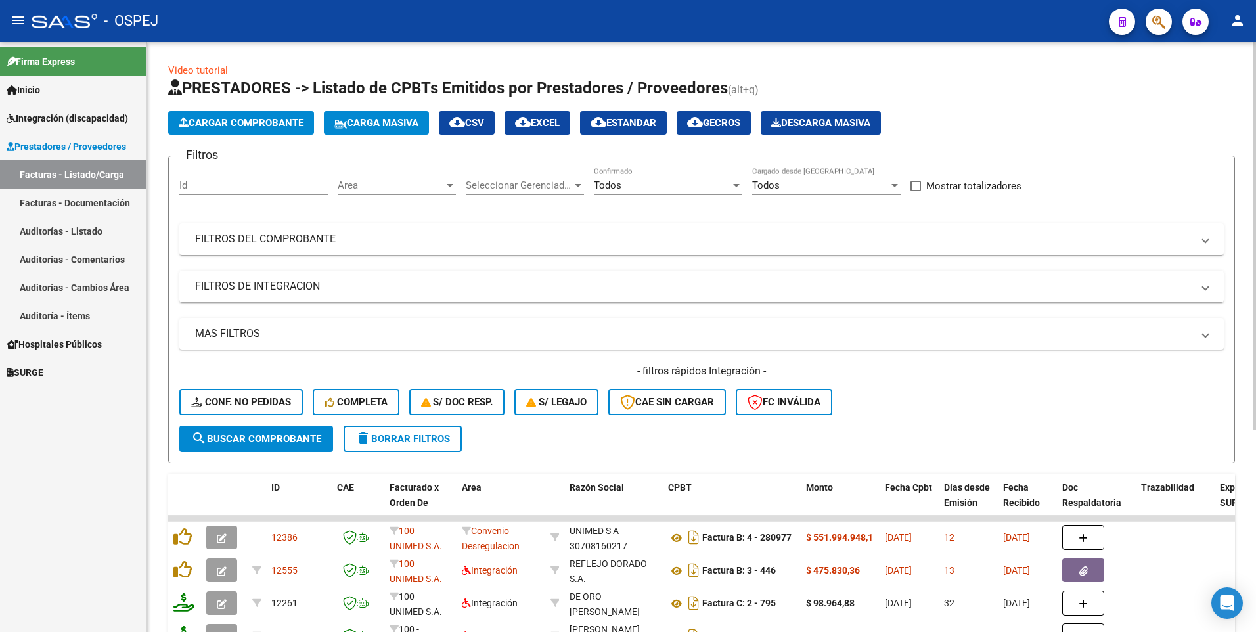
click at [233, 121] on span "Cargar Comprobante" at bounding box center [241, 123] width 125 height 12
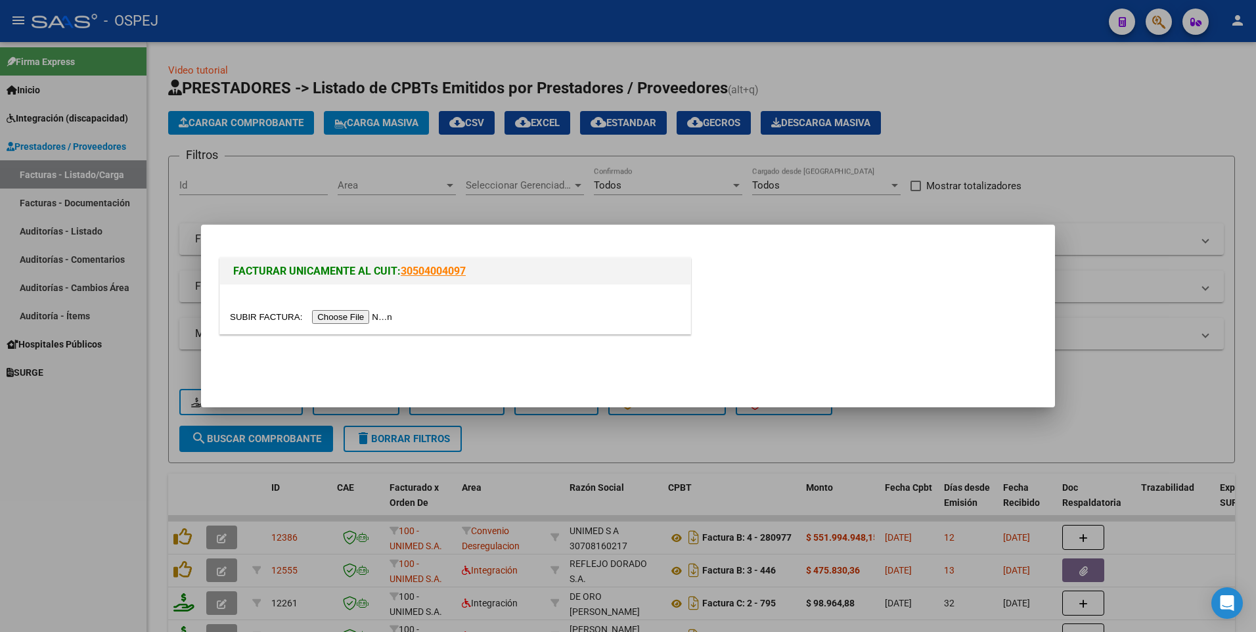
click at [328, 316] on input "file" at bounding box center [313, 317] width 166 height 14
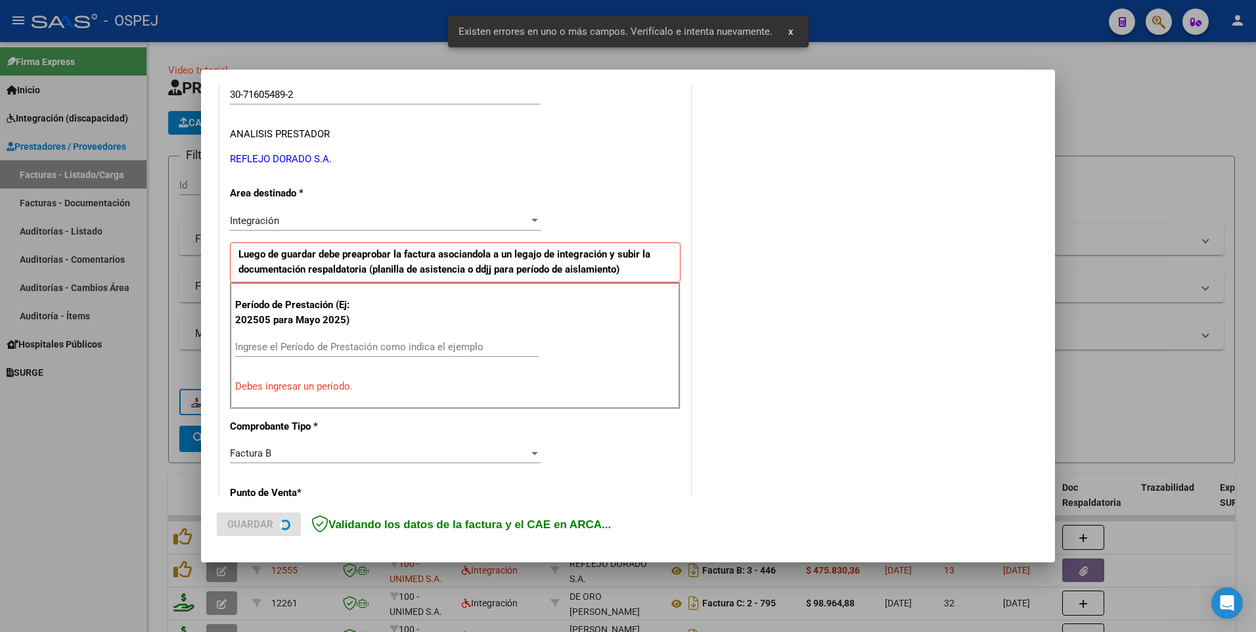
scroll to position [252, 0]
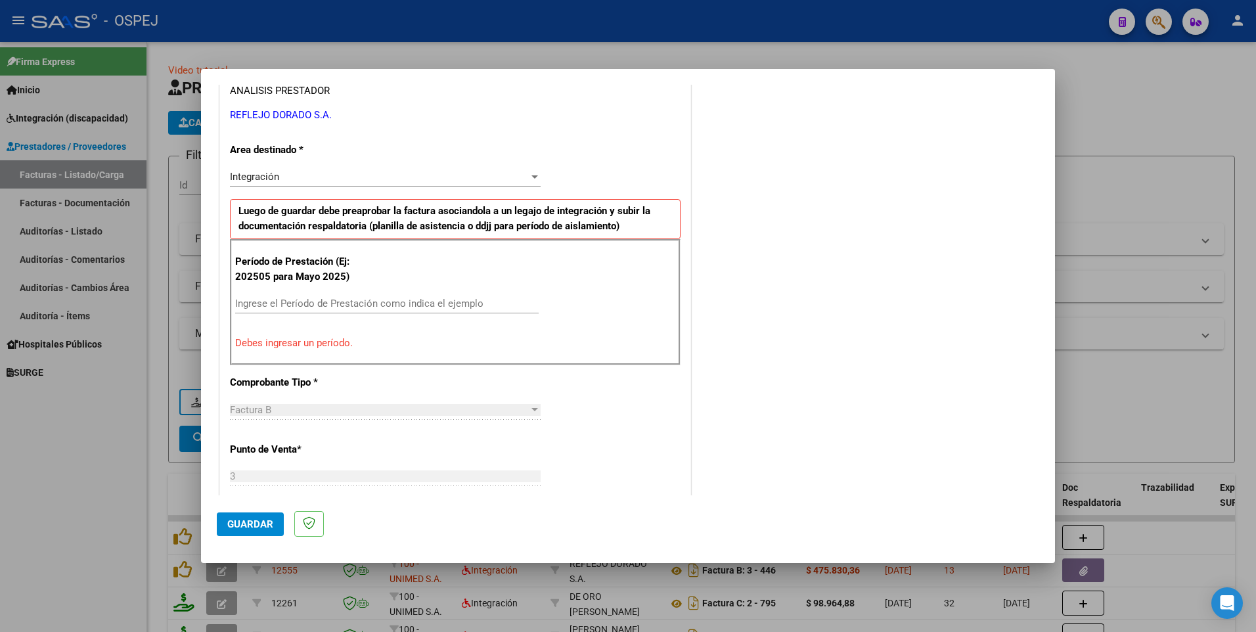
click at [286, 302] on input "Ingrese el Período de Prestación como indica el ejemplo" at bounding box center [386, 303] width 303 height 12
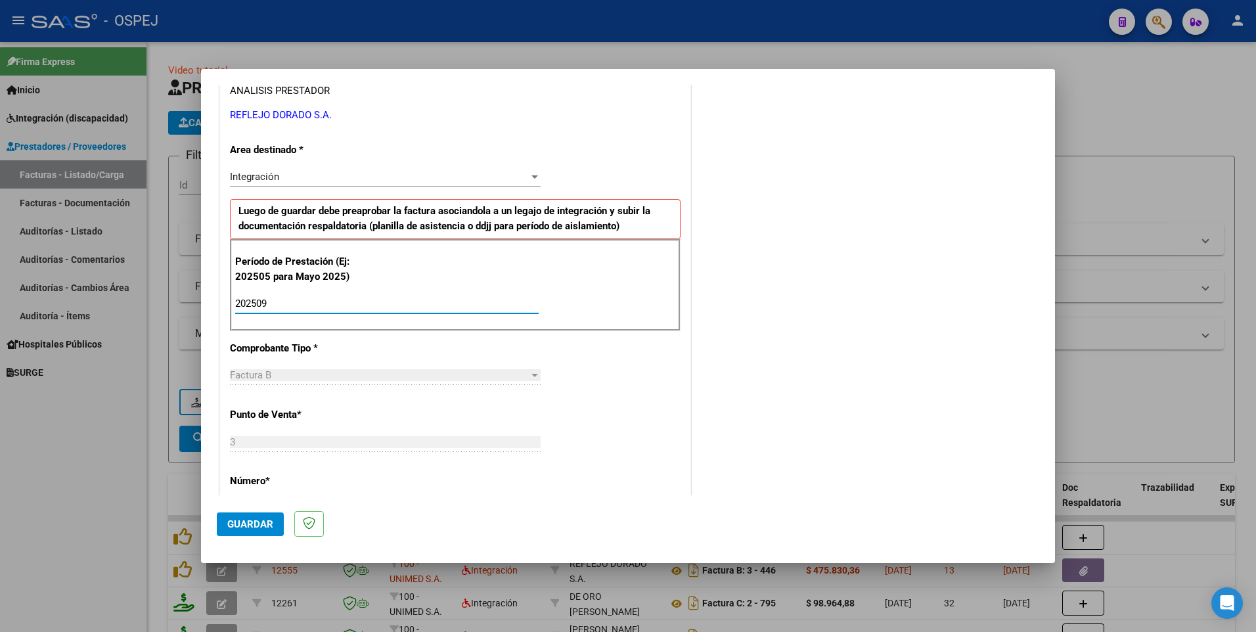
type input "202509"
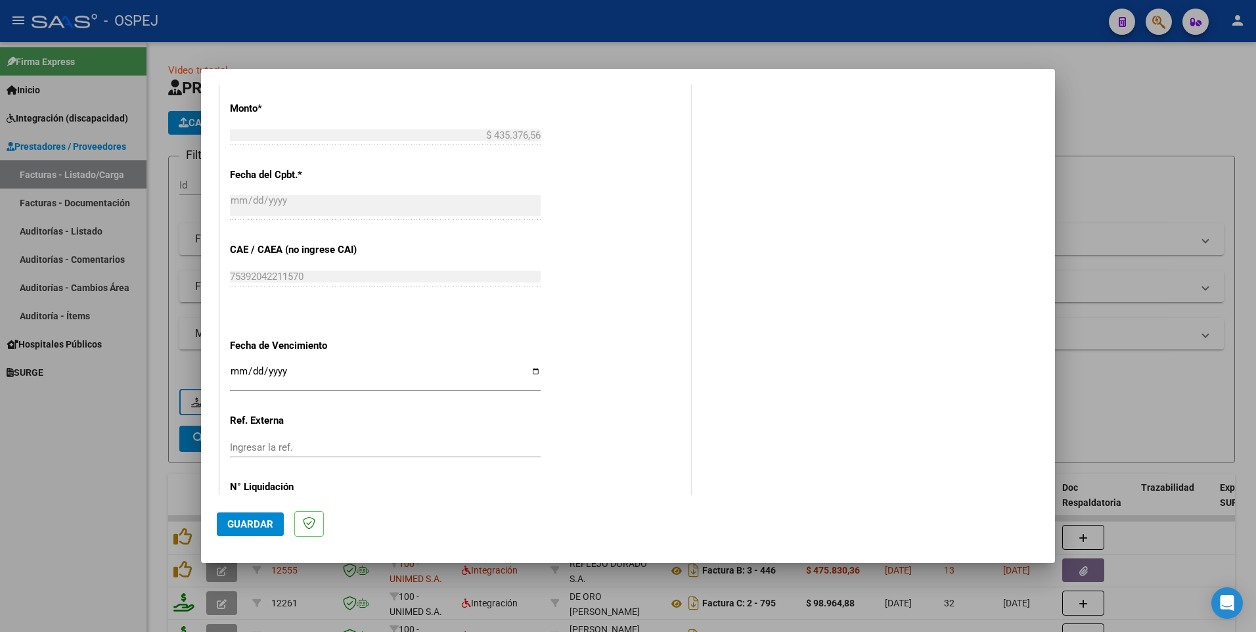
scroll to position [712, 0]
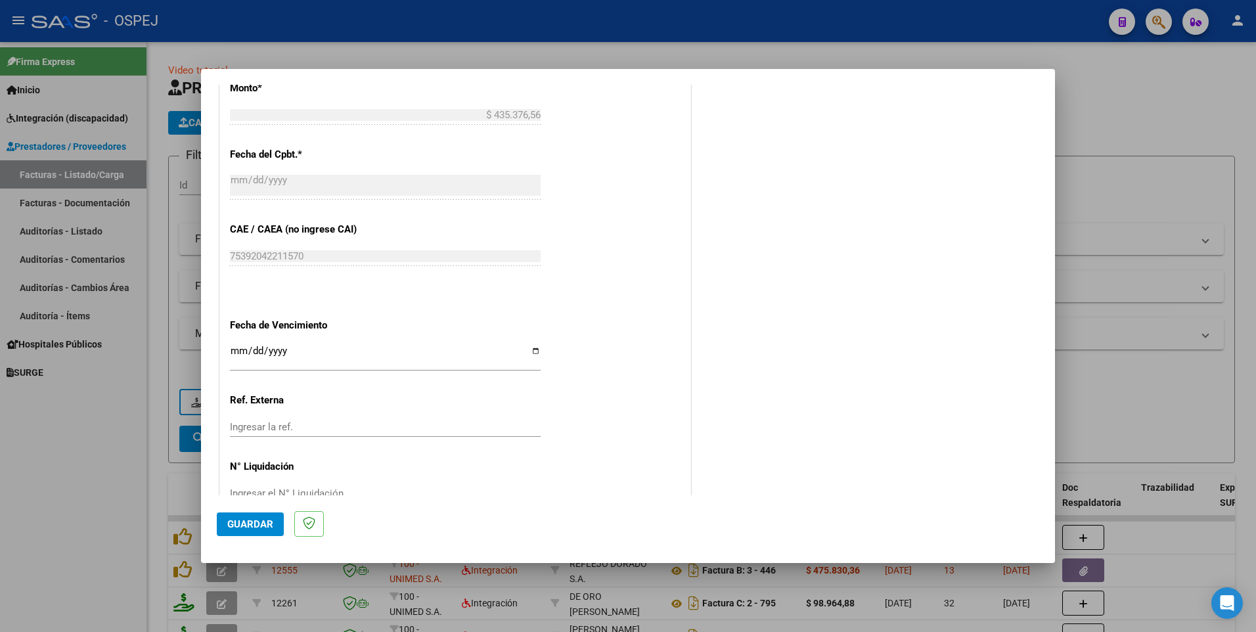
click at [253, 518] on span "Guardar" at bounding box center [250, 524] width 46 height 12
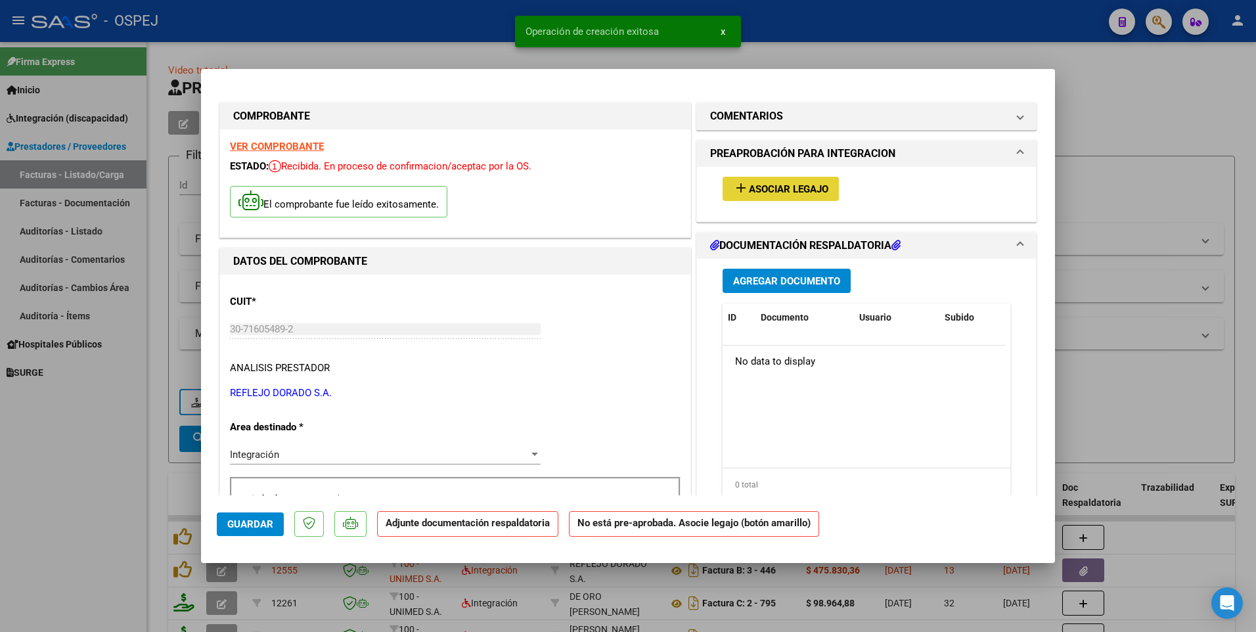
click at [791, 192] on span "Asociar Legajo" at bounding box center [788, 189] width 79 height 12
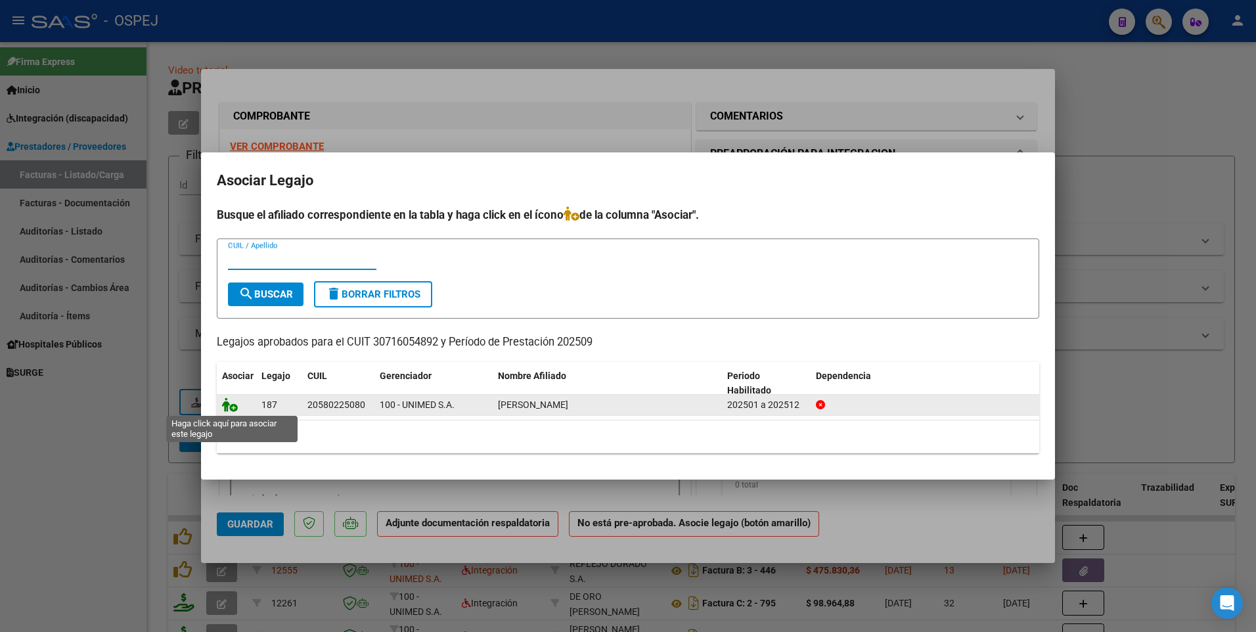
click at [226, 407] on icon at bounding box center [230, 404] width 16 height 14
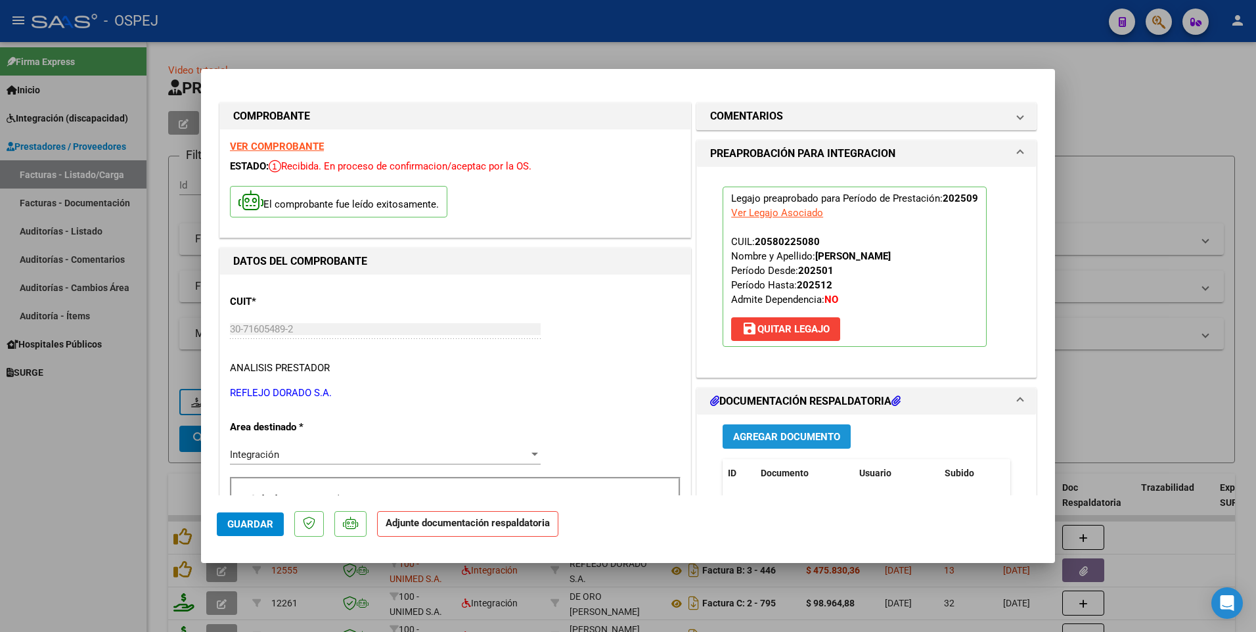
click at [797, 435] on span "Agregar Documento" at bounding box center [786, 437] width 107 height 12
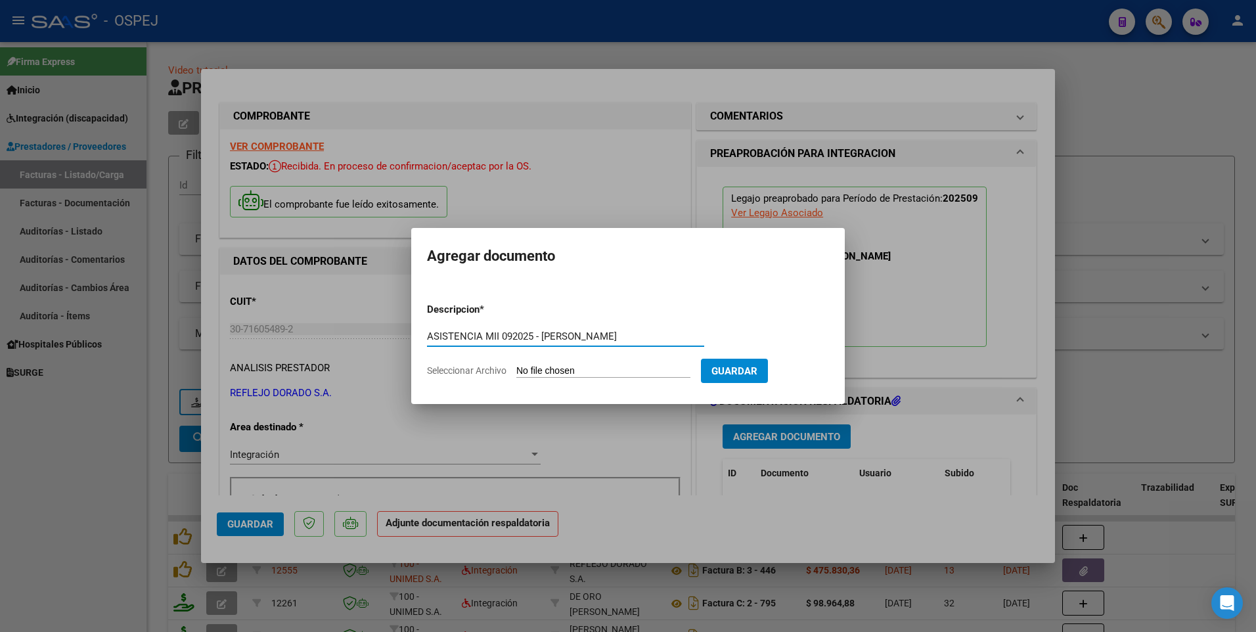
type input "ASISTENCIA MII 092025 - [PERSON_NAME]"
click at [619, 372] on input "Seleccionar Archivo" at bounding box center [603, 371] width 174 height 12
type input "C:\fakepath\REFLEJO DORADO - MII 092025 -[PERSON_NAME].pdf"
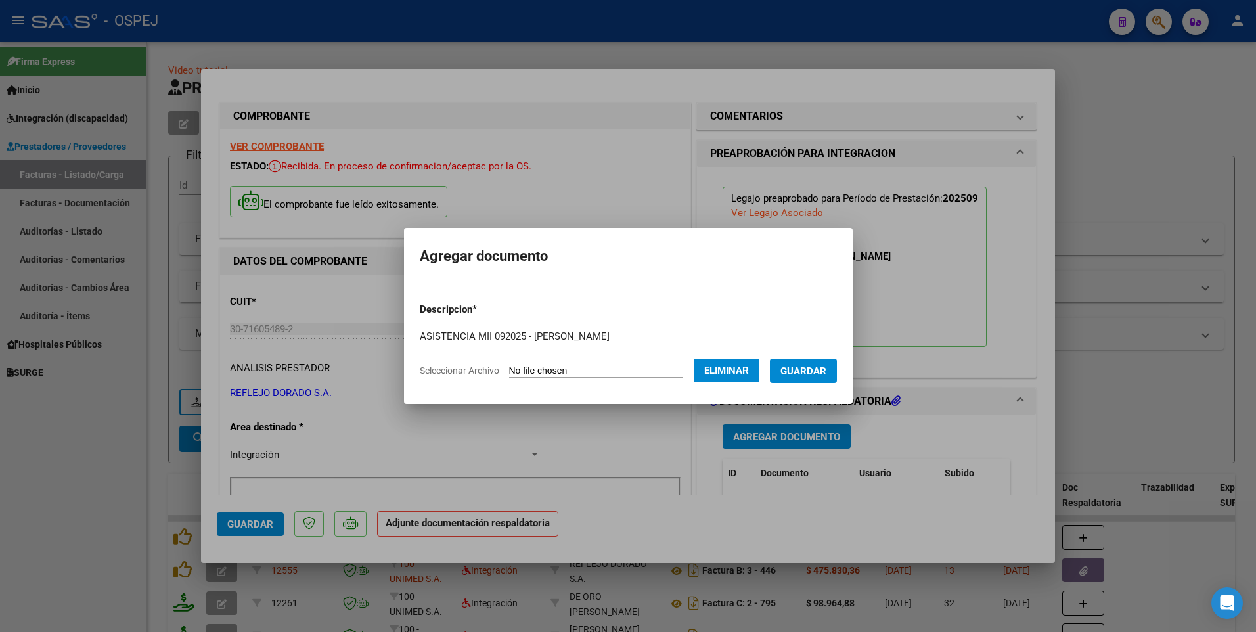
click at [826, 372] on span "Guardar" at bounding box center [803, 371] width 46 height 12
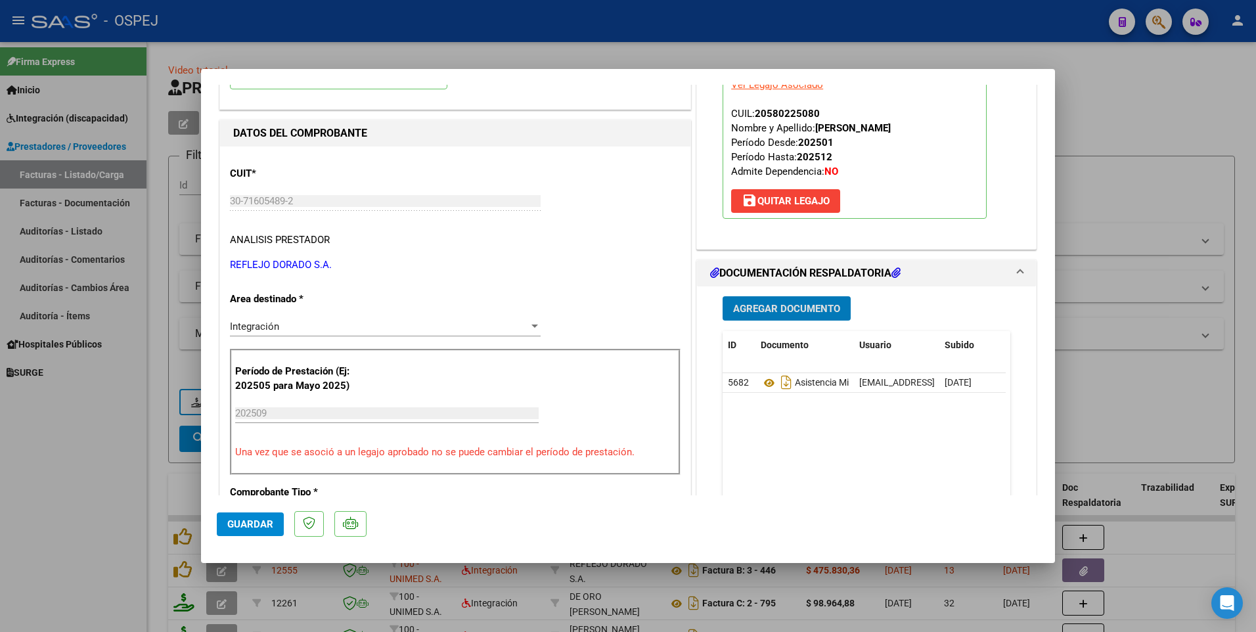
scroll to position [131, 0]
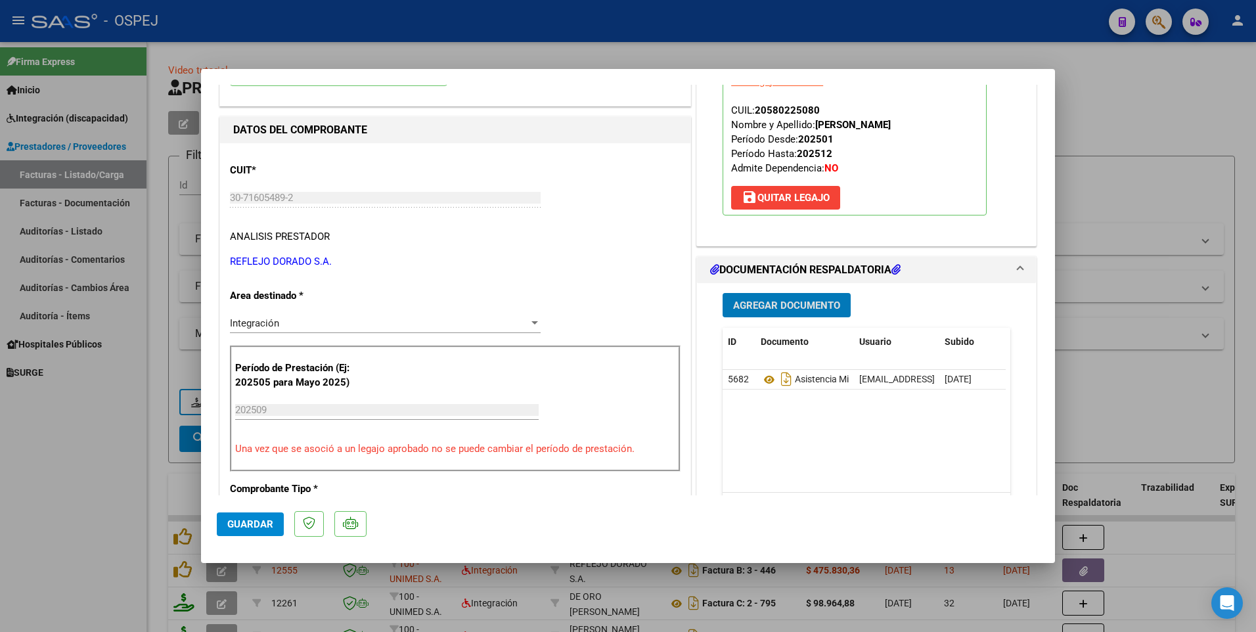
click at [247, 524] on span "Guardar" at bounding box center [250, 524] width 46 height 12
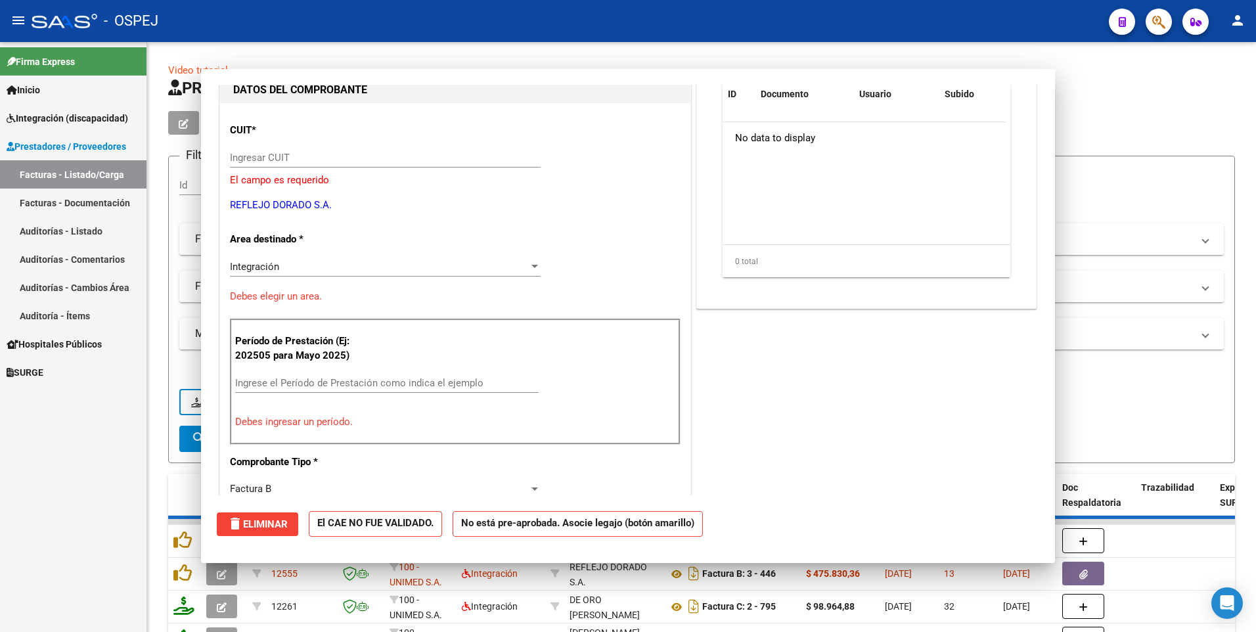
scroll to position [0, 0]
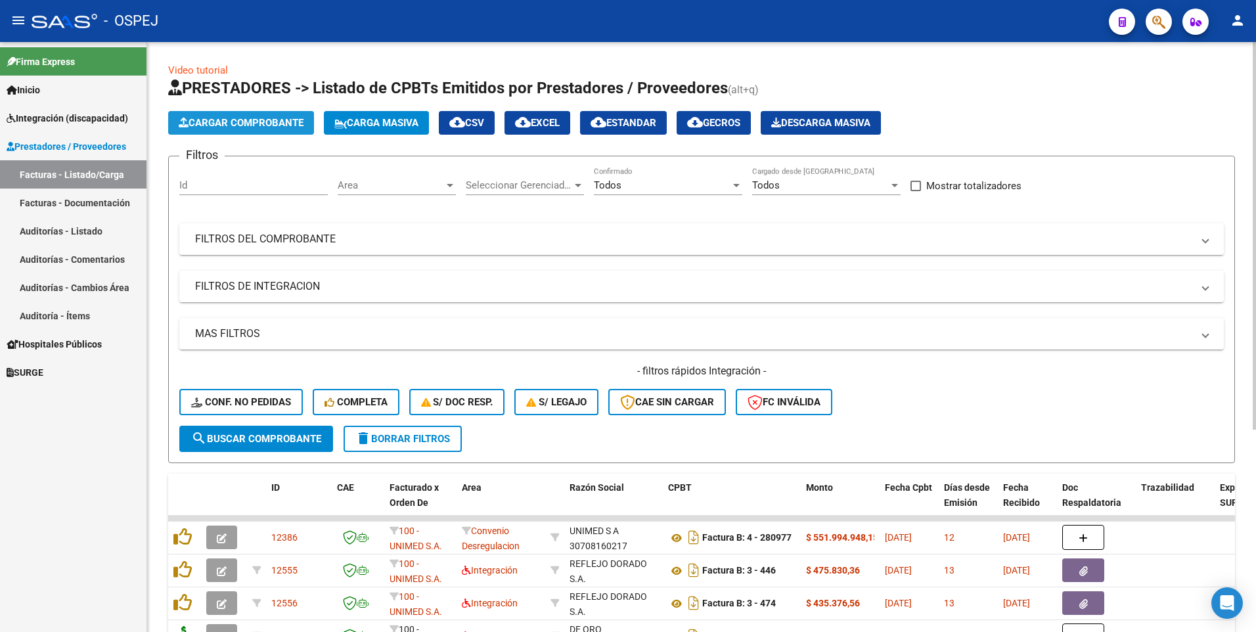
click at [258, 120] on span "Cargar Comprobante" at bounding box center [241, 123] width 125 height 12
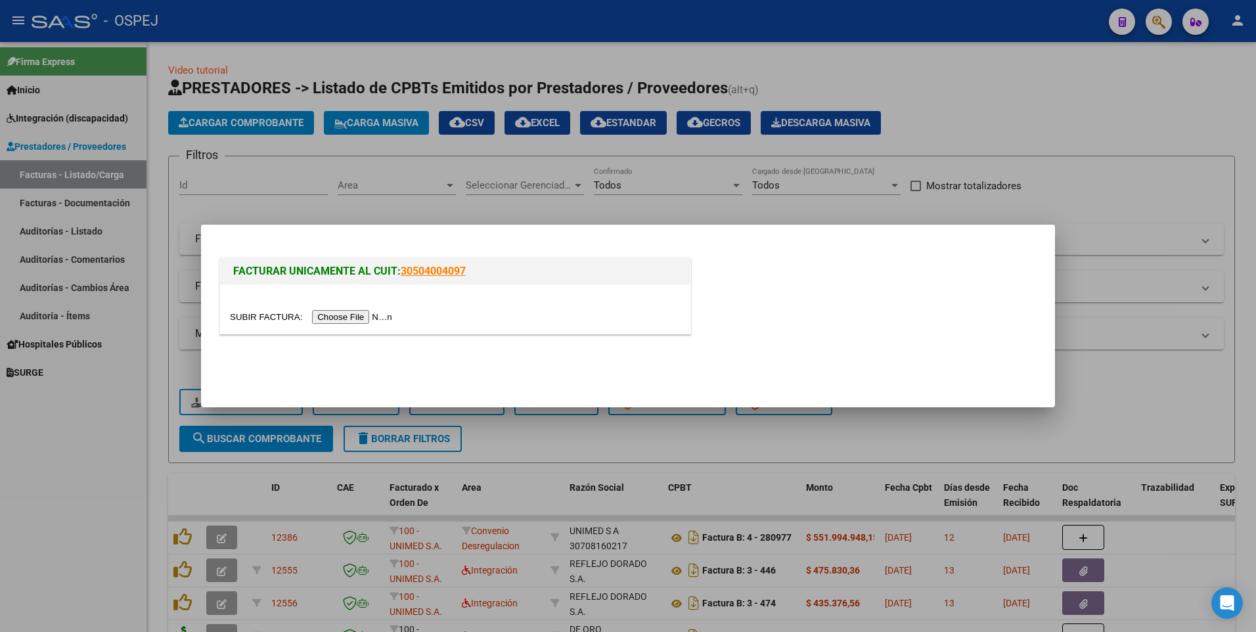
click at [339, 317] on input "file" at bounding box center [313, 317] width 166 height 14
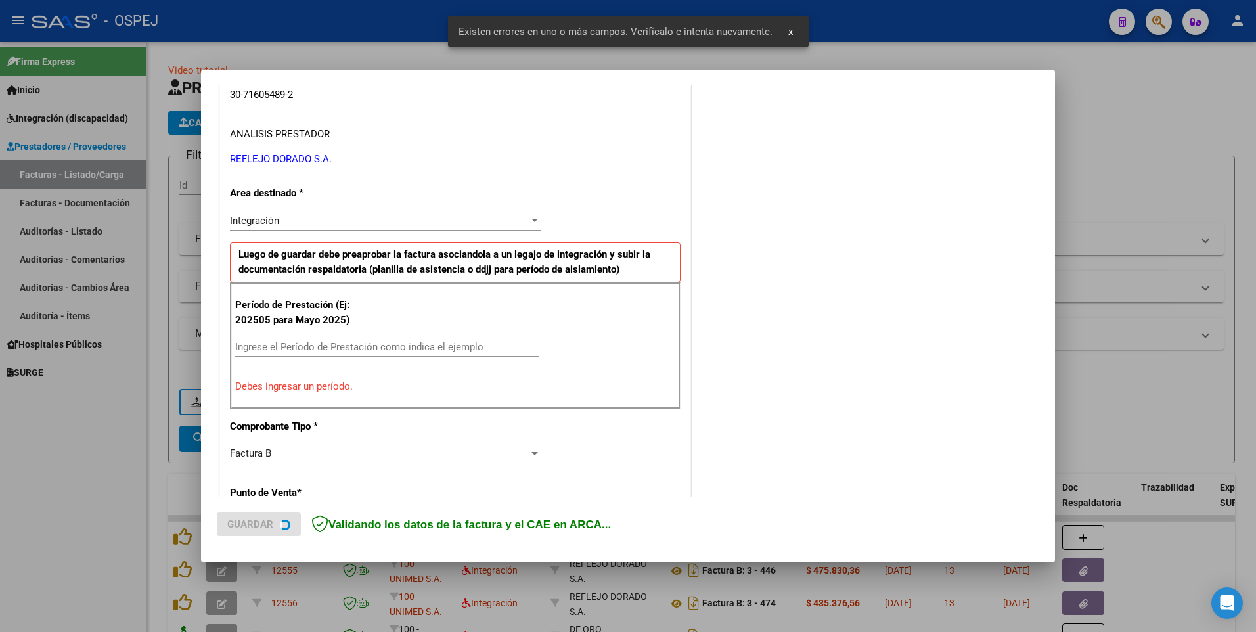
scroll to position [252, 0]
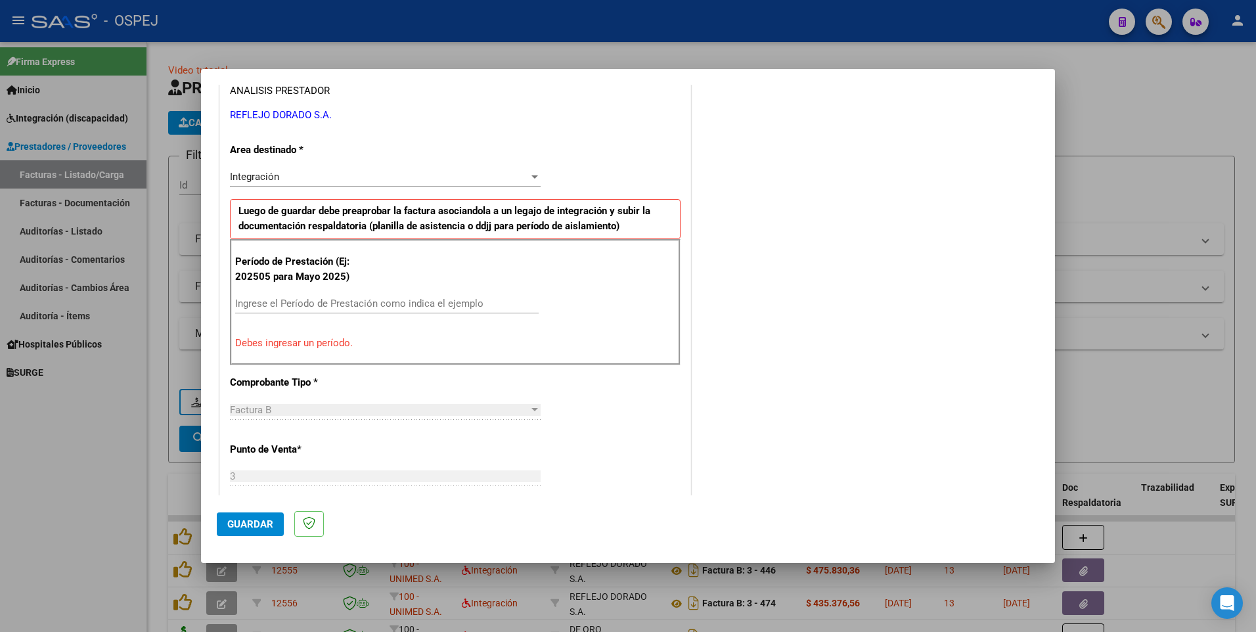
click at [281, 294] on div "Período de Prestación (Ej: 202505 para Mayo 2025) Ingrese el Período de Prestac…" at bounding box center [455, 302] width 450 height 126
click at [281, 299] on input "Ingrese el Período de Prestación como indica el ejemplo" at bounding box center [386, 303] width 303 height 12
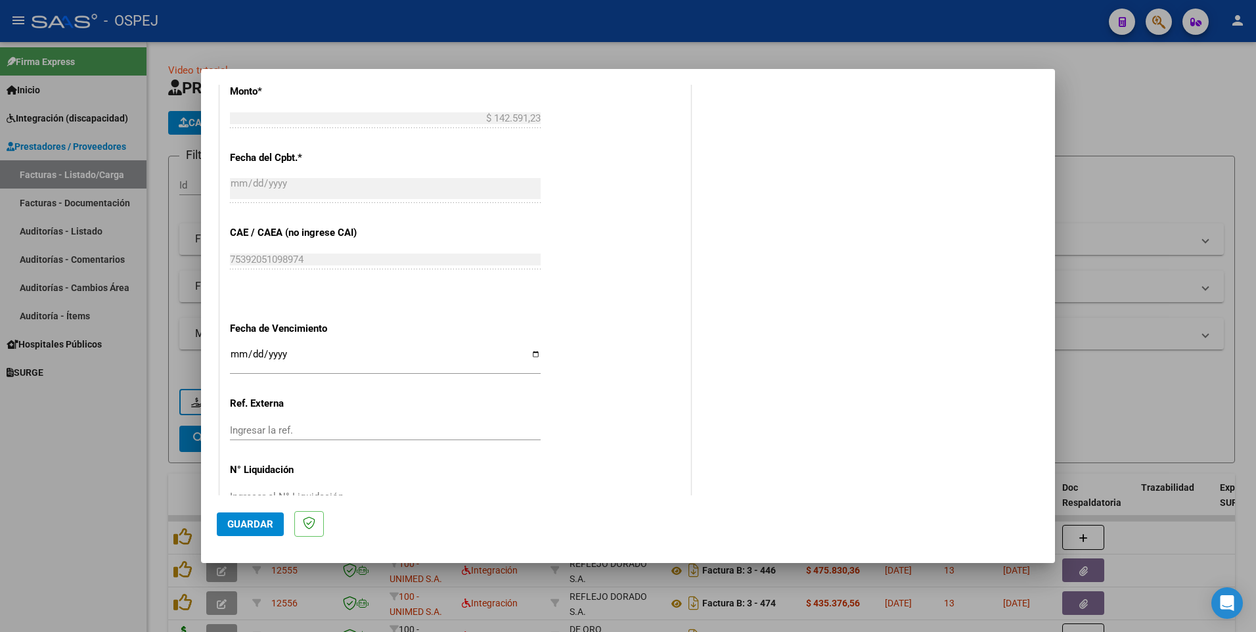
scroll to position [745, 0]
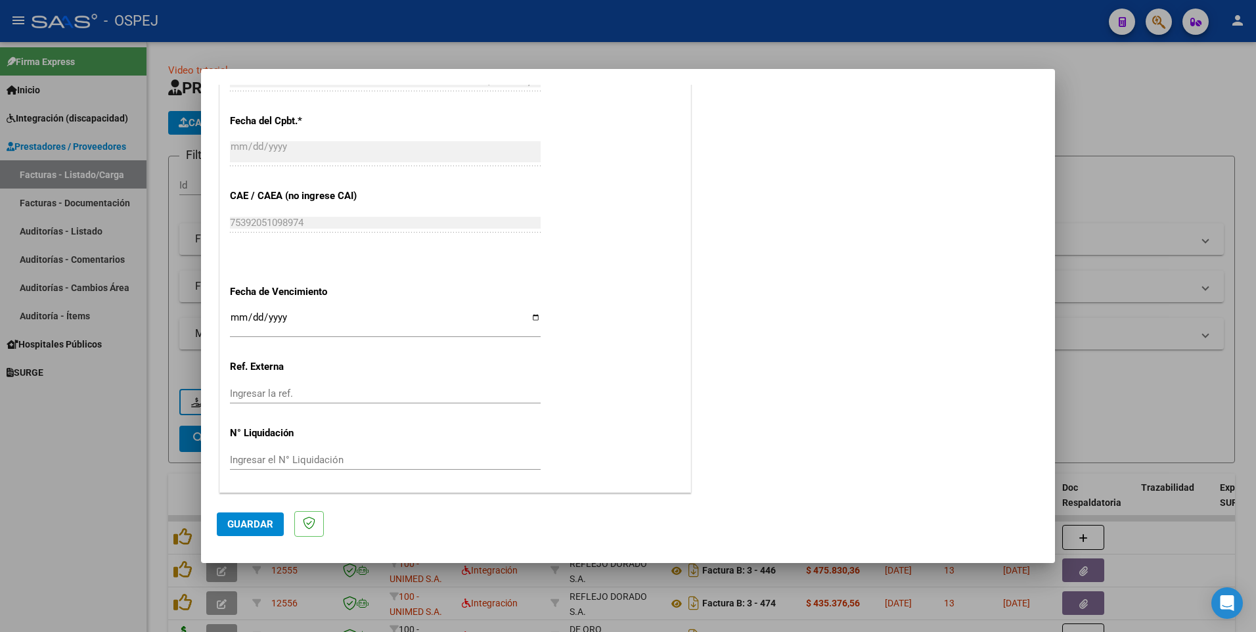
type input "202509"
click at [244, 526] on span "Guardar" at bounding box center [250, 524] width 46 height 12
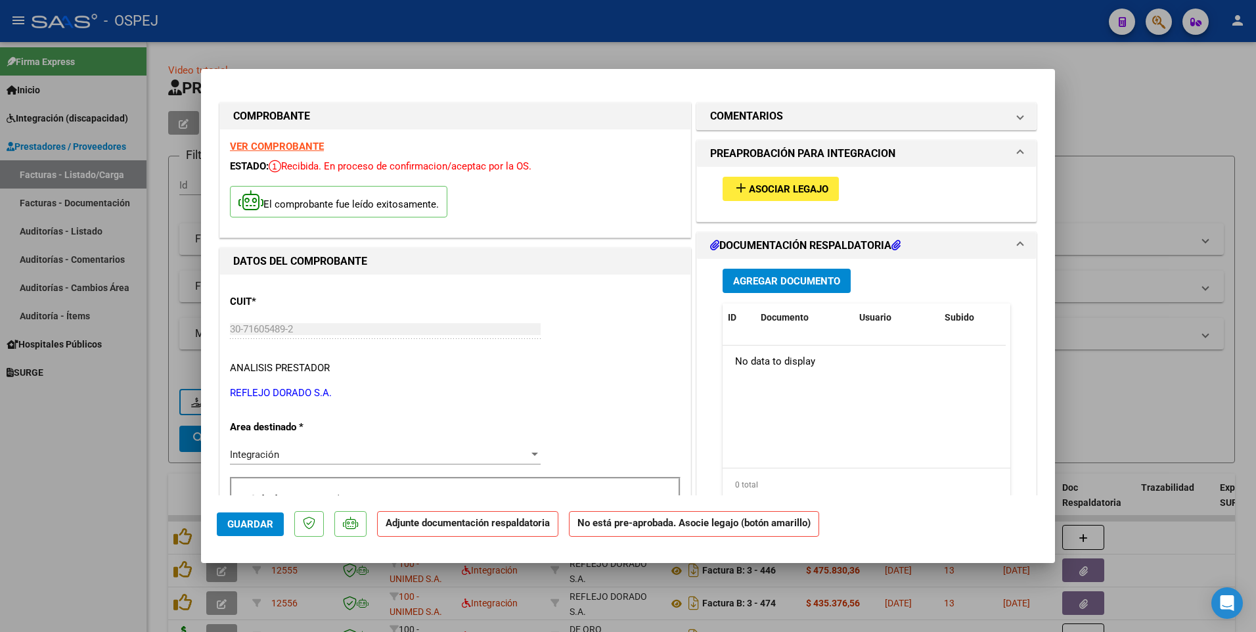
click at [773, 199] on button "add Asociar Legajo" at bounding box center [780, 189] width 116 height 24
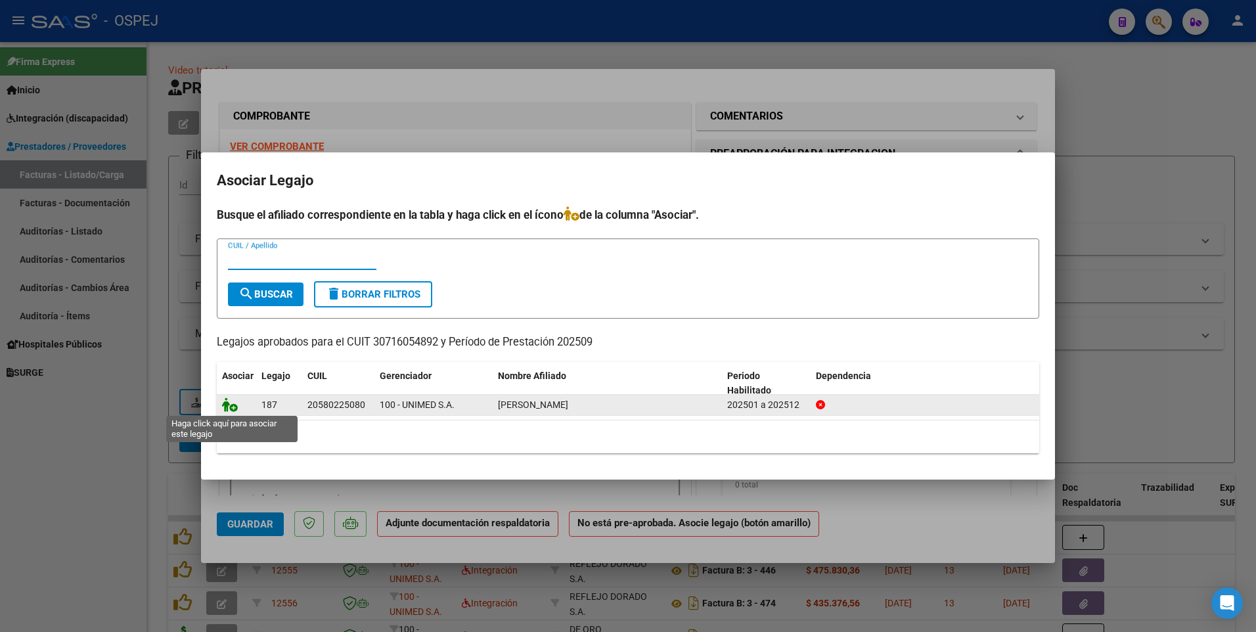
click at [233, 408] on icon at bounding box center [230, 404] width 16 height 14
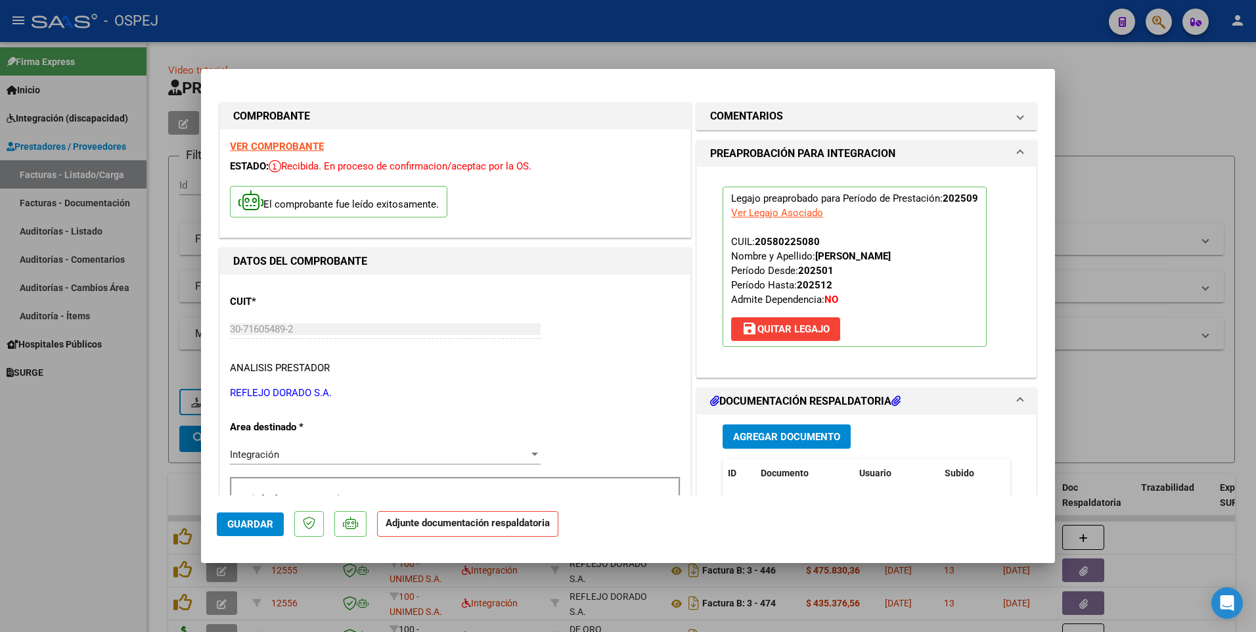
click at [791, 436] on span "Agregar Documento" at bounding box center [786, 437] width 107 height 12
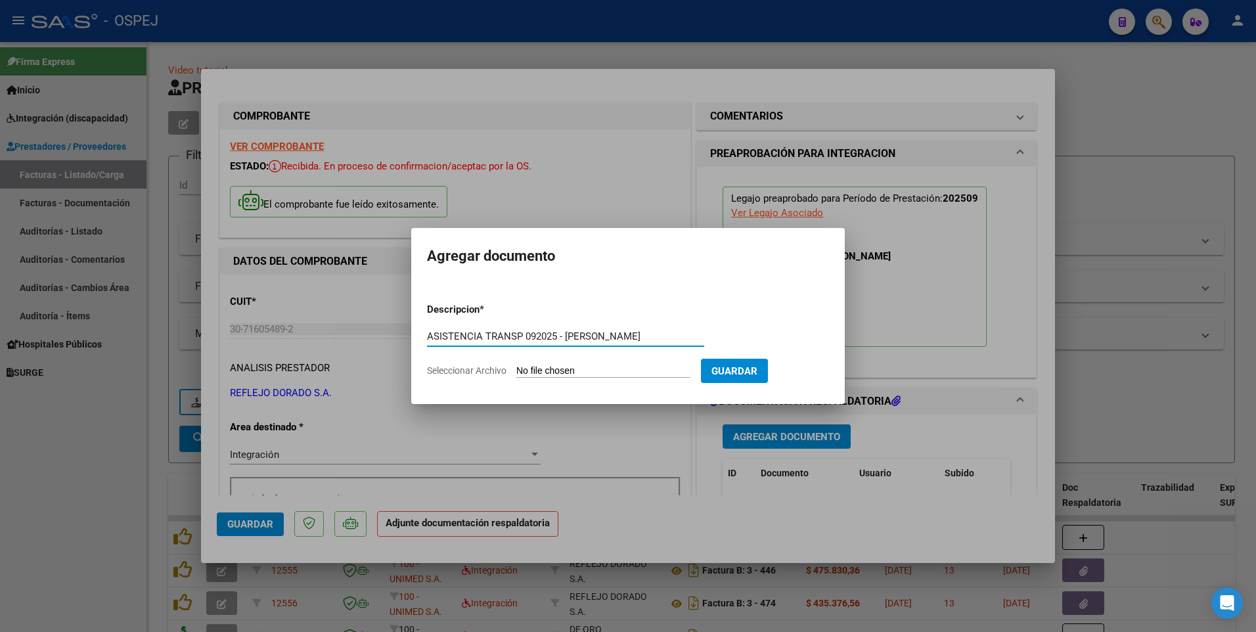
type input "ASISTENCIA TRANSP 092025 - [PERSON_NAME]"
click at [603, 370] on input "Seleccionar Archivo" at bounding box center [603, 371] width 174 height 12
click at [567, 371] on input "Seleccionar Archivo" at bounding box center [603, 371] width 174 height 12
type input "C:\fakepath\REFLEJO DORADO - TRANSP 092025 -[PERSON_NAME].pdf"
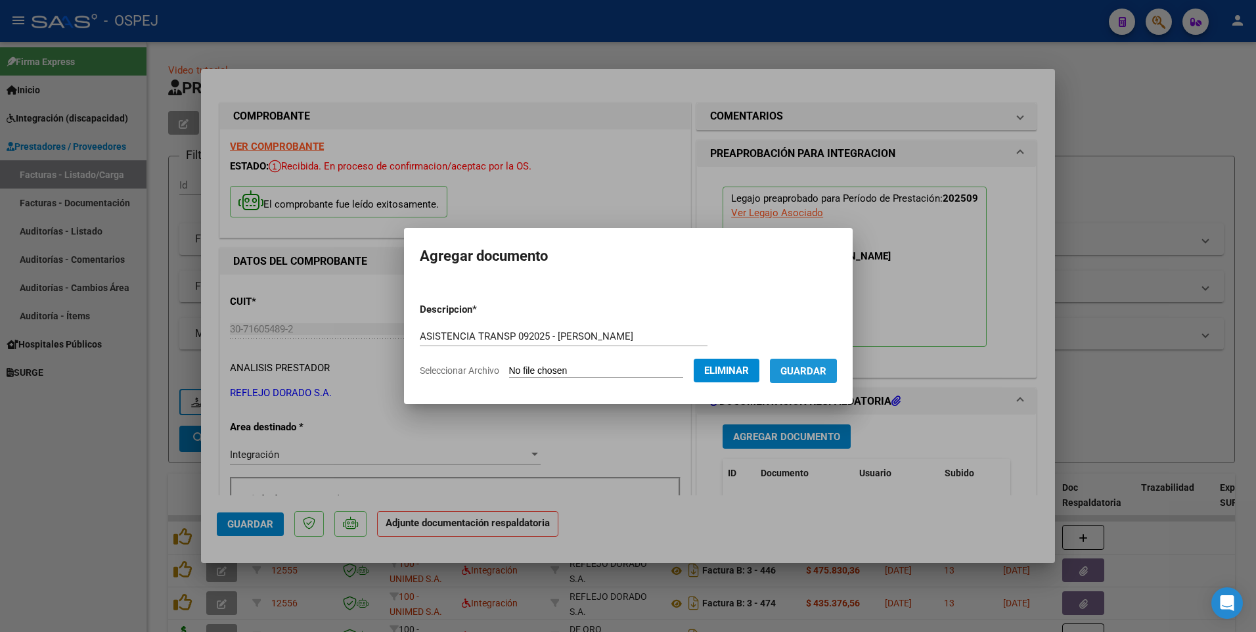
click at [818, 375] on span "Guardar" at bounding box center [803, 371] width 46 height 12
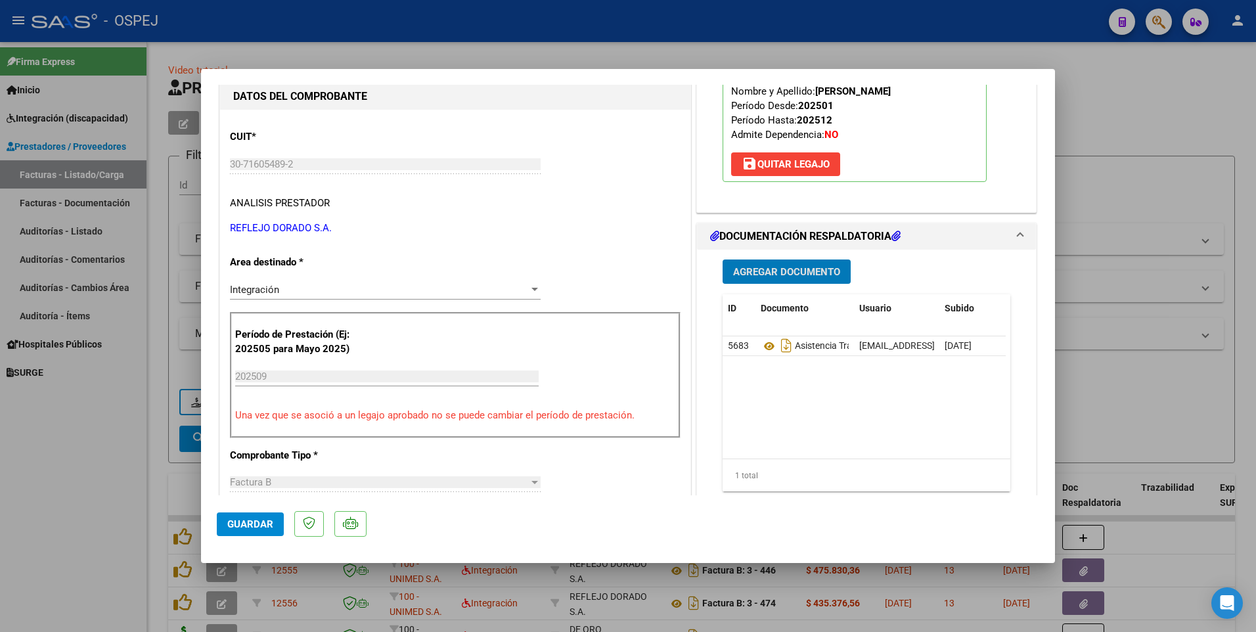
scroll to position [66, 0]
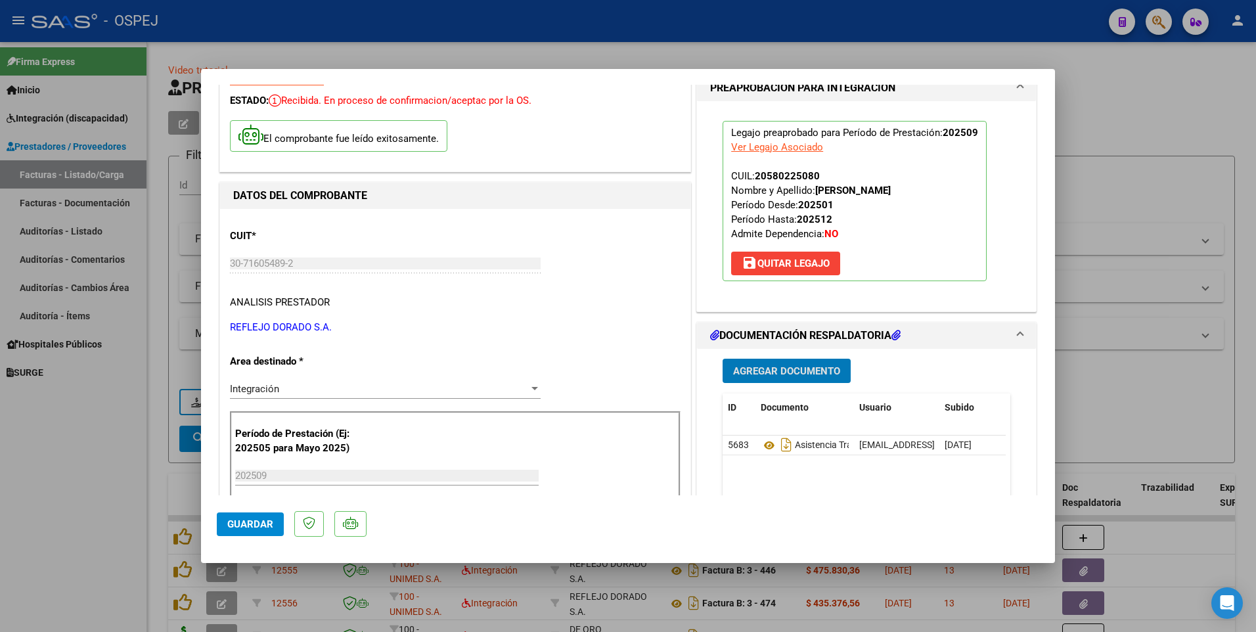
click at [267, 523] on span "Guardar" at bounding box center [250, 524] width 46 height 12
type input "$ 0,00"
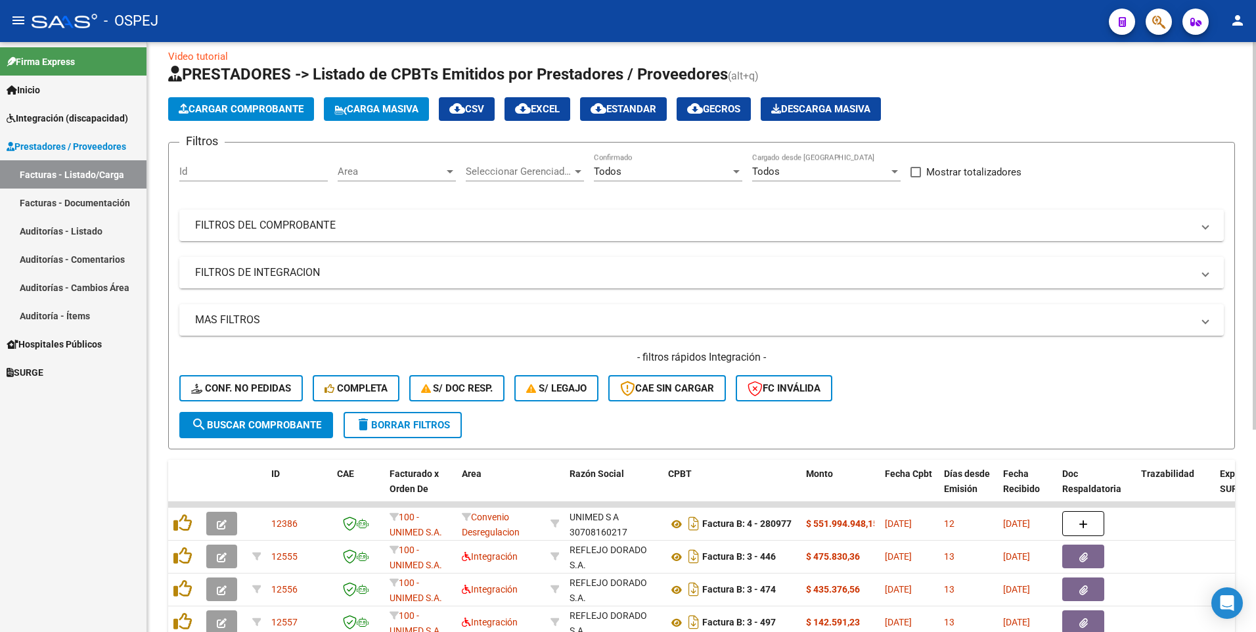
scroll to position [0, 0]
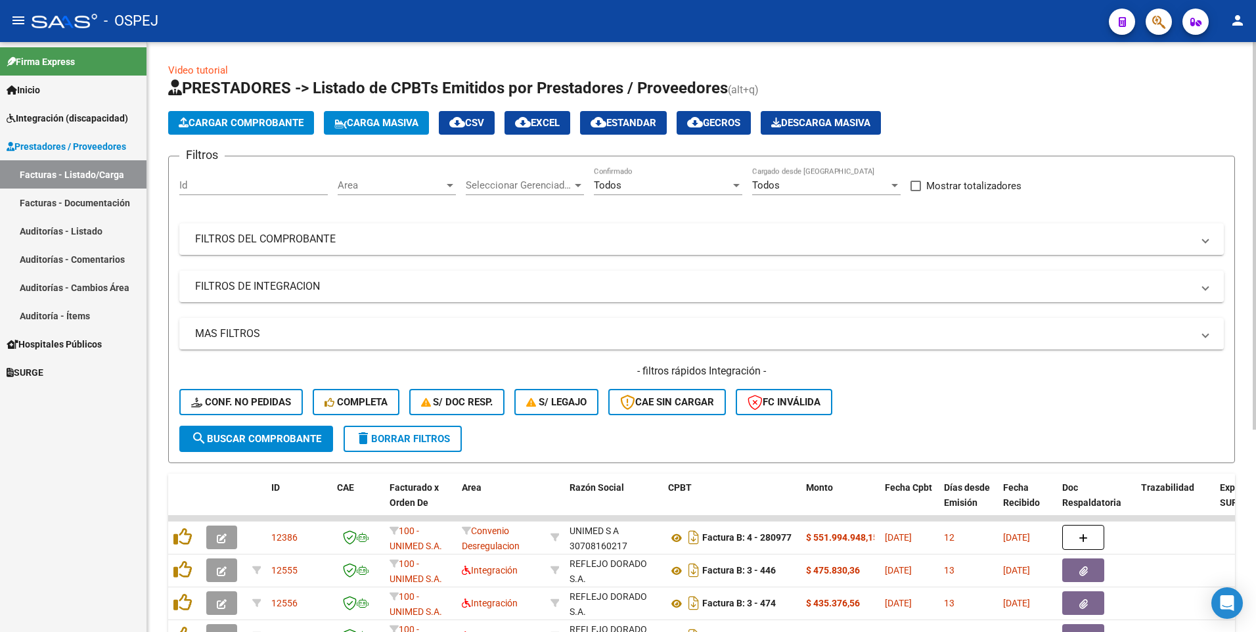
click at [265, 123] on span "Cargar Comprobante" at bounding box center [241, 123] width 125 height 12
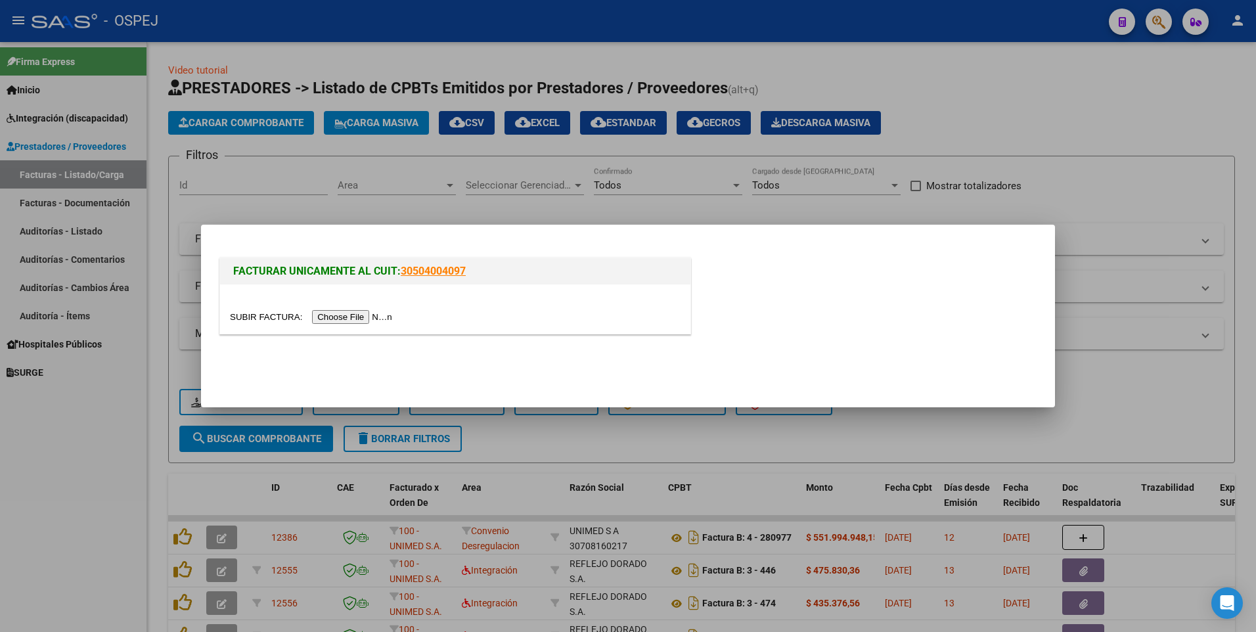
click at [348, 318] on input "file" at bounding box center [313, 317] width 166 height 14
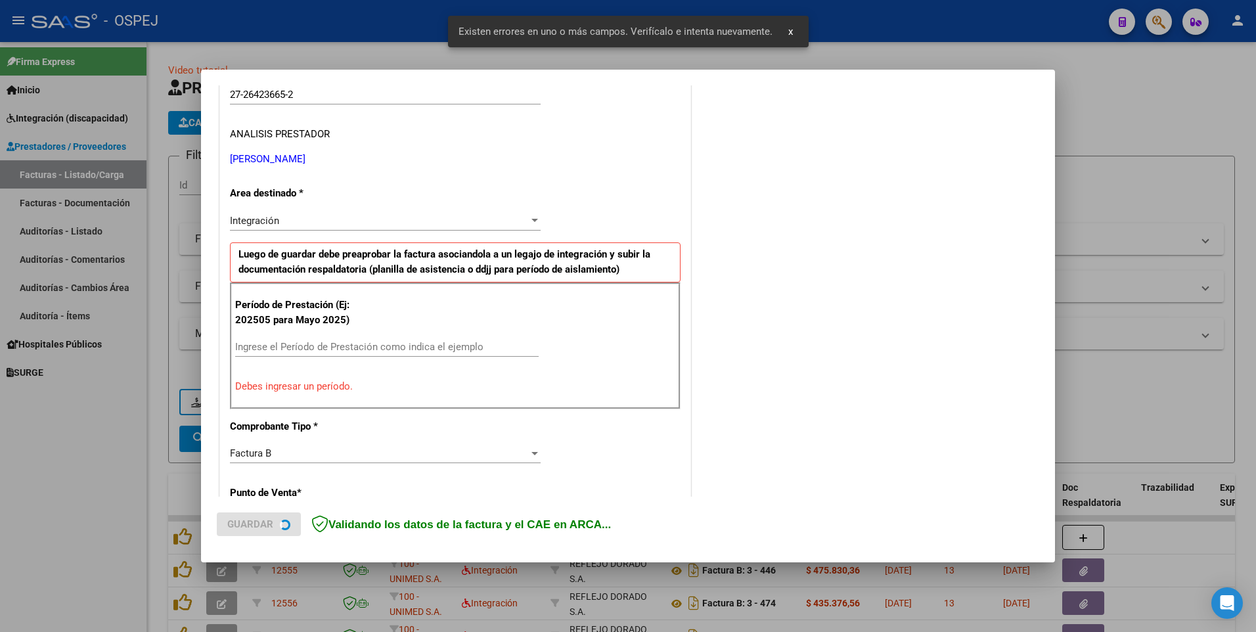
scroll to position [252, 0]
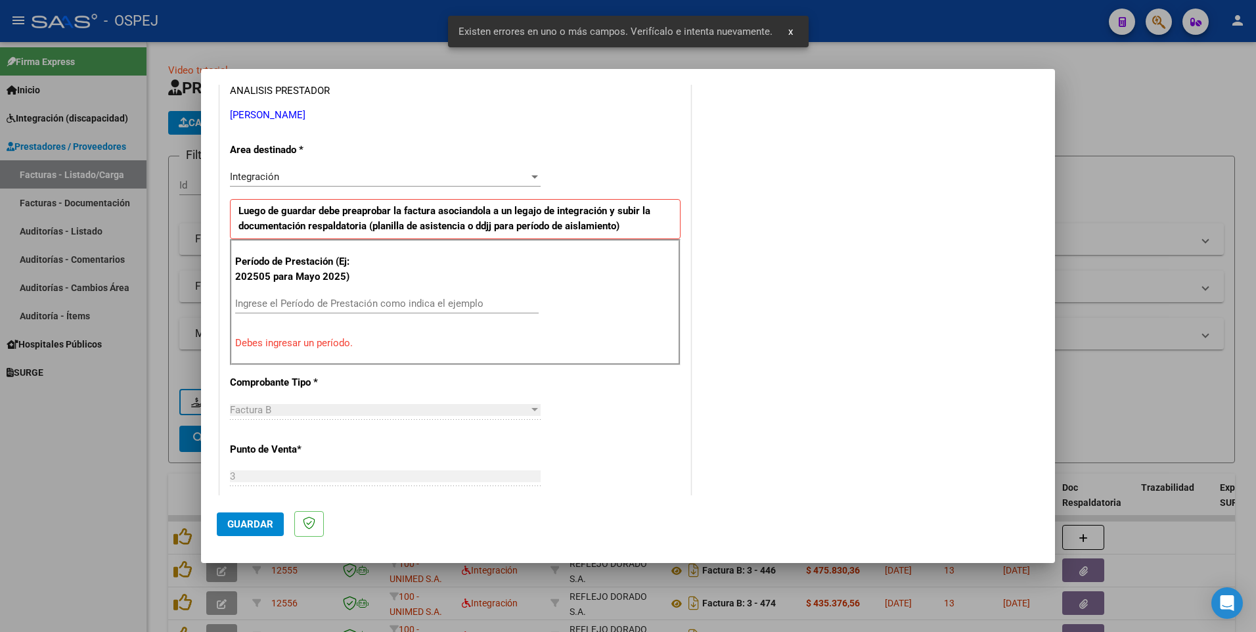
click at [250, 299] on div "Ingrese el Período de Prestación como indica el ejemplo" at bounding box center [386, 304] width 303 height 20
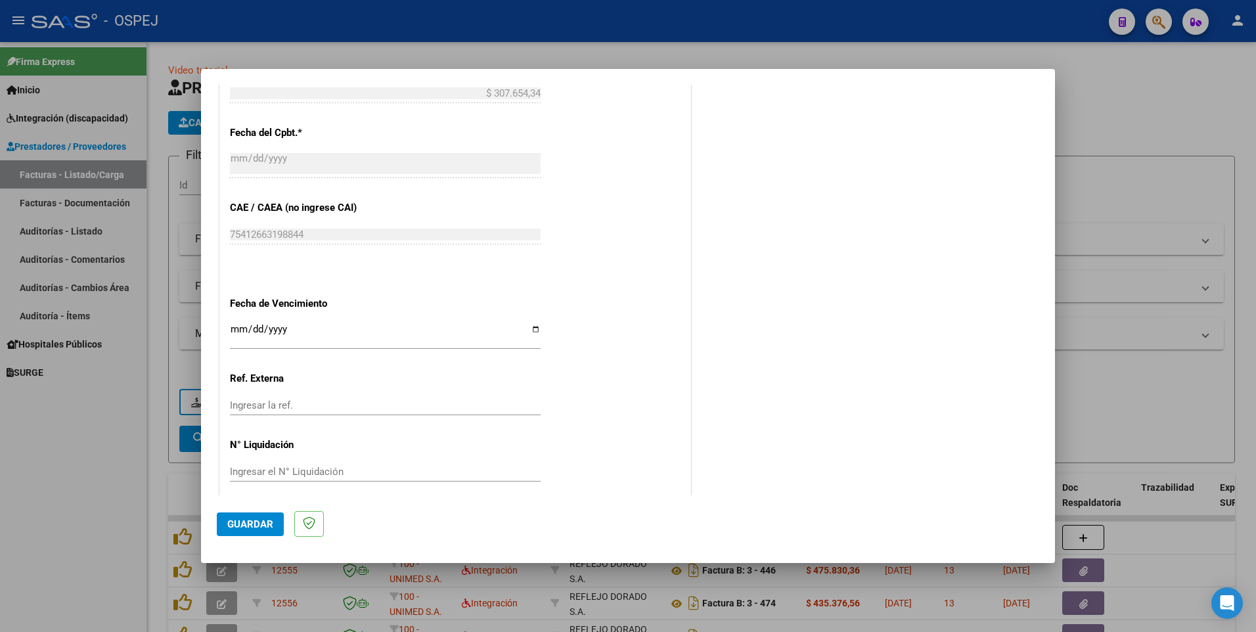
scroll to position [745, 0]
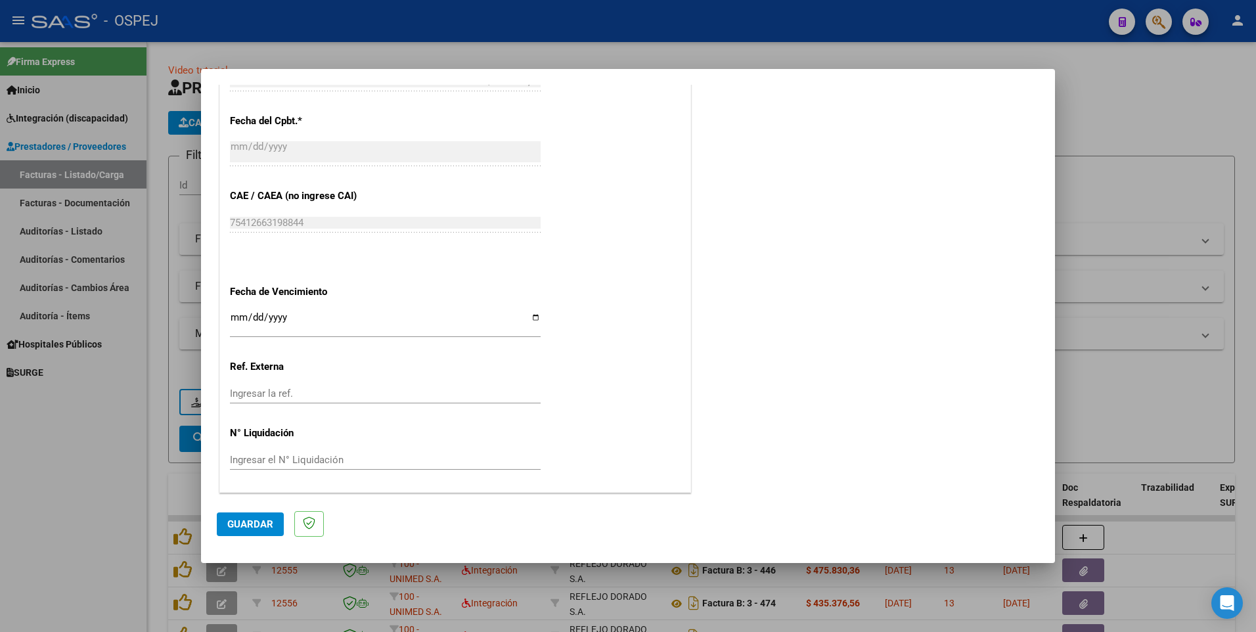
type input "202509"
click at [253, 527] on span "Guardar" at bounding box center [250, 524] width 46 height 12
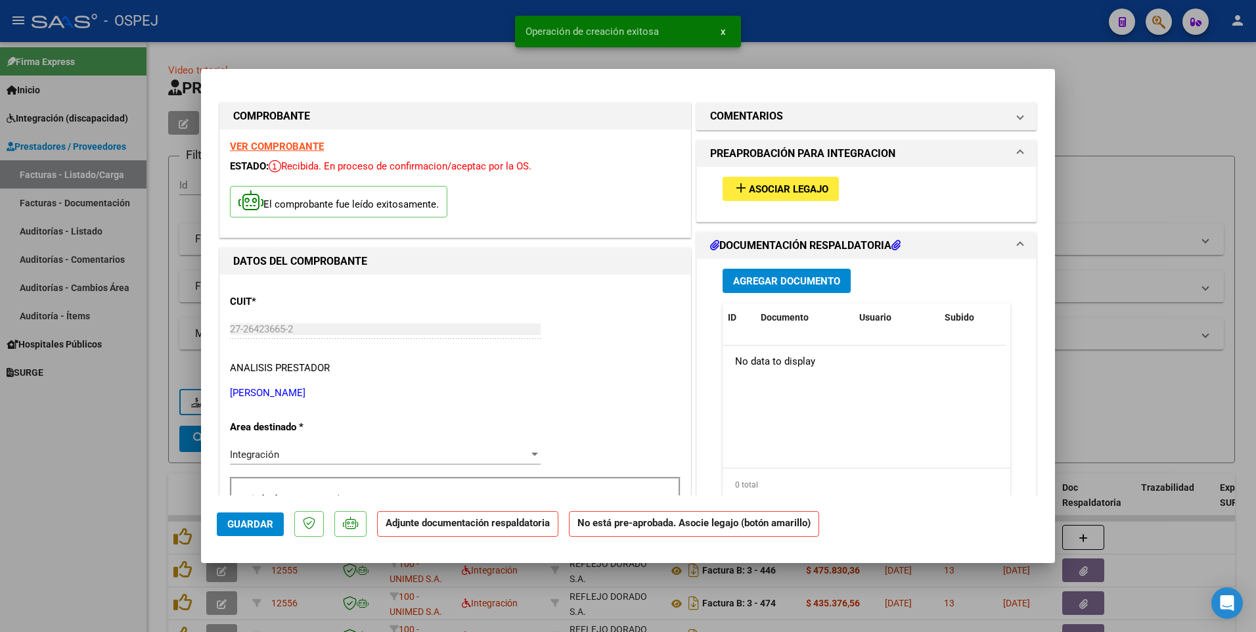
click at [793, 190] on span "Asociar Legajo" at bounding box center [788, 189] width 79 height 12
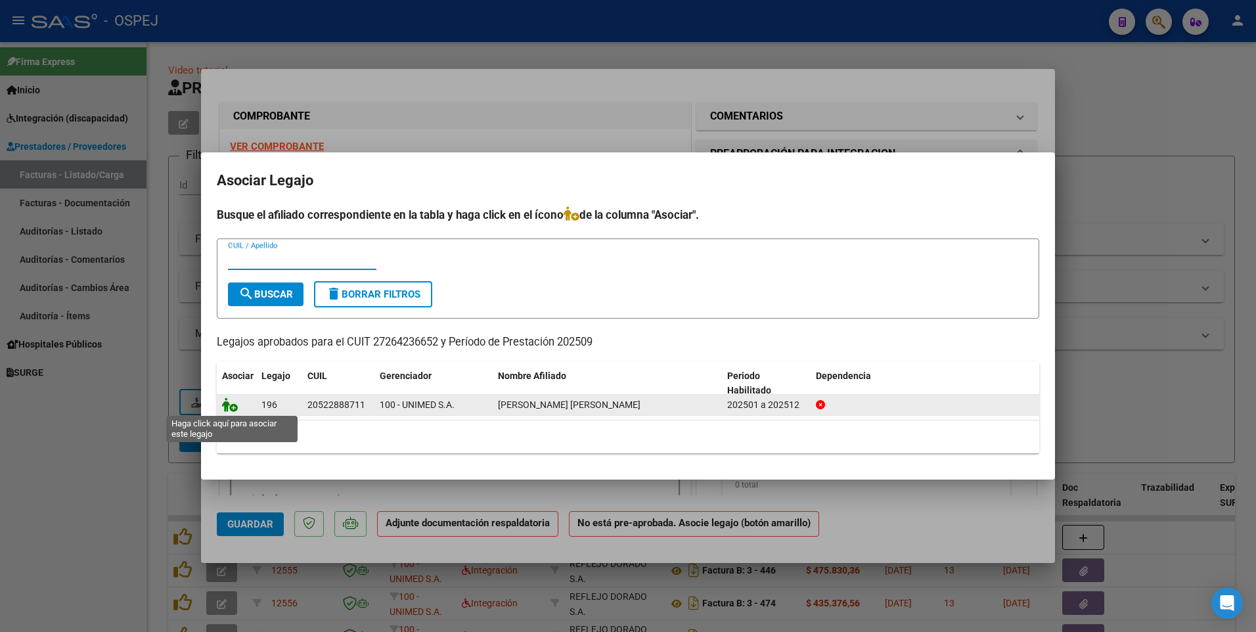
click at [229, 407] on icon at bounding box center [230, 404] width 16 height 14
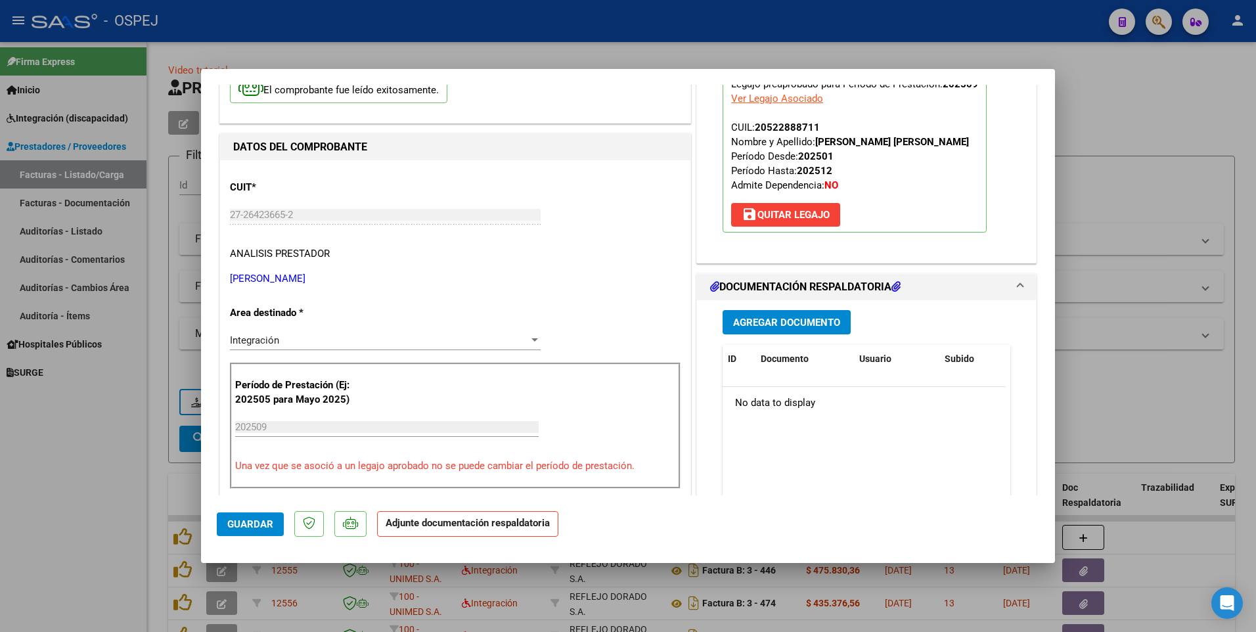
scroll to position [131, 0]
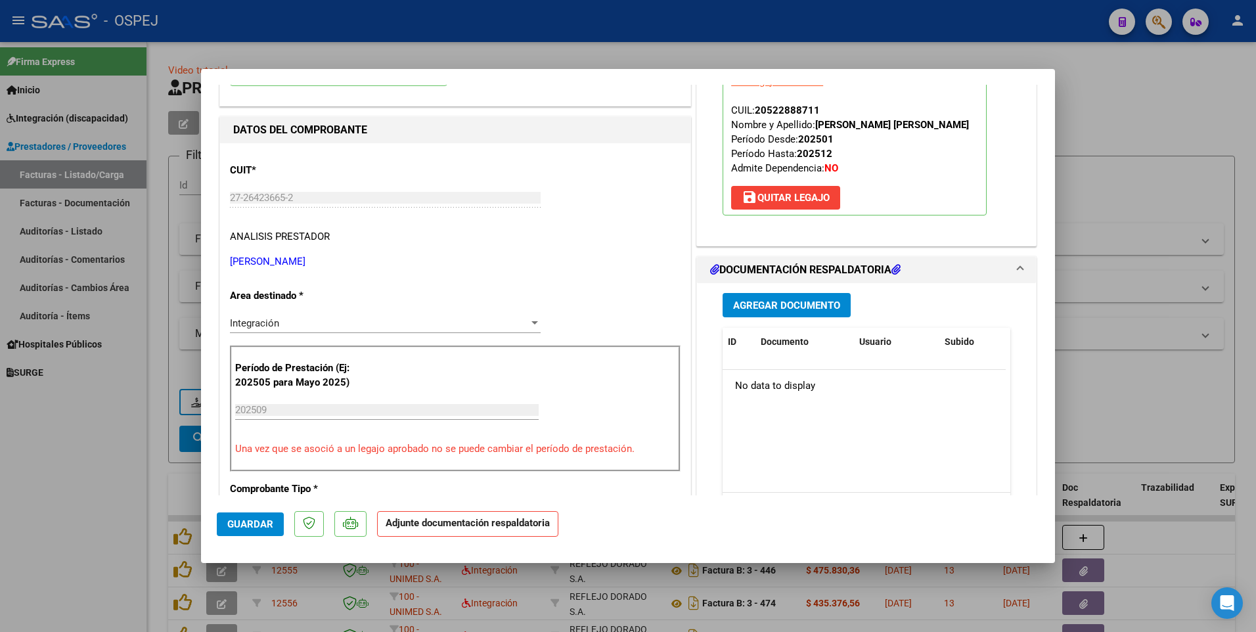
click at [766, 309] on span "Agregar Documento" at bounding box center [786, 305] width 107 height 12
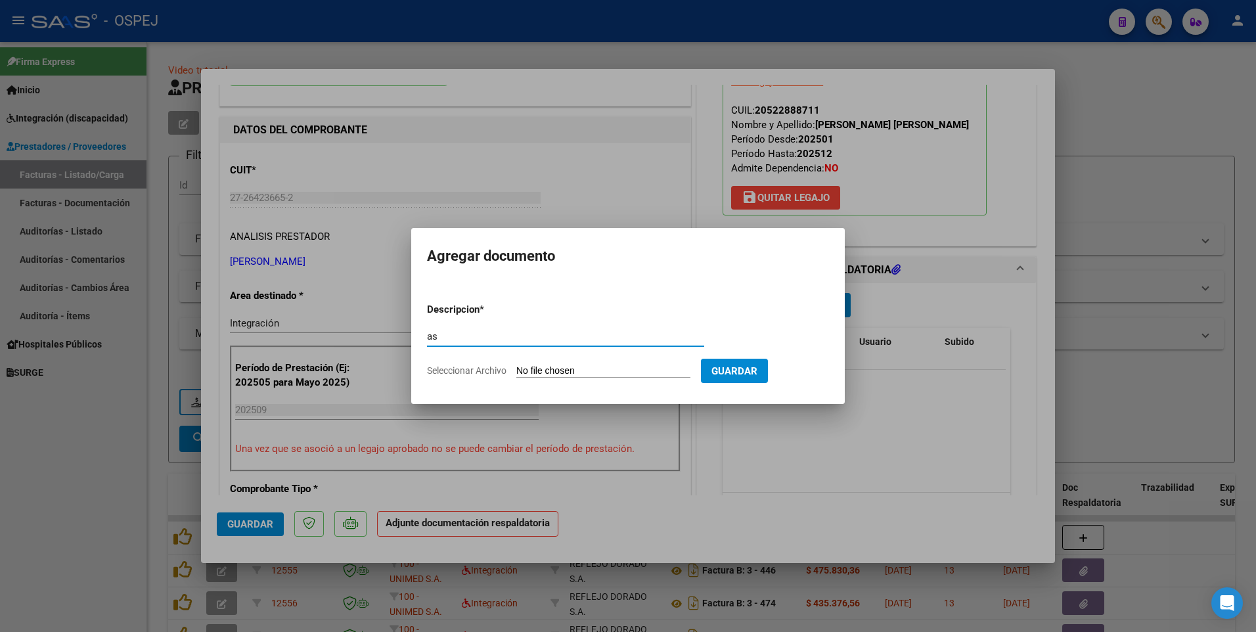
type input "a"
type input "ASISTENCIA DAI 092025 - [PERSON_NAME]"
click at [633, 371] on input "Seleccionar Archivo" at bounding box center [603, 371] width 174 height 12
type input "C:\fakepath\[PERSON_NAME] - DAI 092025 - [PERSON_NAME].pdf"
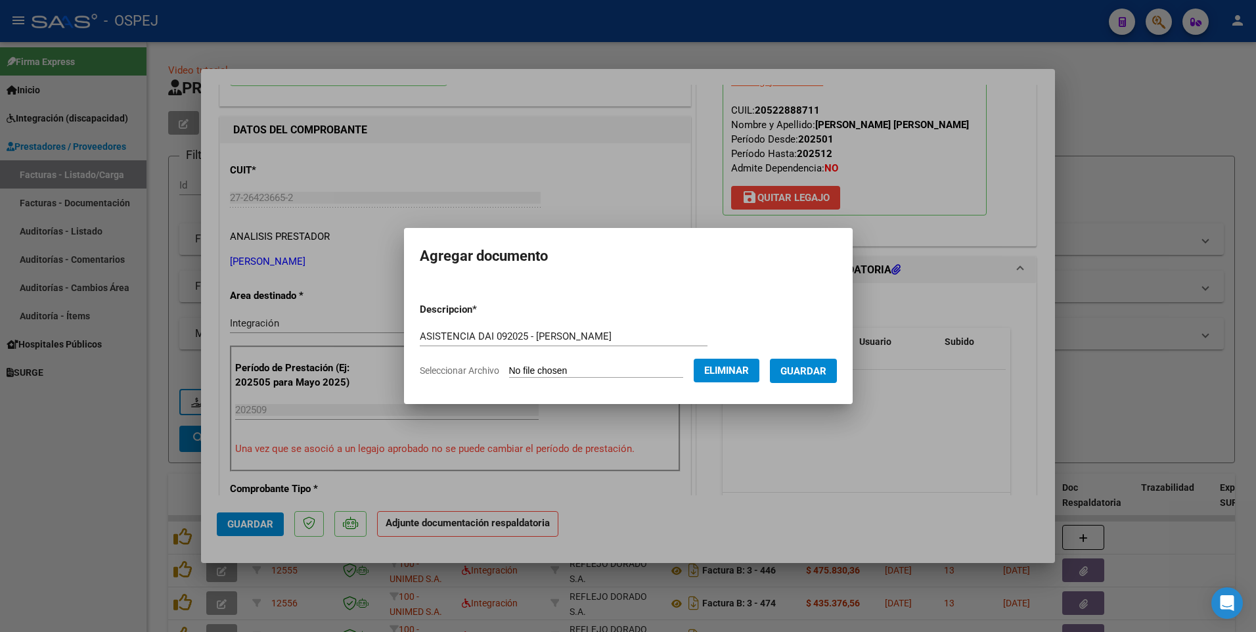
click at [820, 370] on span "Guardar" at bounding box center [803, 371] width 46 height 12
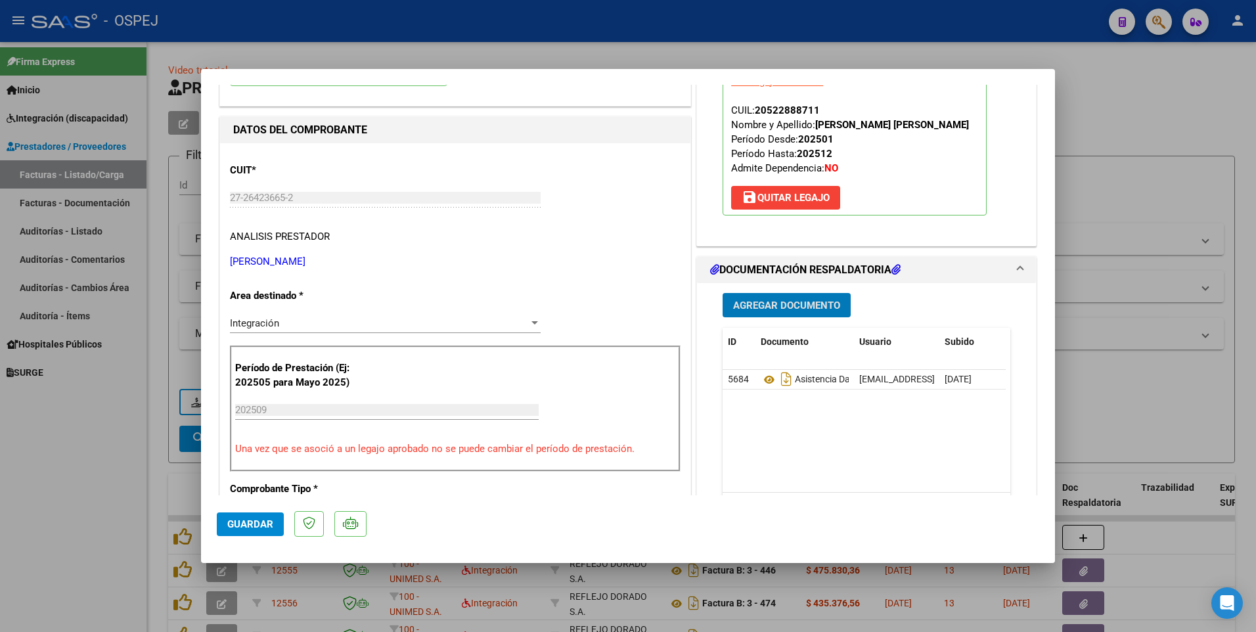
click at [230, 525] on span "Guardar" at bounding box center [250, 524] width 46 height 12
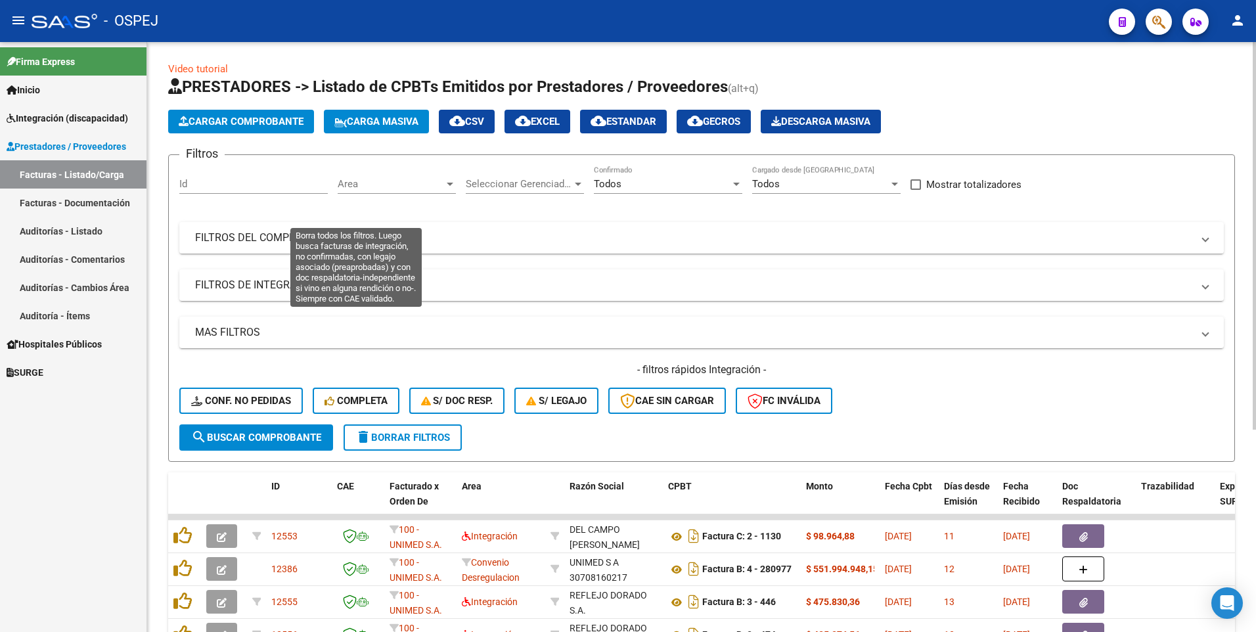
scroll to position [0, 0]
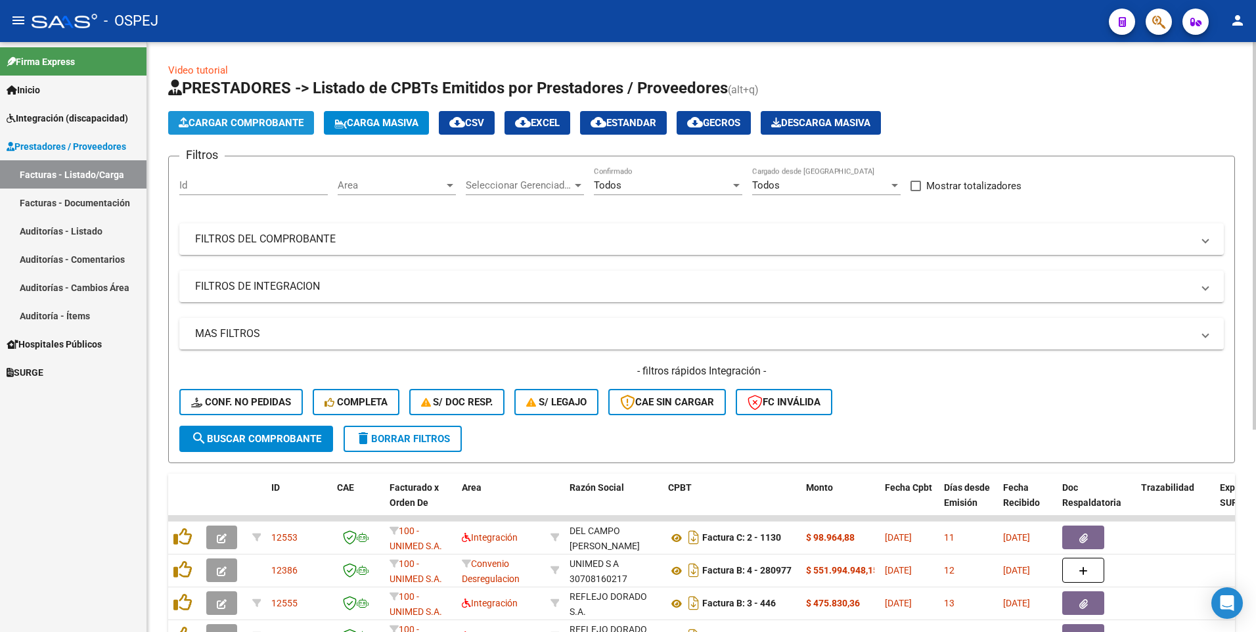
click at [246, 118] on span "Cargar Comprobante" at bounding box center [241, 123] width 125 height 12
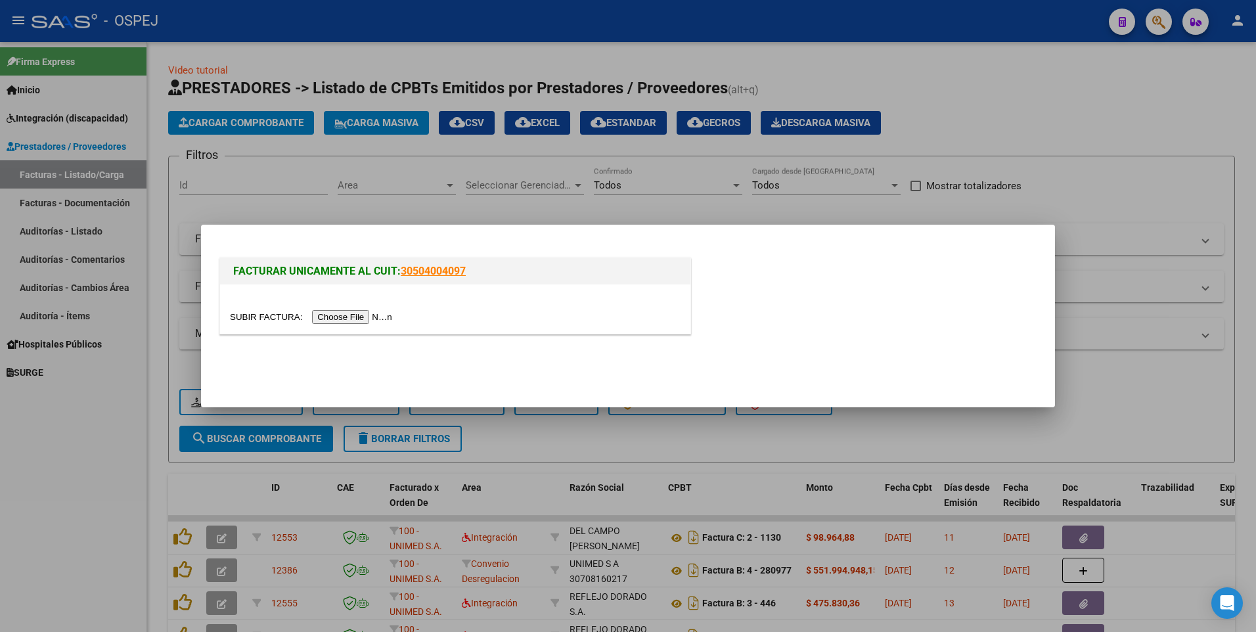
click at [334, 317] on input "file" at bounding box center [313, 317] width 166 height 14
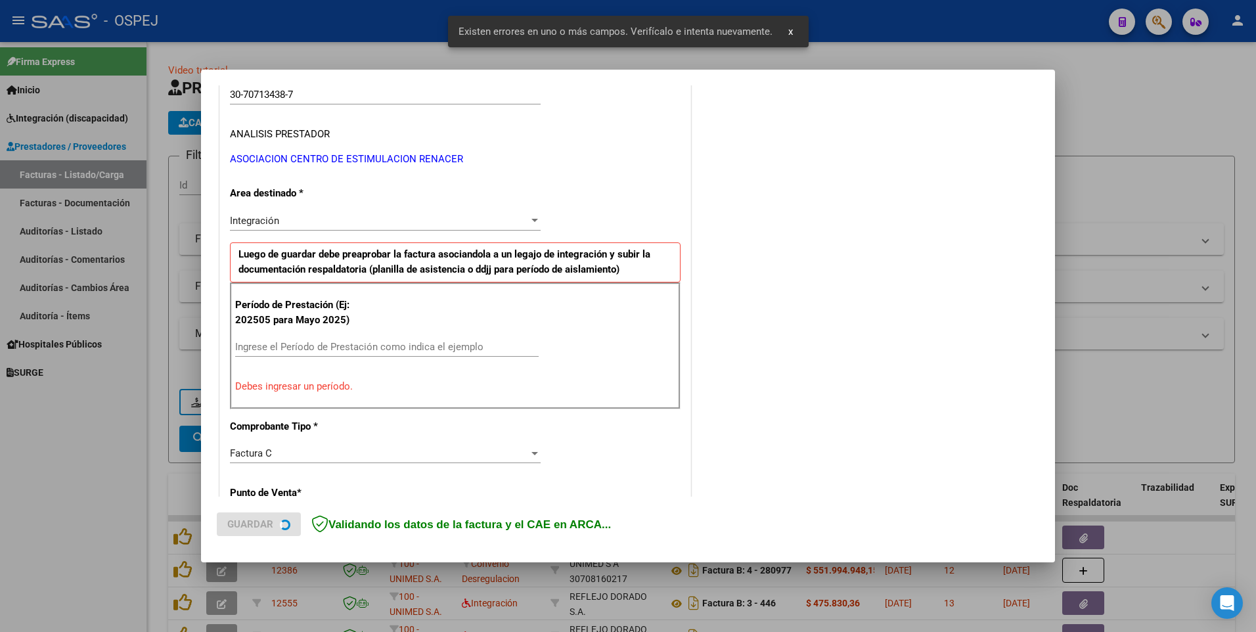
scroll to position [252, 0]
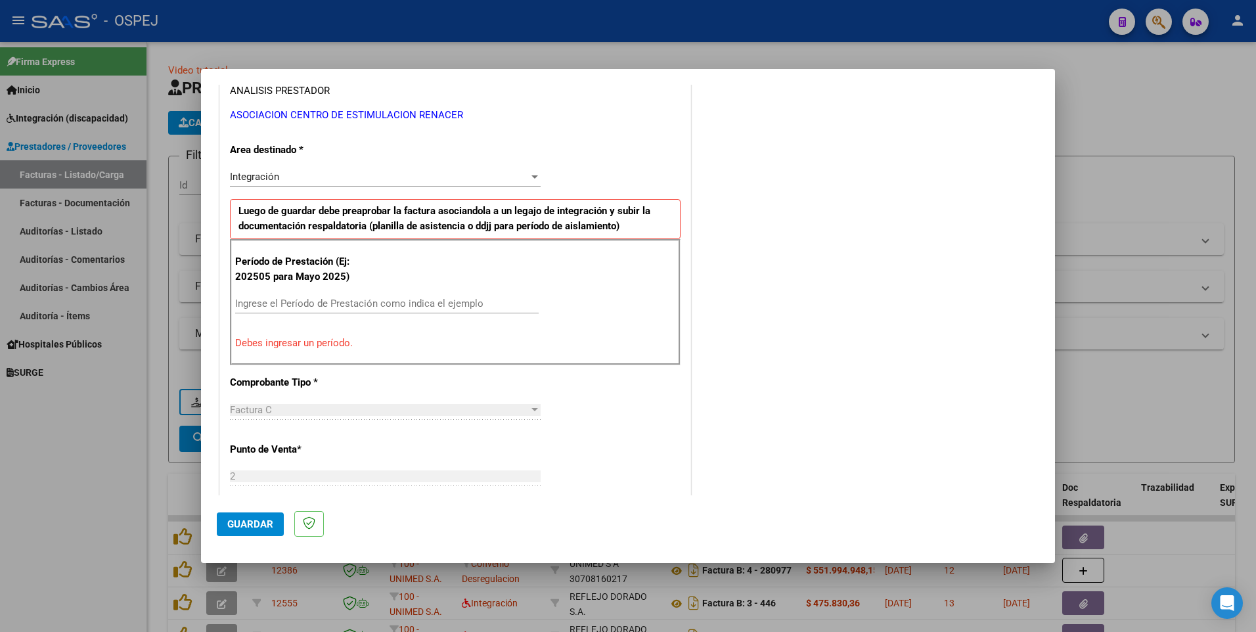
click at [259, 303] on input "Ingrese el Período de Prestación como indica el ejemplo" at bounding box center [386, 303] width 303 height 12
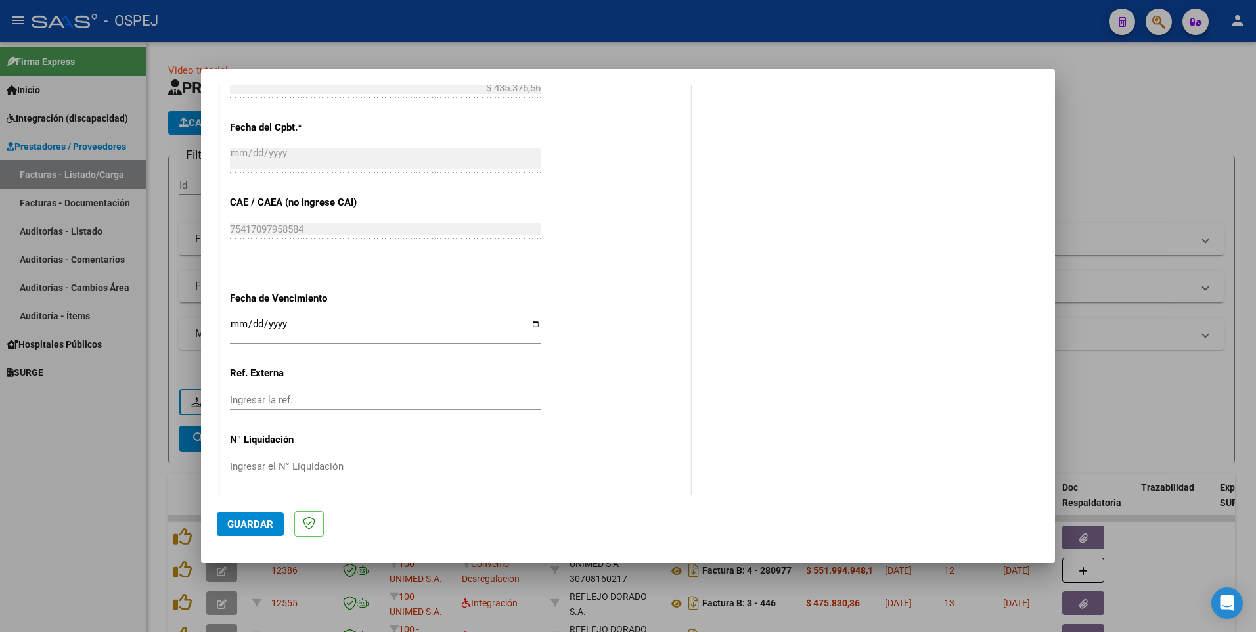
scroll to position [745, 0]
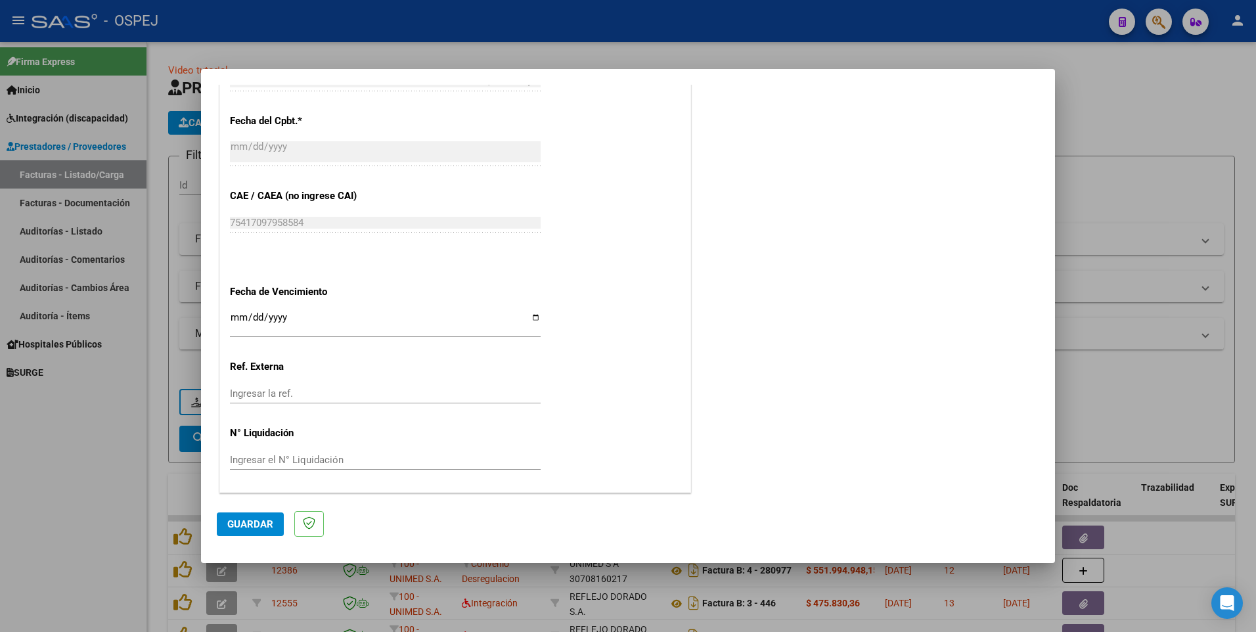
type input "202509"
click at [261, 528] on span "Guardar" at bounding box center [250, 524] width 46 height 12
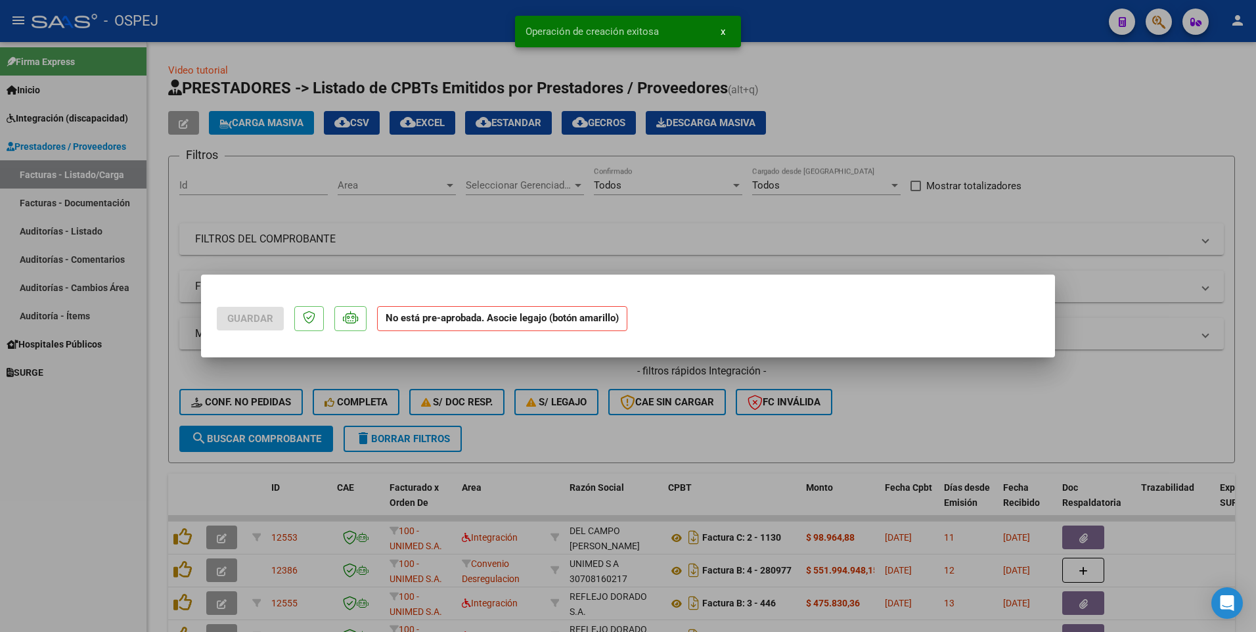
scroll to position [0, 0]
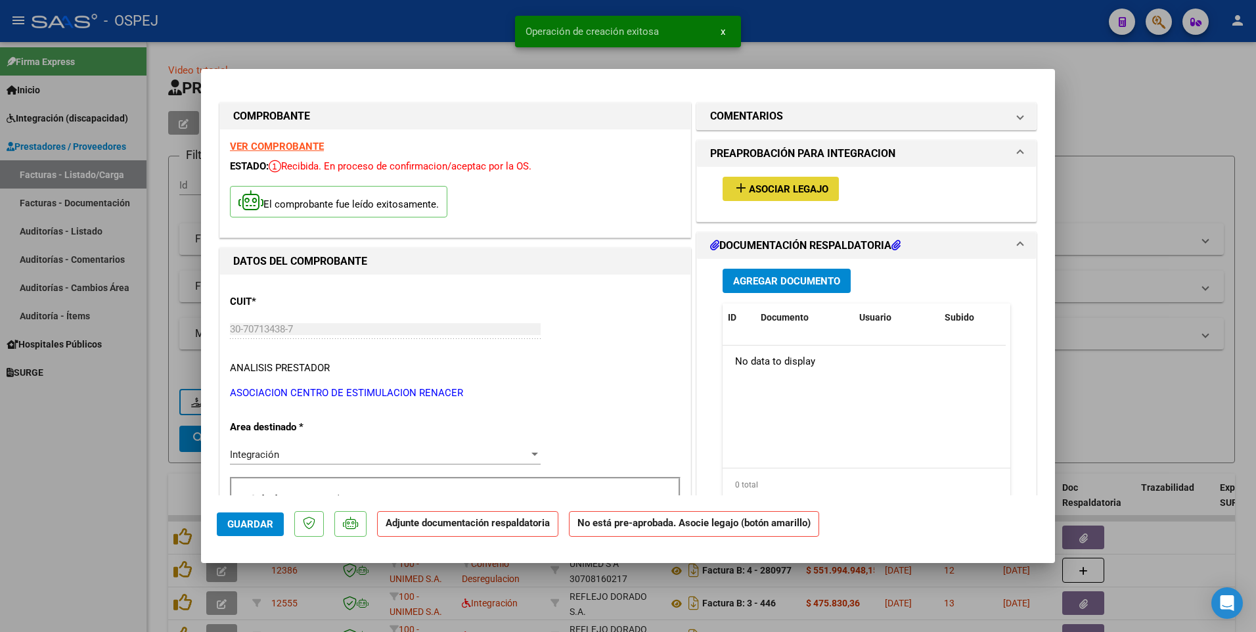
click at [772, 190] on span "Asociar Legajo" at bounding box center [788, 189] width 79 height 12
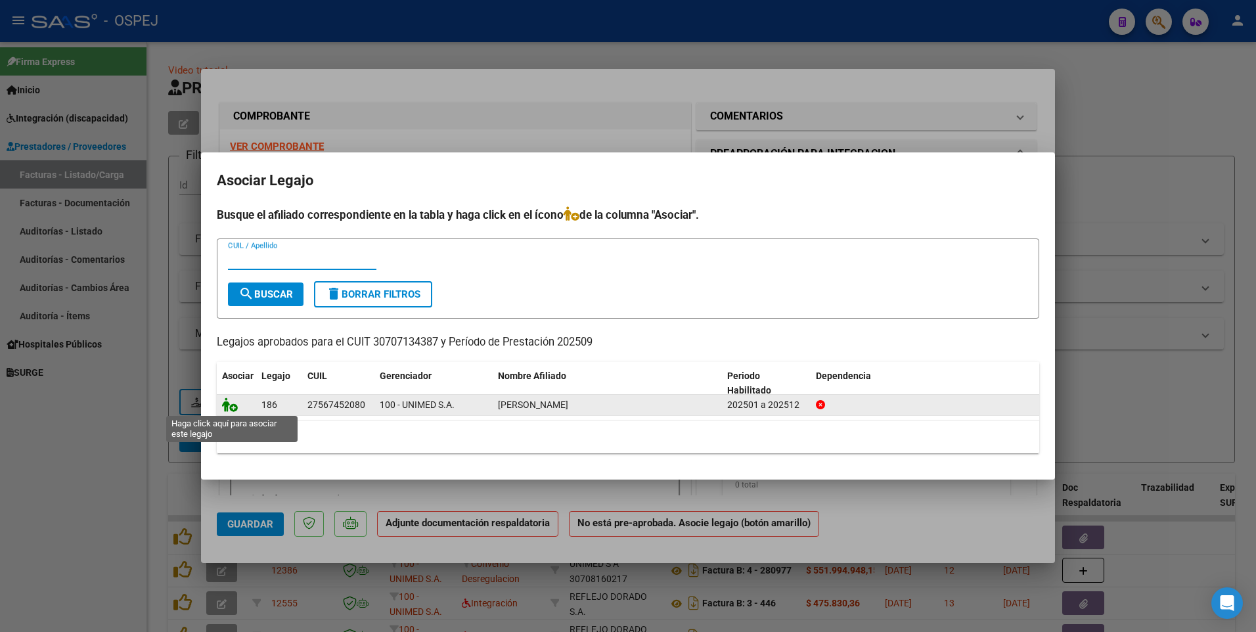
click at [226, 406] on icon at bounding box center [230, 404] width 16 height 14
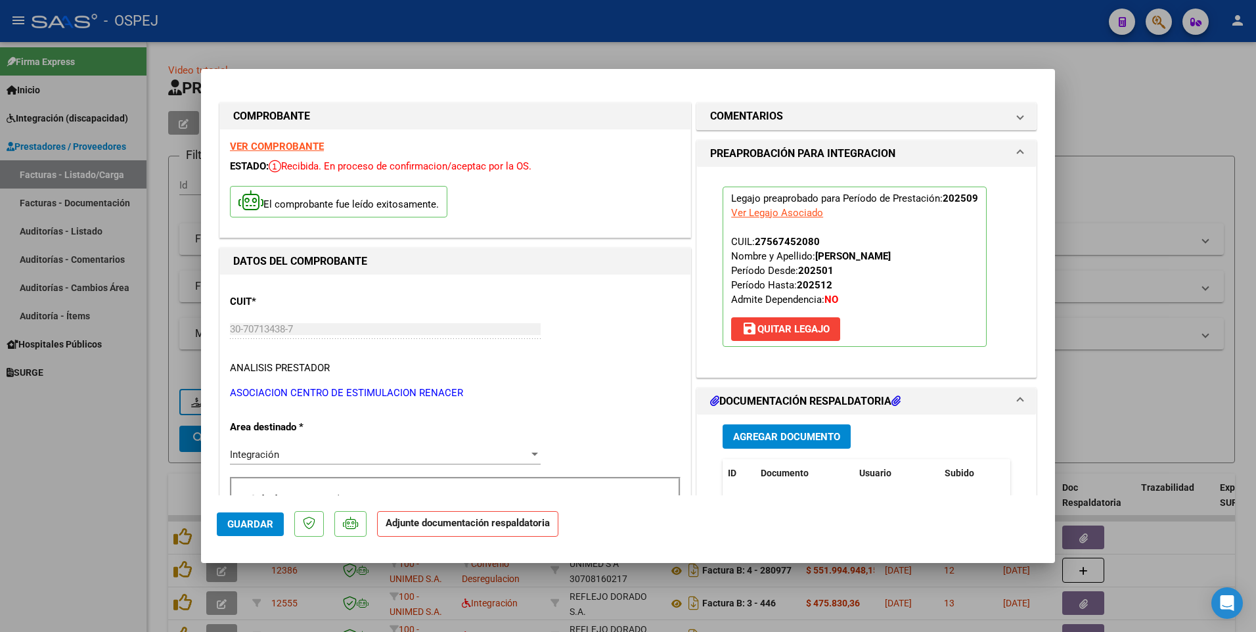
click at [764, 439] on span "Agregar Documento" at bounding box center [786, 437] width 107 height 12
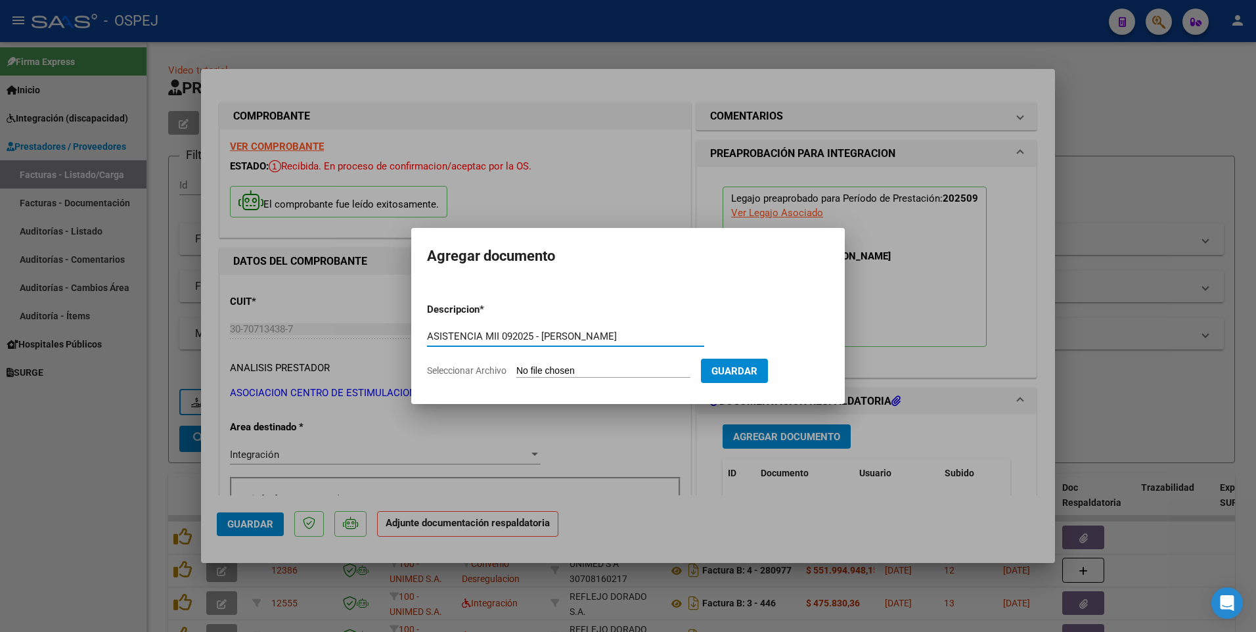
type input "ASISTENCIA MII 092025 - [PERSON_NAME]"
click at [571, 371] on input "Seleccionar Archivo" at bounding box center [603, 371] width 174 height 12
type input "C:\fakepath\CTRO RENACER - MII 092025 - [PERSON_NAME].pdf"
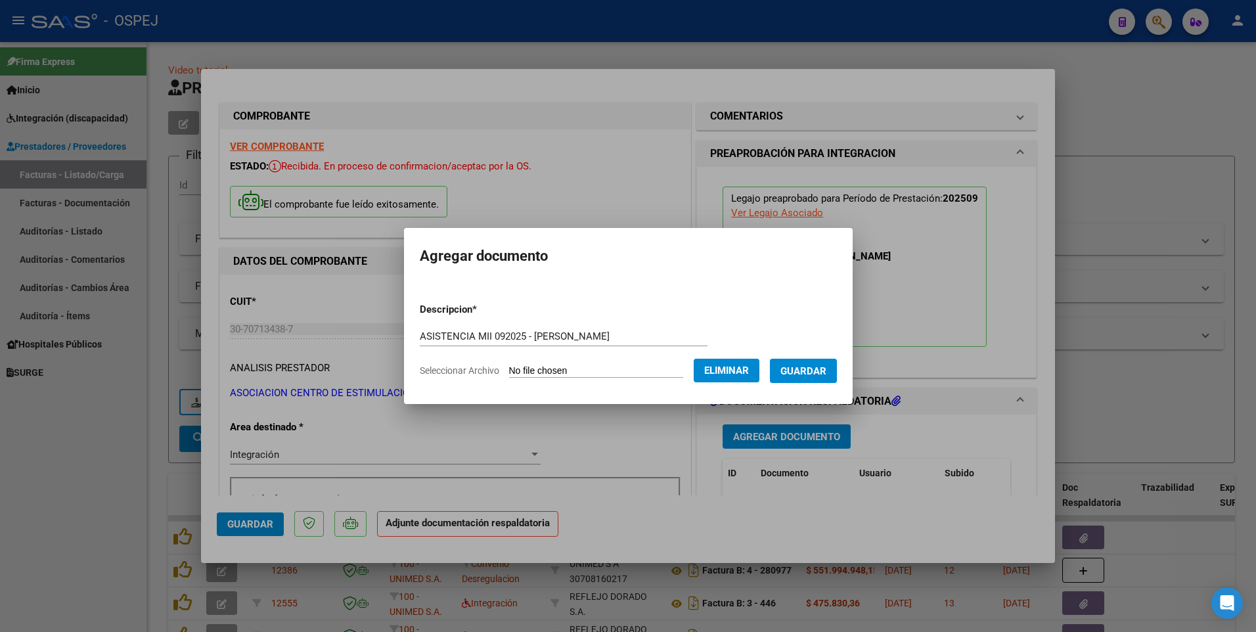
click at [815, 372] on span "Guardar" at bounding box center [803, 371] width 46 height 12
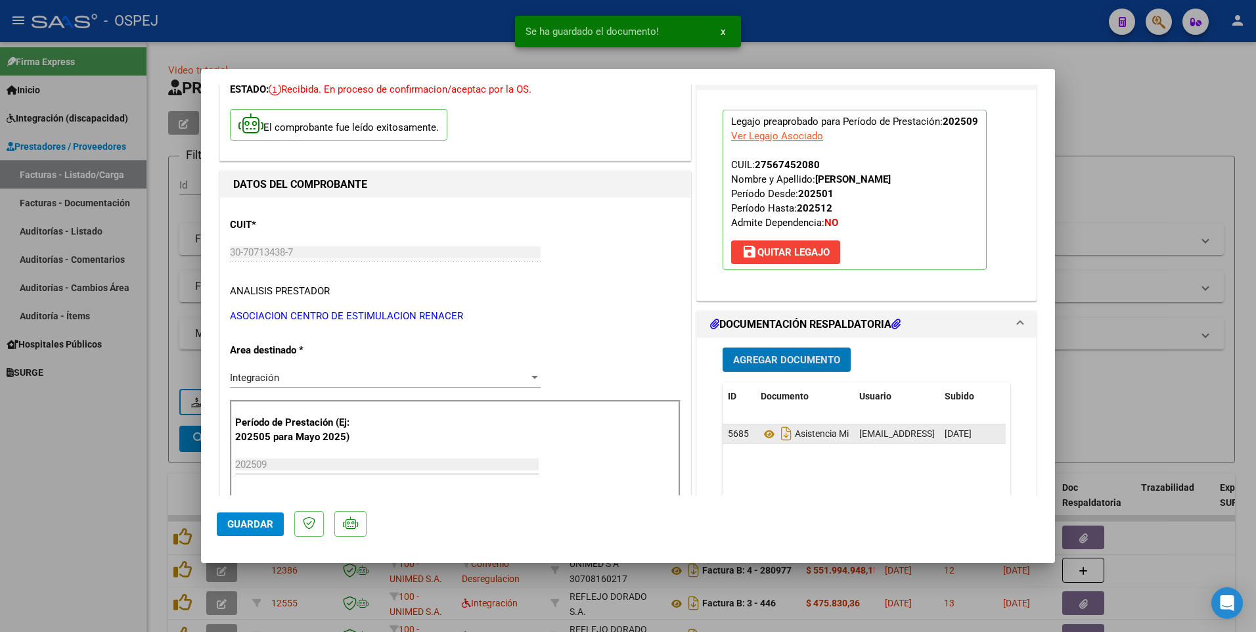
scroll to position [131, 0]
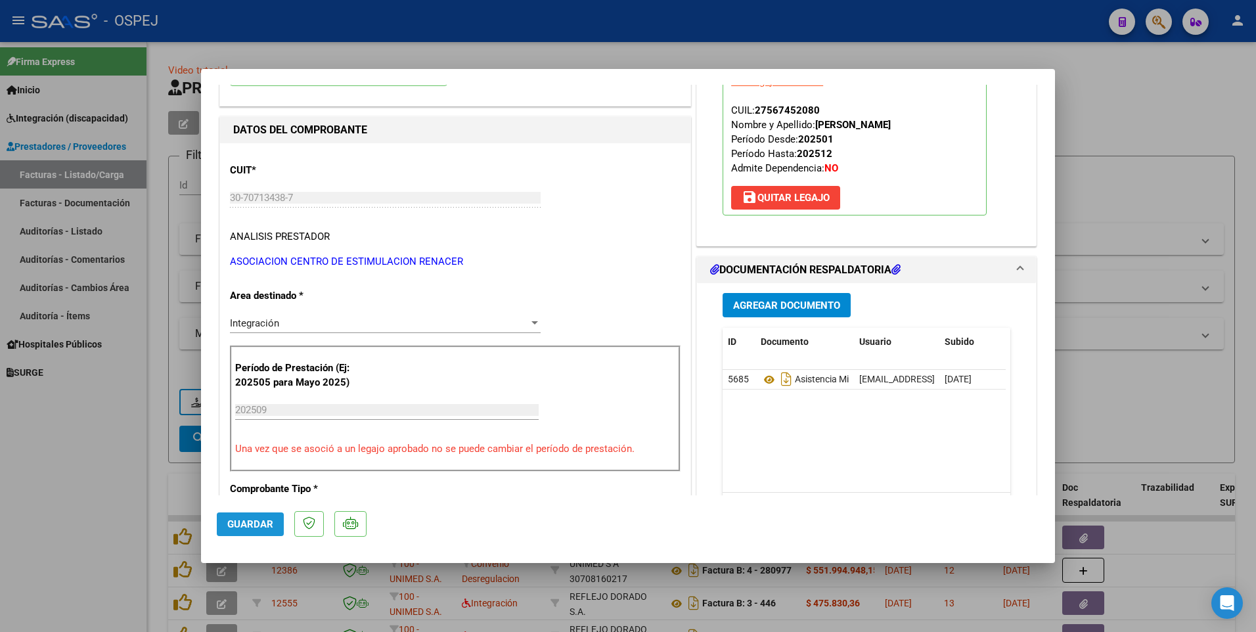
click at [257, 523] on span "Guardar" at bounding box center [250, 524] width 46 height 12
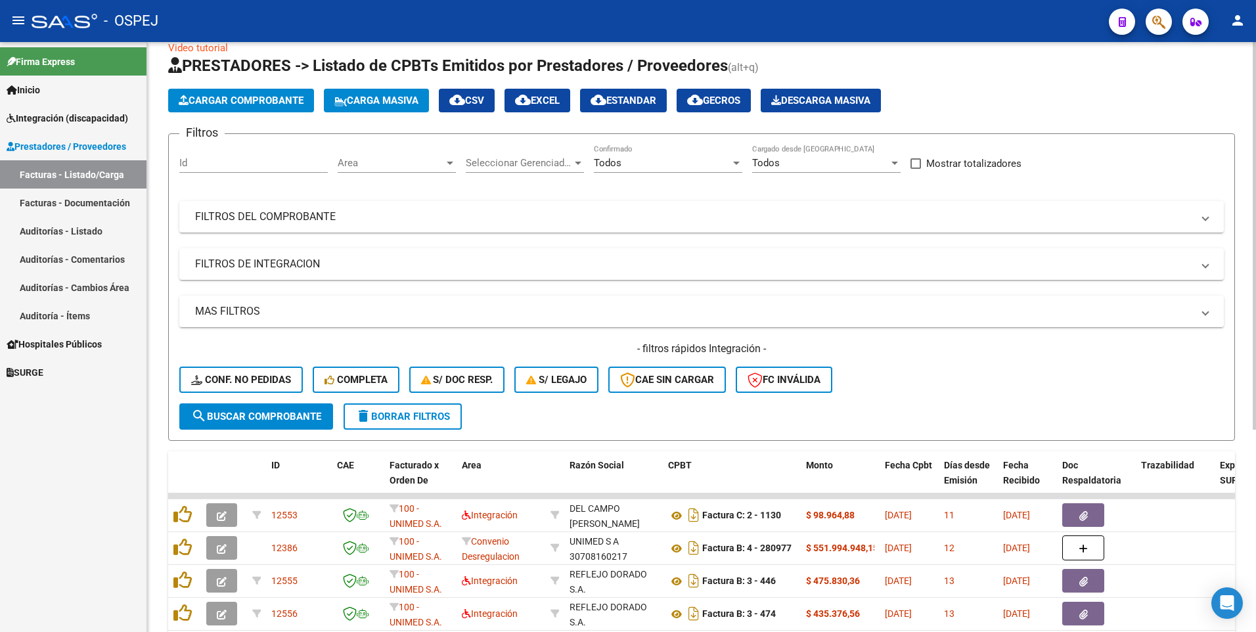
scroll to position [0, 0]
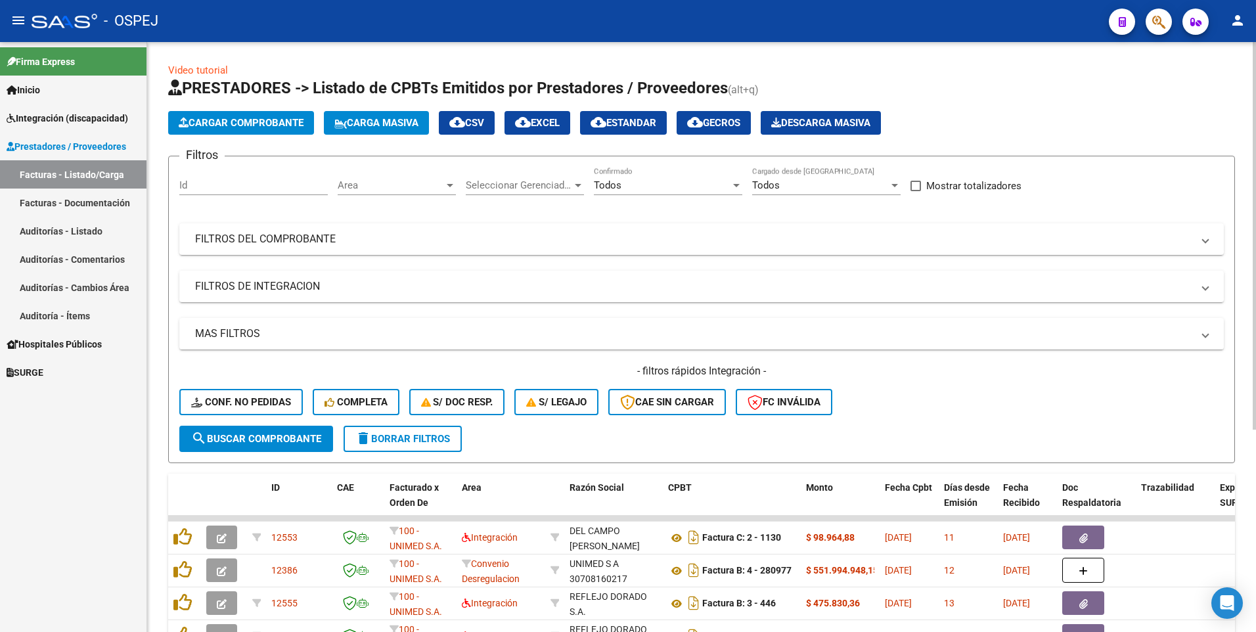
click at [267, 127] on span "Cargar Comprobante" at bounding box center [241, 123] width 125 height 12
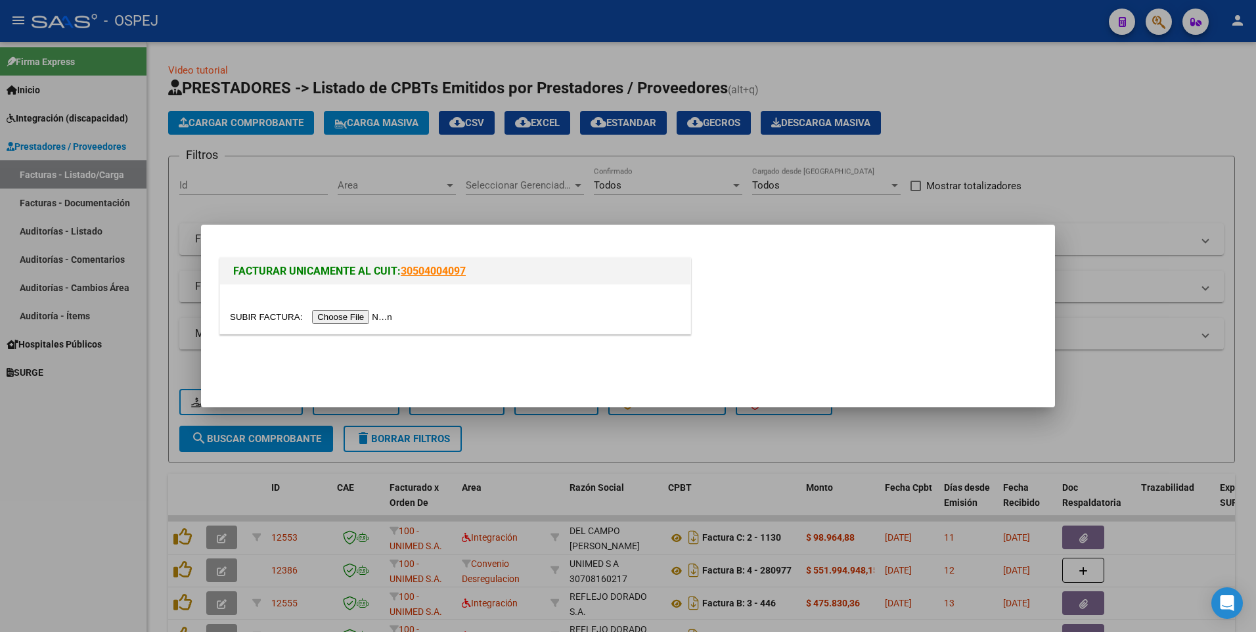
click at [347, 317] on input "file" at bounding box center [313, 317] width 166 height 14
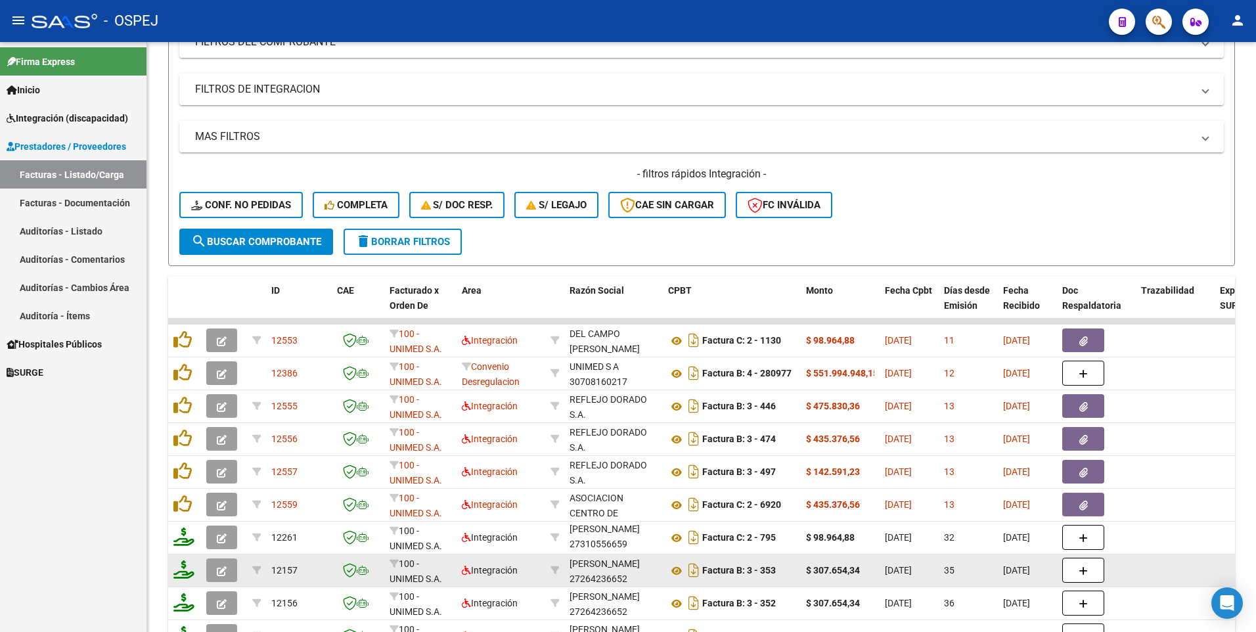
scroll to position [263, 0]
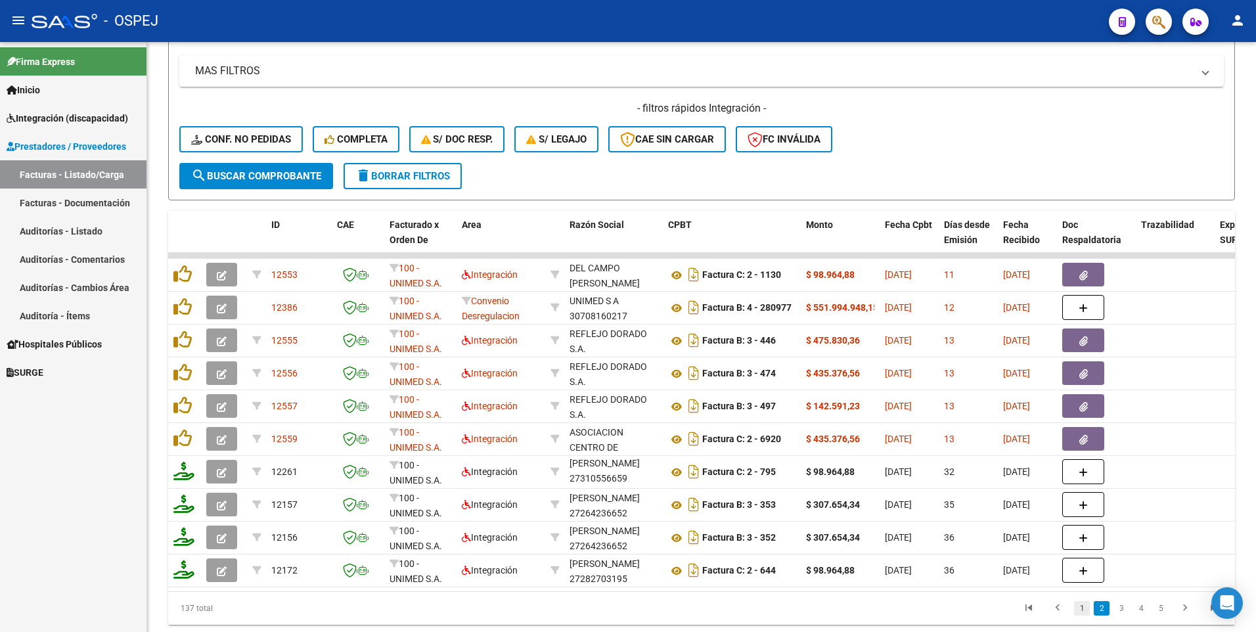
click at [1080, 614] on link "1" at bounding box center [1082, 608] width 16 height 14
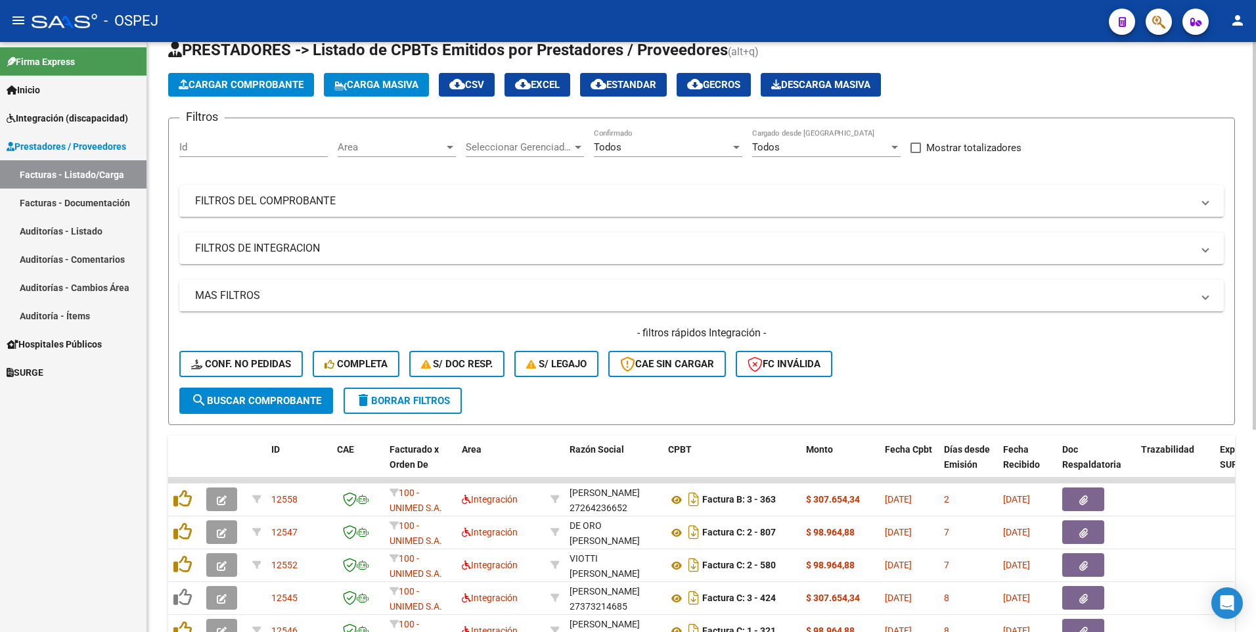
scroll to position [0, 0]
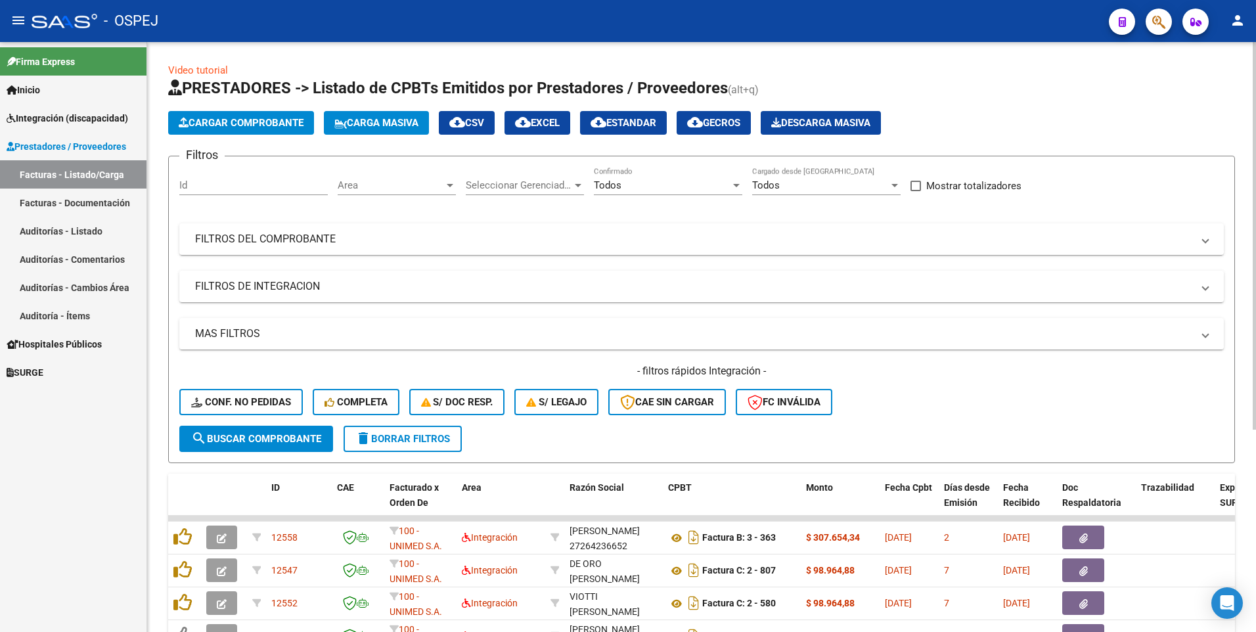
click at [265, 123] on span "Cargar Comprobante" at bounding box center [241, 123] width 125 height 12
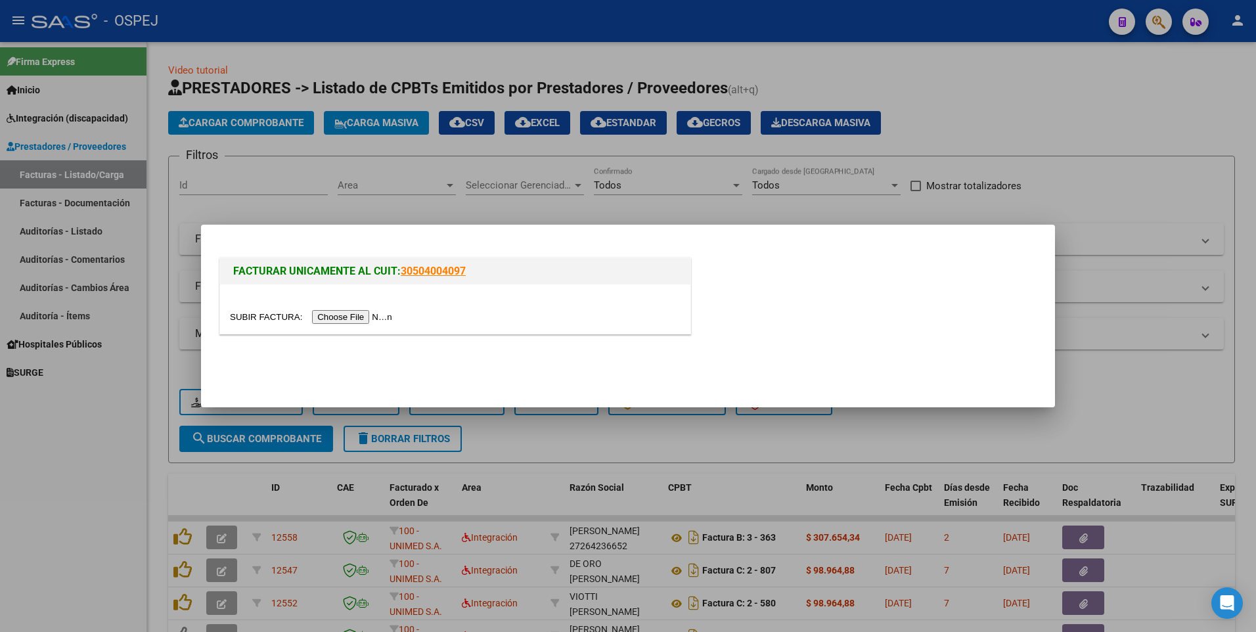
click at [341, 315] on input "file" at bounding box center [313, 317] width 166 height 14
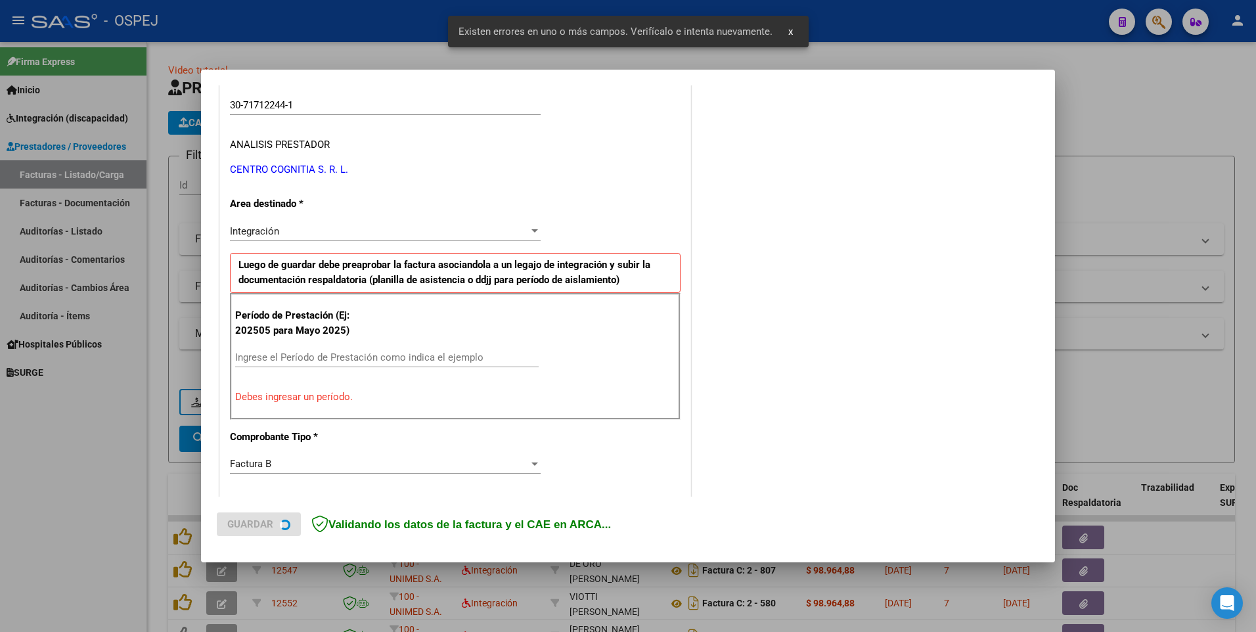
scroll to position [227, 0]
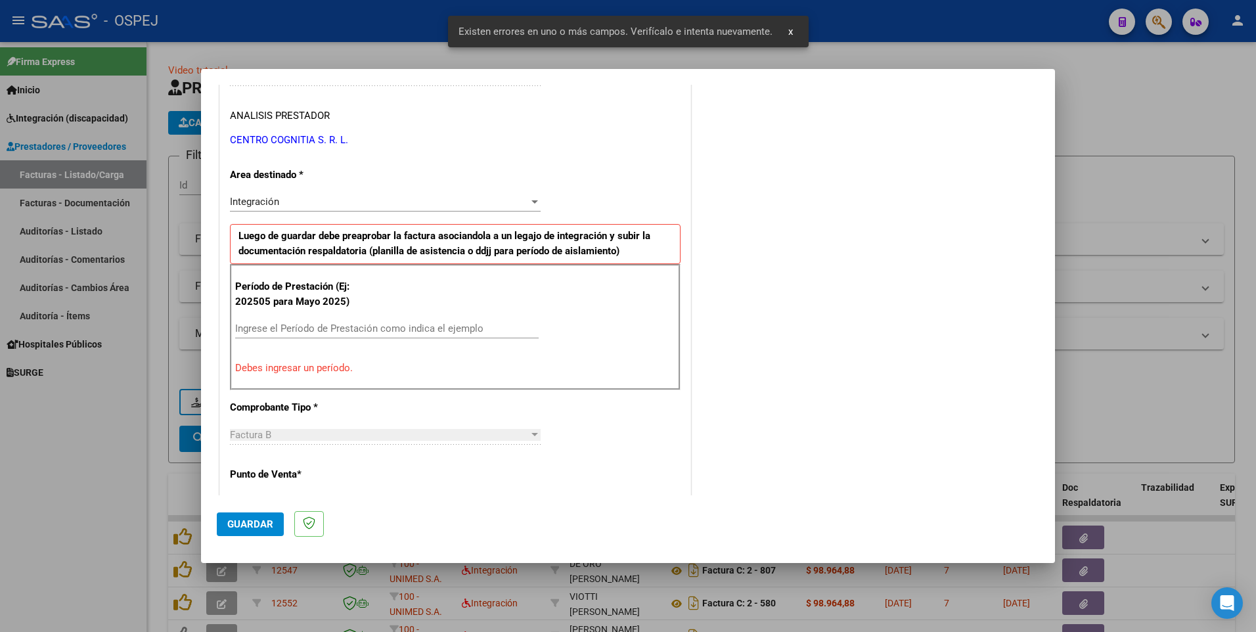
click at [265, 327] on input "Ingrese el Período de Prestación como indica el ejemplo" at bounding box center [386, 328] width 303 height 12
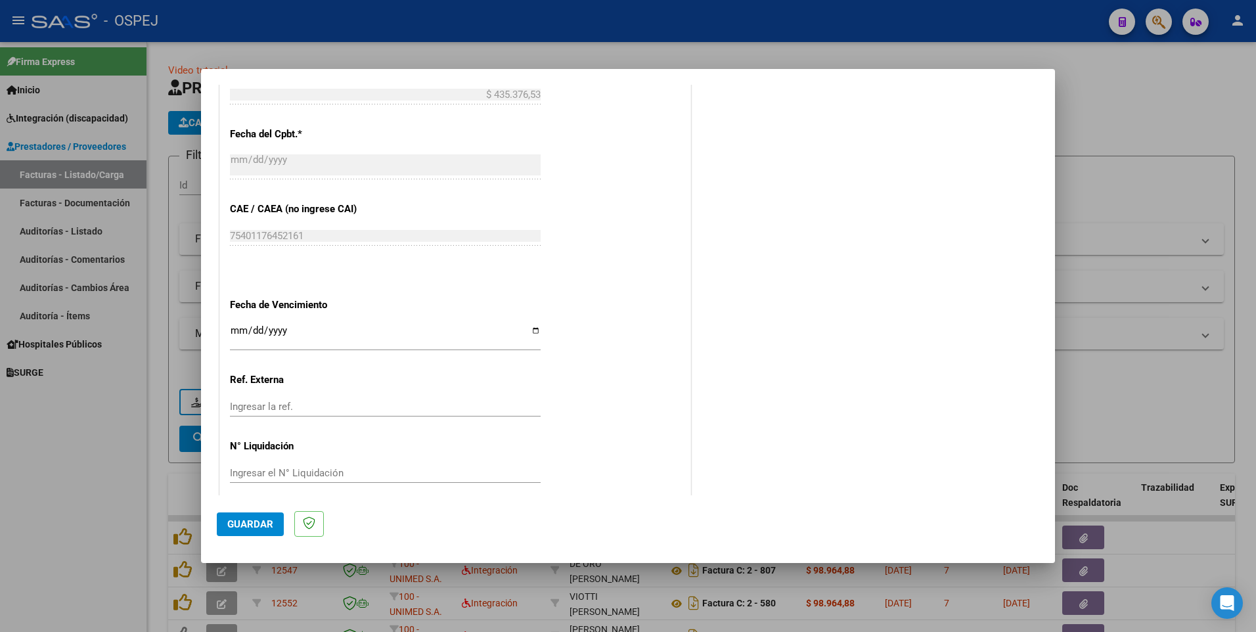
scroll to position [745, 0]
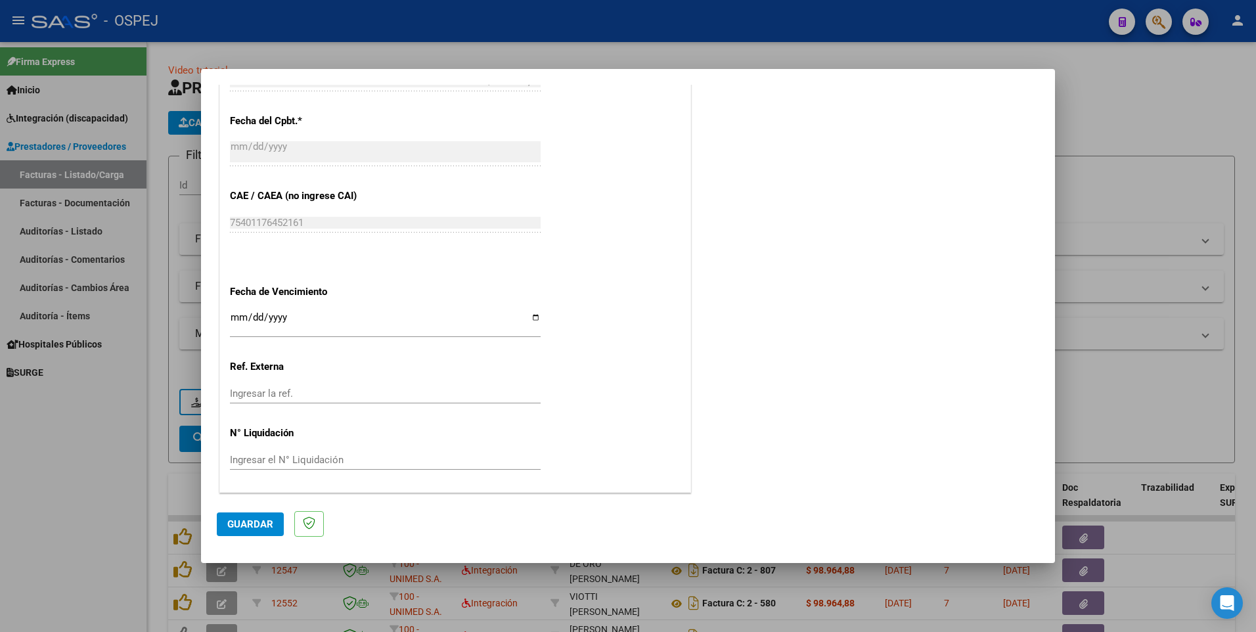
type input "202509"
click at [255, 527] on span "Guardar" at bounding box center [250, 524] width 46 height 12
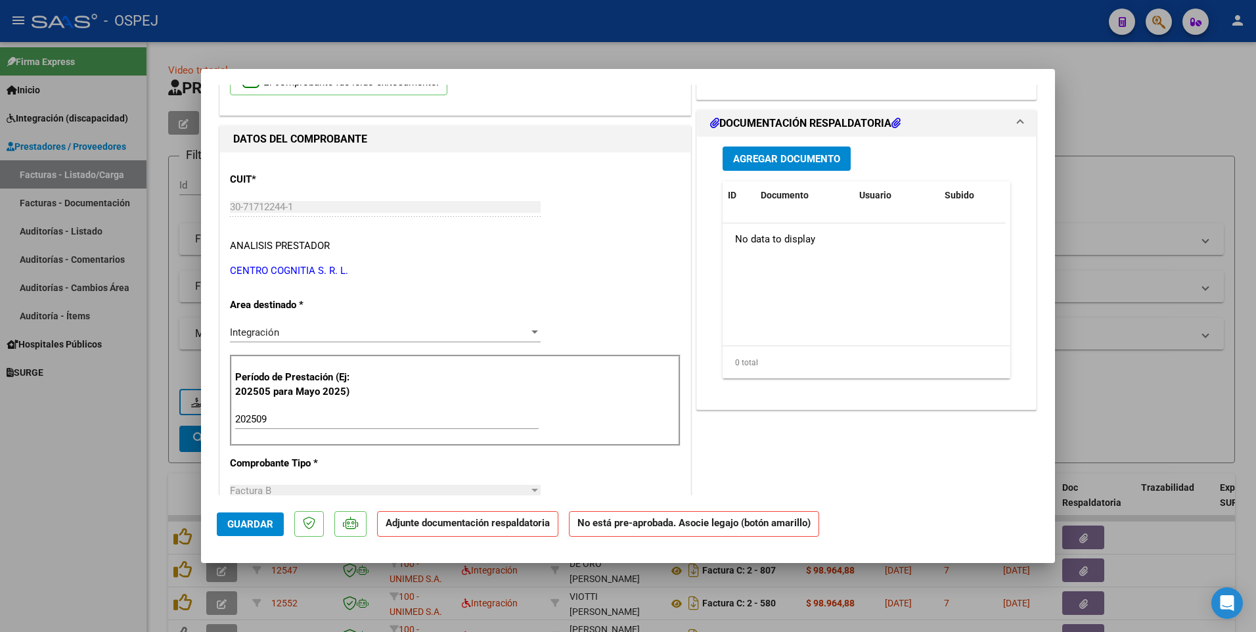
scroll to position [0, 0]
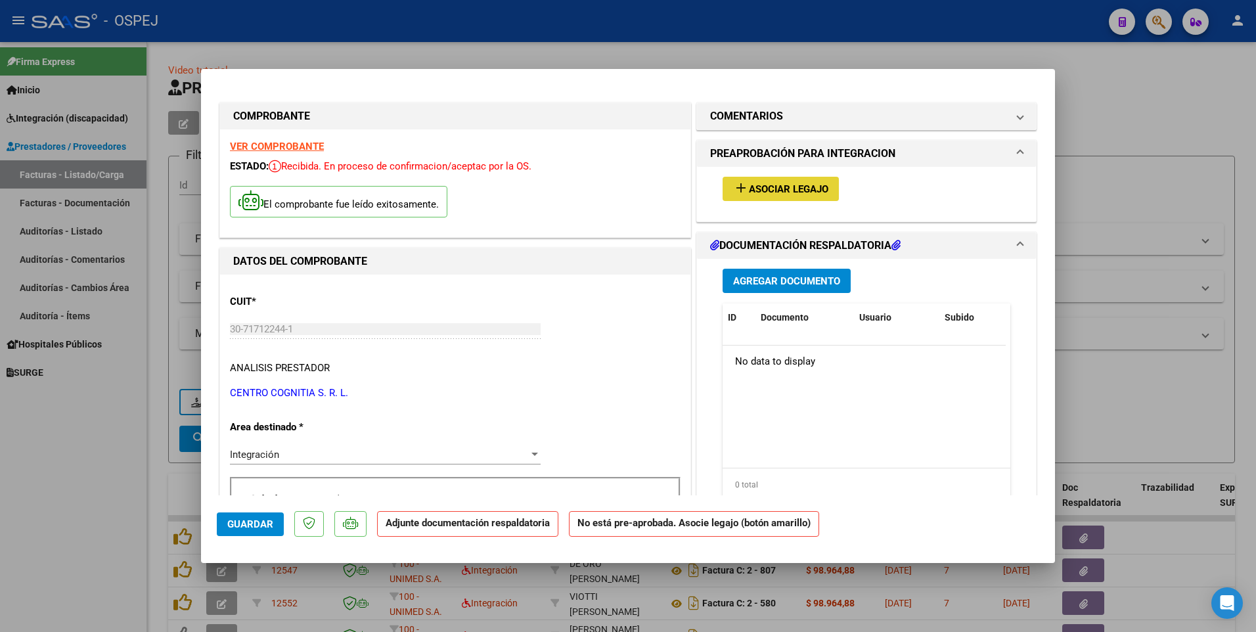
click at [779, 194] on span "Asociar Legajo" at bounding box center [788, 189] width 79 height 12
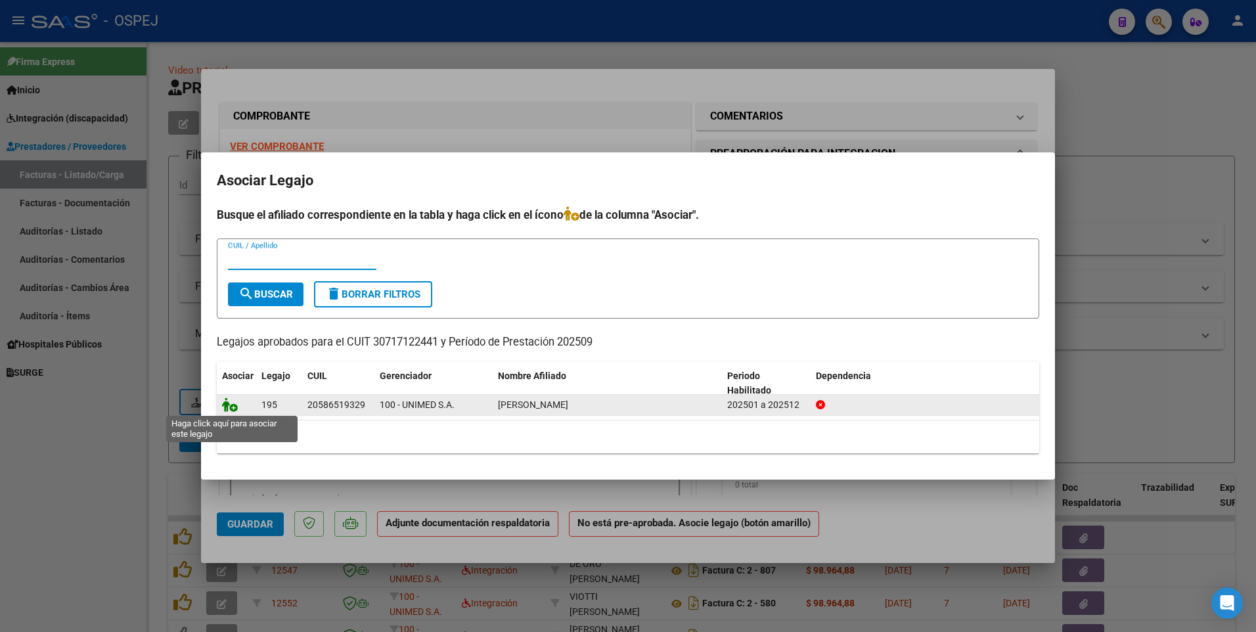
click at [229, 405] on icon at bounding box center [230, 404] width 16 height 14
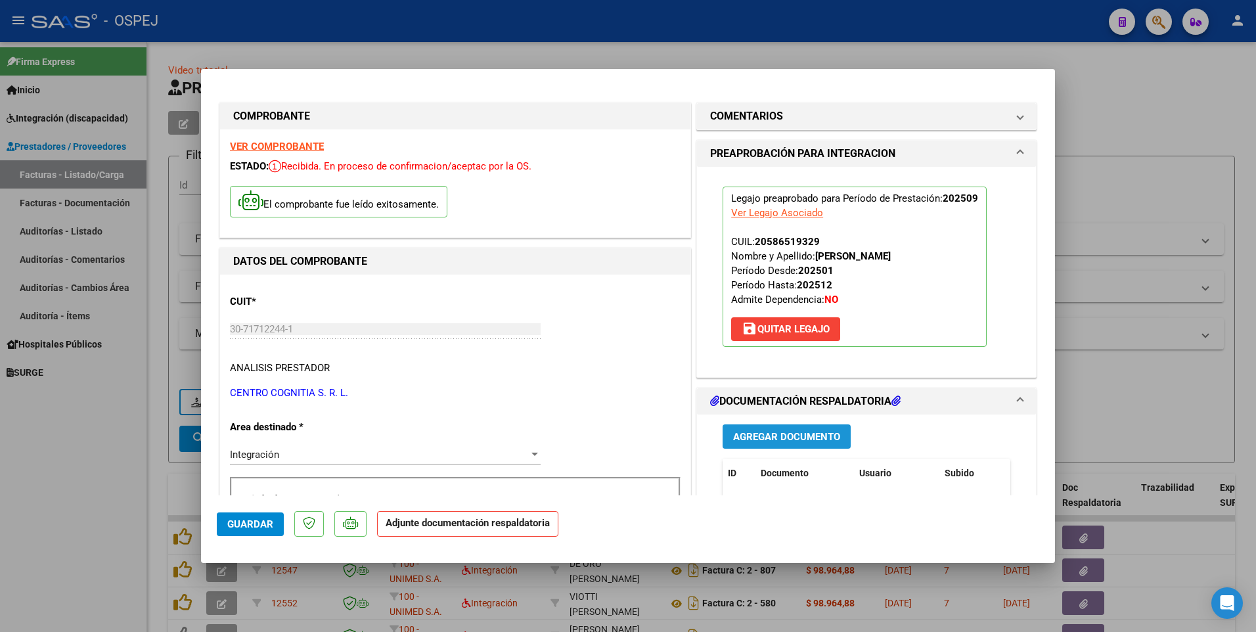
click at [781, 443] on button "Agregar Documento" at bounding box center [786, 436] width 128 height 24
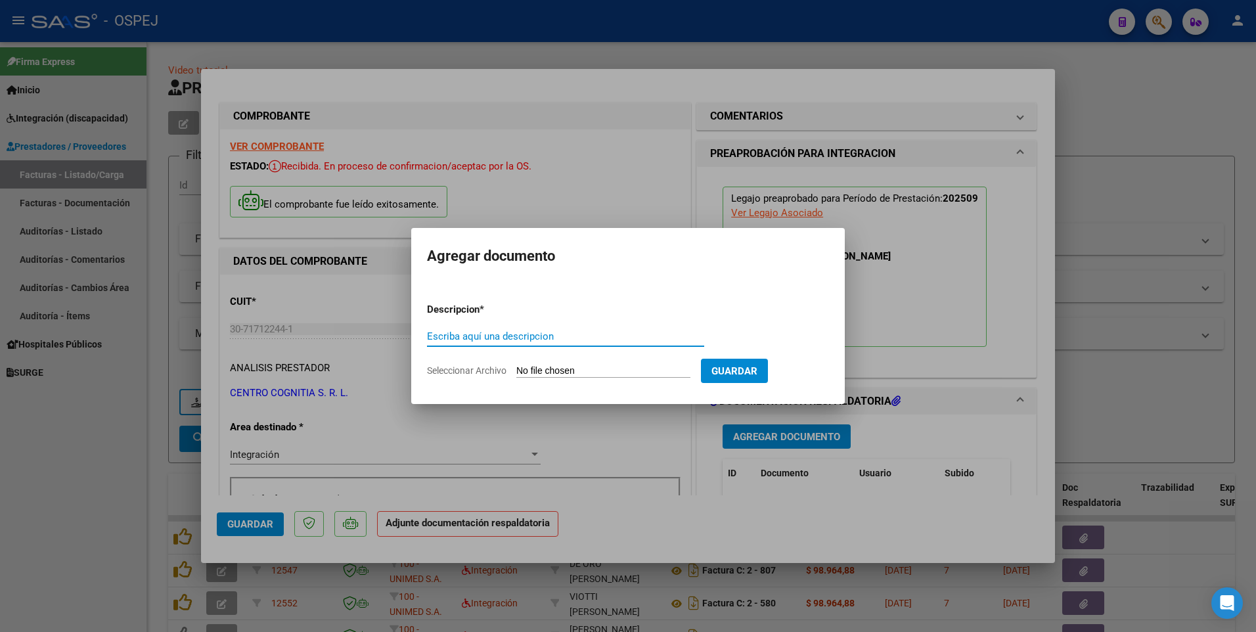
click at [466, 334] on input "Escriba aquí una descripcion" at bounding box center [565, 336] width 277 height 12
type input "ASISTENCIA MII 092025 - [PERSON_NAME]"
click at [600, 375] on input "Seleccionar Archivo" at bounding box center [603, 371] width 174 height 12
type input "C:\fakepath\CTRO COGNITIA - MII 092025 - [PERSON_NAME].pdf"
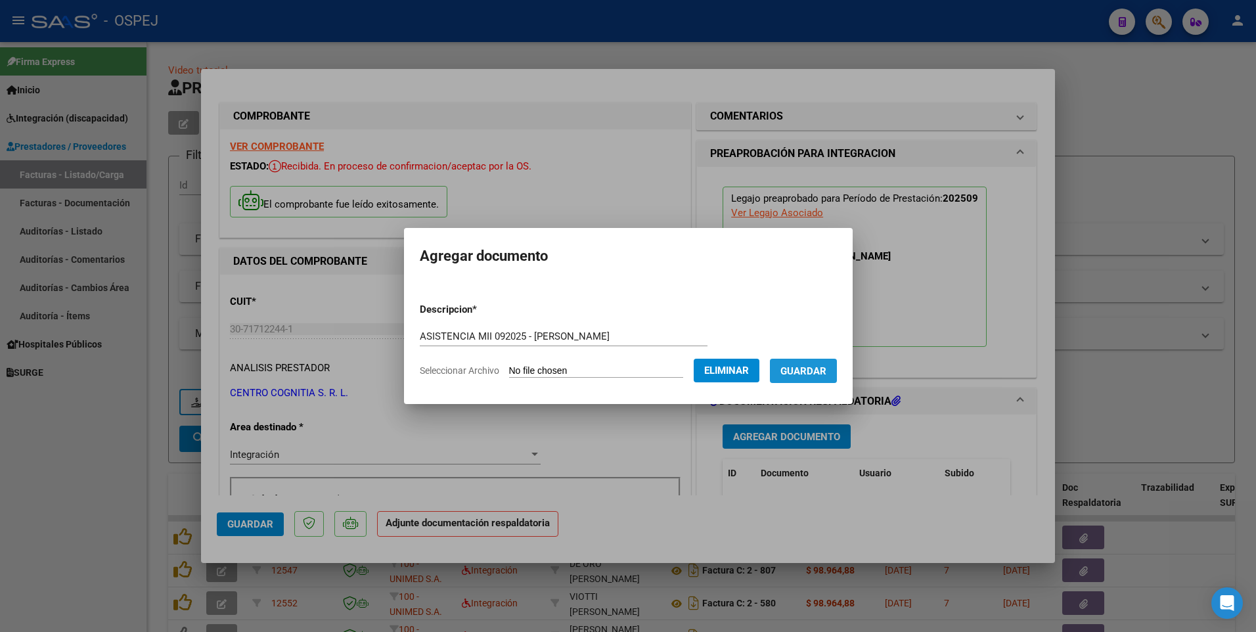
click at [826, 368] on span "Guardar" at bounding box center [803, 371] width 46 height 12
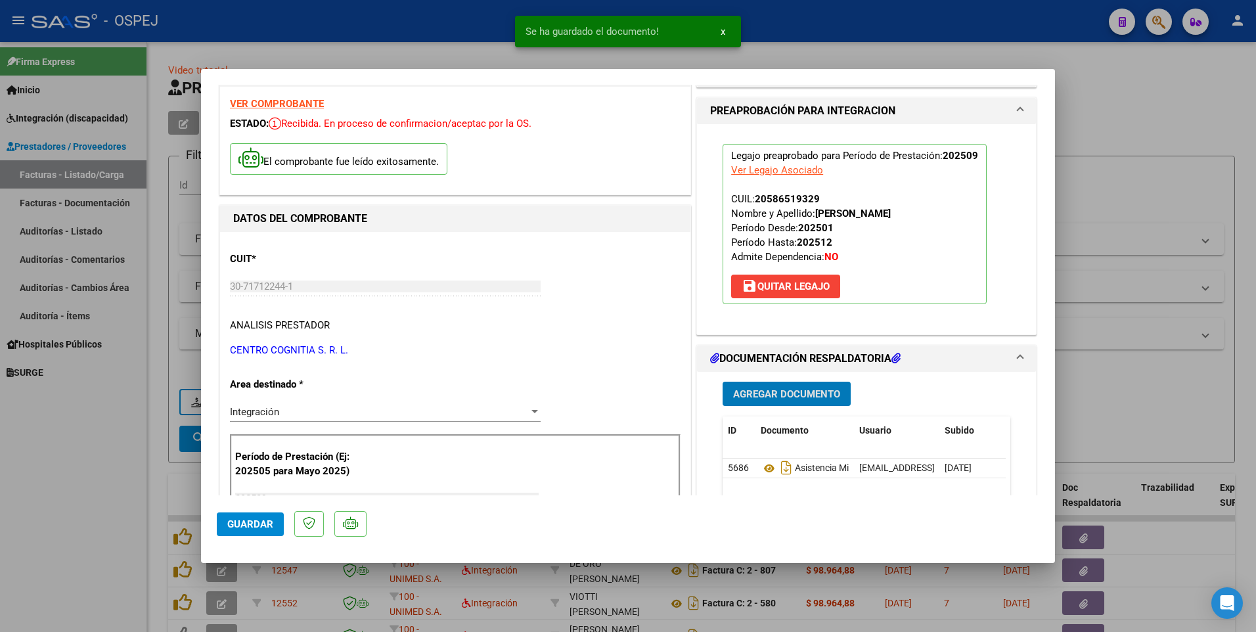
scroll to position [66, 0]
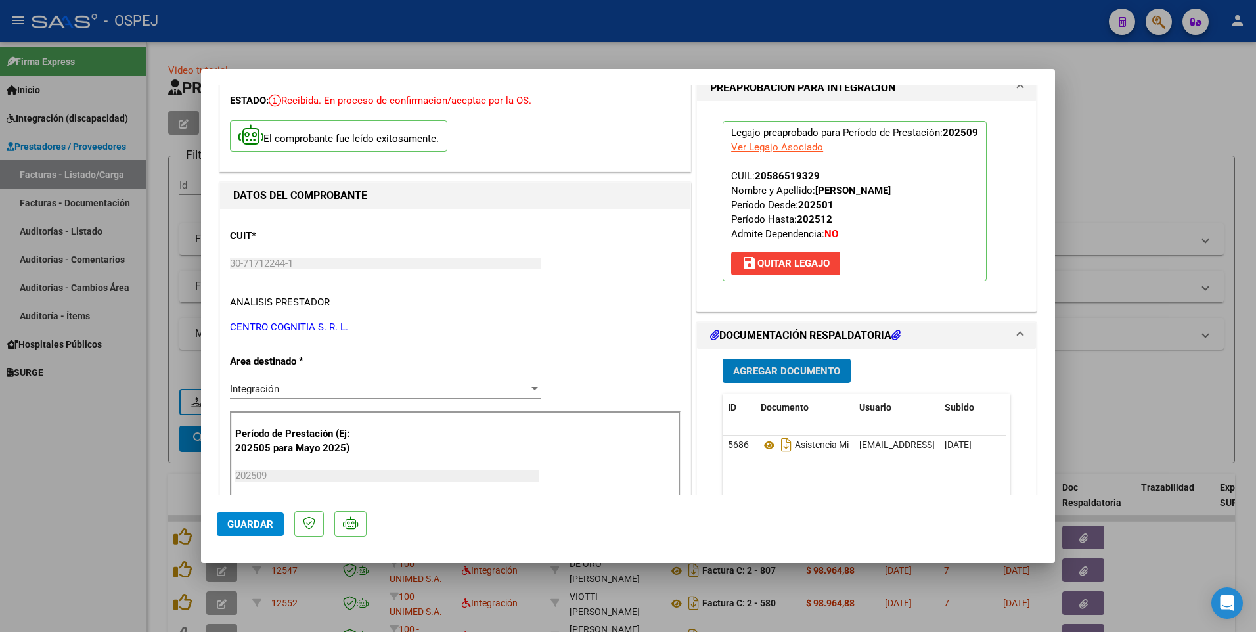
click at [255, 526] on span "Guardar" at bounding box center [250, 524] width 46 height 12
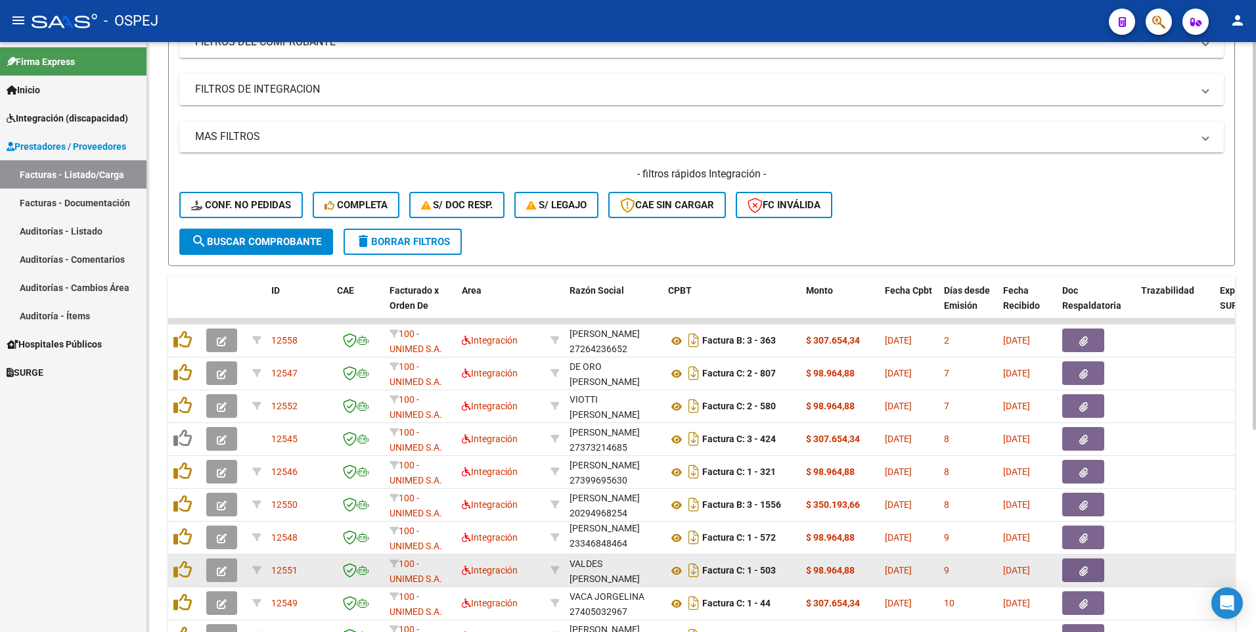
scroll to position [263, 0]
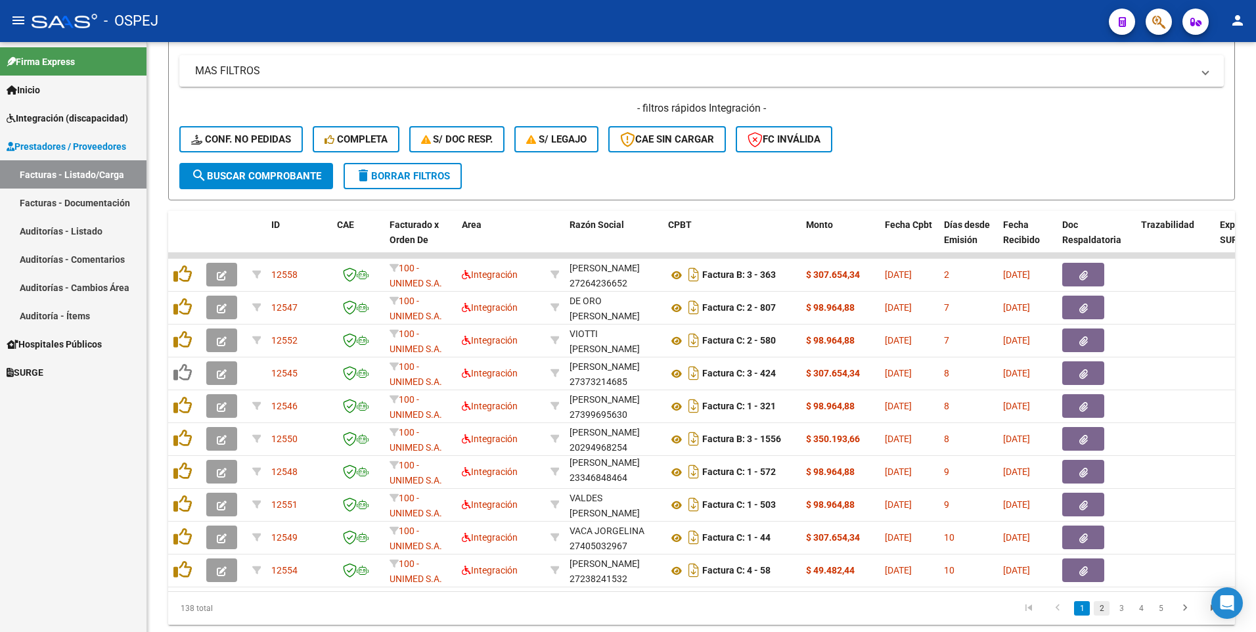
click at [1099, 615] on link "2" at bounding box center [1101, 608] width 16 height 14
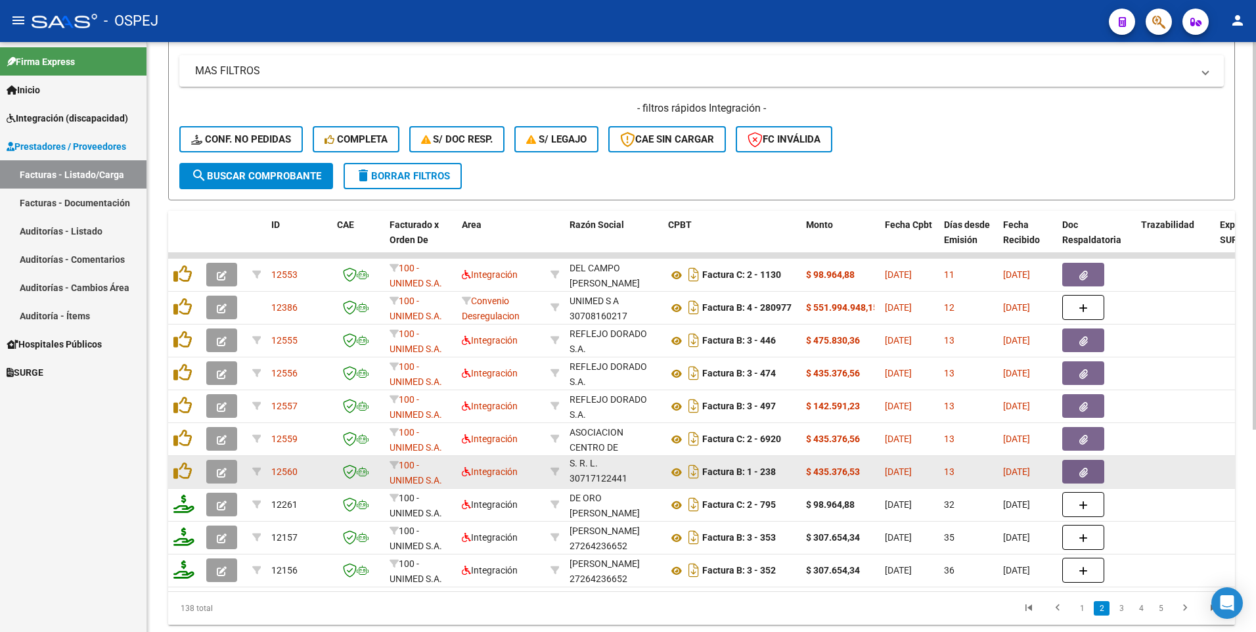
scroll to position [0, 0]
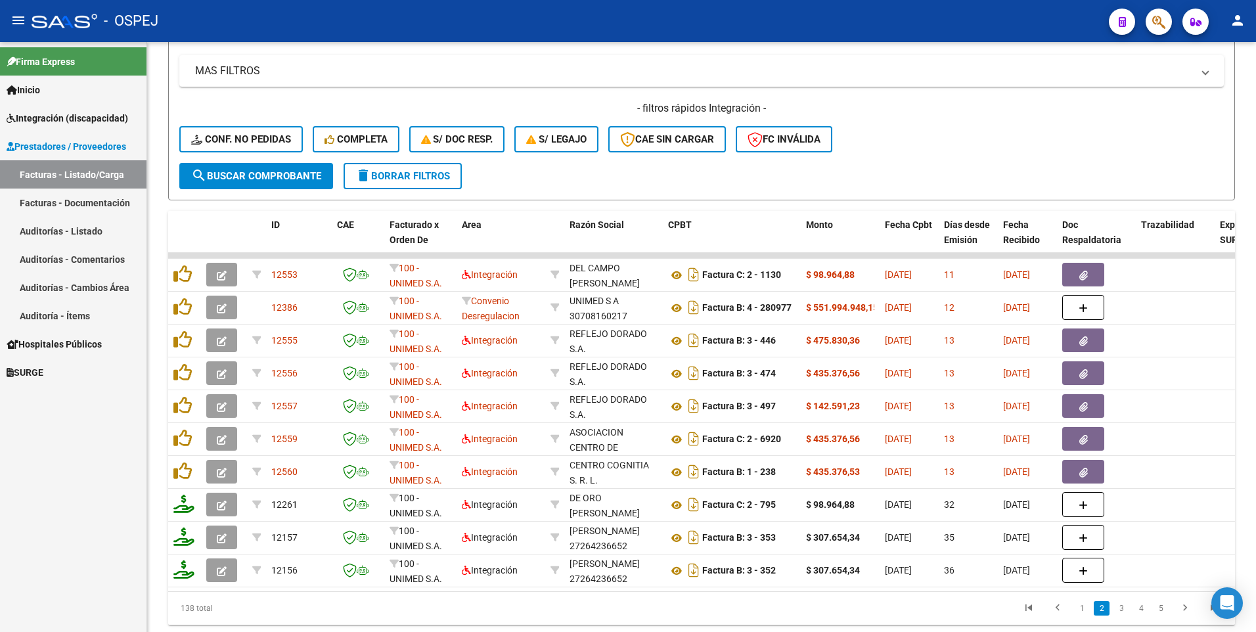
click at [37, 119] on span "Integración (discapacidad)" at bounding box center [67, 118] width 121 height 14
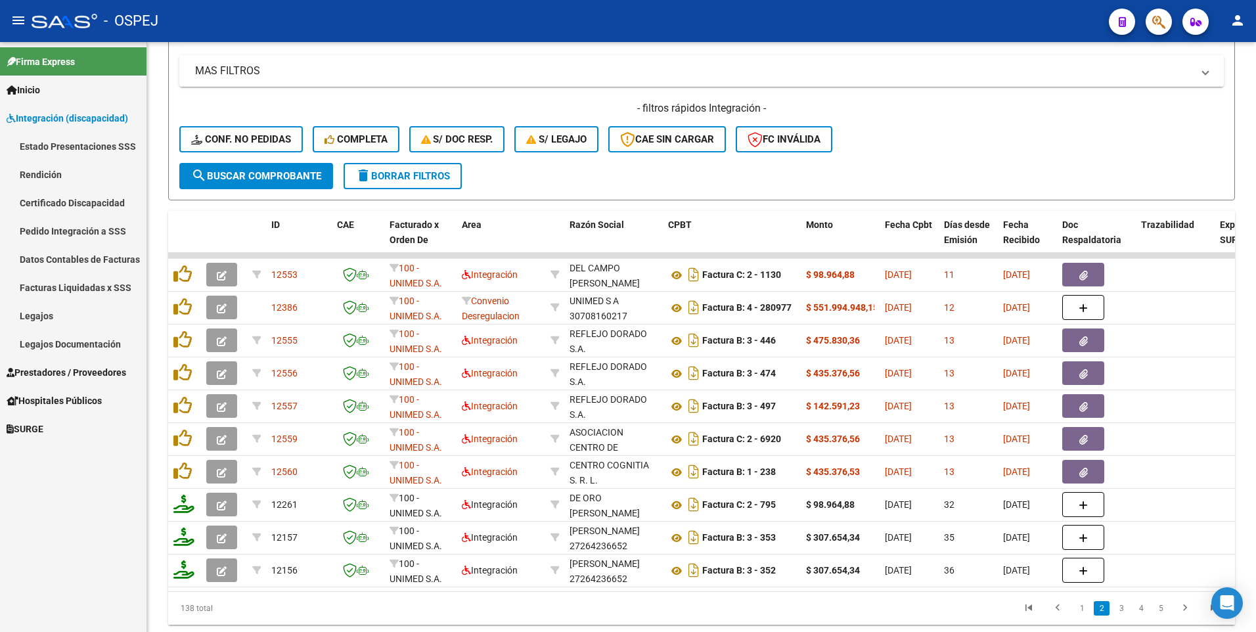
click at [60, 121] on span "Integración (discapacidad)" at bounding box center [67, 118] width 121 height 14
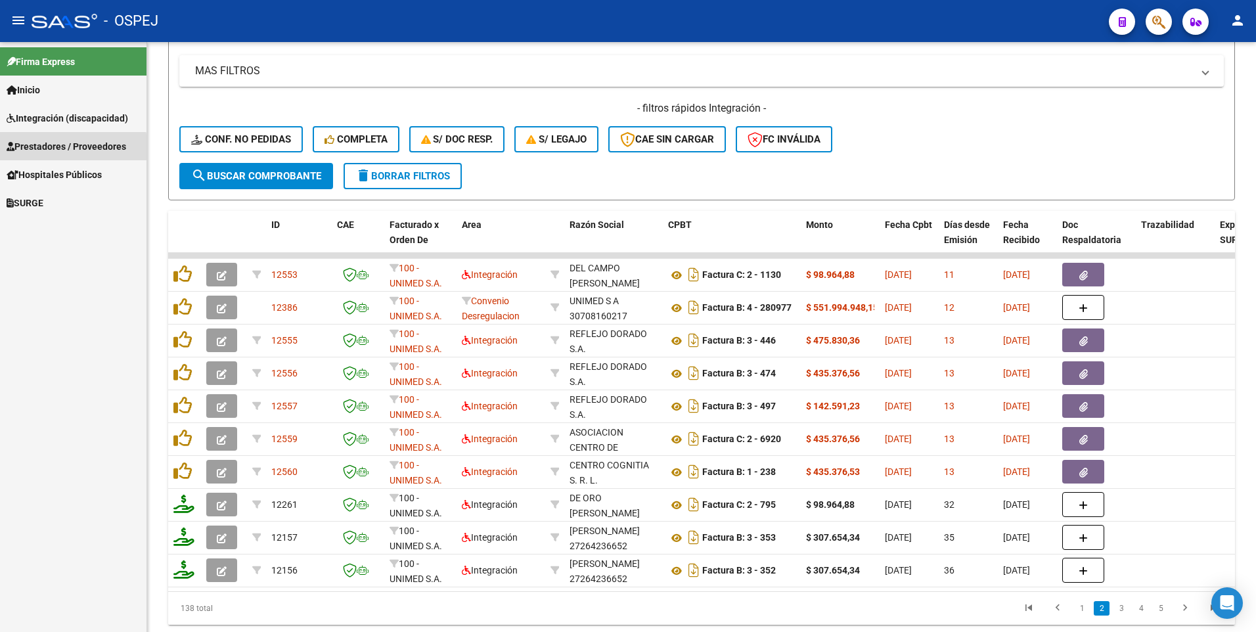
click at [58, 149] on span "Prestadores / Proveedores" at bounding box center [67, 146] width 120 height 14
